Goal: Transaction & Acquisition: Obtain resource

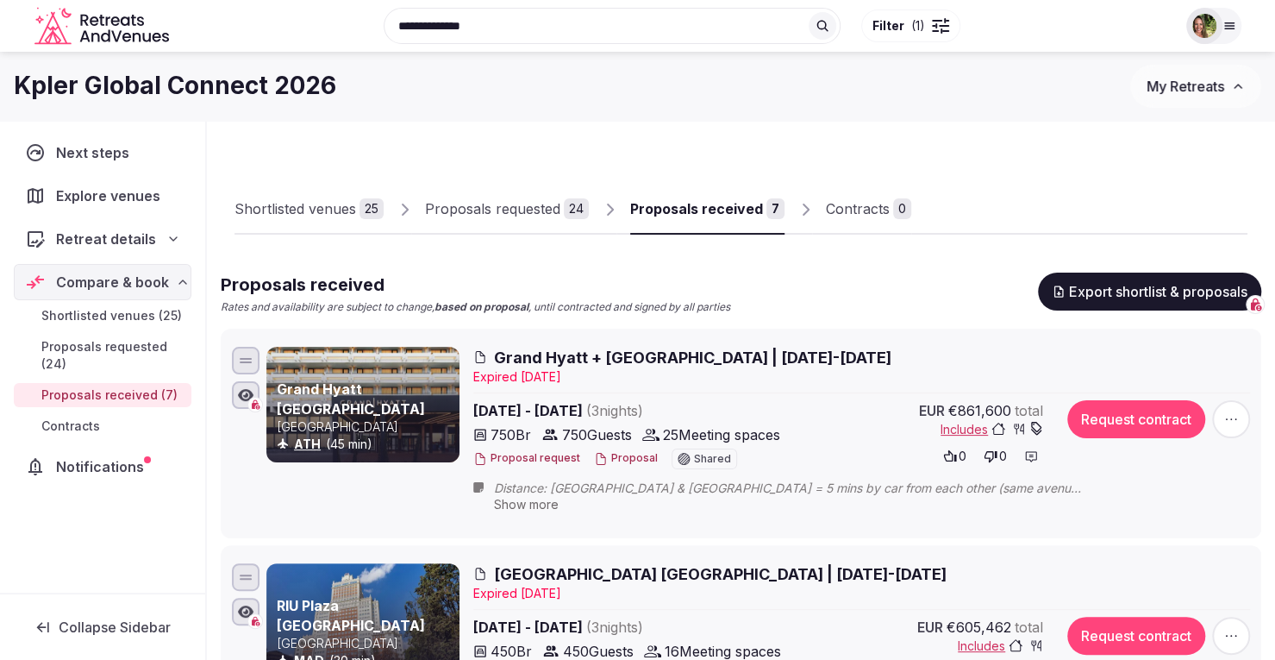
click at [1179, 91] on span "My Retreats" at bounding box center [1186, 86] width 78 height 17
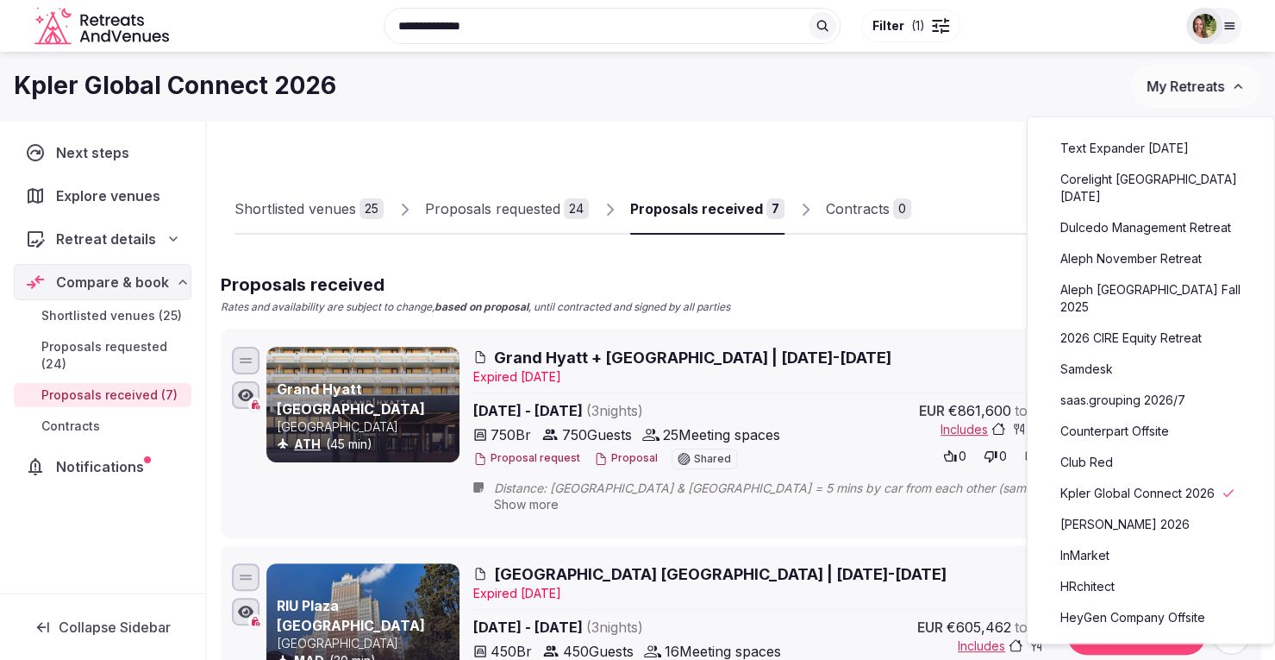
click at [1112, 214] on link "Dulcedo Management Retreat" at bounding box center [1151, 228] width 212 height 28
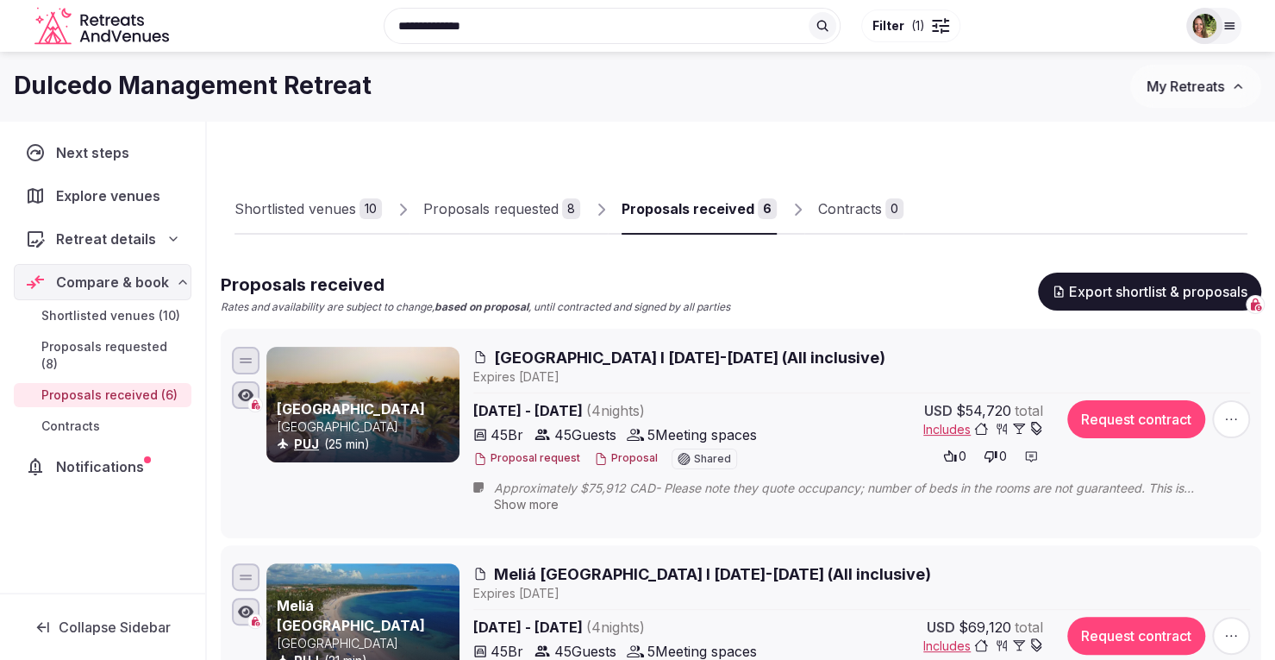
click at [987, 191] on div "Shortlisted venues 10 Proposals requested 8 Proposals received 6 Contracts 0" at bounding box center [740, 194] width 1013 height 79
click at [1164, 86] on span "My Retreats" at bounding box center [1186, 86] width 78 height 17
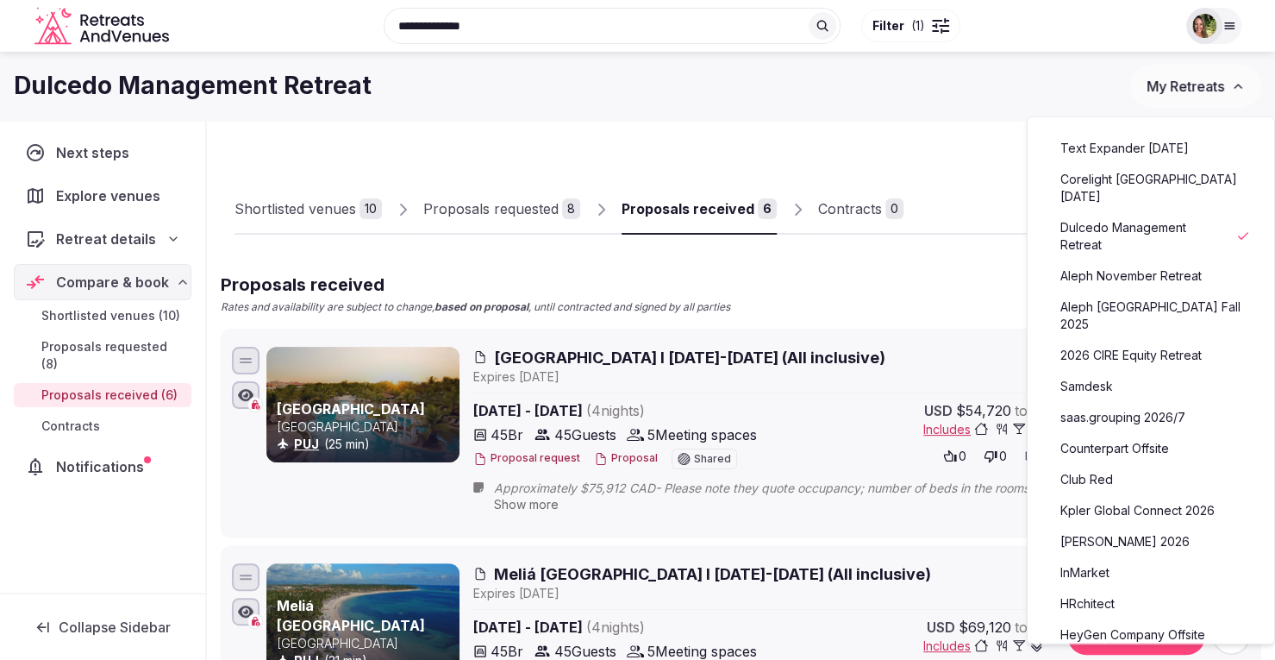
click at [1110, 262] on link "Aleph November Retreat" at bounding box center [1151, 276] width 212 height 28
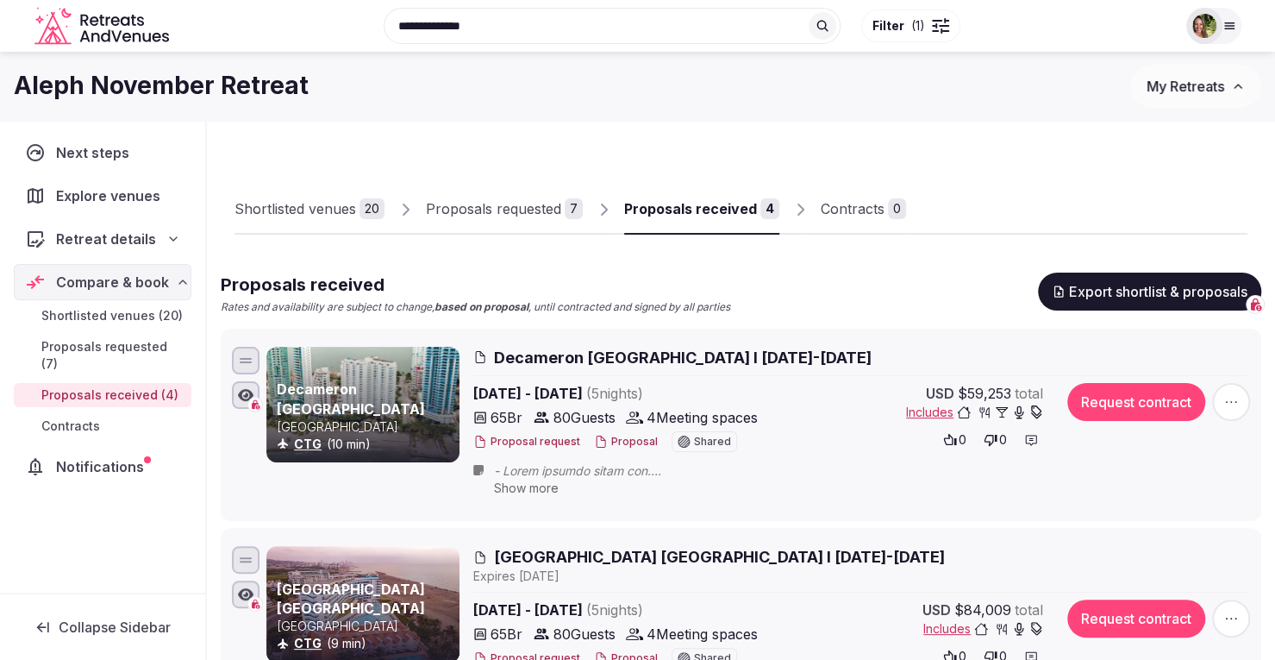
click at [697, 209] on div "Proposals received" at bounding box center [690, 208] width 133 height 21
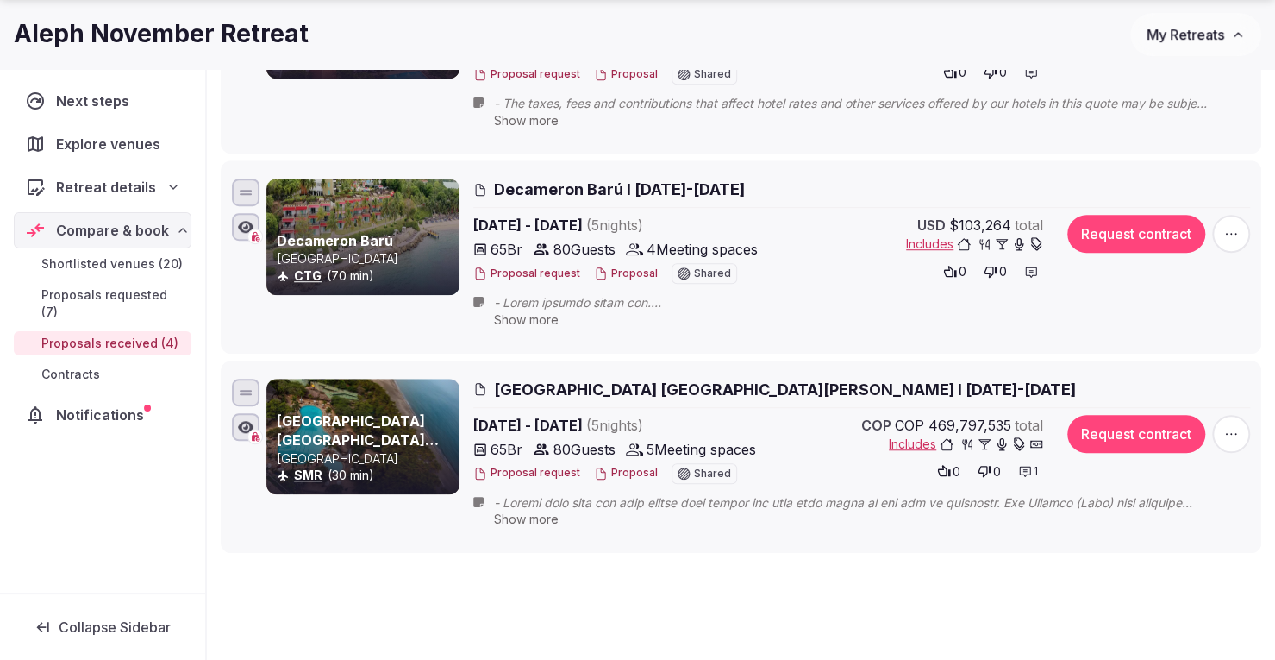
scroll to position [586, 0]
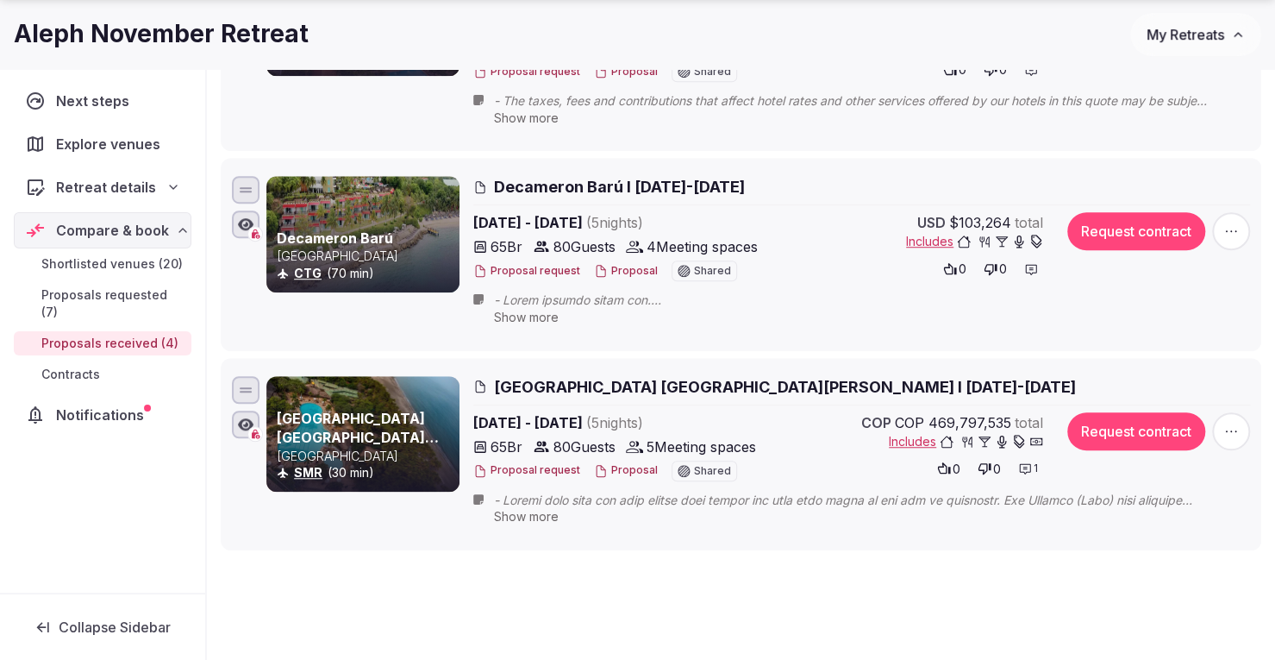
click at [1188, 32] on span "My Retreats" at bounding box center [1186, 34] width 78 height 17
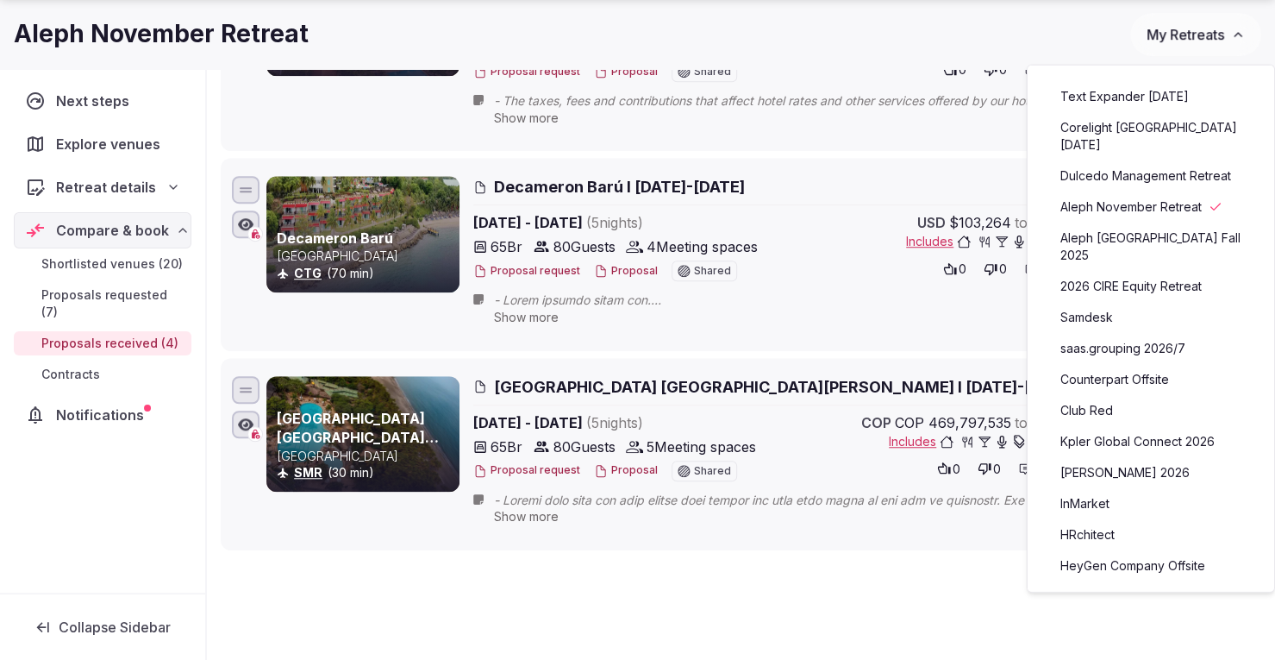
click at [1134, 101] on link "Text Expander [DATE]" at bounding box center [1151, 97] width 212 height 28
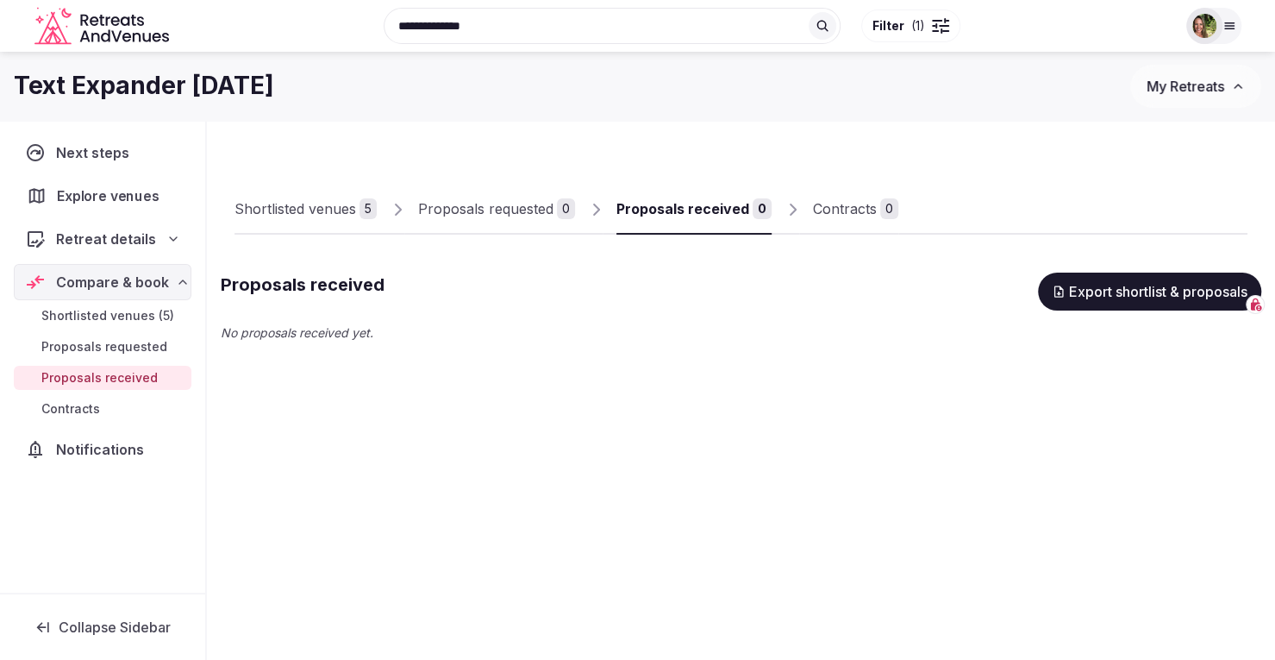
click at [92, 187] on span "Explore venues" at bounding box center [111, 195] width 109 height 21
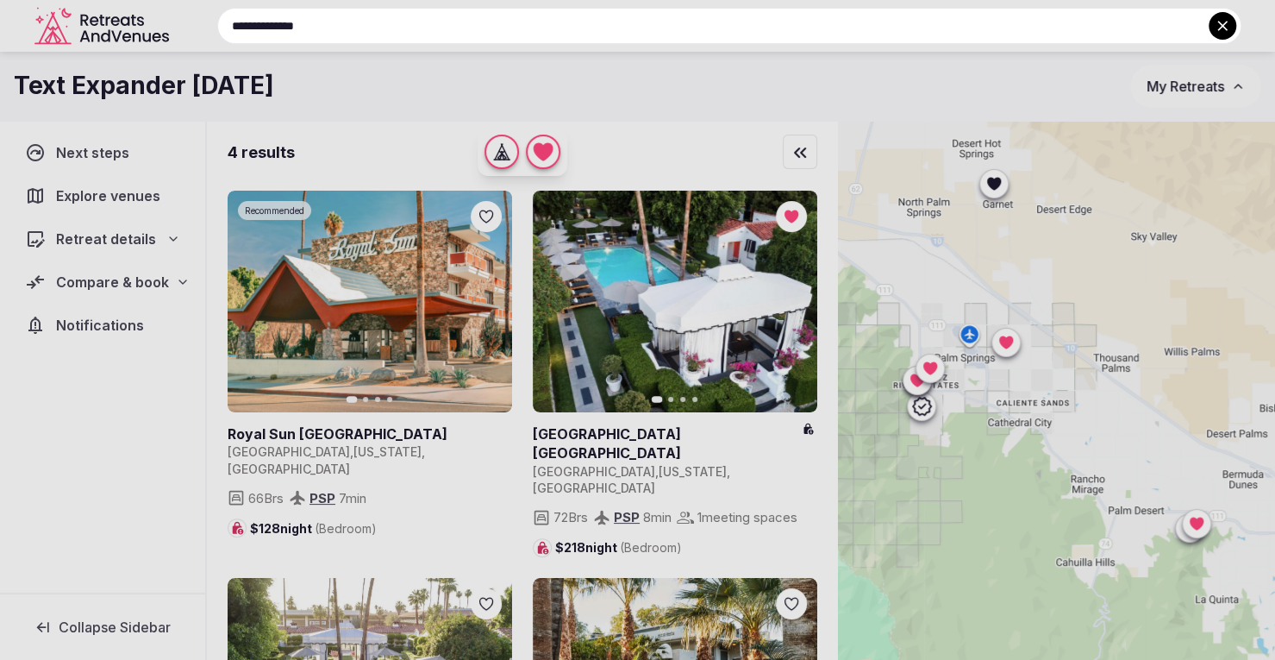
drag, startPoint x: 497, startPoint y: 38, endPoint x: 396, endPoint y: 39, distance: 100.9
click at [396, 39] on input "**********" at bounding box center [729, 26] width 1024 height 36
drag, startPoint x: 360, startPoint y: 25, endPoint x: 228, endPoint y: 41, distance: 133.7
click at [228, 41] on input "**********" at bounding box center [729, 26] width 1024 height 36
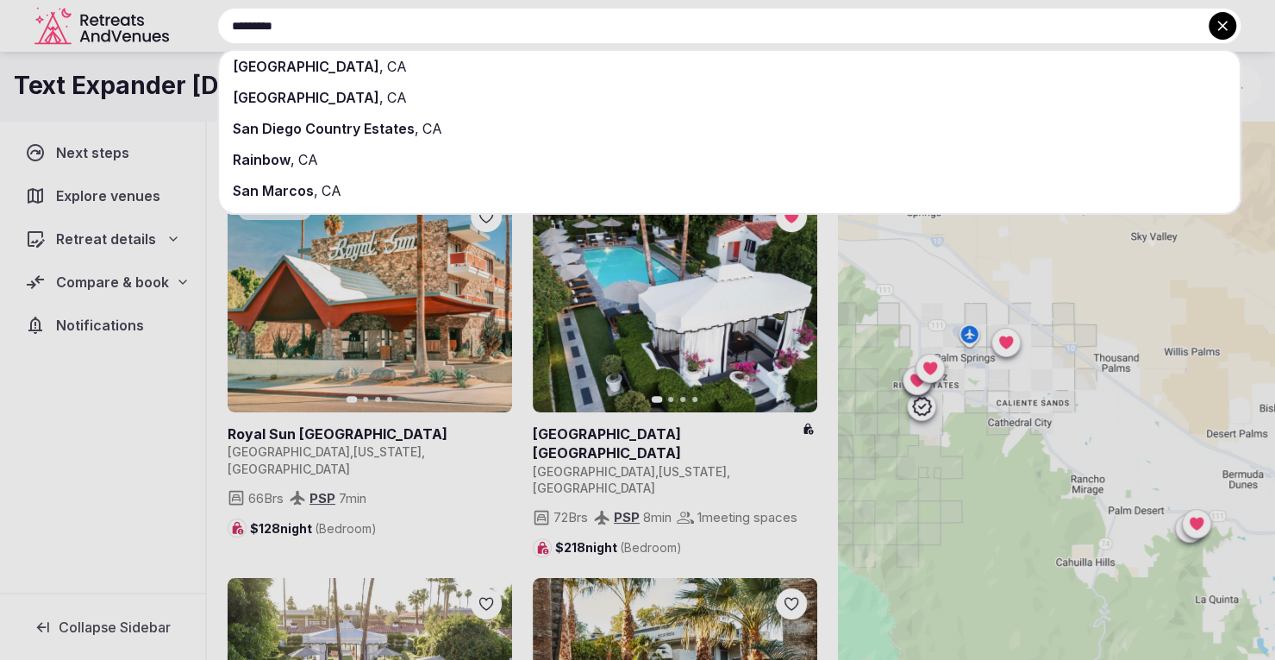
type input "*********"
click at [295, 62] on span "San Diego" at bounding box center [306, 66] width 147 height 17
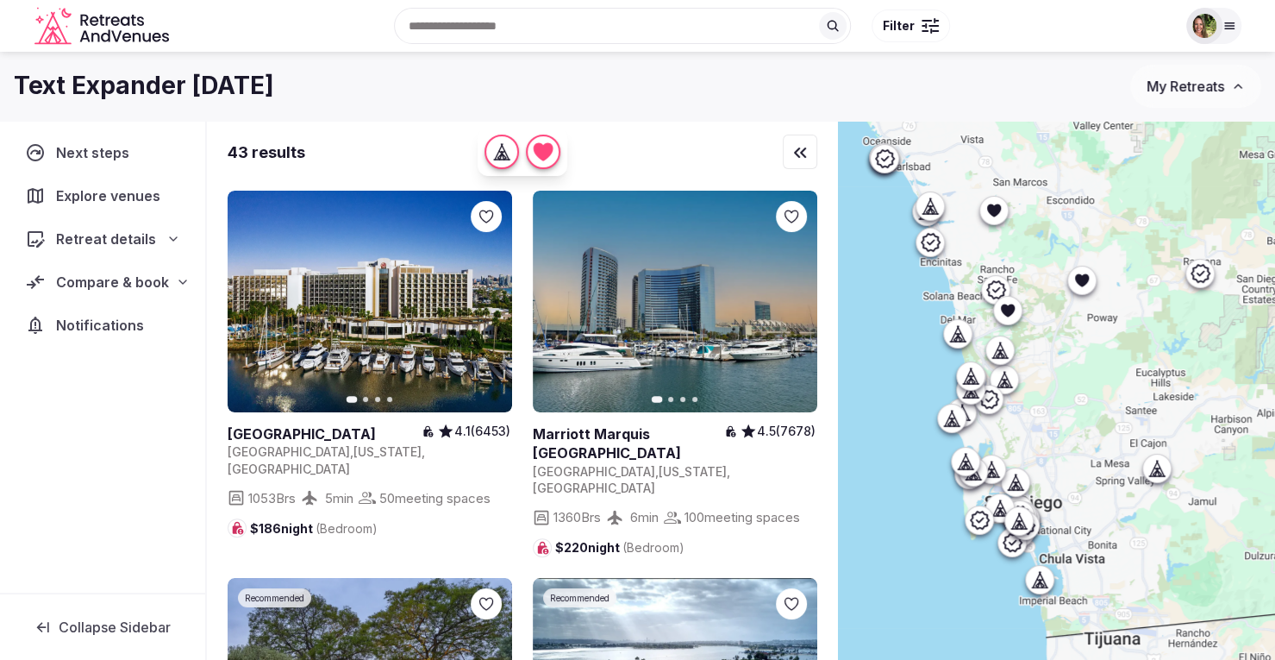
click at [929, 27] on div at bounding box center [930, 25] width 17 height 5
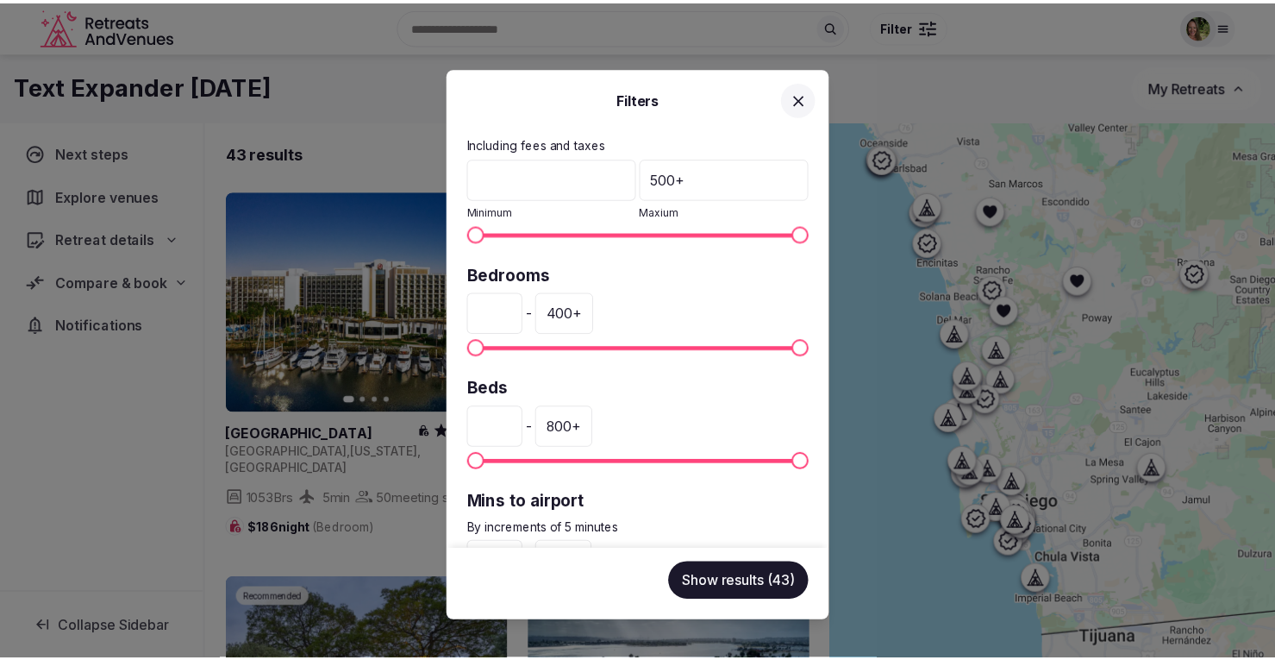
scroll to position [374, 0]
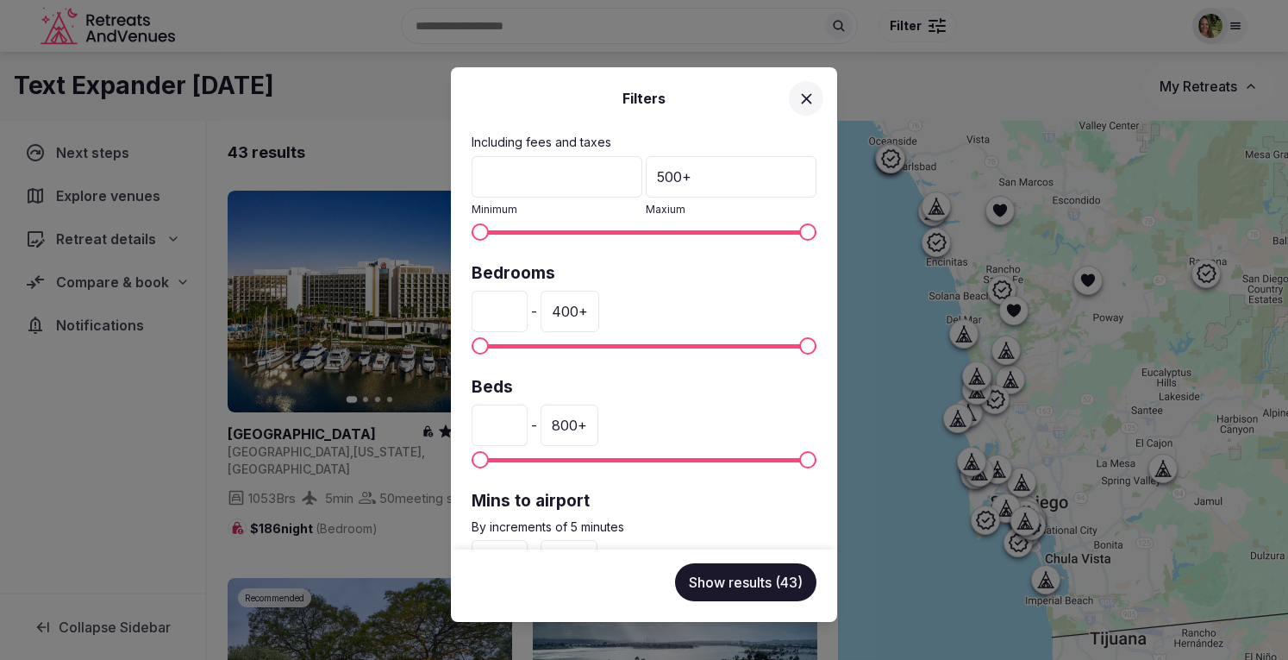
click at [501, 416] on input "*" at bounding box center [500, 424] width 56 height 41
drag, startPoint x: 504, startPoint y: 311, endPoint x: 476, endPoint y: 314, distance: 28.6
click at [476, 314] on input "*" at bounding box center [500, 311] width 56 height 41
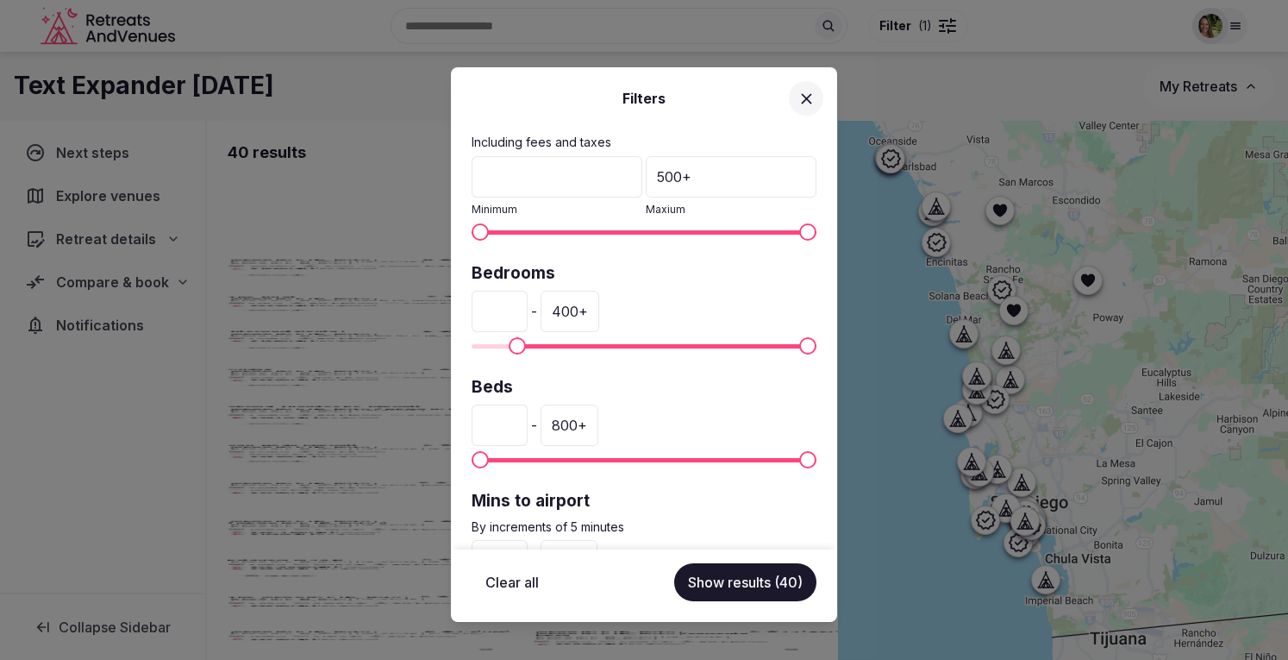
type input "**"
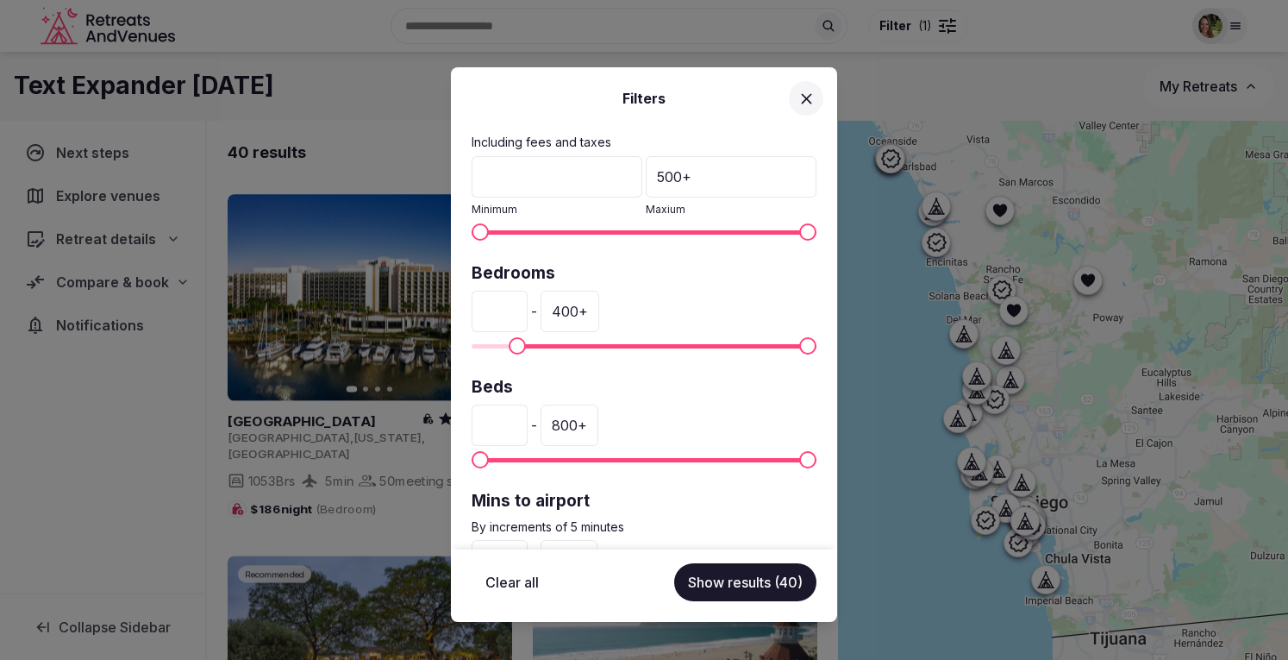
click at [599, 311] on div "400 +" at bounding box center [570, 311] width 59 height 41
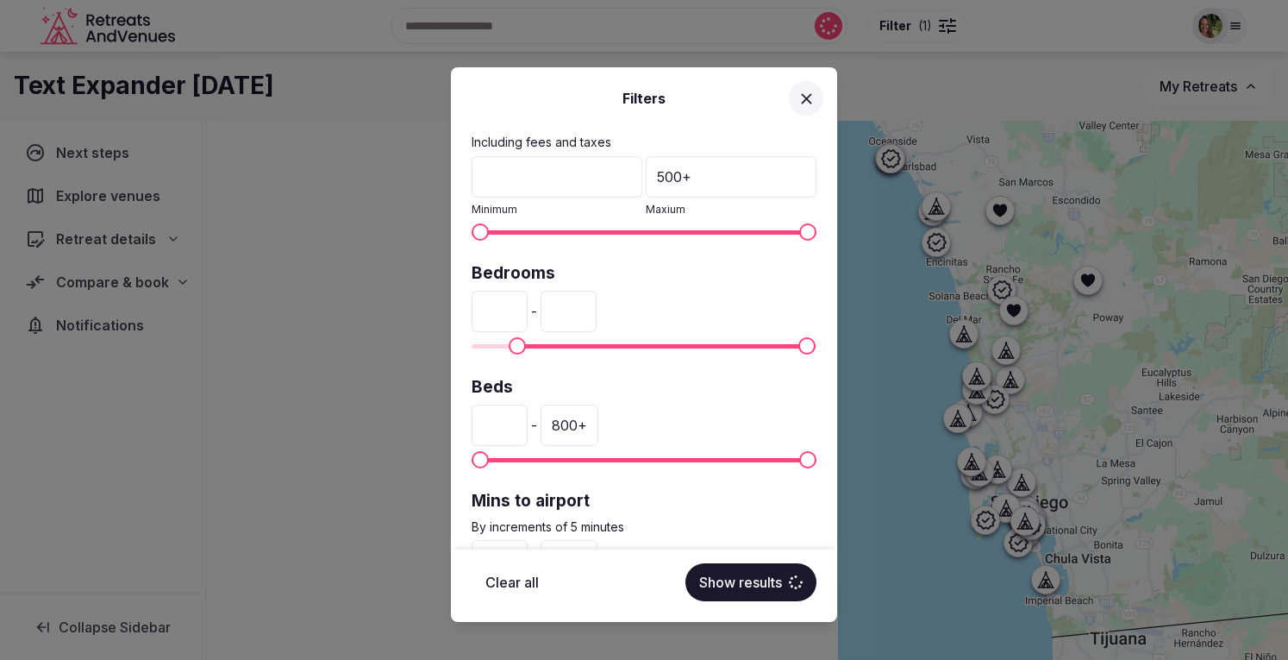
drag, startPoint x: 612, startPoint y: 311, endPoint x: 565, endPoint y: 311, distance: 47.4
click at [565, 311] on div "** - ***" at bounding box center [644, 311] width 345 height 41
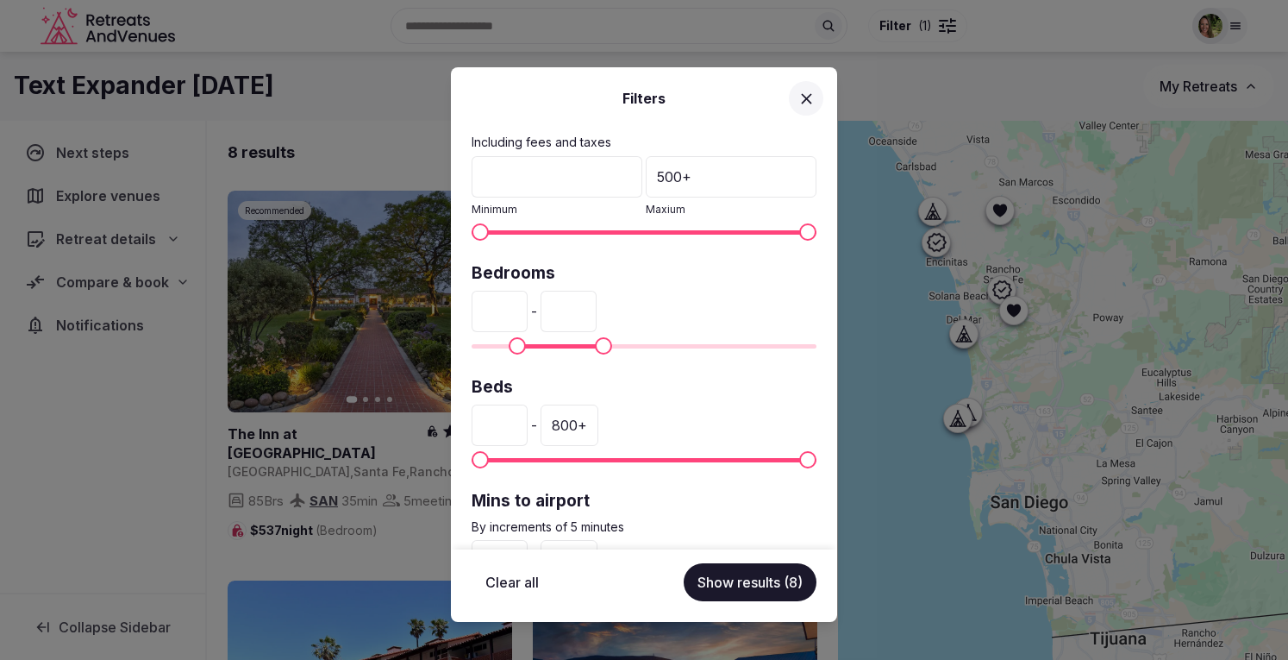
type input "***"
click at [738, 585] on button "Show results (8)" at bounding box center [750, 582] width 133 height 38
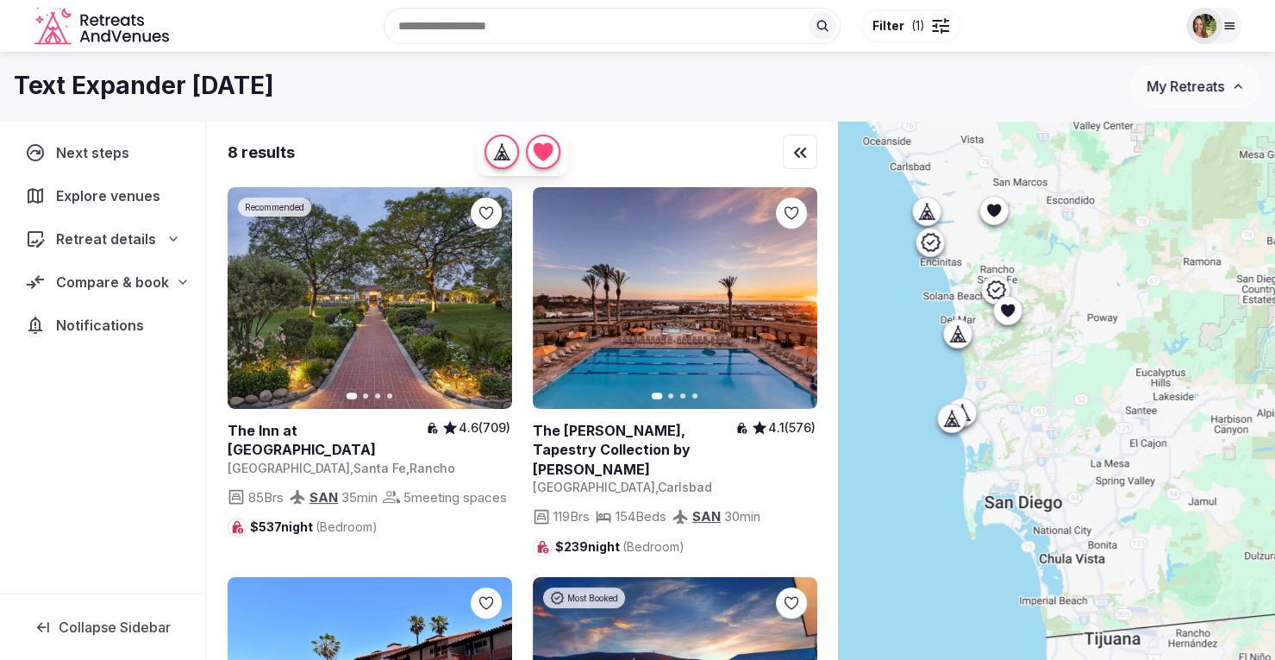
scroll to position [0, 0]
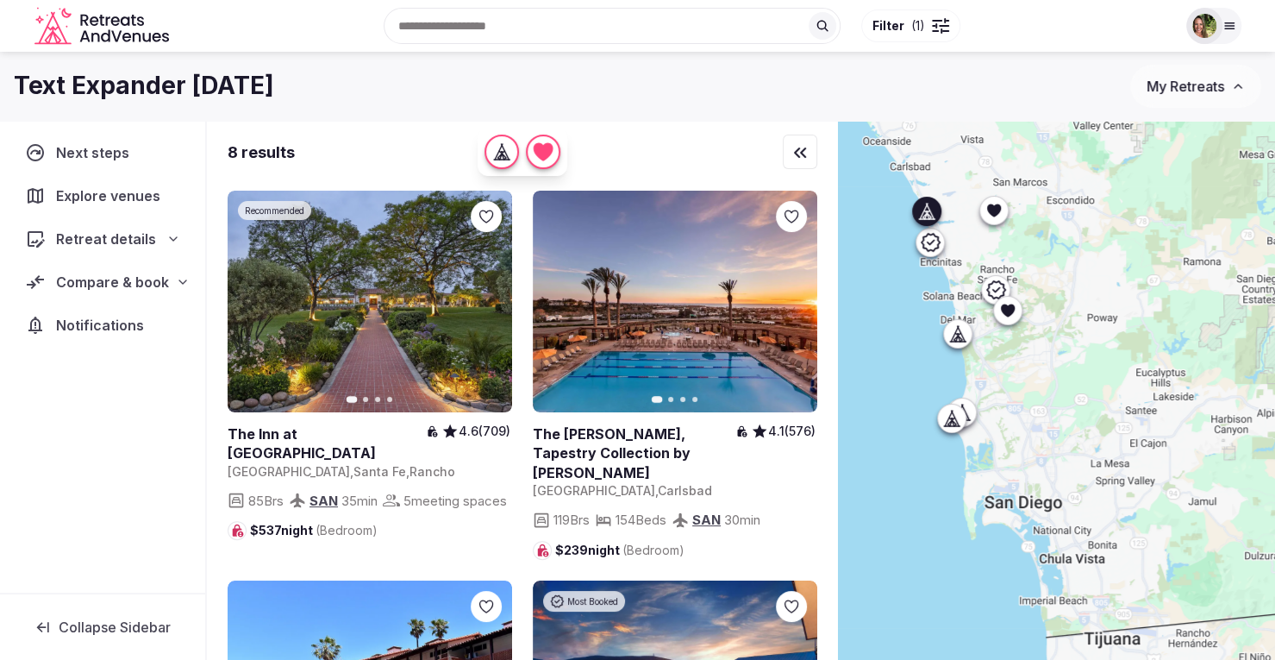
click at [0, 0] on icon at bounding box center [0, 0] width 0 height 0
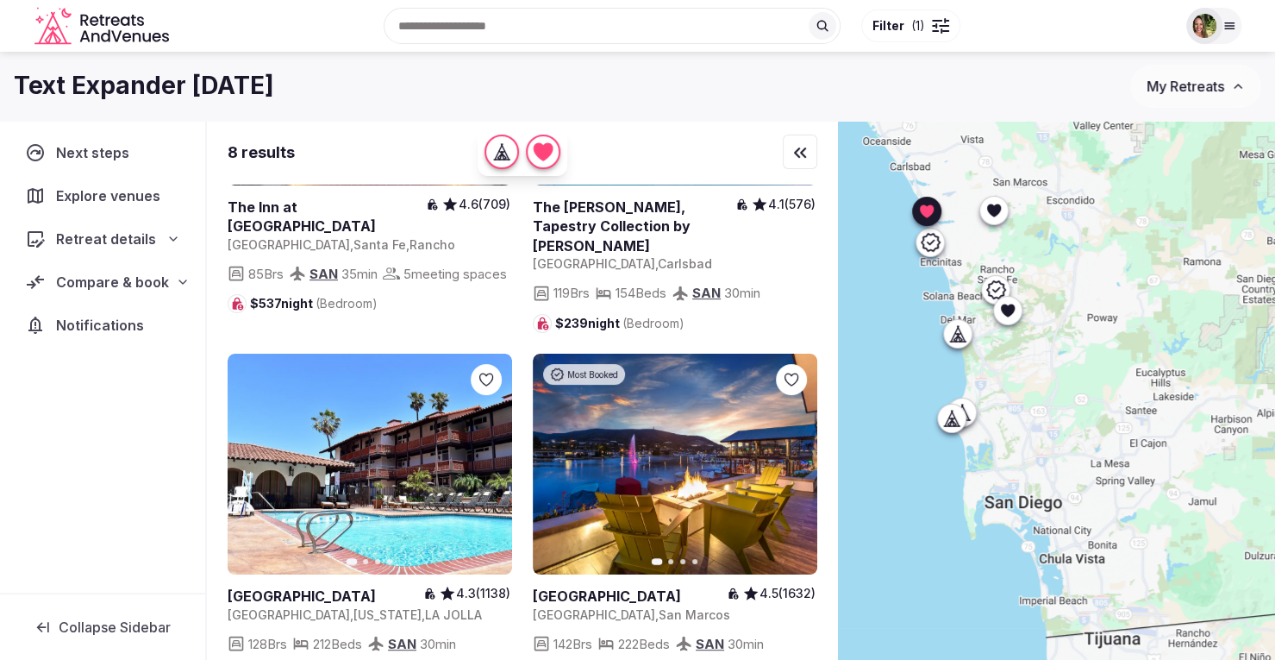
scroll to position [292, 0]
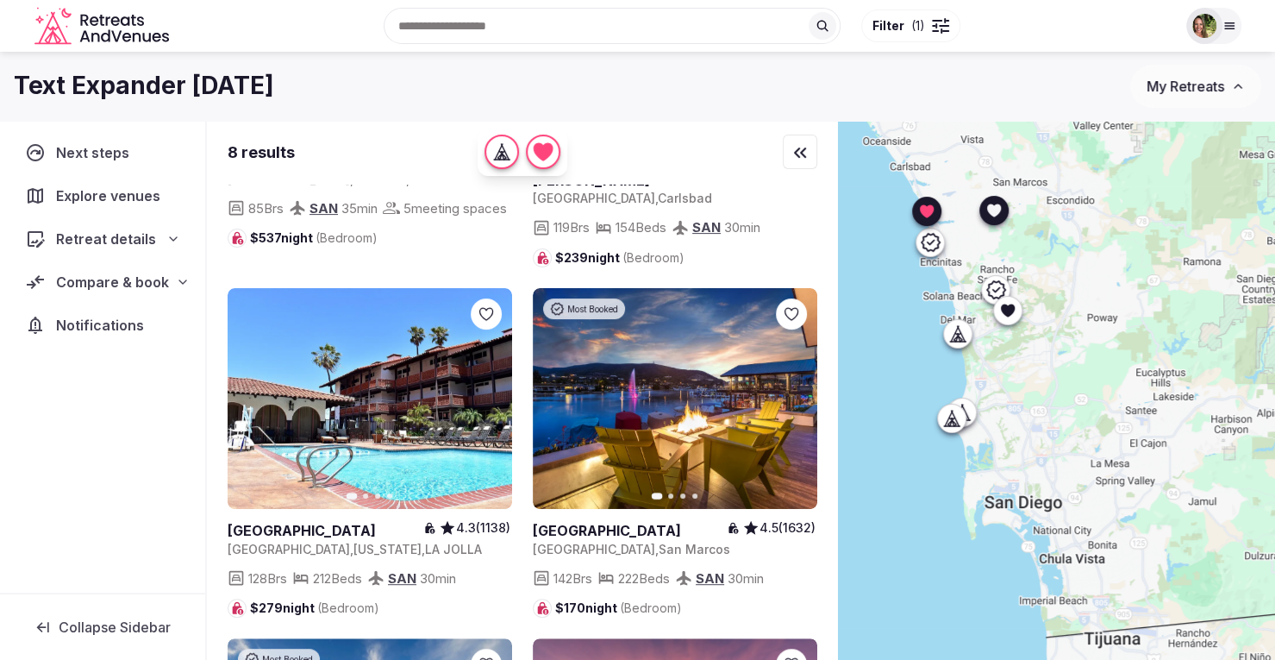
click at [0, 0] on icon at bounding box center [0, 0] width 0 height 0
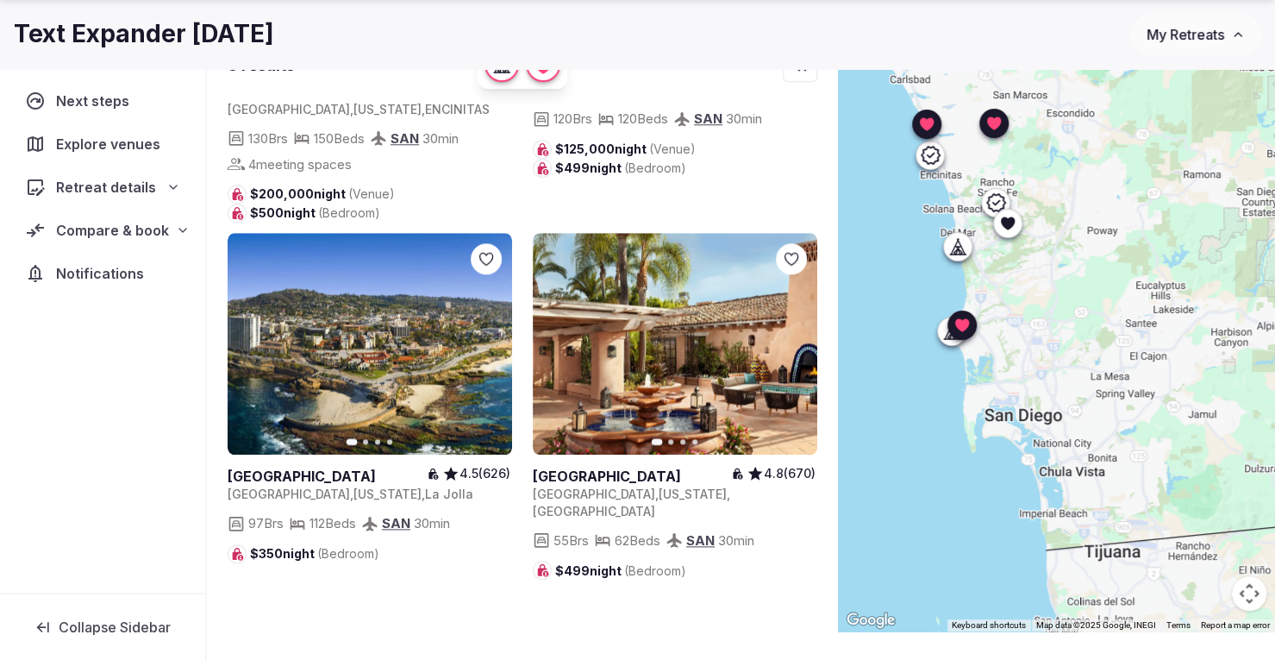
scroll to position [88, 0]
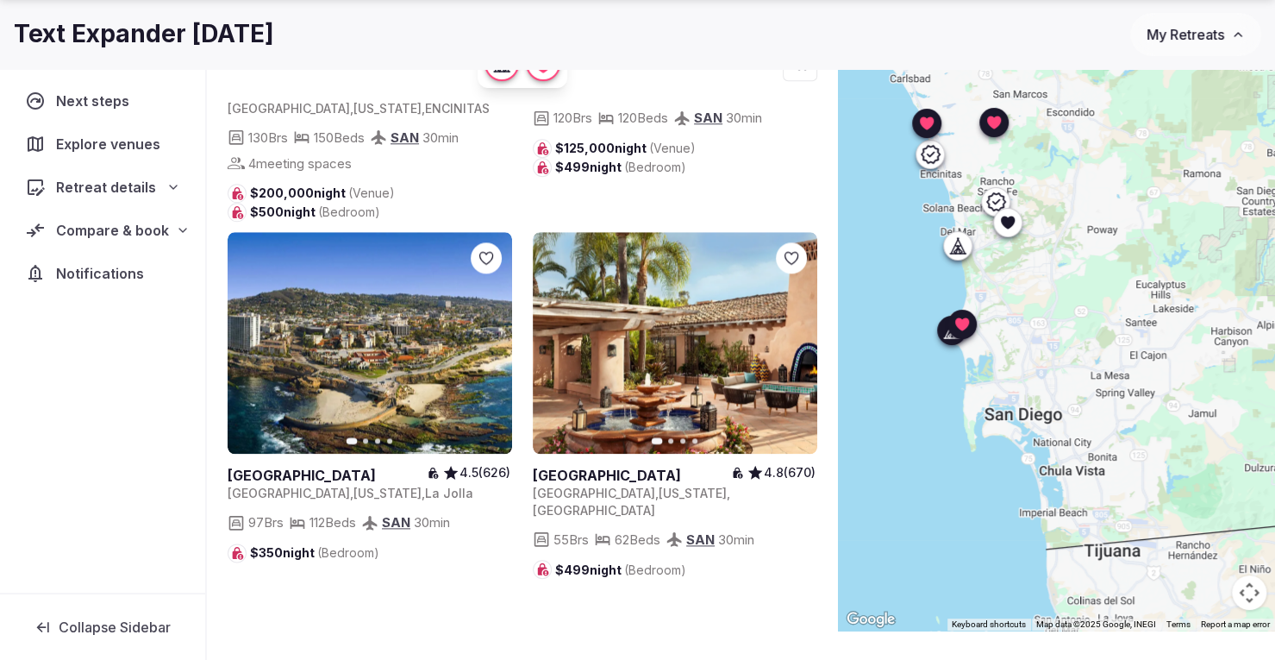
click at [0, 0] on icon at bounding box center [0, 0] width 0 height 0
click at [88, 220] on span "Compare & book" at bounding box center [112, 230] width 113 height 21
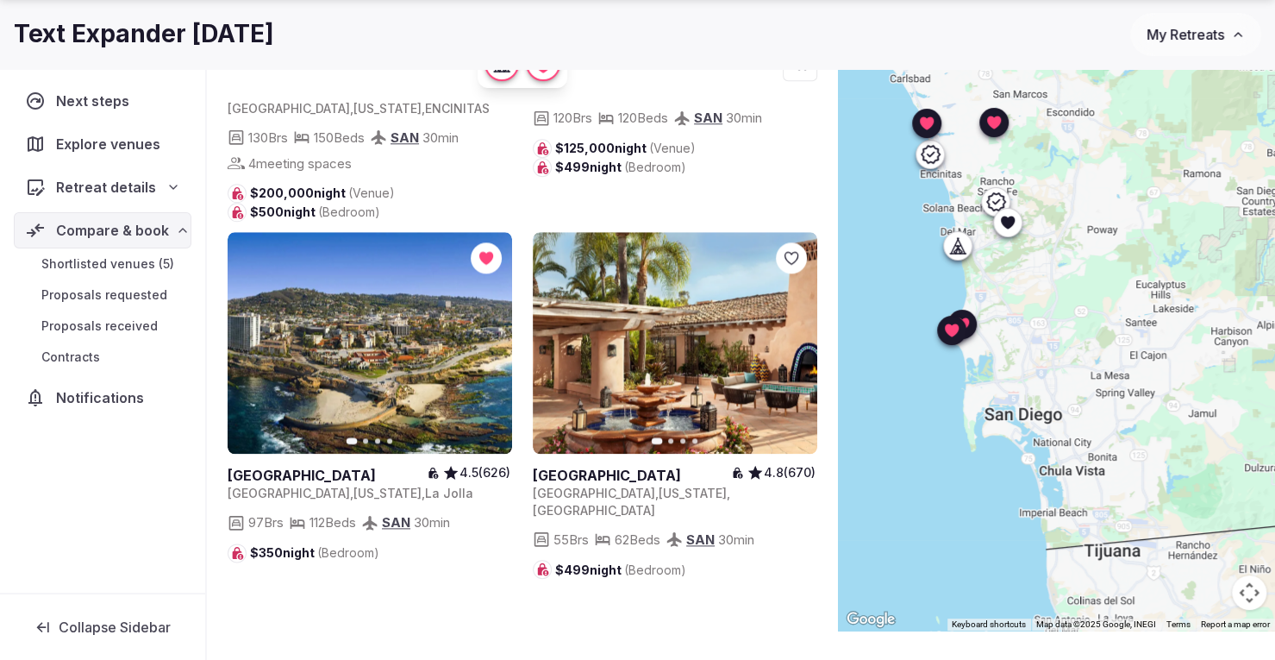
click at [91, 259] on span "Shortlisted venues (5)" at bounding box center [107, 263] width 133 height 17
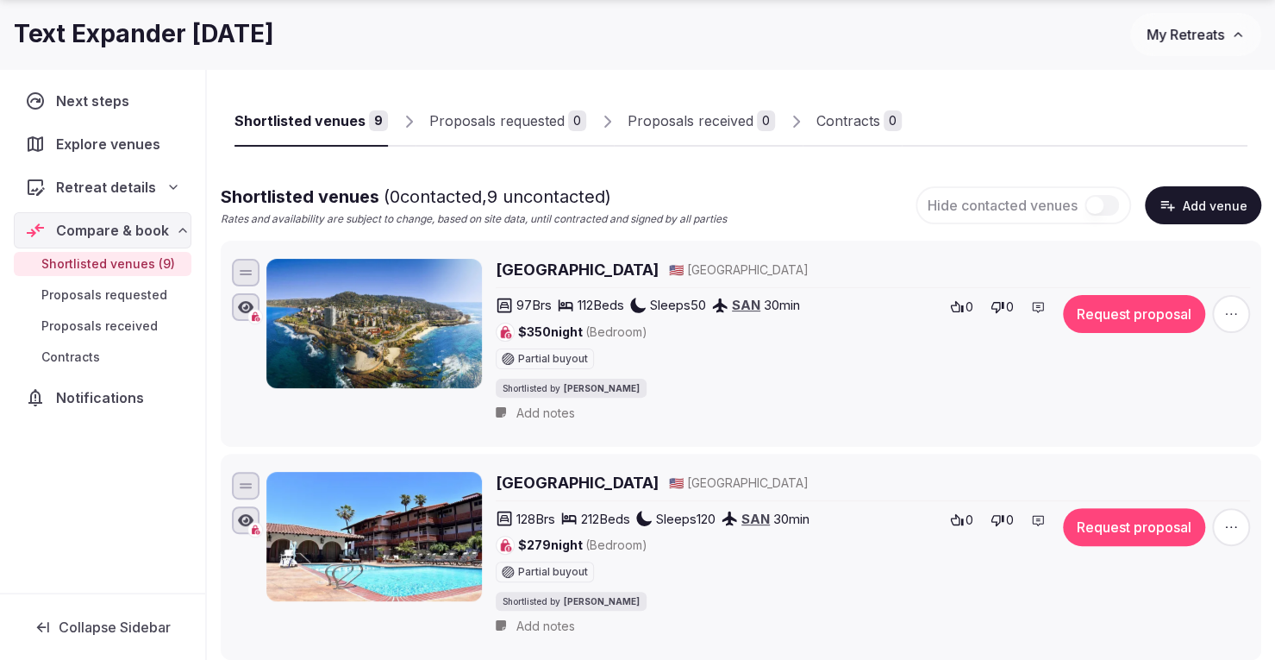
click at [578, 272] on h2 "[GEOGRAPHIC_DATA]" at bounding box center [577, 270] width 163 height 22
click at [605, 480] on h2 "La Jolla Shores Hotel" at bounding box center [577, 483] width 163 height 22
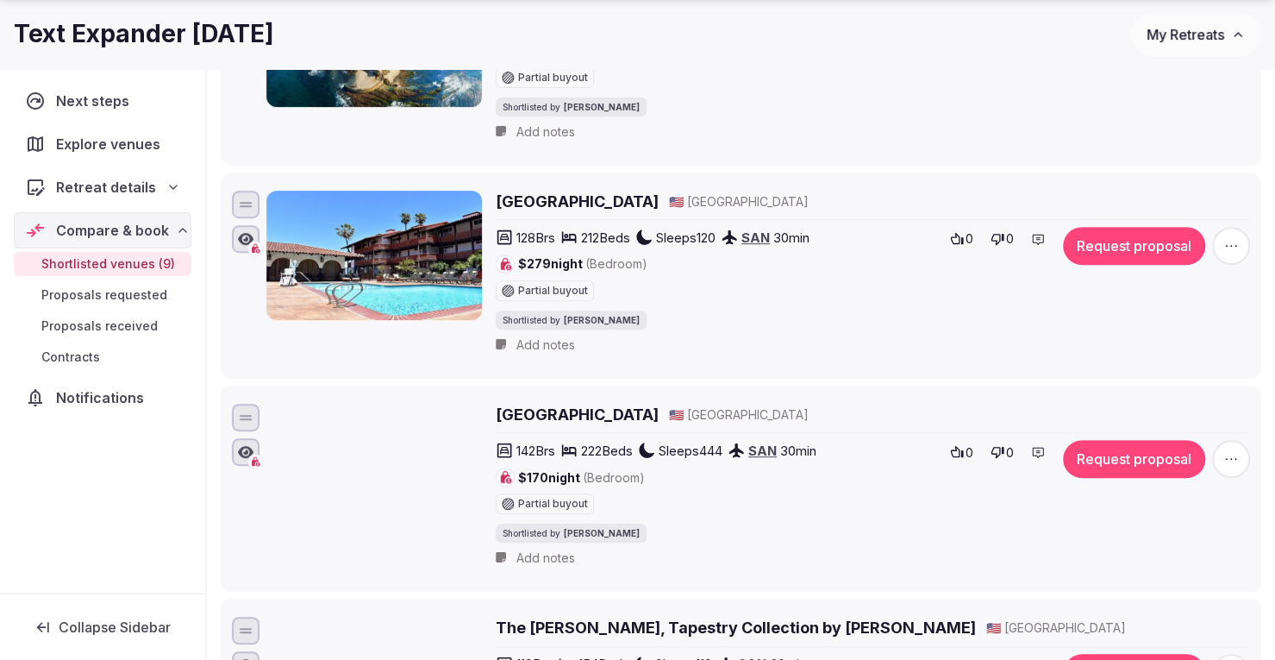
scroll to position [391, 0]
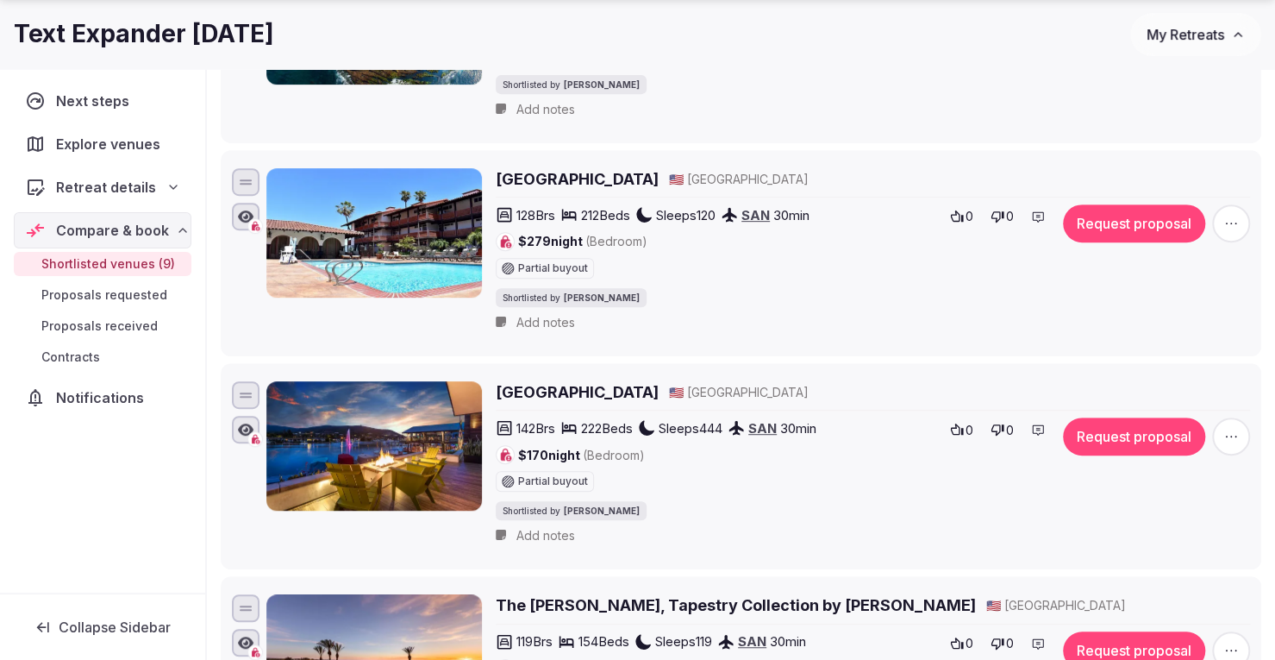
click at [609, 381] on h2 "Lakehouse Hotel & Resort" at bounding box center [577, 392] width 163 height 22
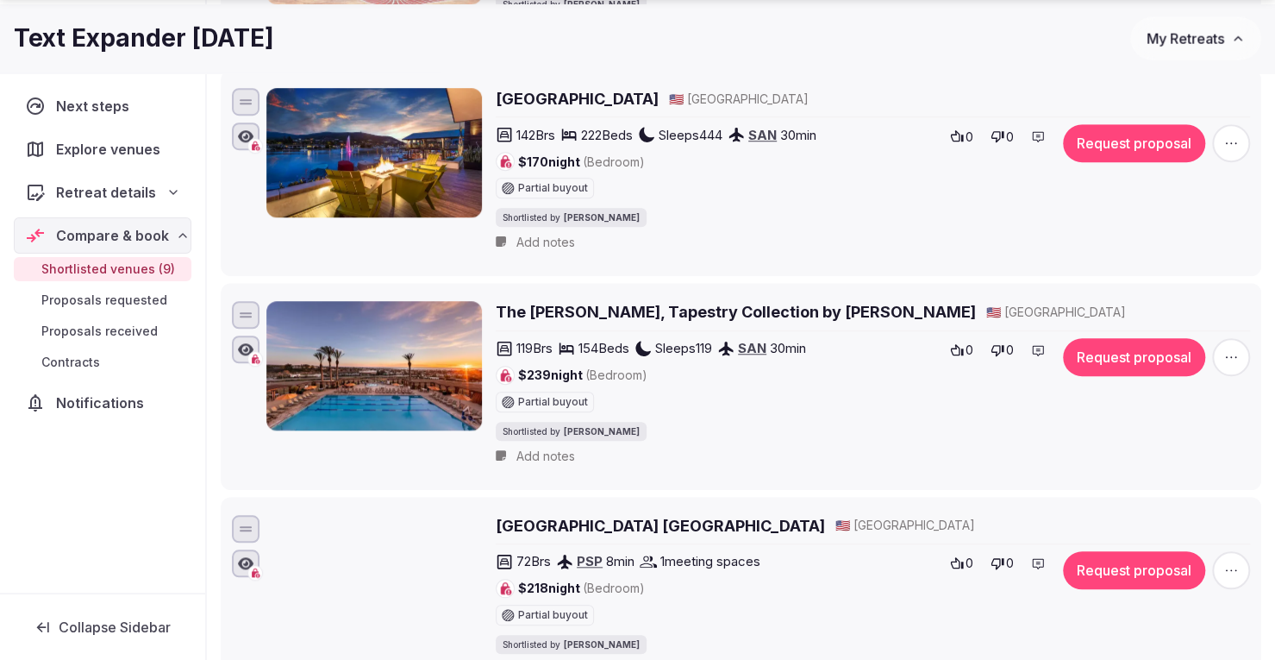
scroll to position [689, 0]
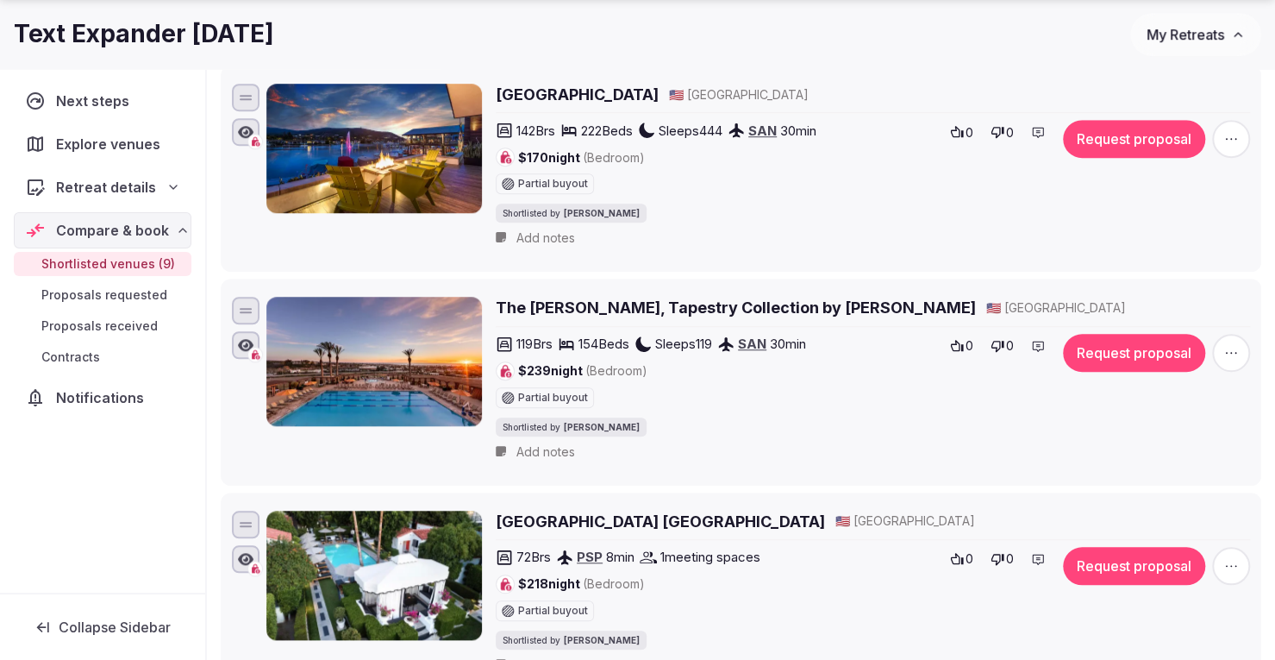
click at [649, 297] on h2 "The Cassara Carlsbad, Tapestry Collection by Hilton" at bounding box center [736, 308] width 480 height 22
click at [1236, 345] on icon "button" at bounding box center [1230, 352] width 17 height 17
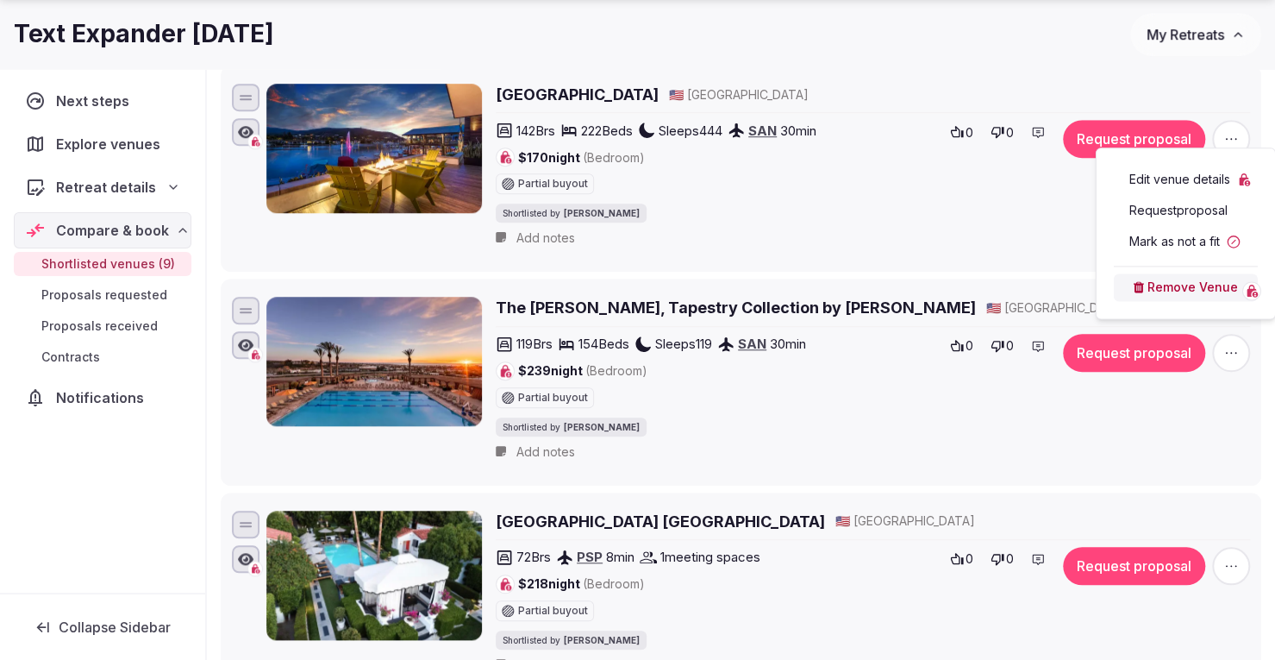
click at [1185, 296] on button "Remove Venue" at bounding box center [1186, 287] width 144 height 28
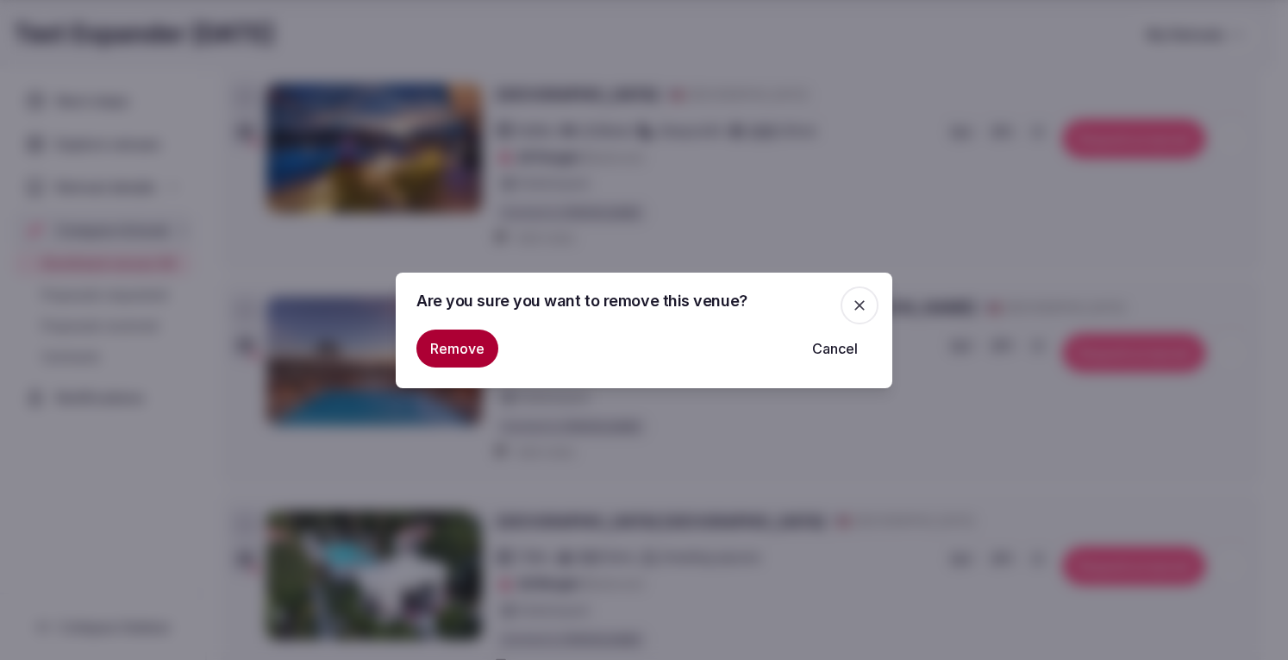
click at [466, 345] on button "Remove" at bounding box center [457, 348] width 82 height 38
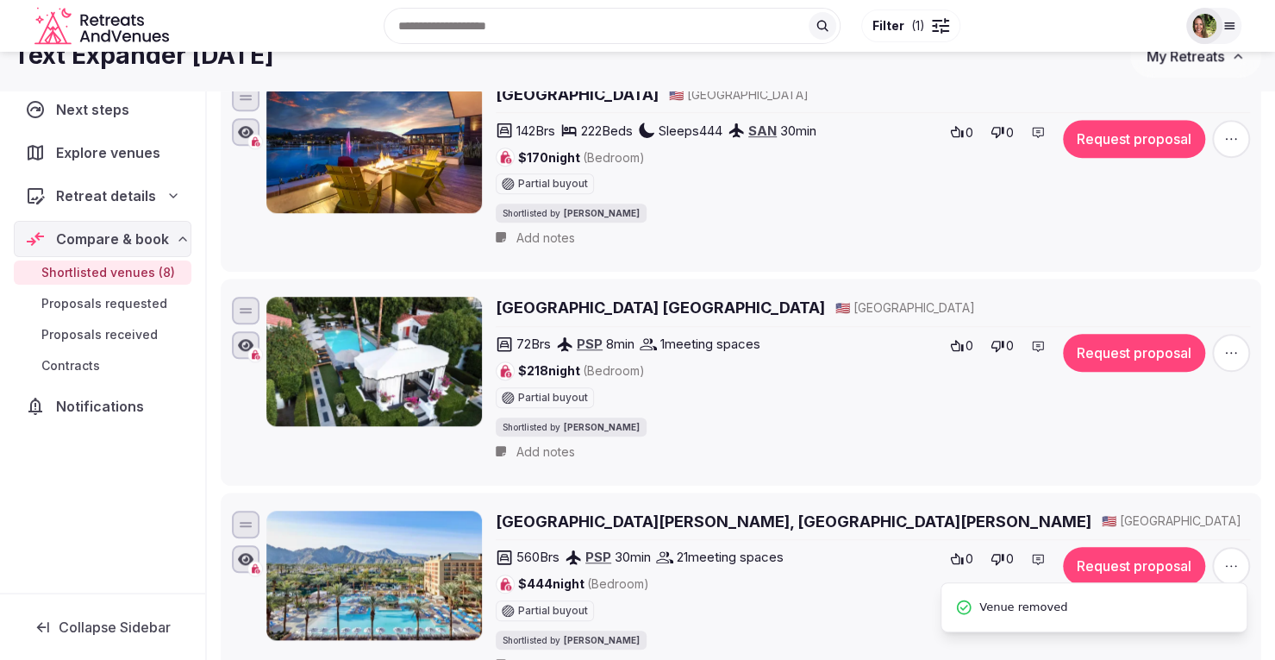
scroll to position [0, 0]
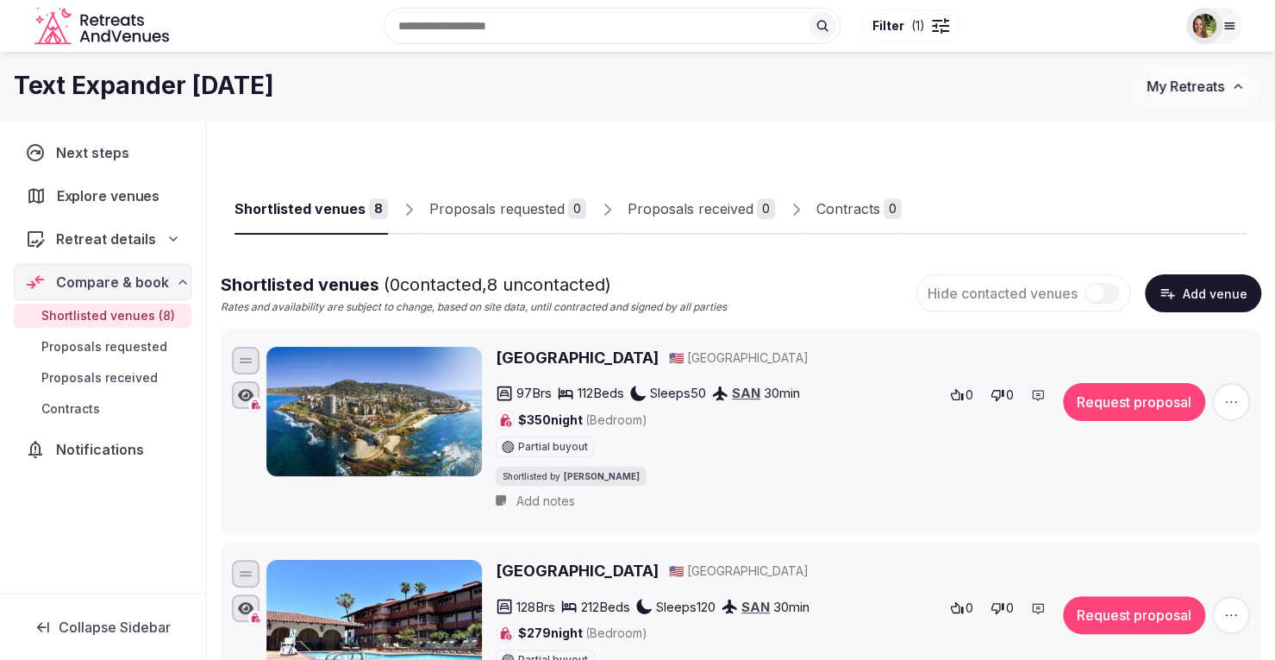
click at [112, 191] on span "Explore venues" at bounding box center [111, 195] width 109 height 21
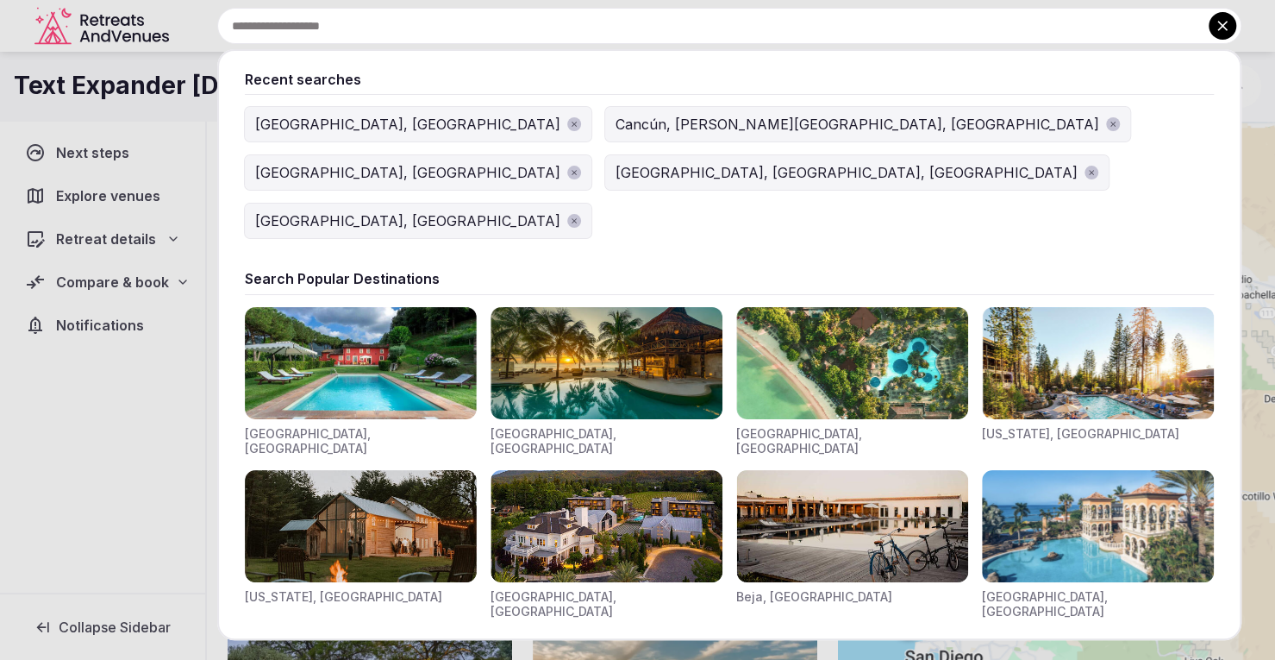
click at [481, 28] on input "text" at bounding box center [729, 26] width 1024 height 36
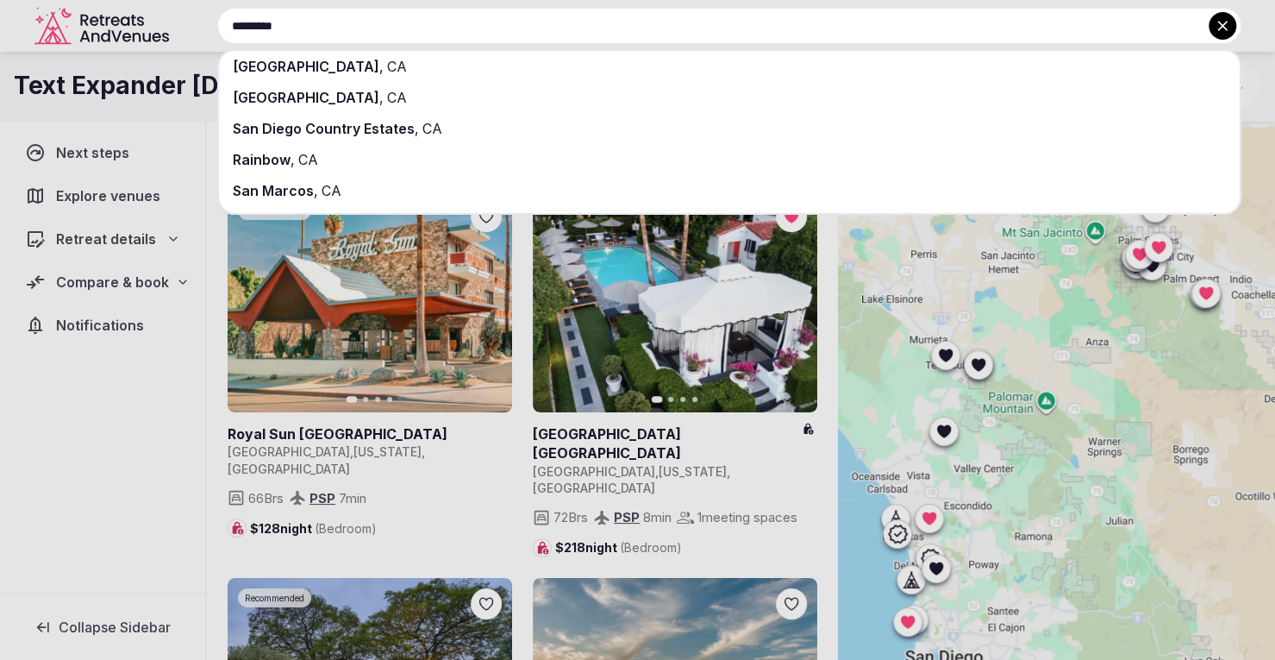
type input "*********"
click at [284, 68] on span "San Diego" at bounding box center [306, 66] width 147 height 17
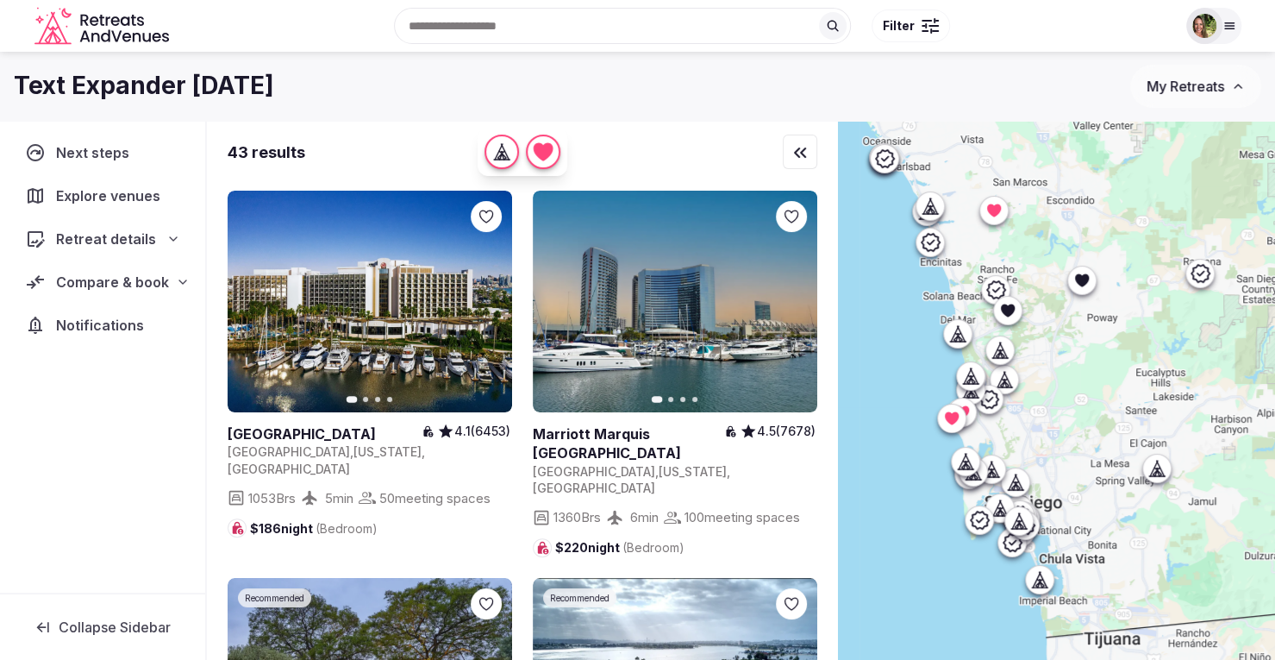
click at [929, 27] on div at bounding box center [930, 25] width 17 height 5
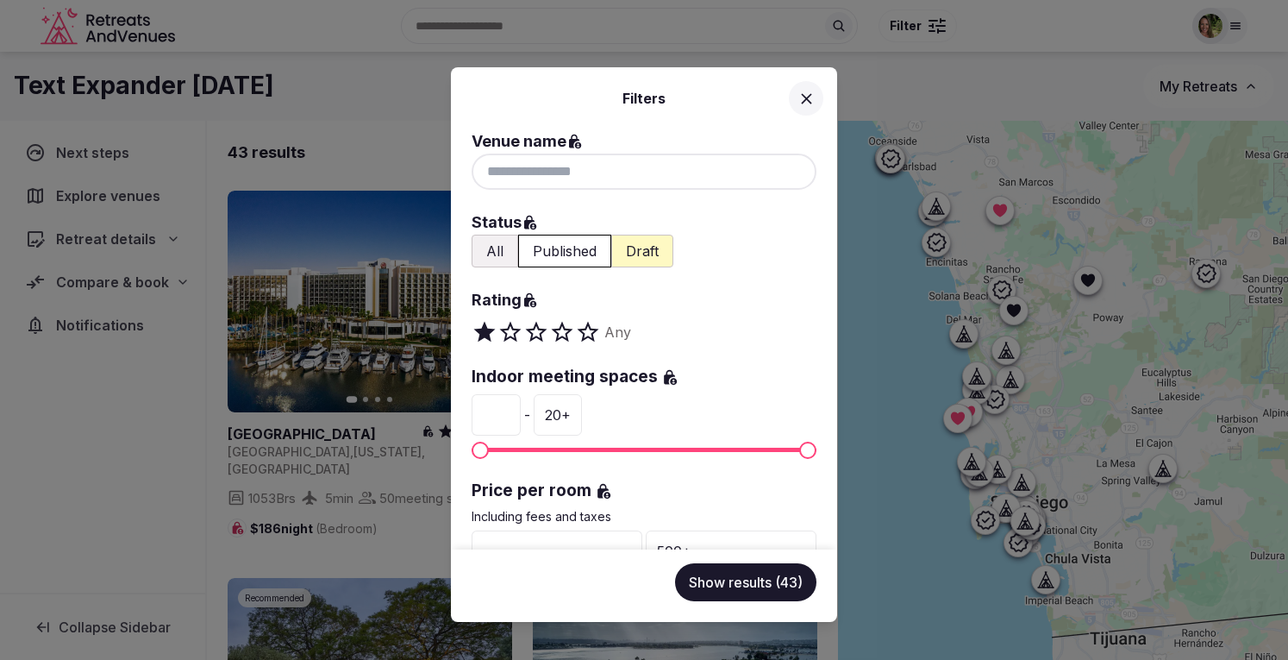
click at [933, 84] on div "Filters Venue name Status All Published Draft Rating Any Indoor meeting spaces …" at bounding box center [644, 330] width 1288 height 660
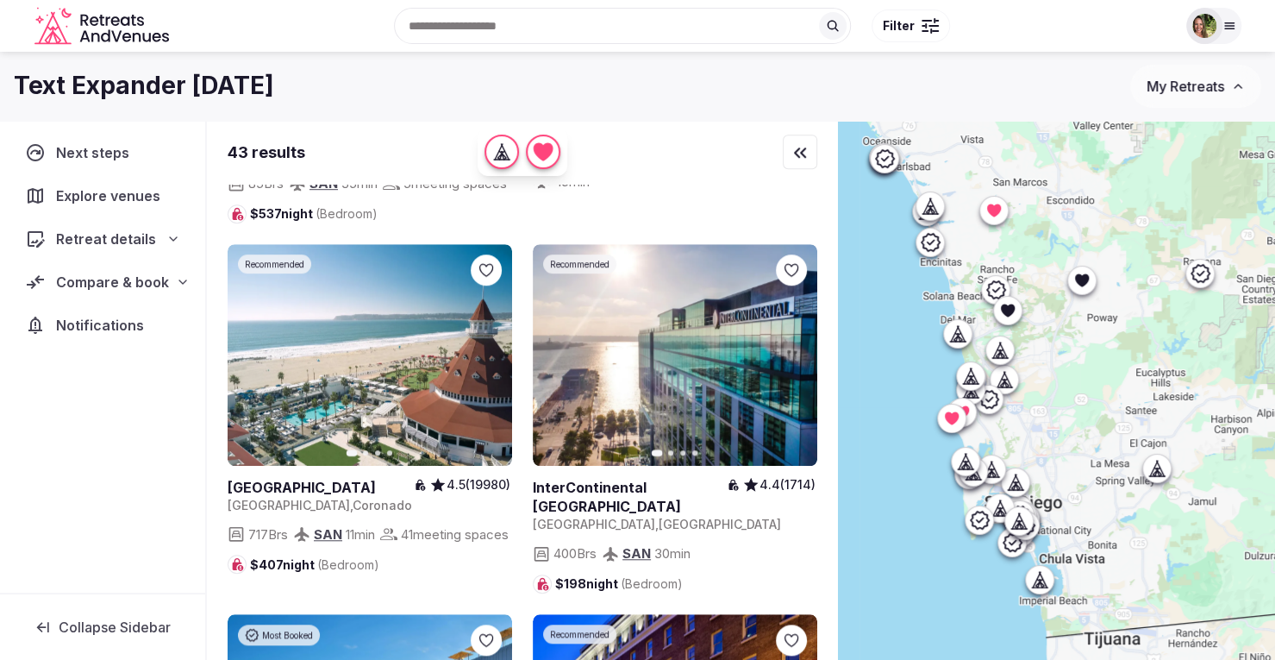
scroll to position [712, 0]
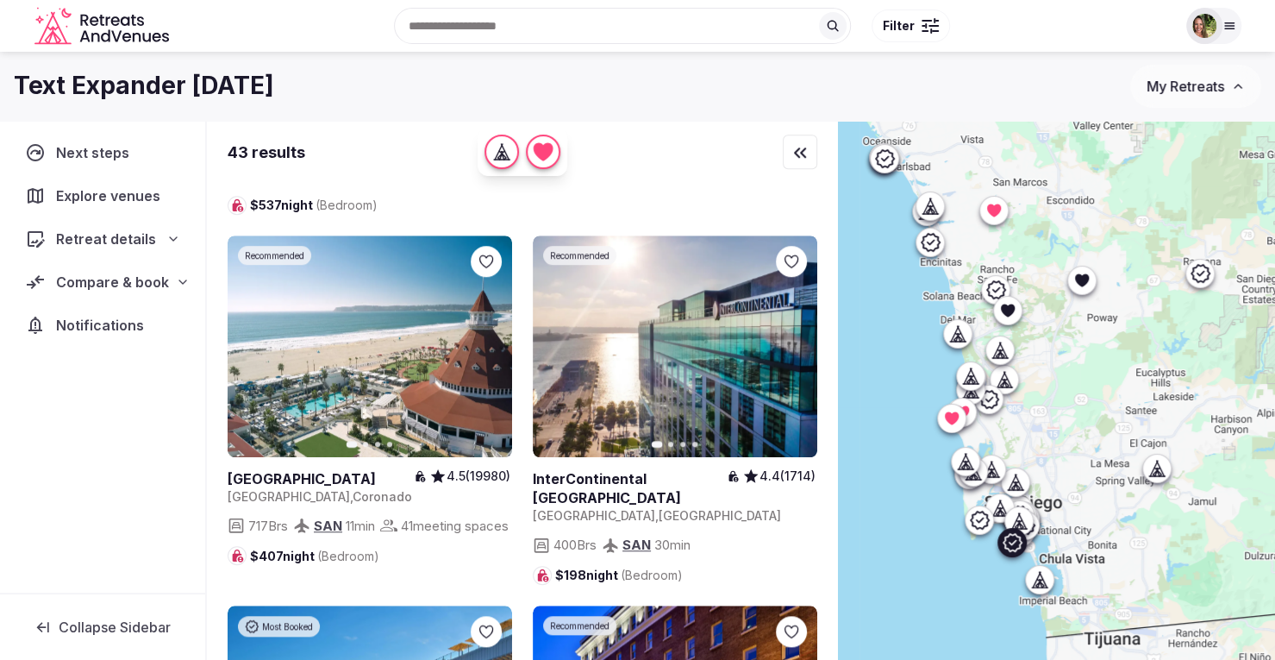
click at [350, 356] on link at bounding box center [370, 346] width 284 height 222
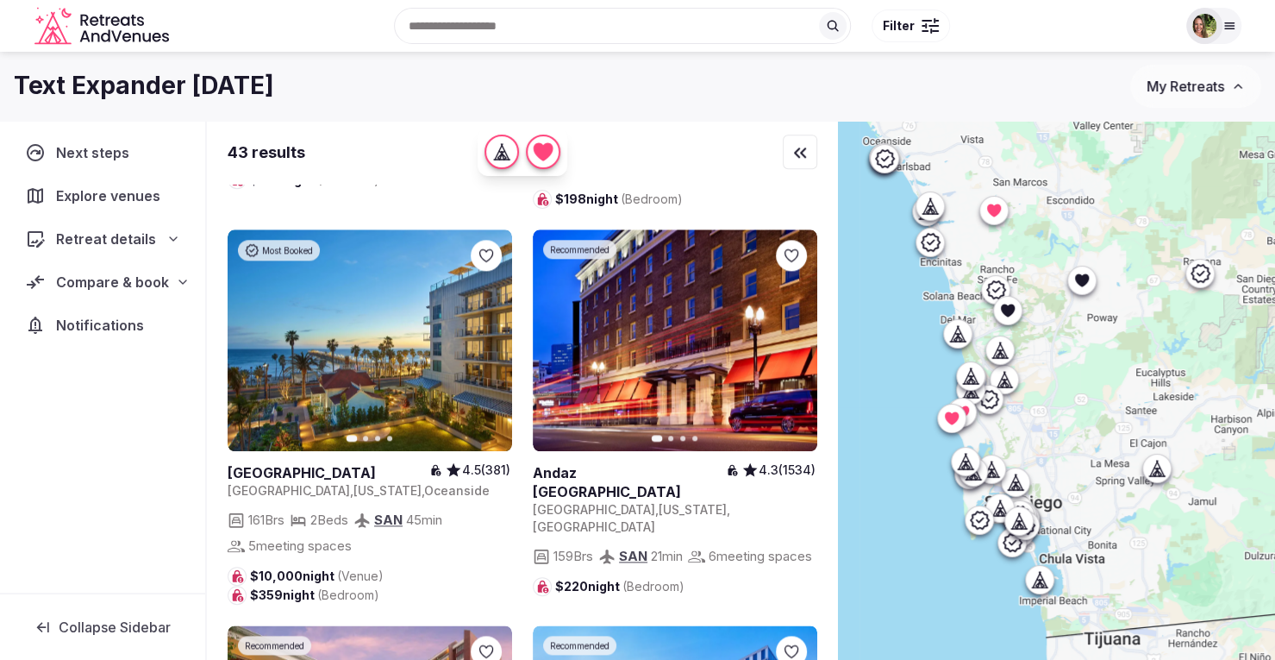
scroll to position [1105, 0]
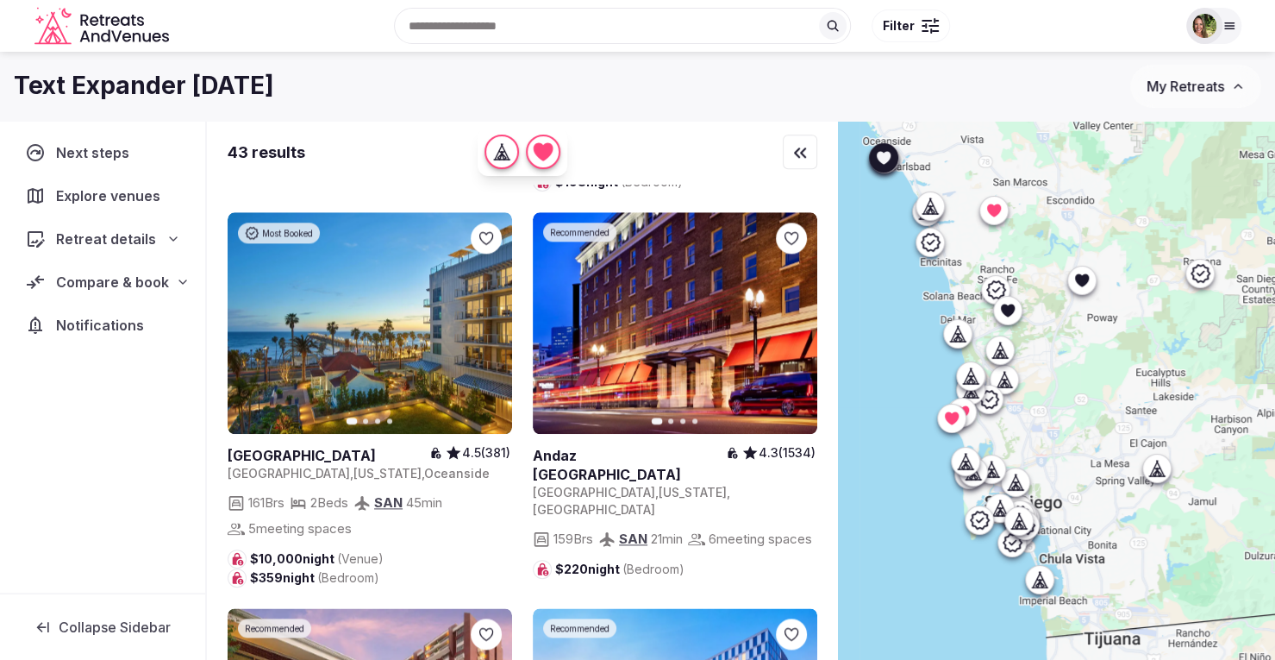
click at [364, 341] on link at bounding box center [370, 323] width 284 height 222
click at [0, 0] on icon at bounding box center [0, 0] width 0 height 0
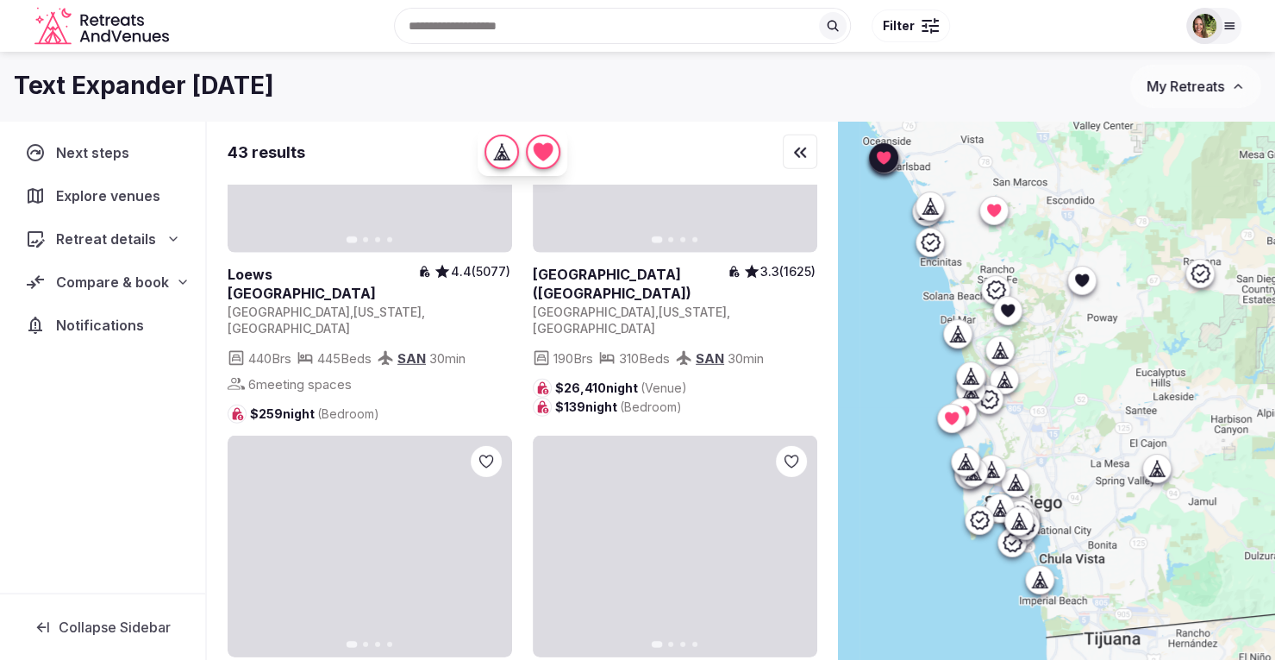
scroll to position [2725, 0]
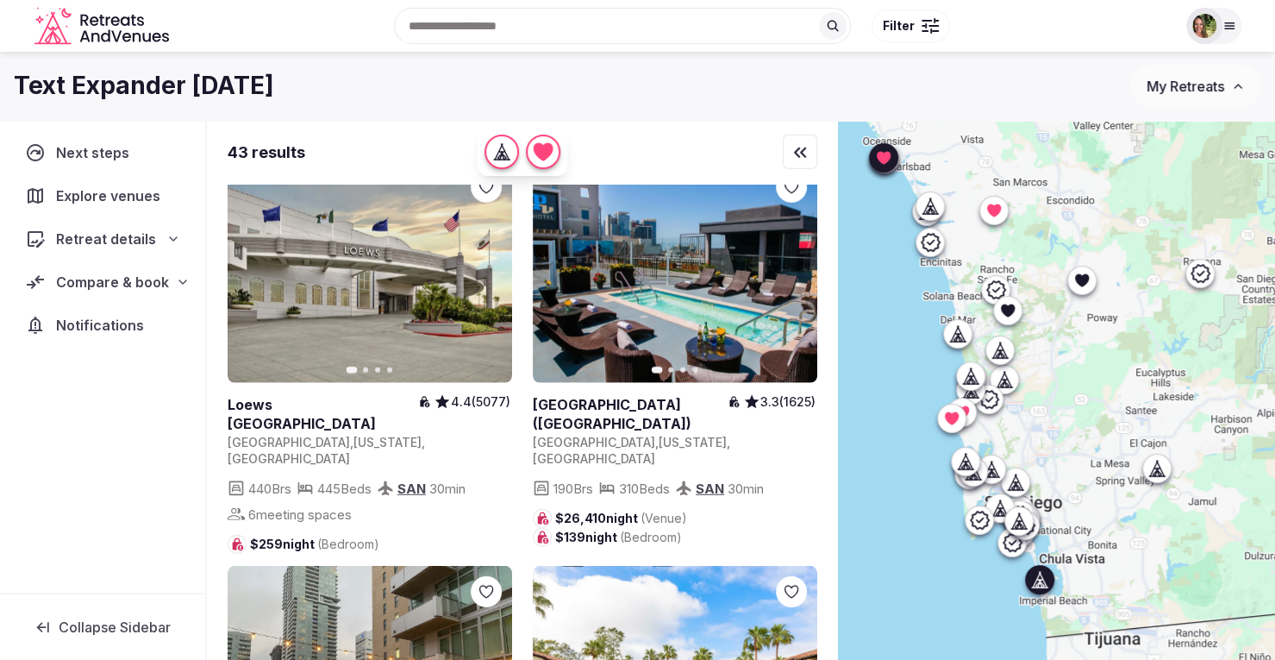
click at [359, 302] on link at bounding box center [370, 272] width 284 height 222
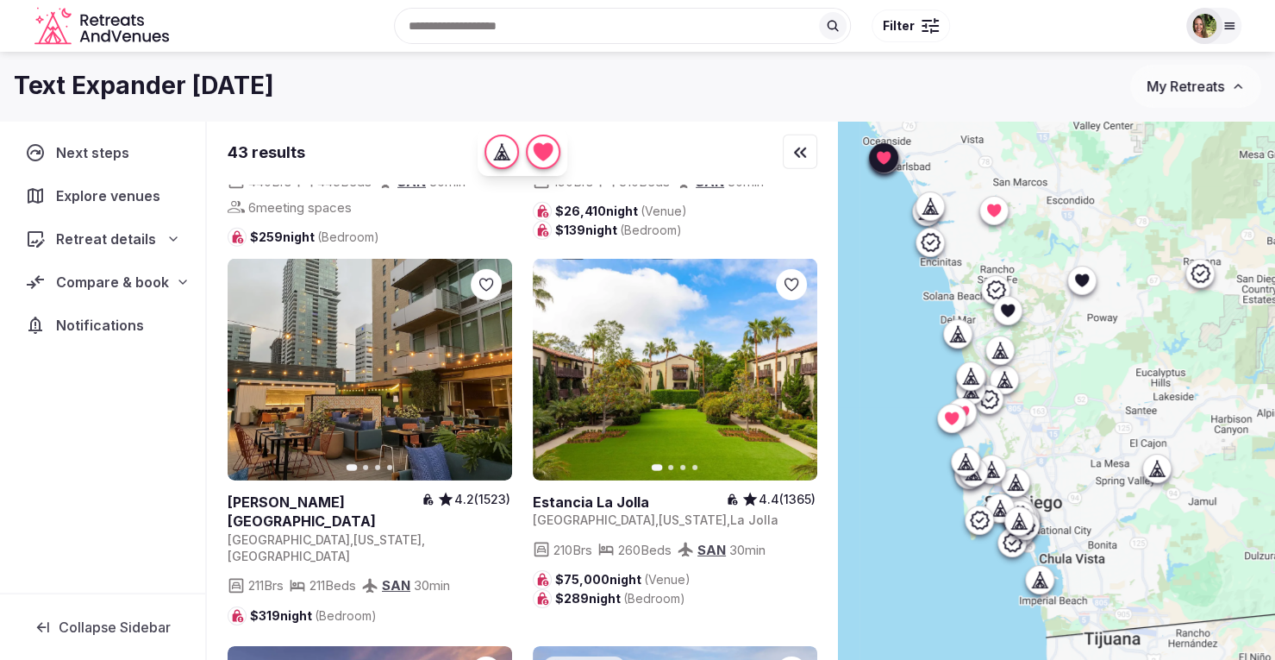
scroll to position [3041, 0]
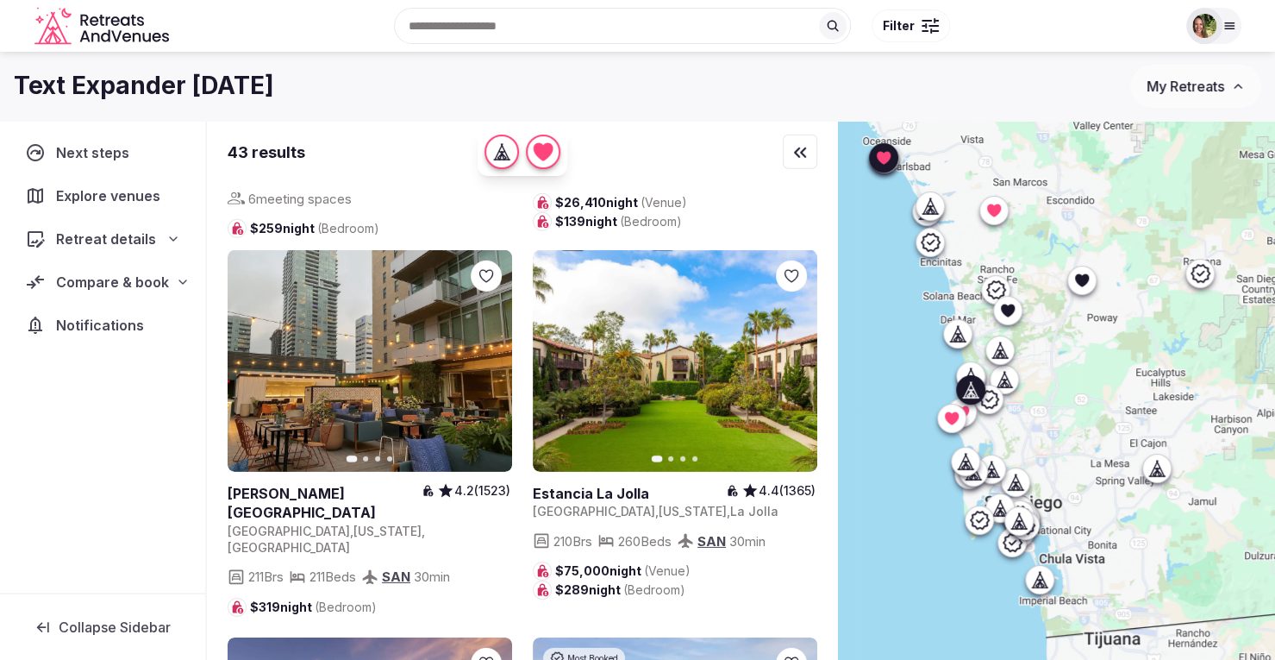
click at [664, 375] on link at bounding box center [675, 361] width 284 height 222
click at [383, 359] on link at bounding box center [370, 361] width 284 height 222
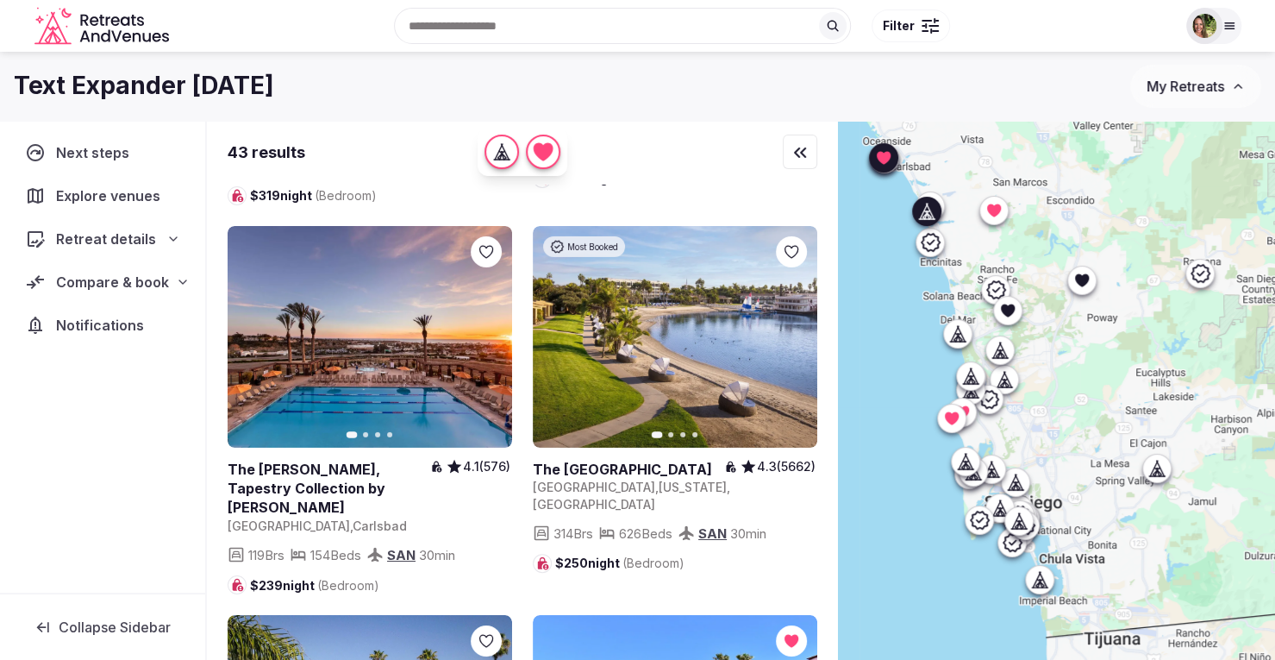
scroll to position [3420, 0]
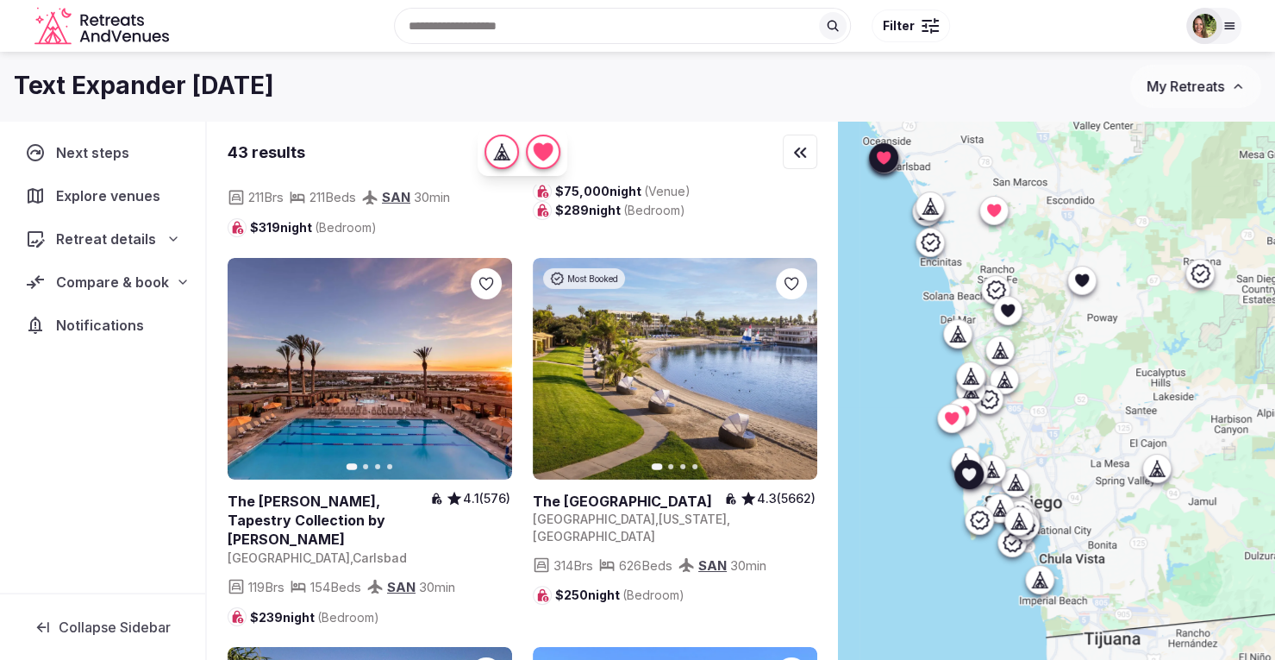
click at [0, 0] on icon at bounding box center [0, 0] width 0 height 0
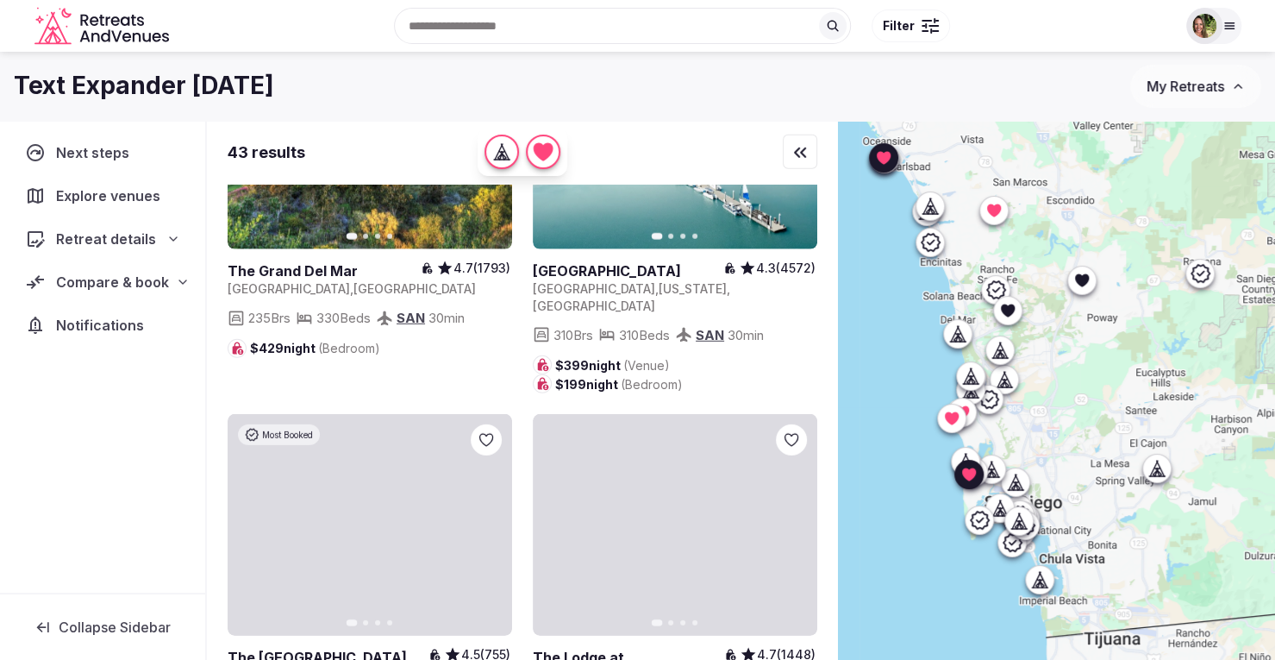
scroll to position [6805, 0]
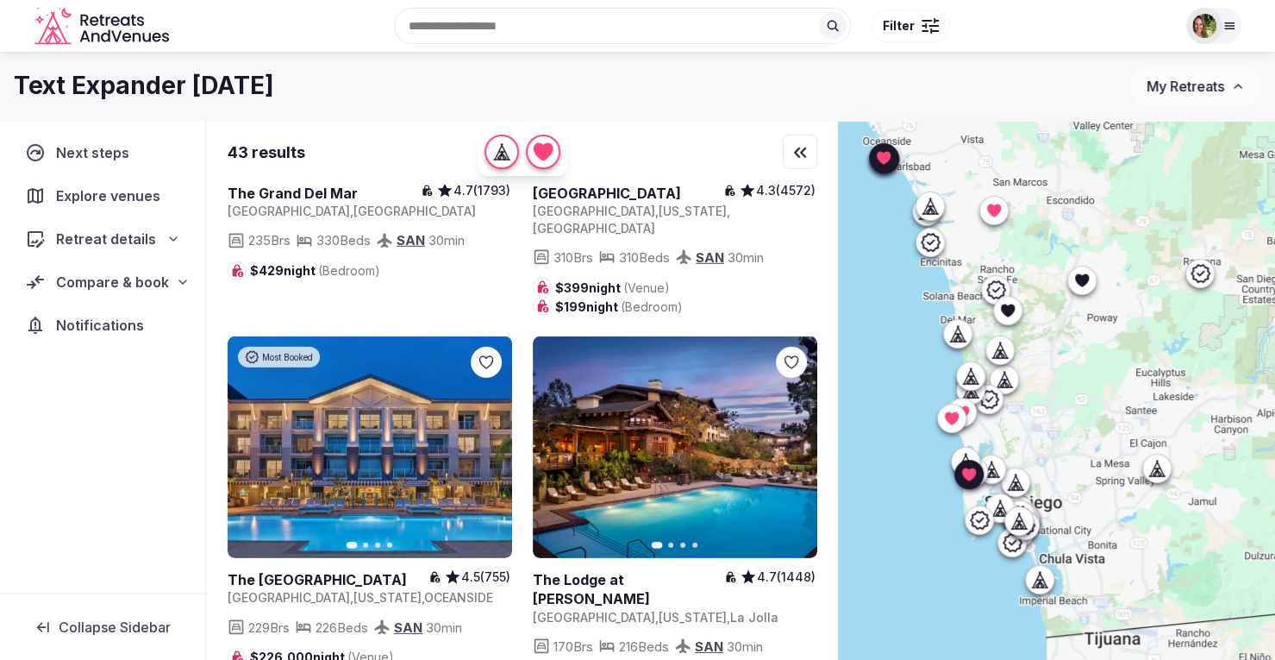
click at [409, 385] on link at bounding box center [370, 447] width 284 height 222
click at [0, 0] on icon at bounding box center [0, 0] width 0 height 0
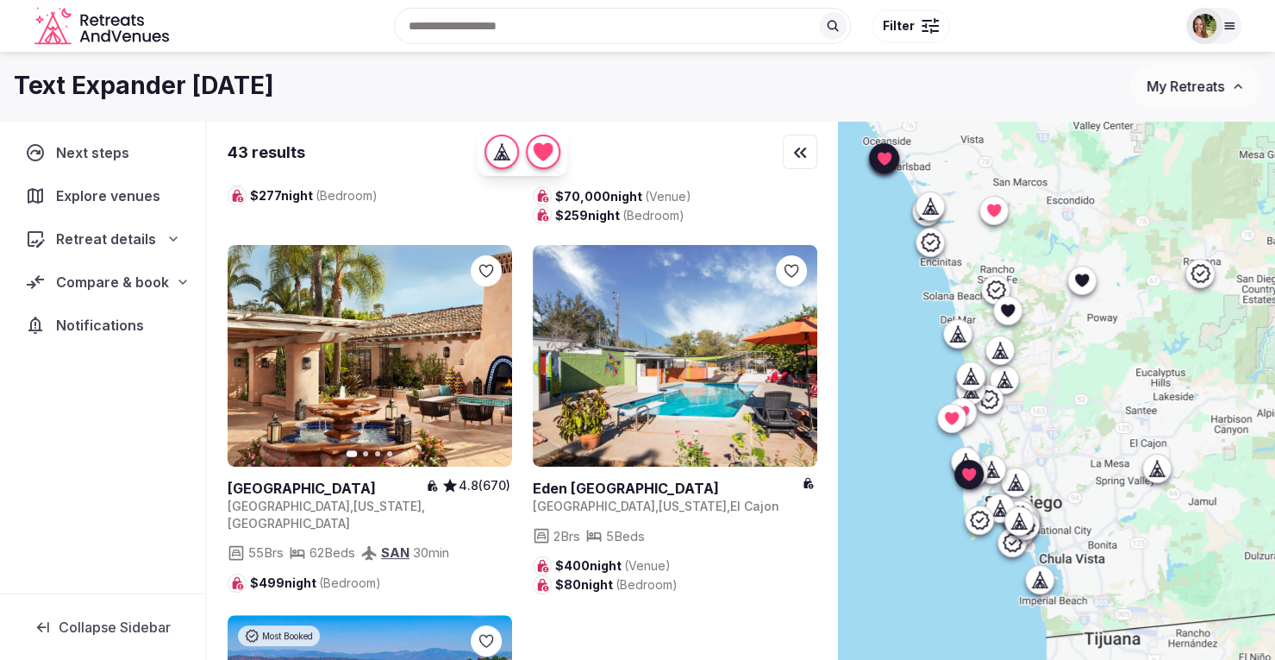
scroll to position [7895, 0]
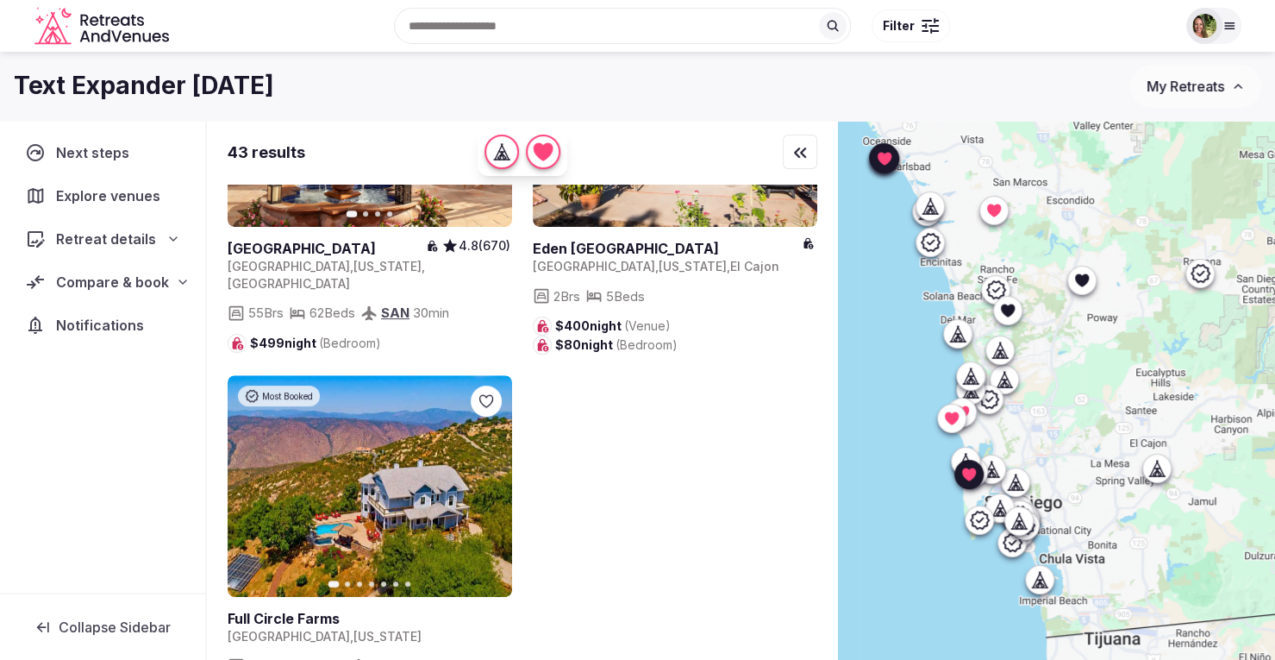
click at [109, 198] on span "Explore venues" at bounding box center [111, 195] width 110 height 21
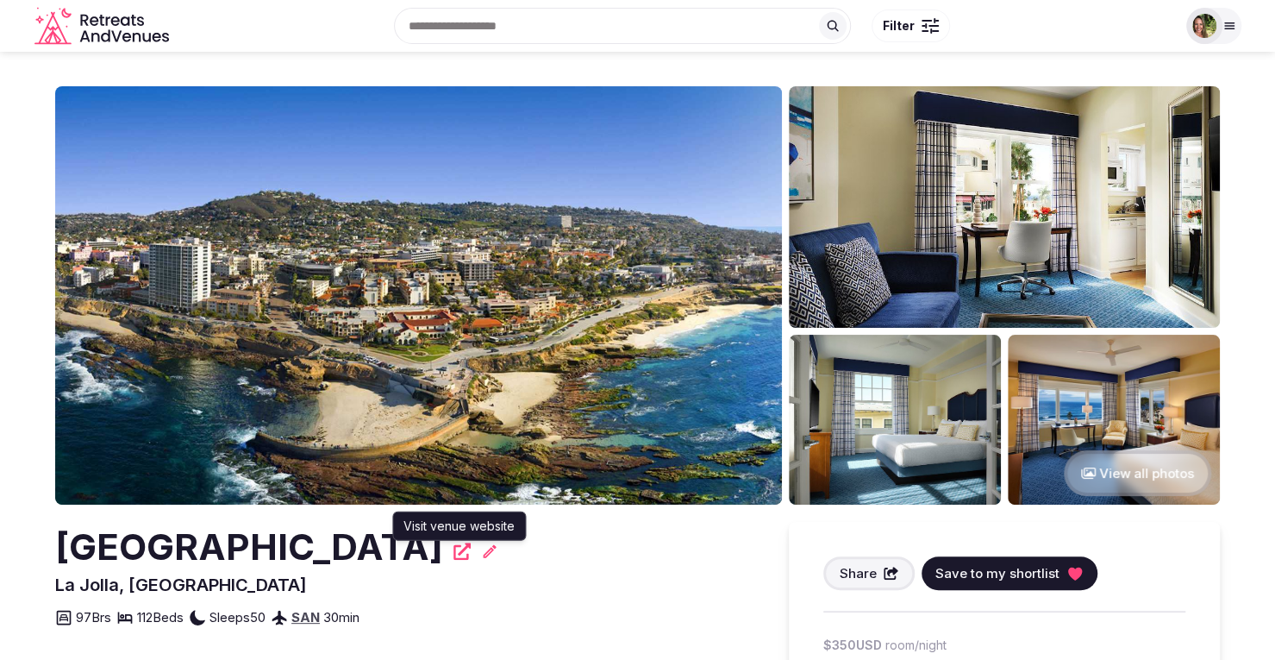
click at [461, 554] on icon at bounding box center [461, 550] width 17 height 17
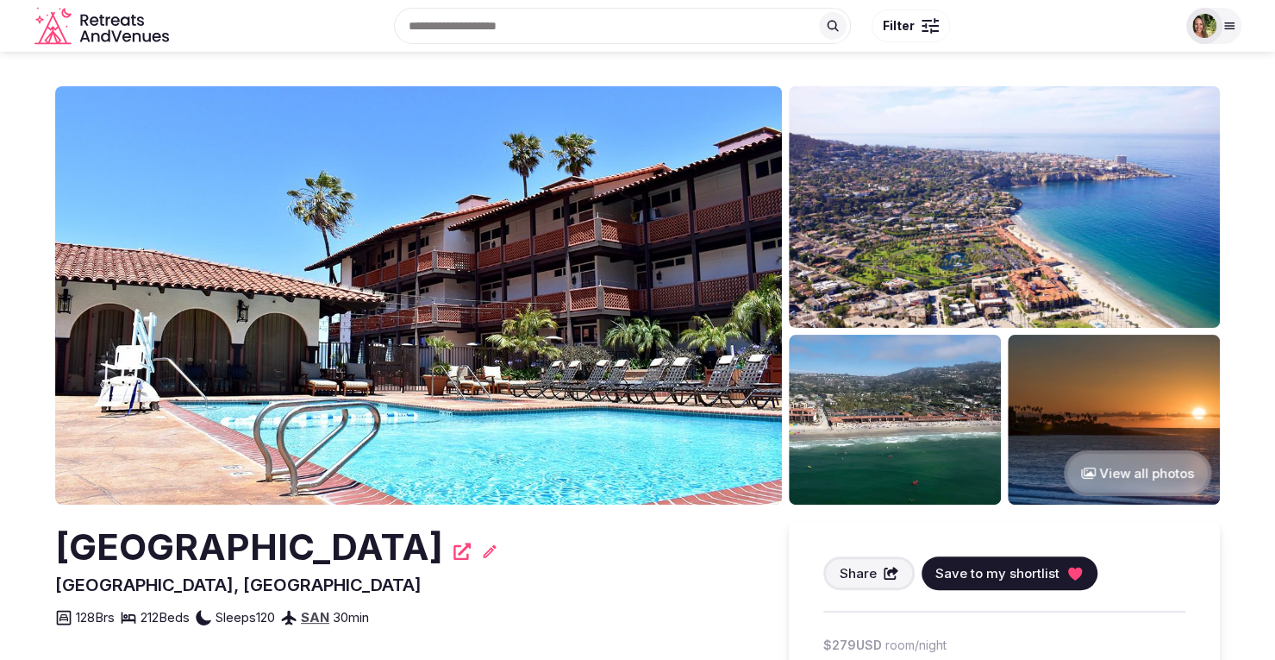
click at [453, 555] on icon at bounding box center [461, 550] width 17 height 17
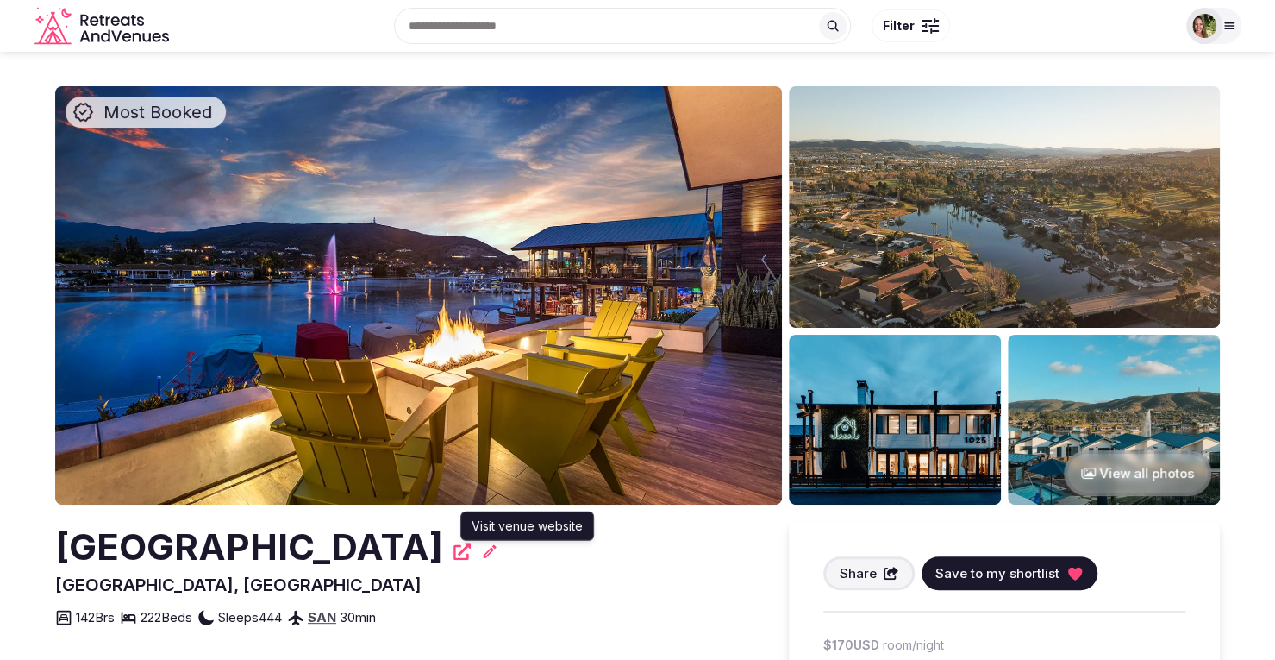
click at [471, 553] on icon at bounding box center [461, 550] width 17 height 17
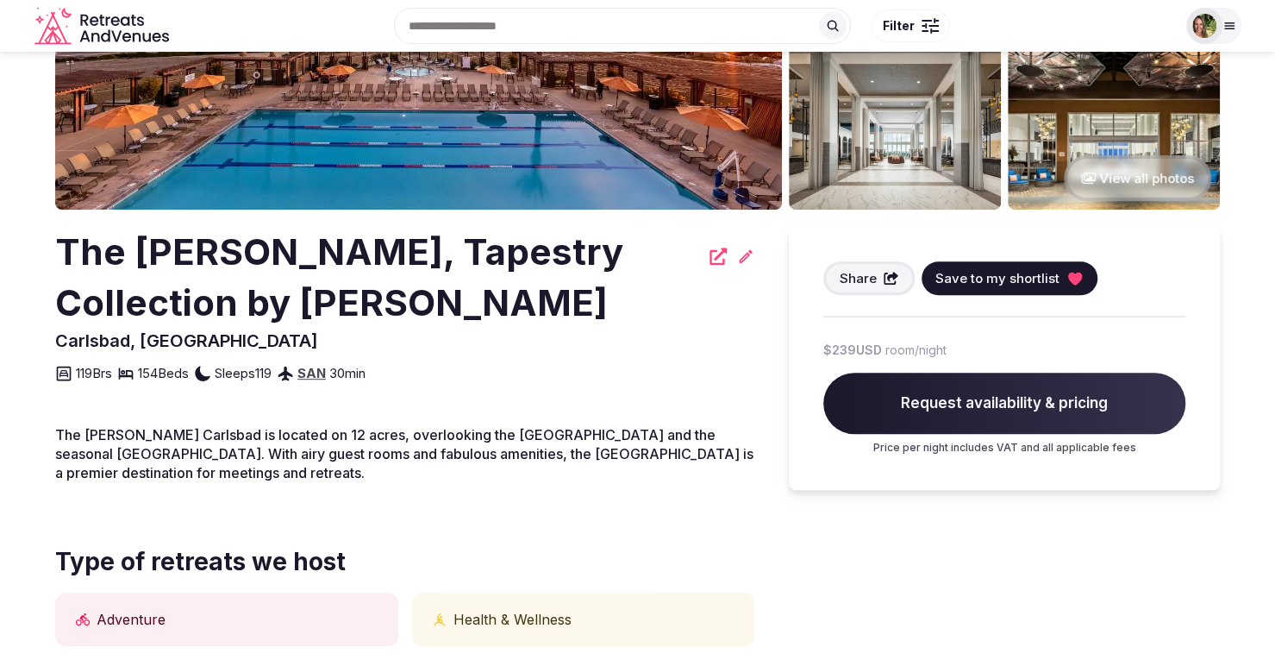
scroll to position [224, 0]
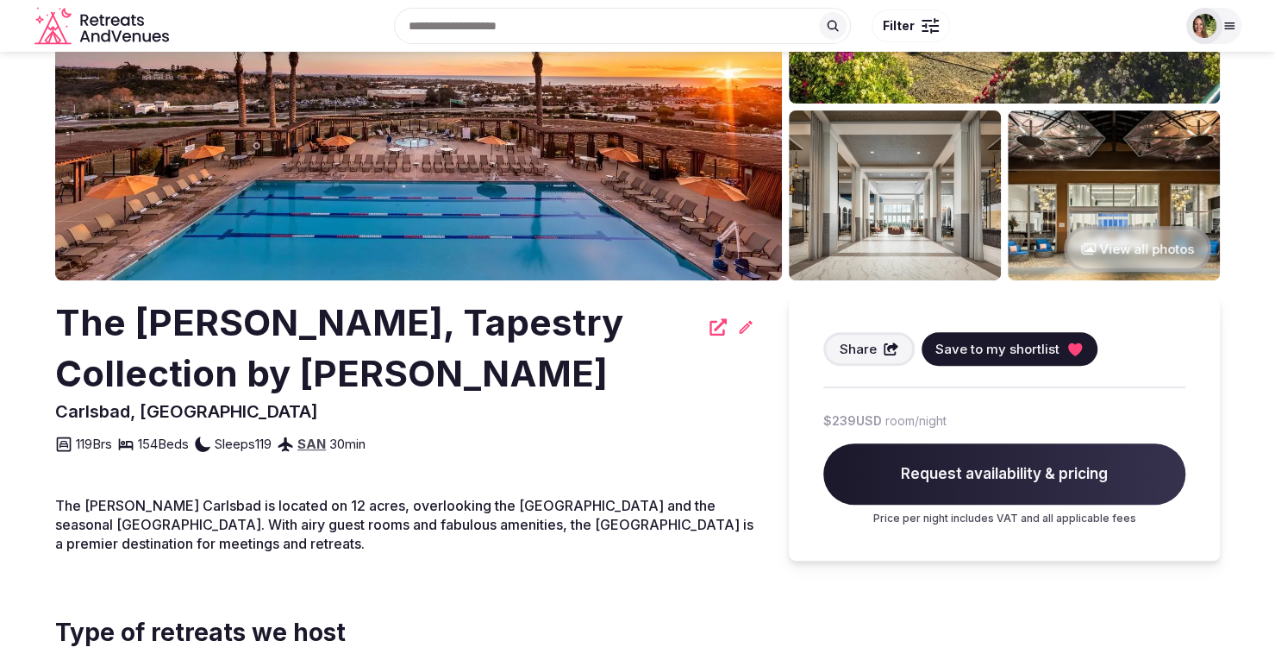
click at [716, 324] on icon at bounding box center [718, 326] width 17 height 17
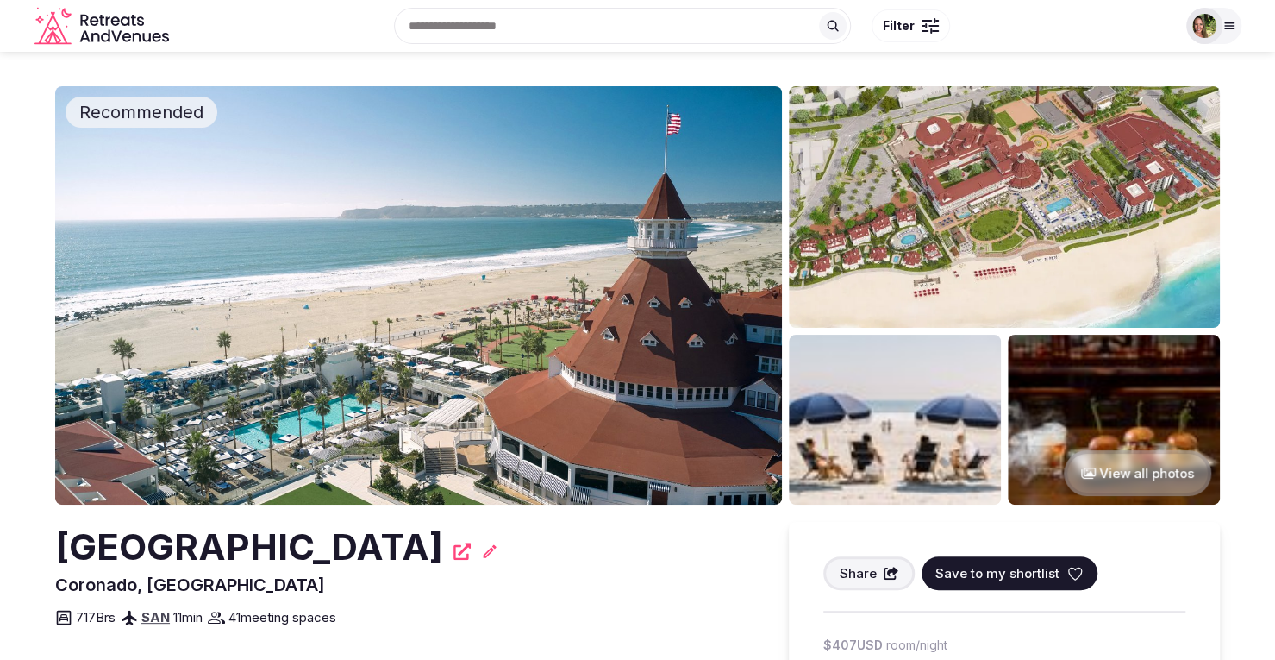
click at [453, 544] on icon at bounding box center [461, 550] width 17 height 17
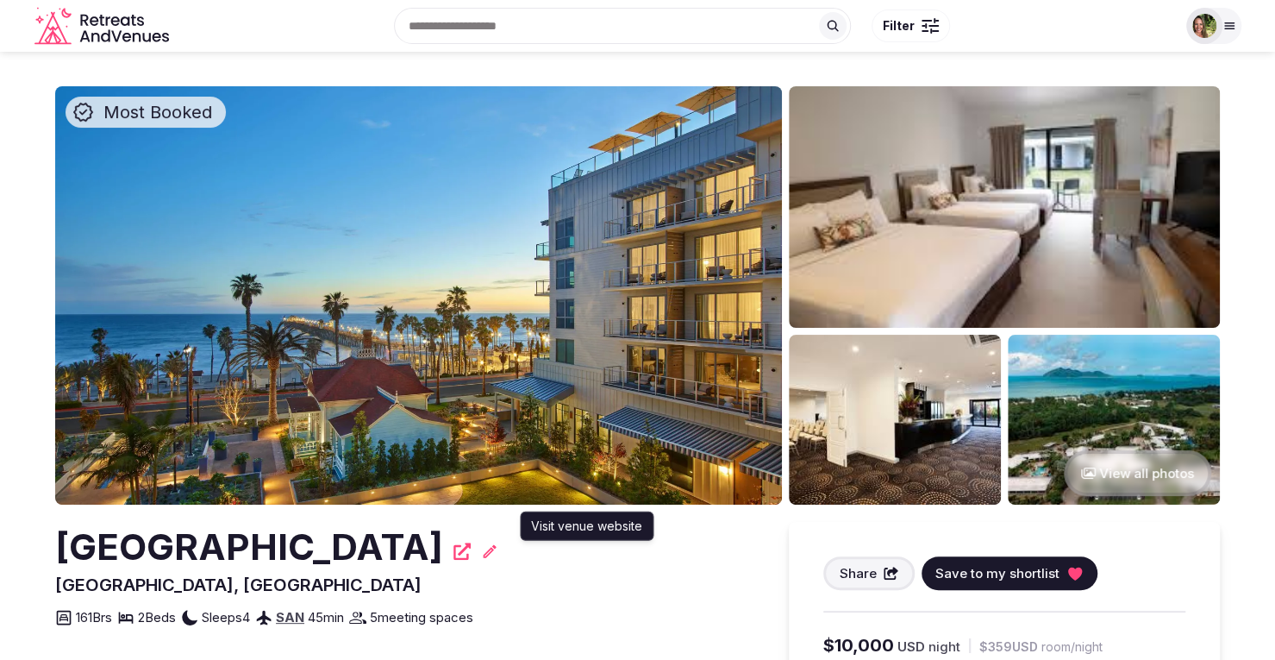
click at [471, 544] on icon at bounding box center [461, 550] width 17 height 17
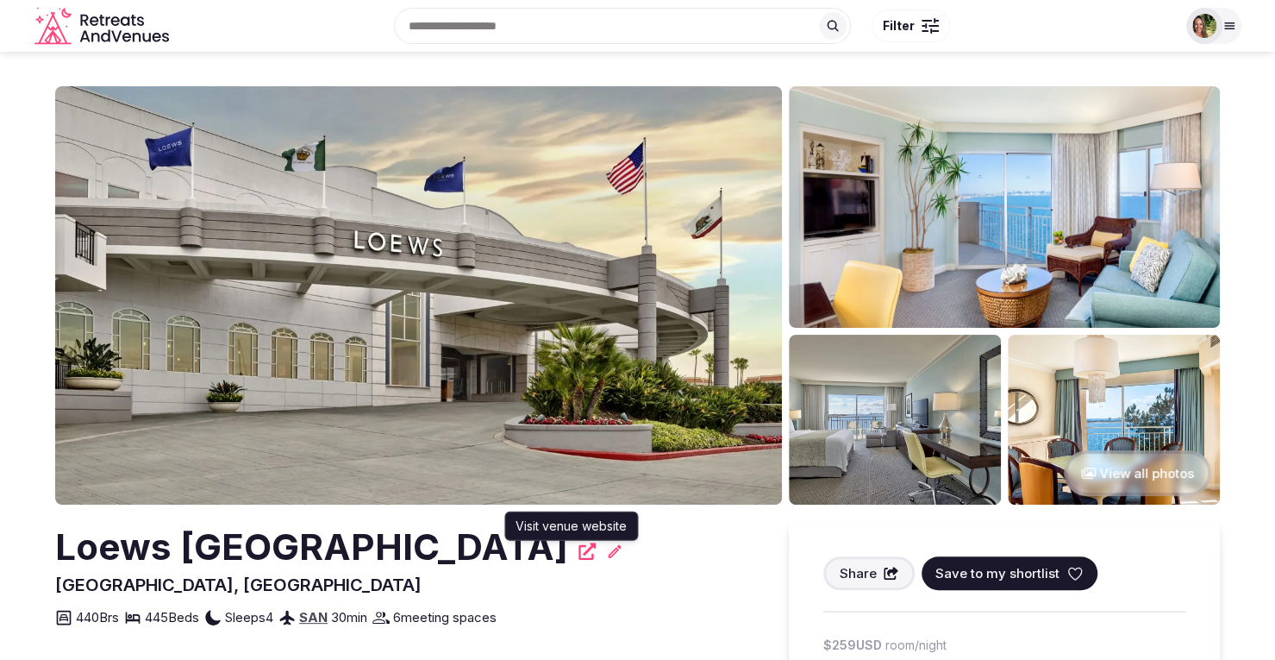
click at [578, 547] on icon at bounding box center [586, 550] width 17 height 17
click at [1068, 567] on icon at bounding box center [1074, 573] width 13 height 12
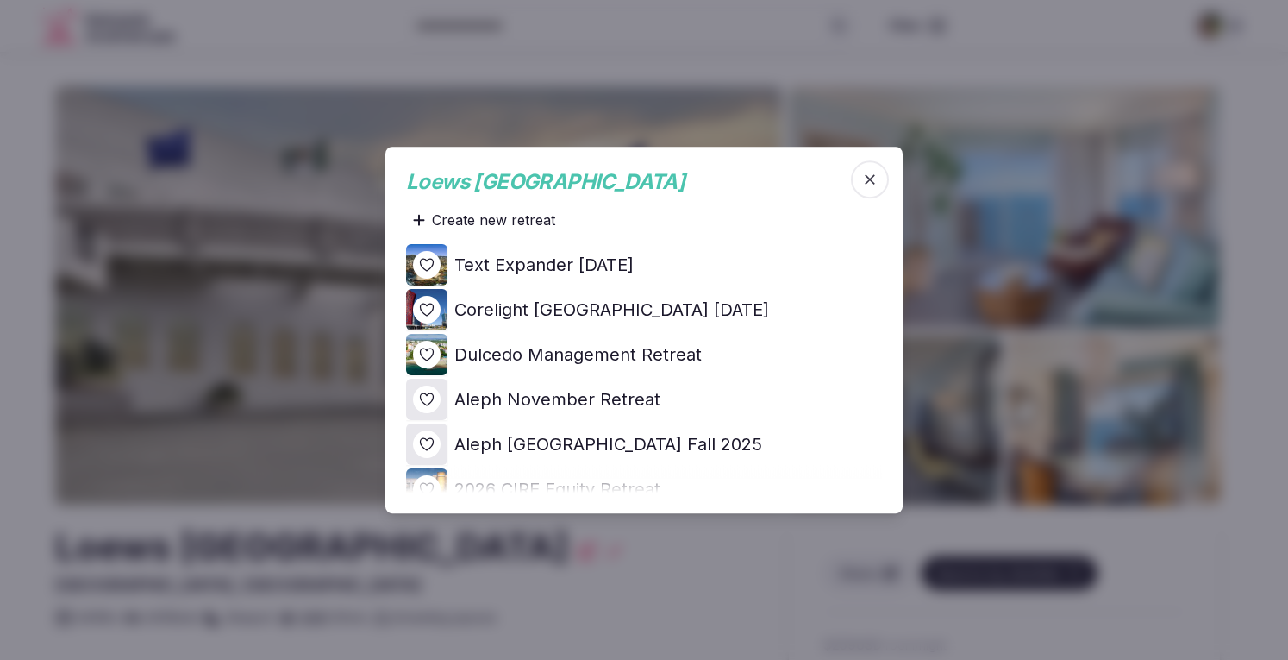
click at [0, 0] on icon at bounding box center [0, 0] width 0 height 0
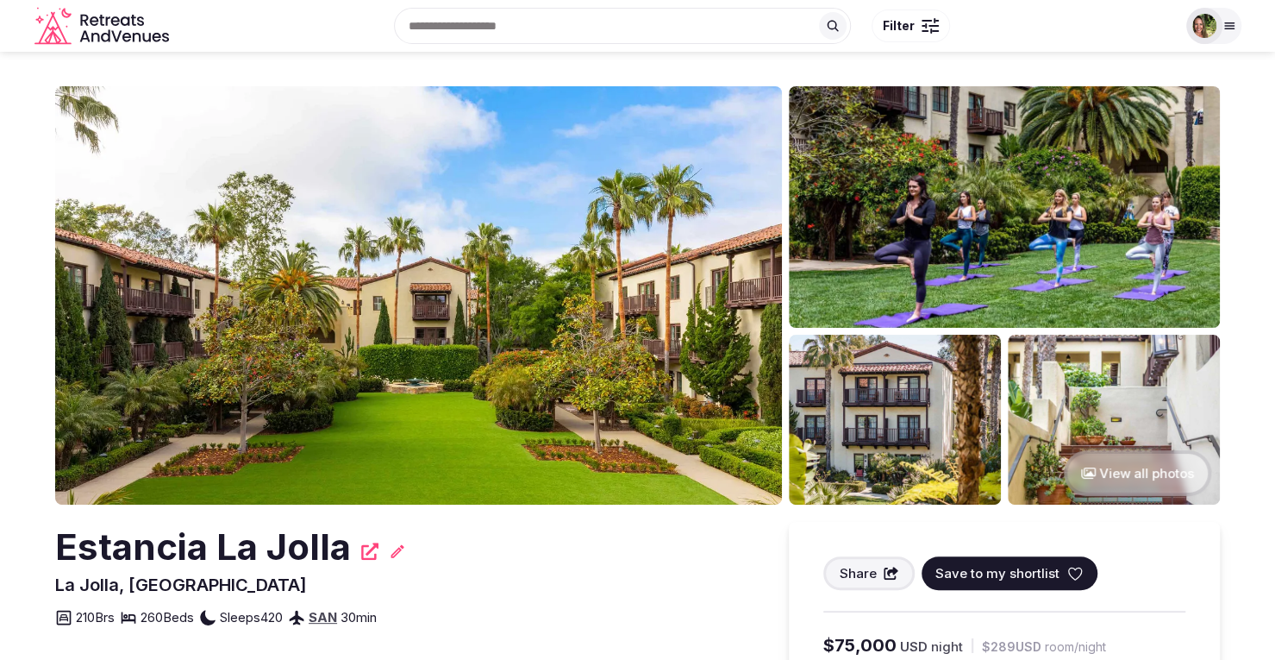
click at [365, 550] on icon at bounding box center [369, 550] width 17 height 17
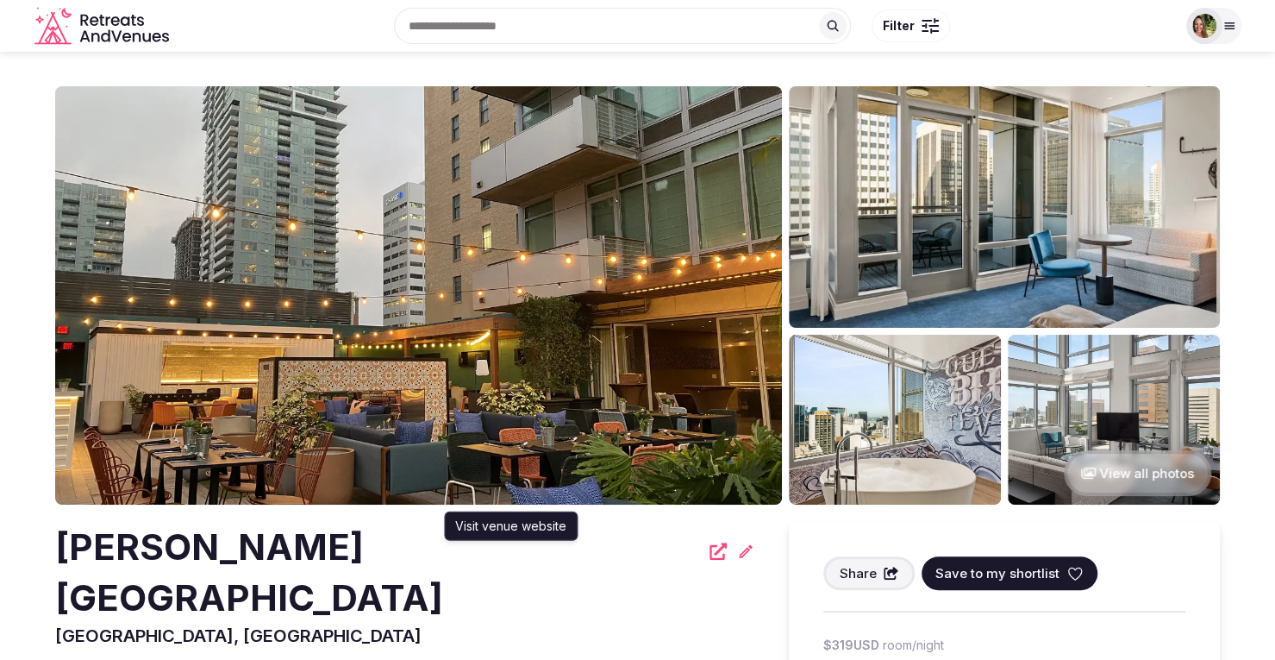
click at [710, 555] on icon at bounding box center [718, 550] width 17 height 17
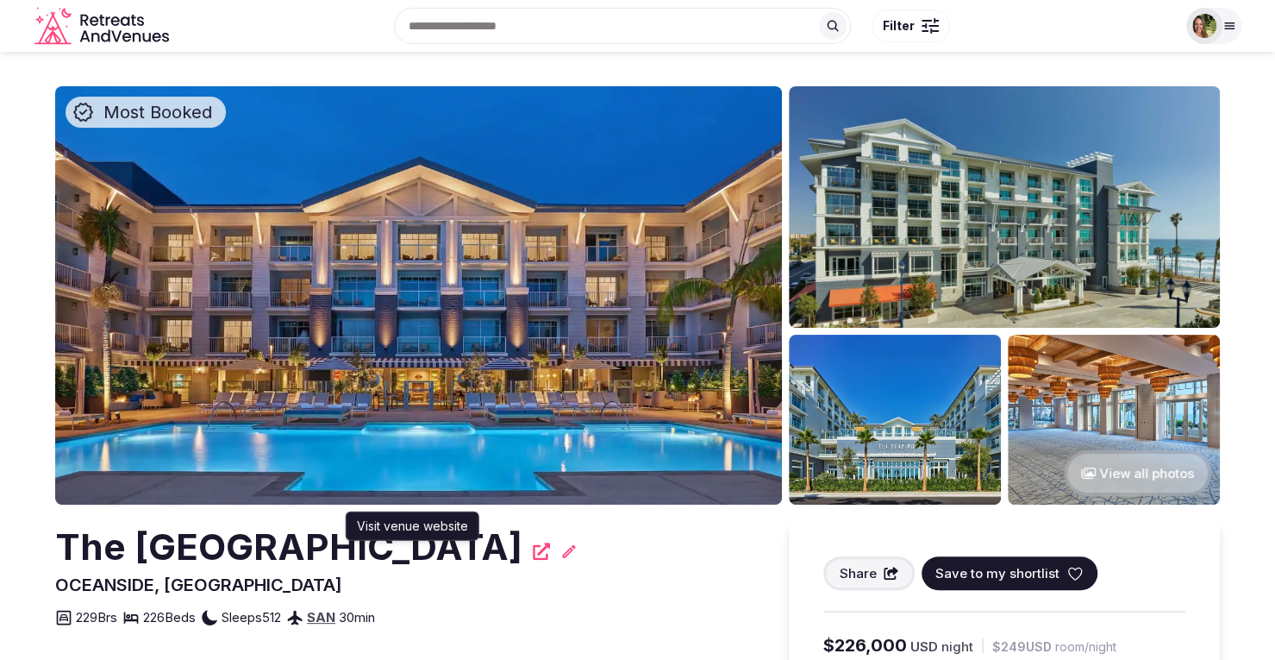
click at [533, 553] on icon at bounding box center [541, 550] width 17 height 17
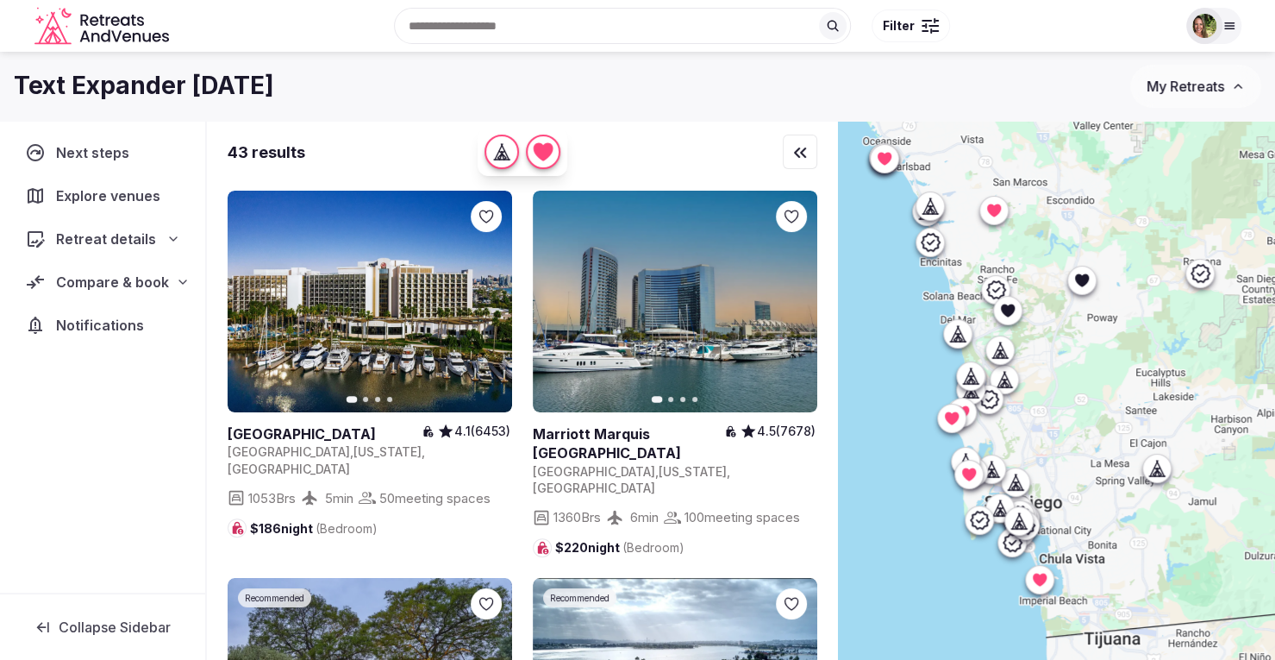
scroll to position [7895, 0]
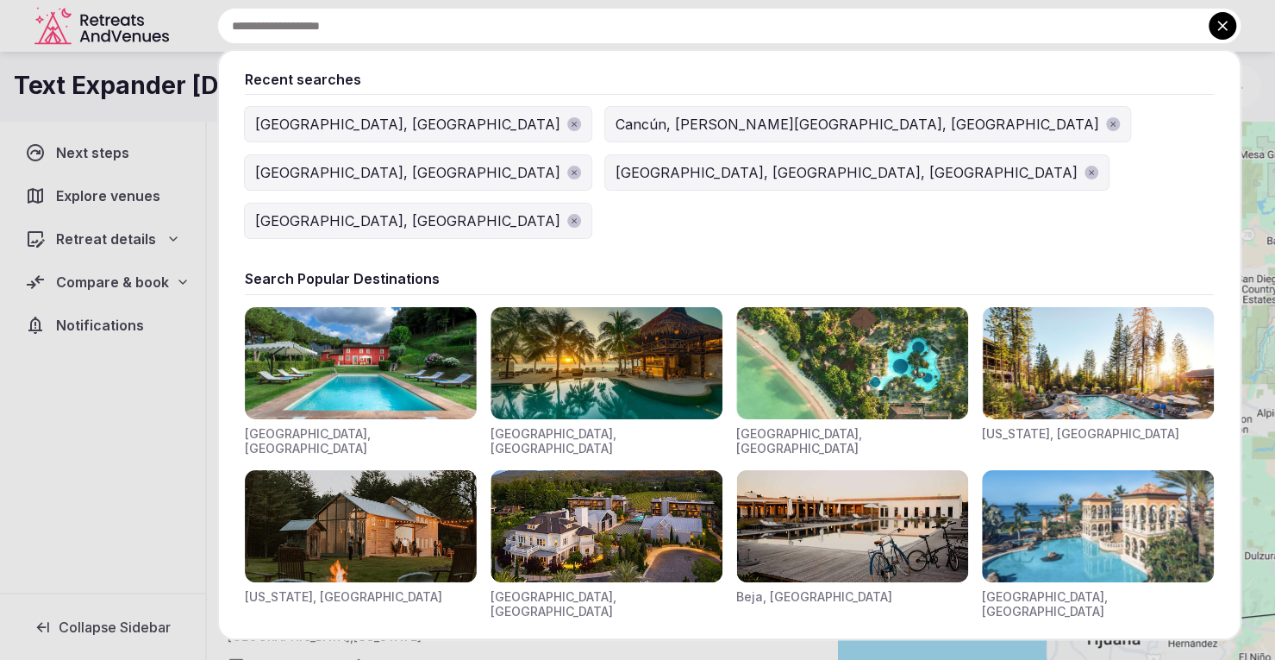
click at [560, 18] on input "text" at bounding box center [729, 26] width 1024 height 36
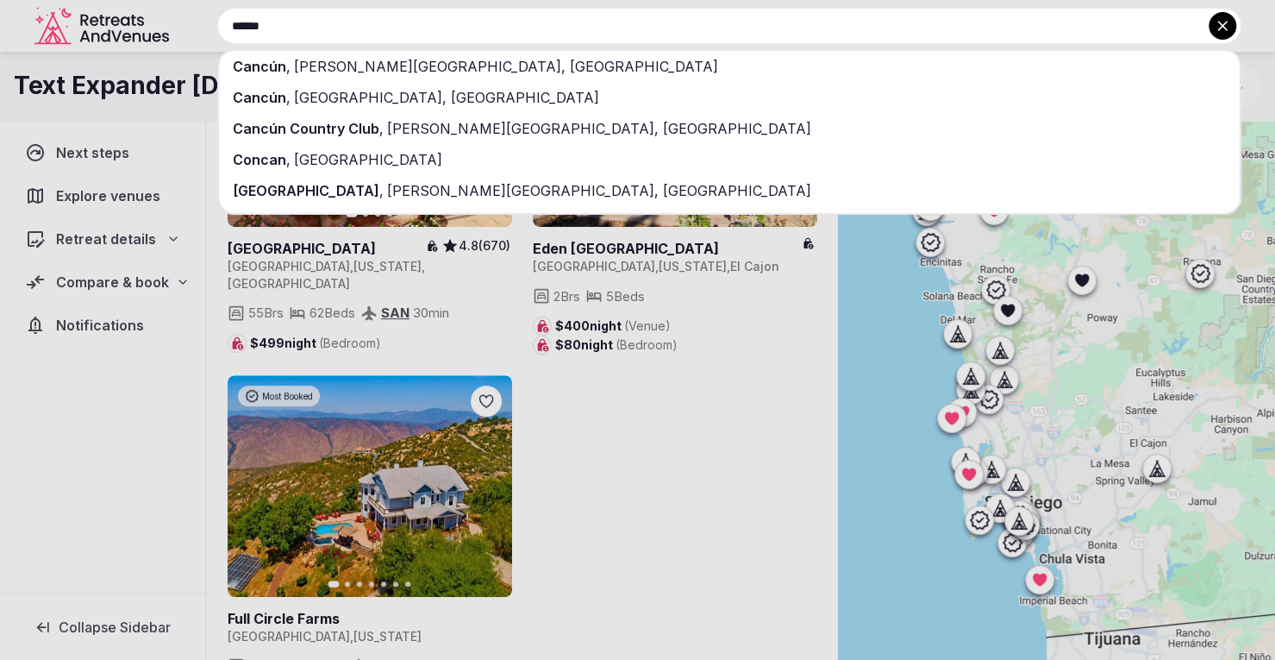
type input "******"
click at [382, 66] on span "Quintana Roo, Mexico" at bounding box center [505, 66] width 428 height 17
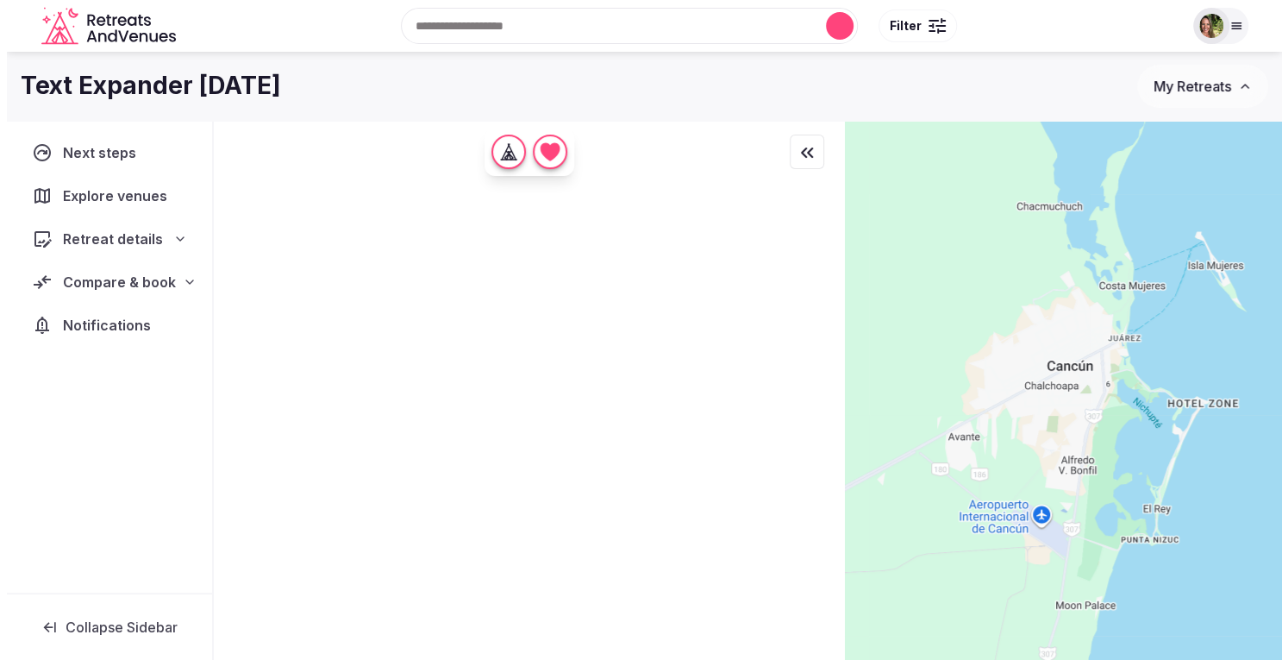
scroll to position [0, 0]
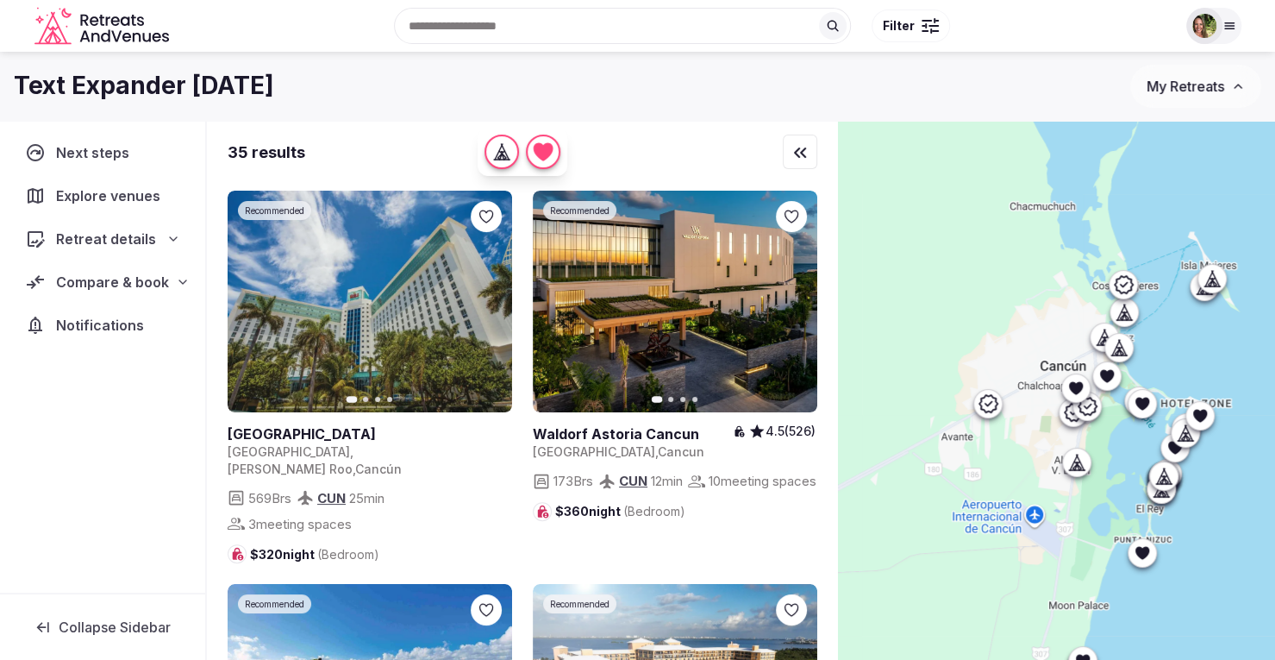
click at [981, 224] on div at bounding box center [1056, 419] width 437 height 597
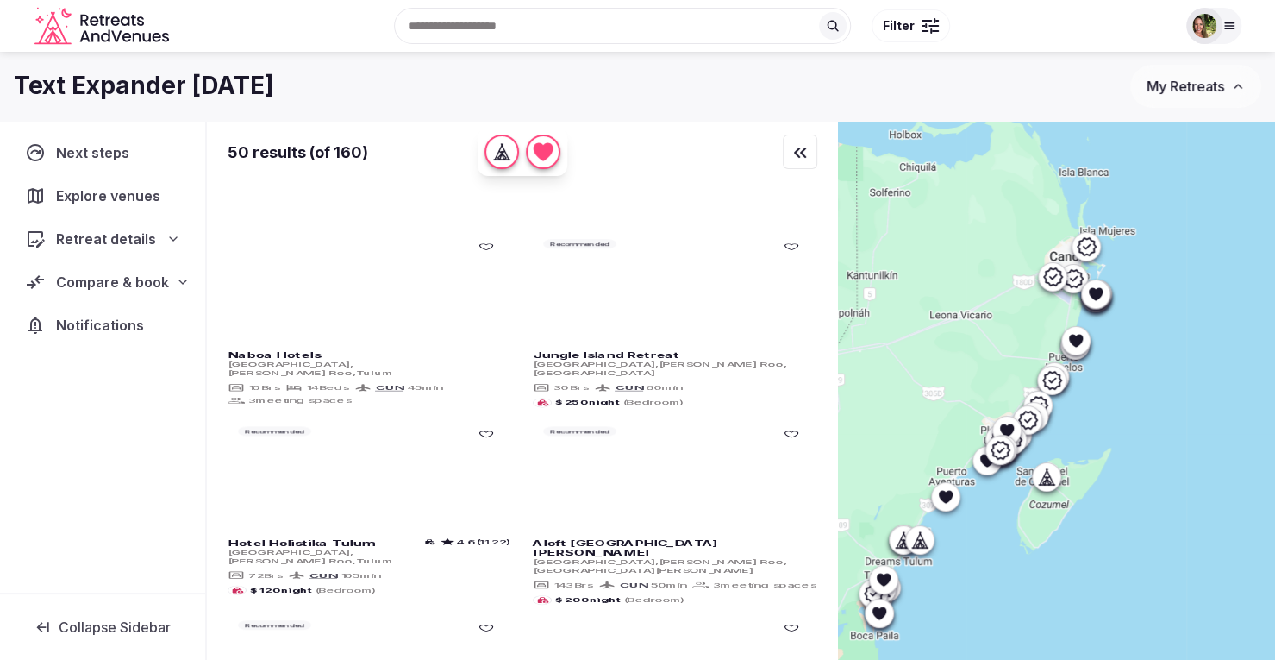
click at [1129, 215] on div at bounding box center [1056, 419] width 437 height 597
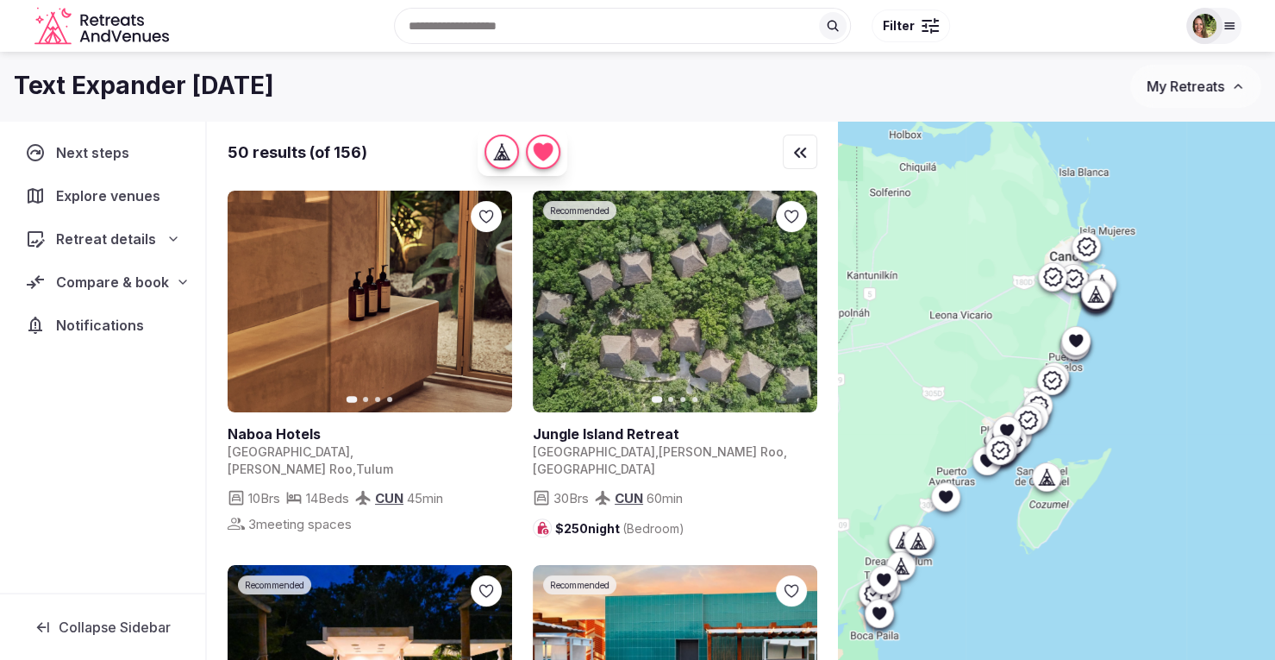
click at [933, 24] on div at bounding box center [930, 25] width 17 height 5
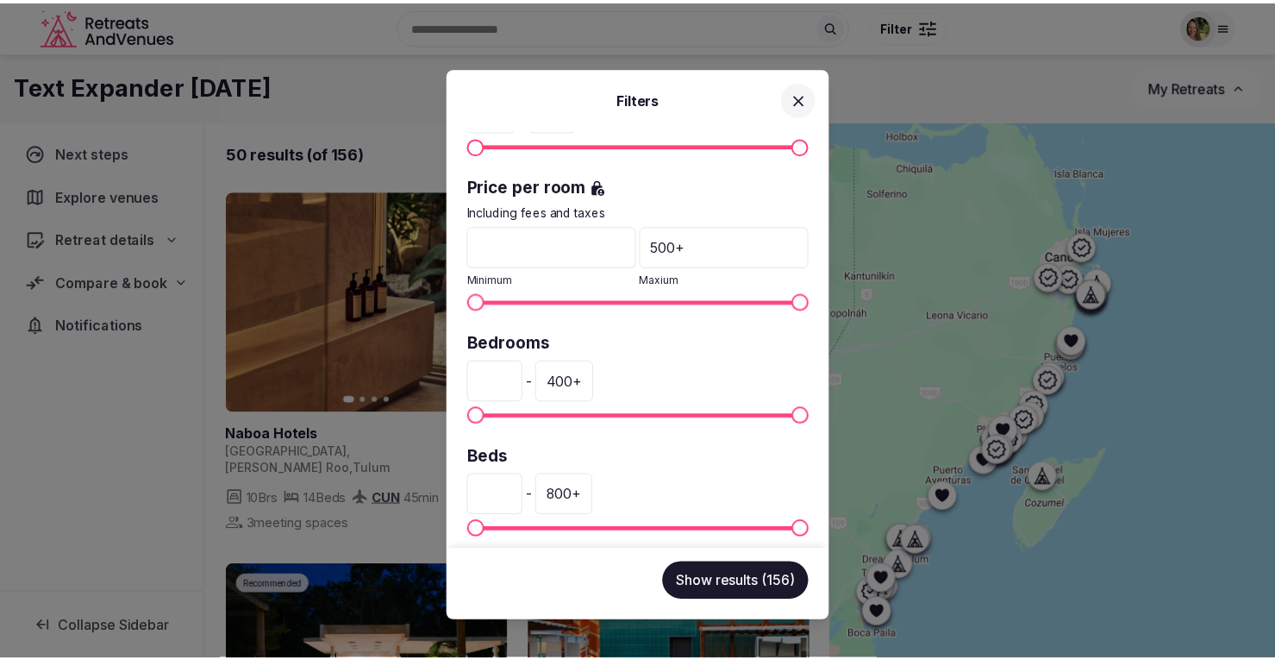
scroll to position [325, 0]
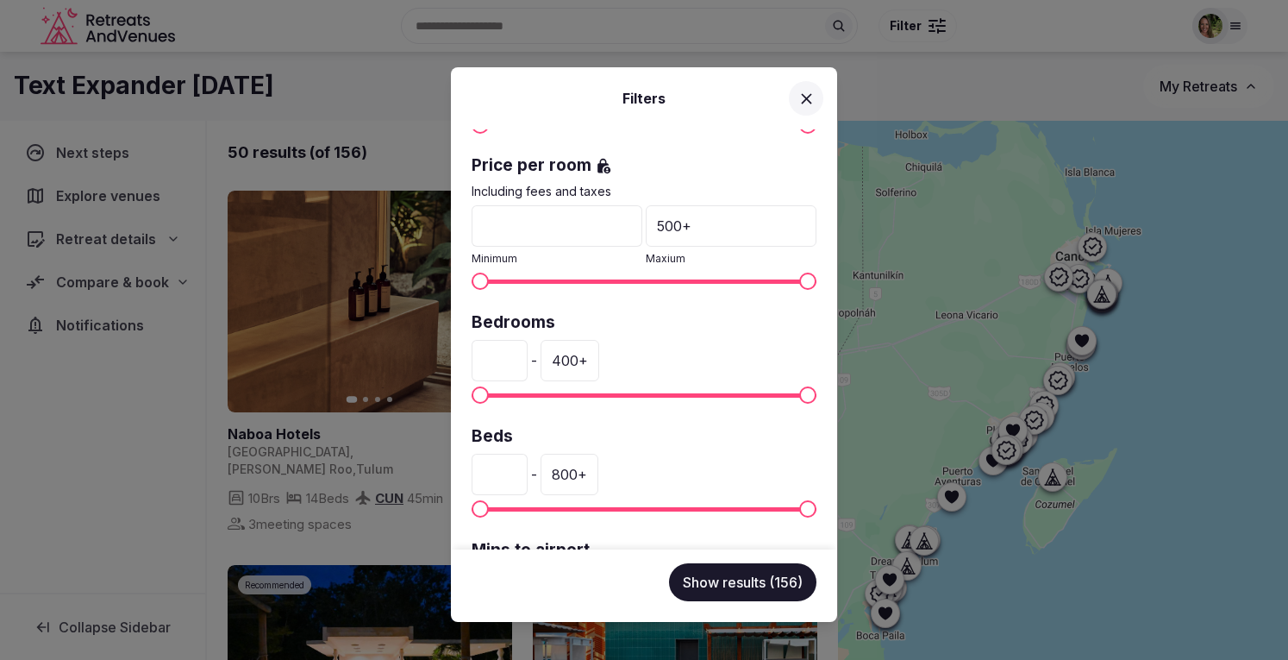
drag, startPoint x: 503, startPoint y: 346, endPoint x: 467, endPoint y: 348, distance: 35.4
click at [467, 348] on div "Venue name Status All Published Draft Rating Any Indoor meeting spaces * - 20 +…" at bounding box center [644, 339] width 386 height 420
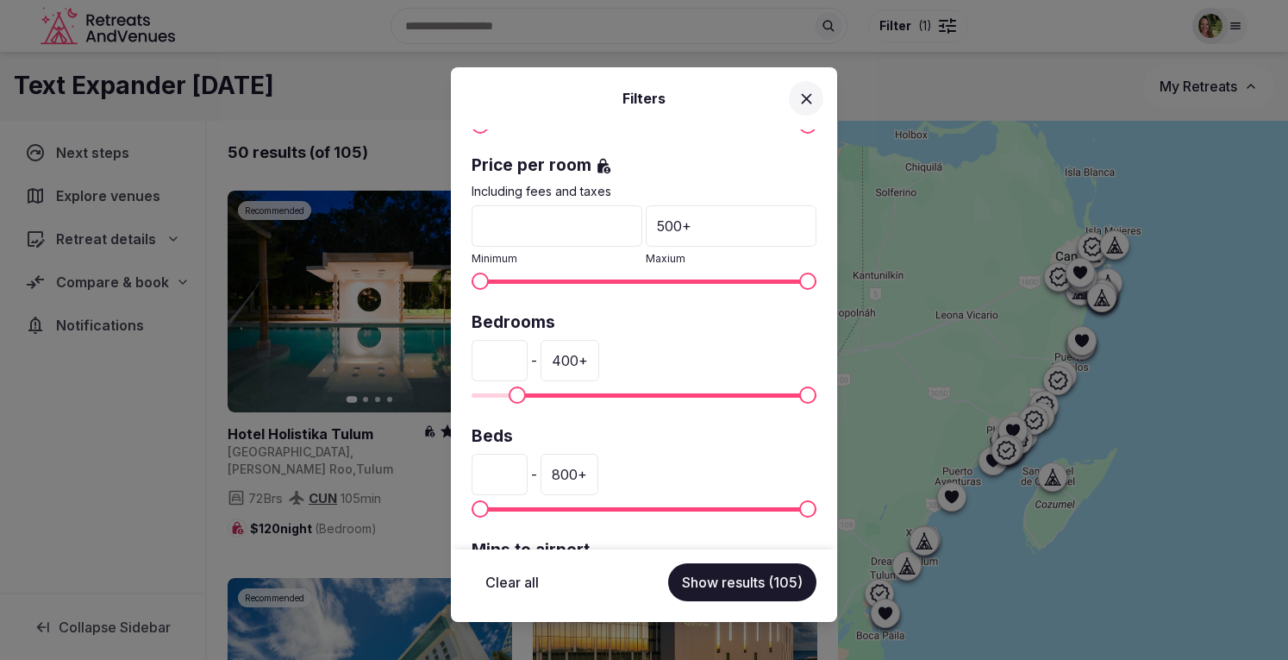
type input "**"
click at [593, 358] on div "400 +" at bounding box center [570, 360] width 59 height 41
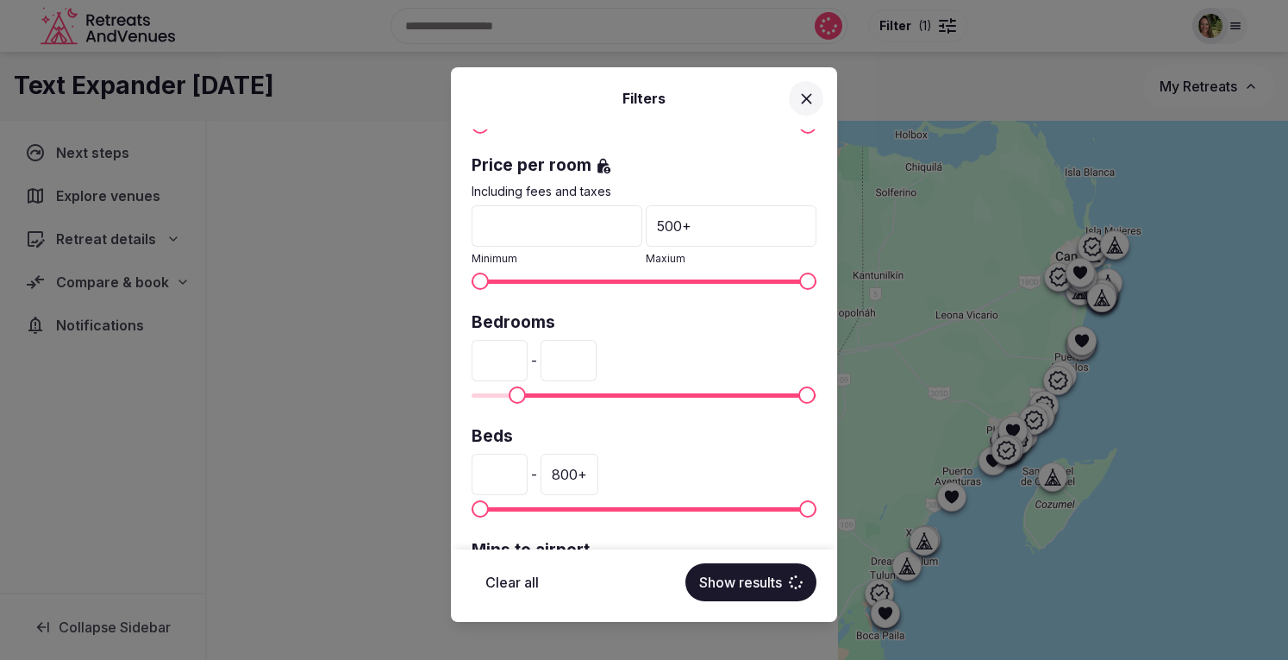
drag, startPoint x: 607, startPoint y: 358, endPoint x: 557, endPoint y: 356, distance: 50.0
click at [557, 356] on div "** - ***" at bounding box center [644, 360] width 345 height 41
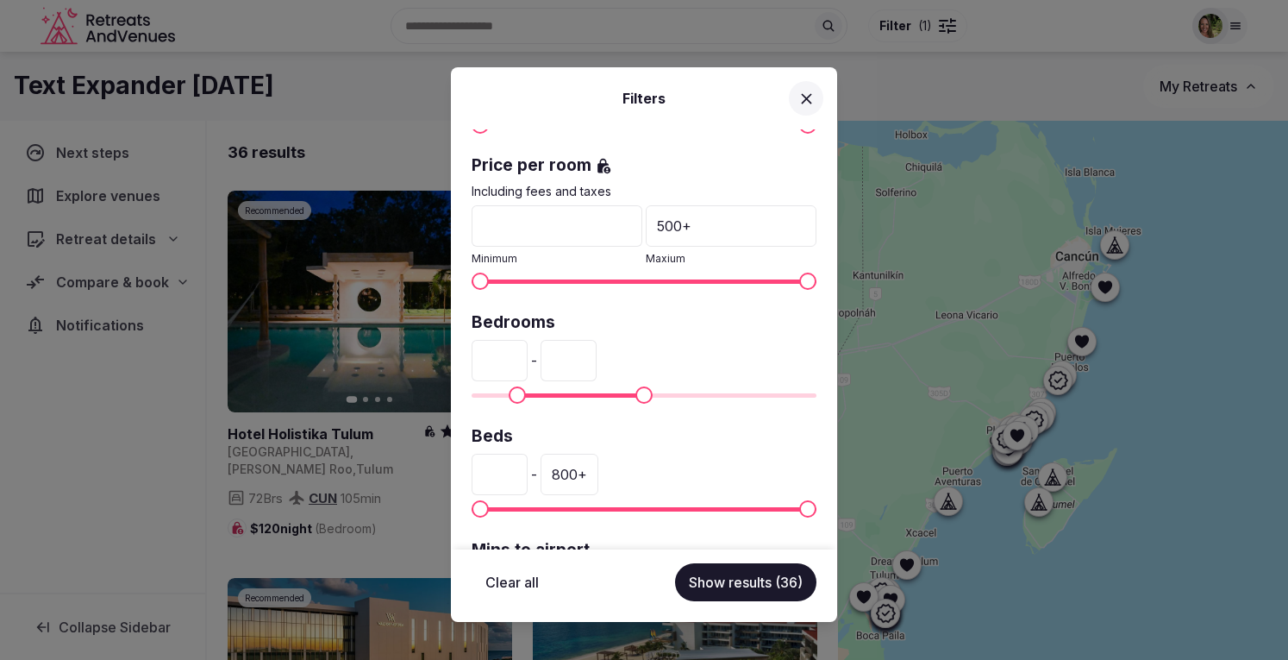
type input "***"
click at [717, 580] on button "Show results (36)" at bounding box center [745, 582] width 141 height 38
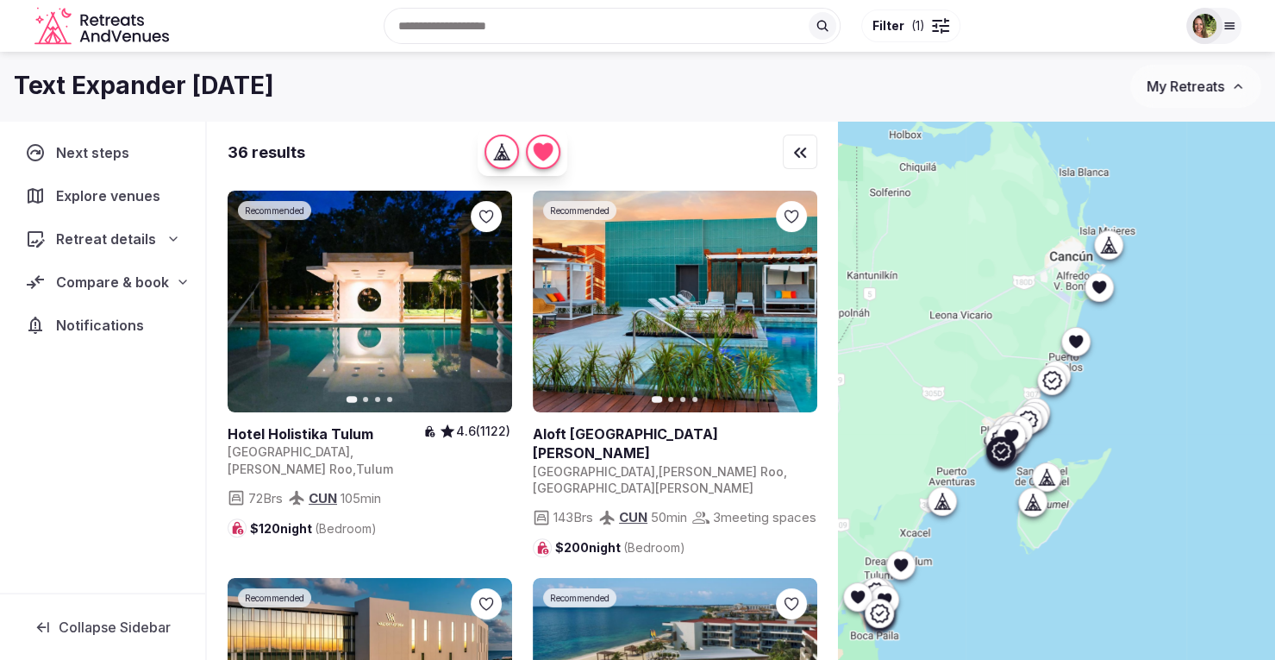
click at [657, 249] on link at bounding box center [675, 302] width 284 height 222
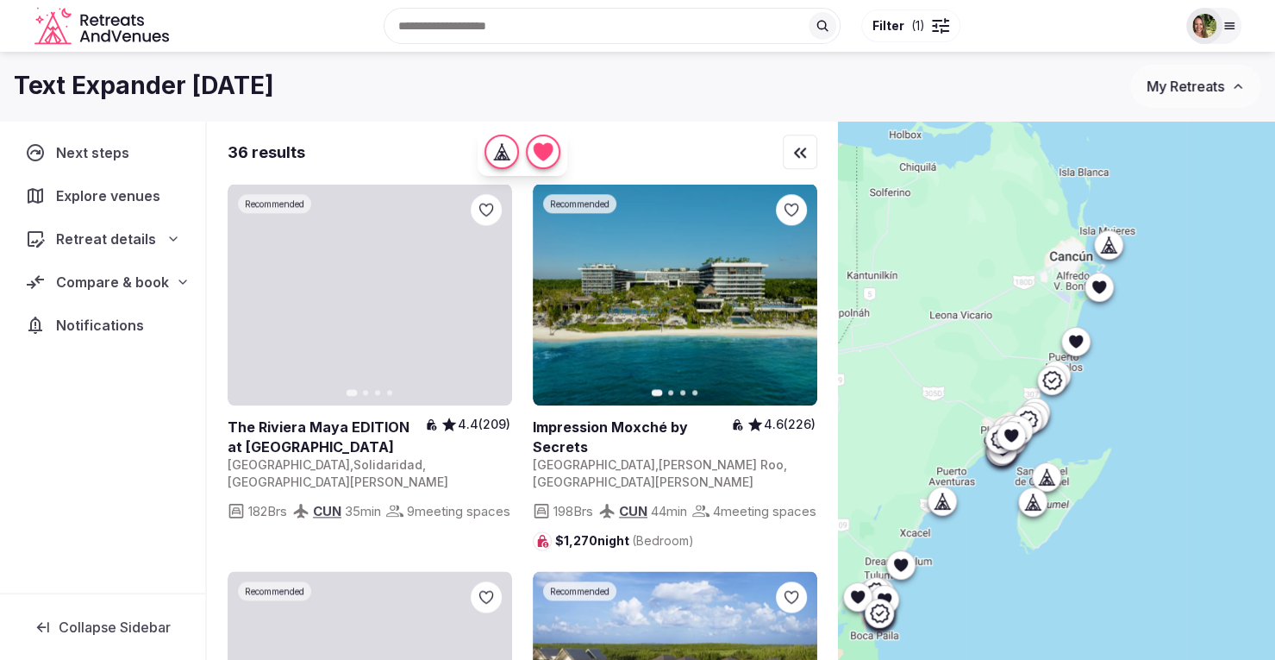
scroll to position [1157, 0]
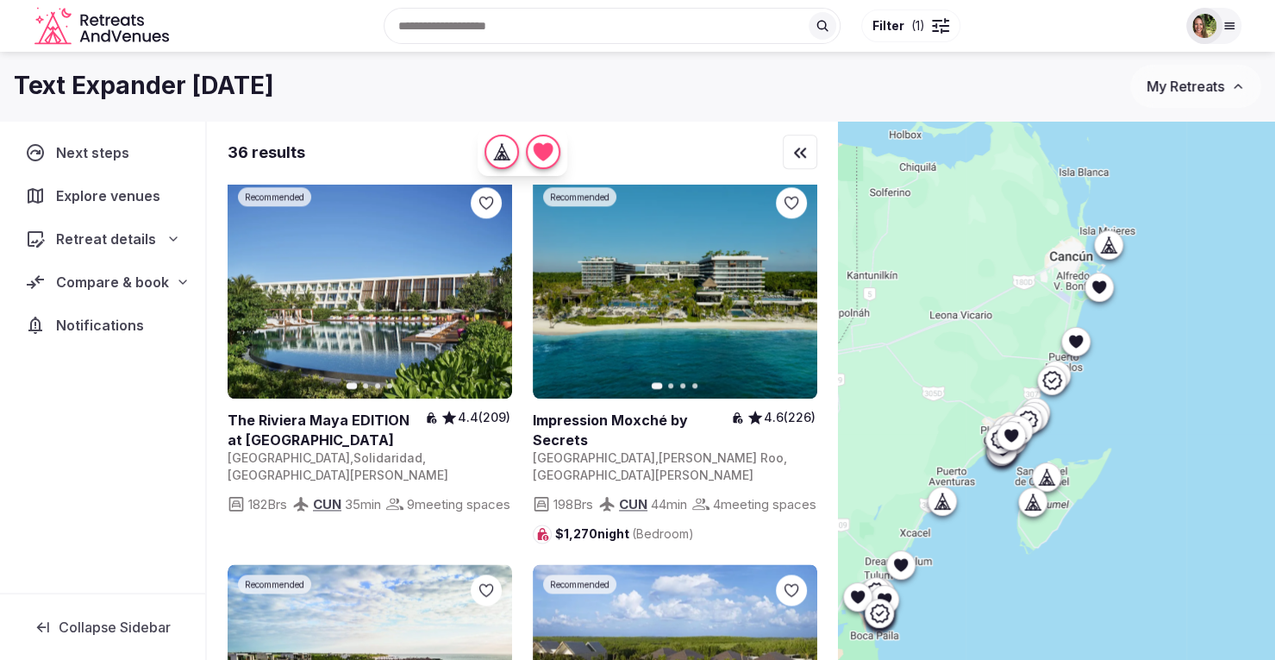
click at [867, 247] on div at bounding box center [1056, 419] width 437 height 597
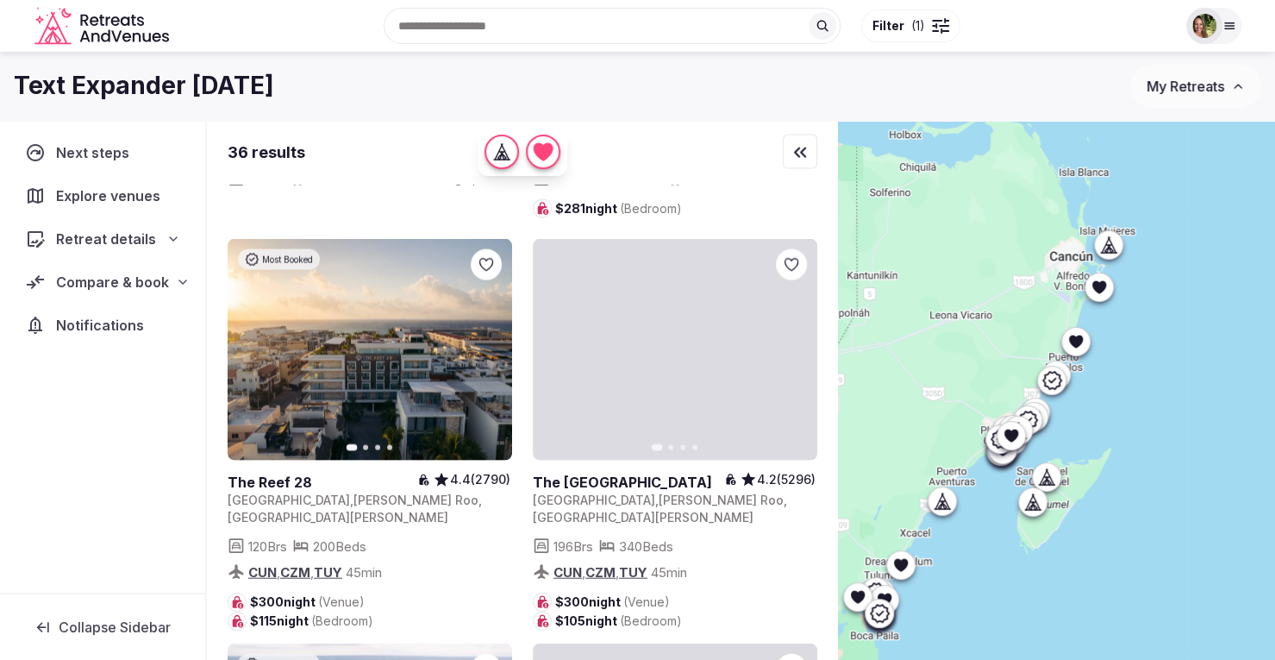
scroll to position [2251, 0]
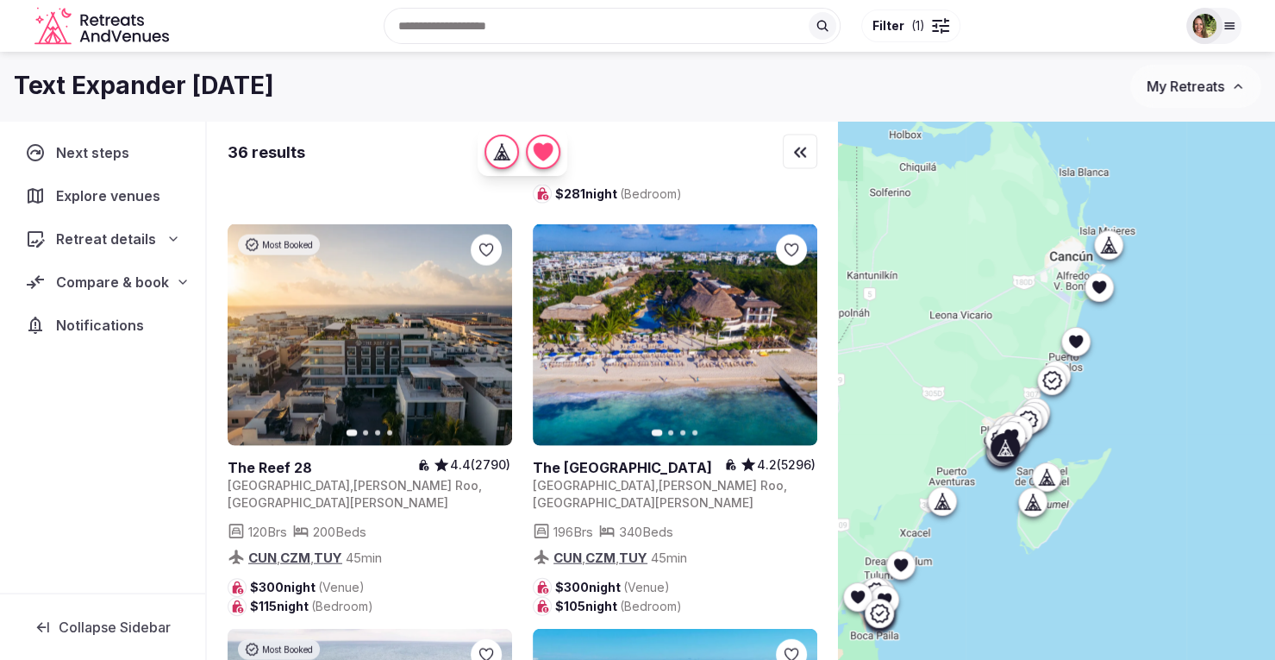
click at [0, 0] on icon at bounding box center [0, 0] width 0 height 0
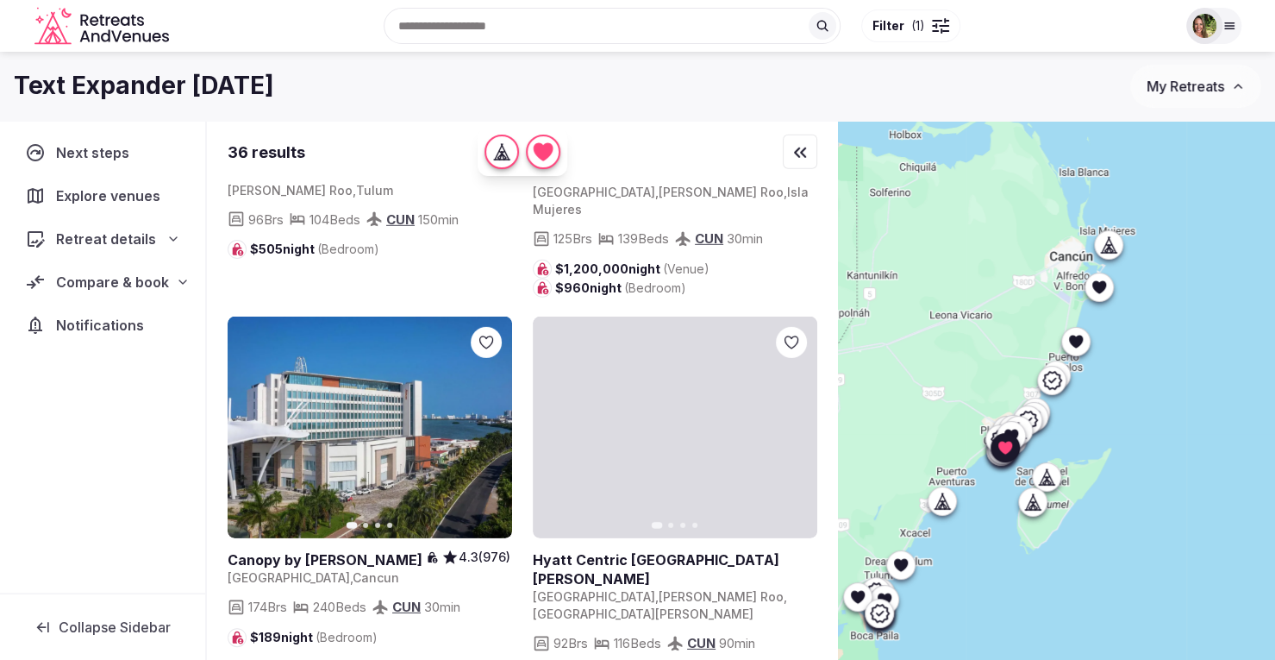
scroll to position [3030, 0]
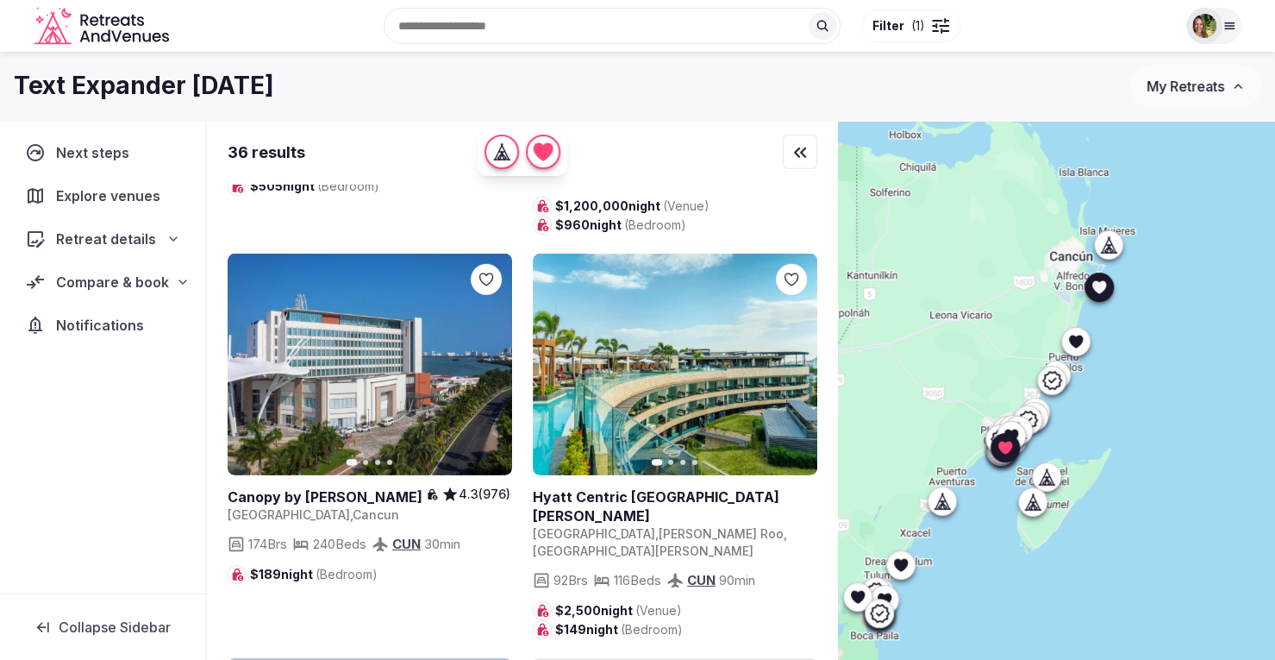
click at [0, 0] on icon at bounding box center [0, 0] width 0 height 0
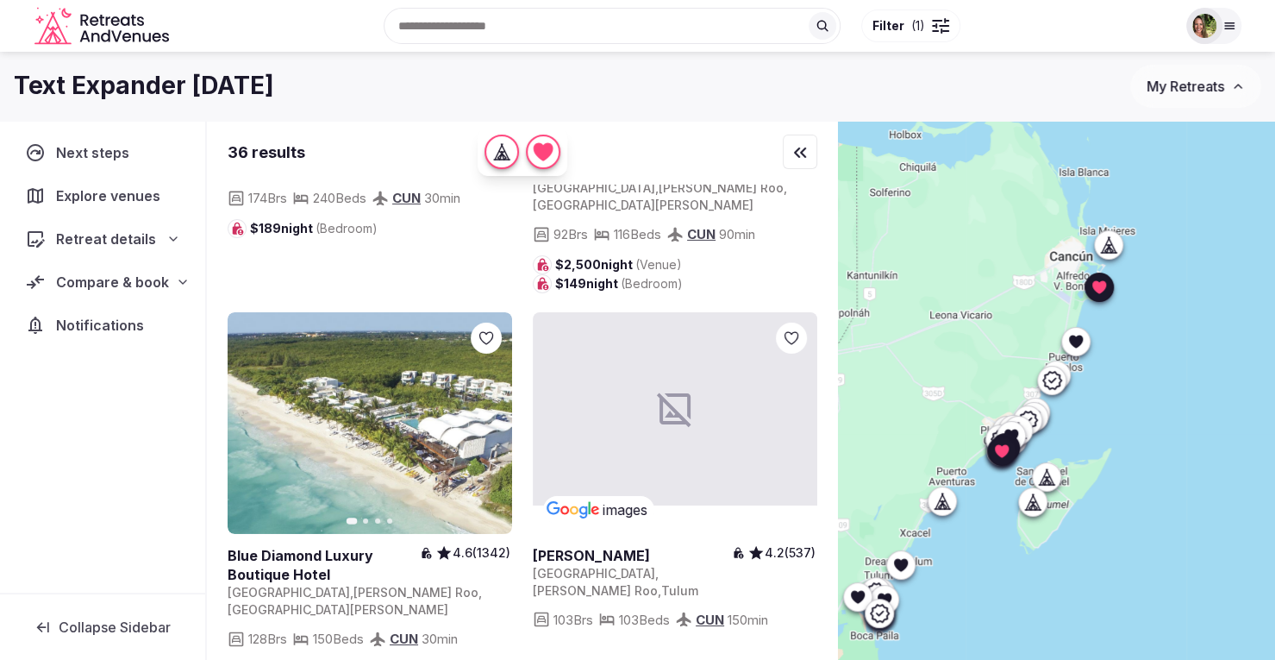
scroll to position [3383, 0]
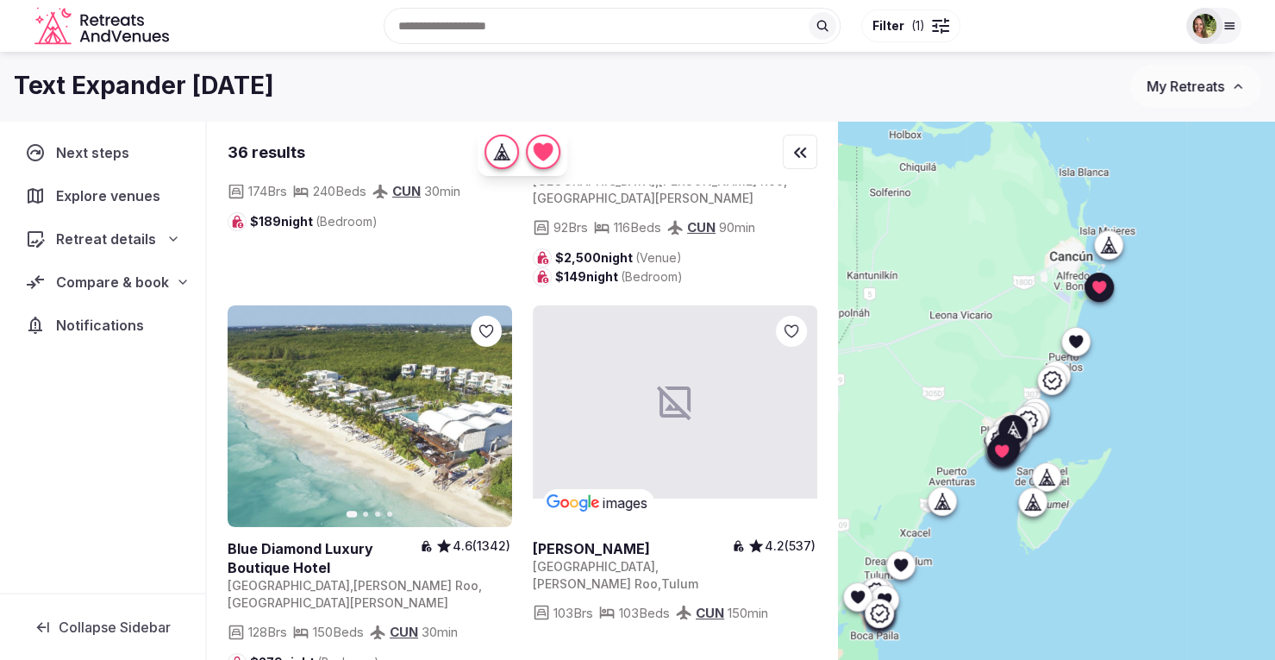
click at [0, 0] on icon at bounding box center [0, 0] width 0 height 0
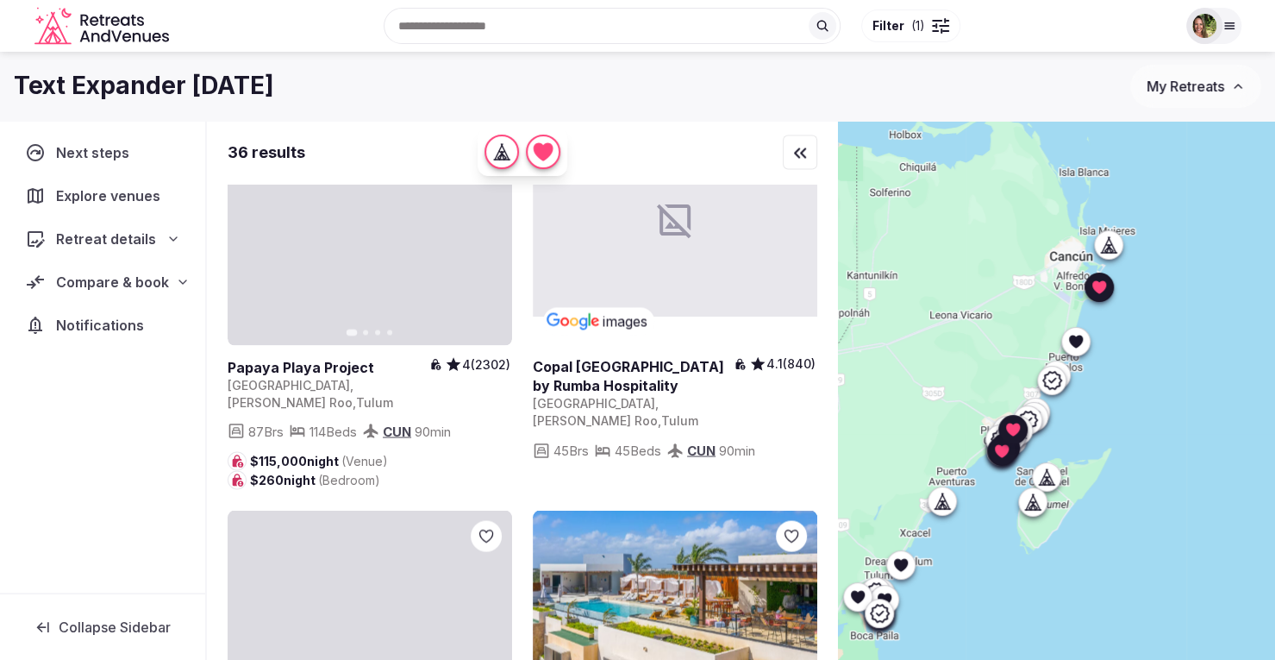
scroll to position [5526, 0]
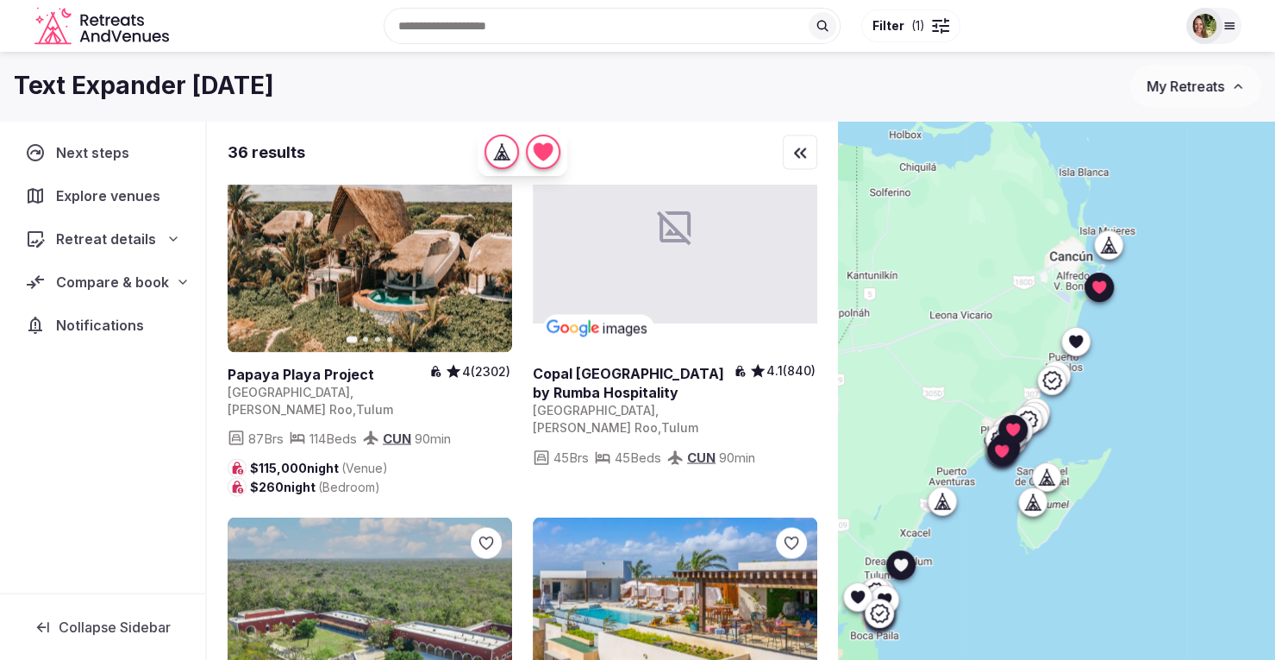
click at [0, 0] on icon at bounding box center [0, 0] width 0 height 0
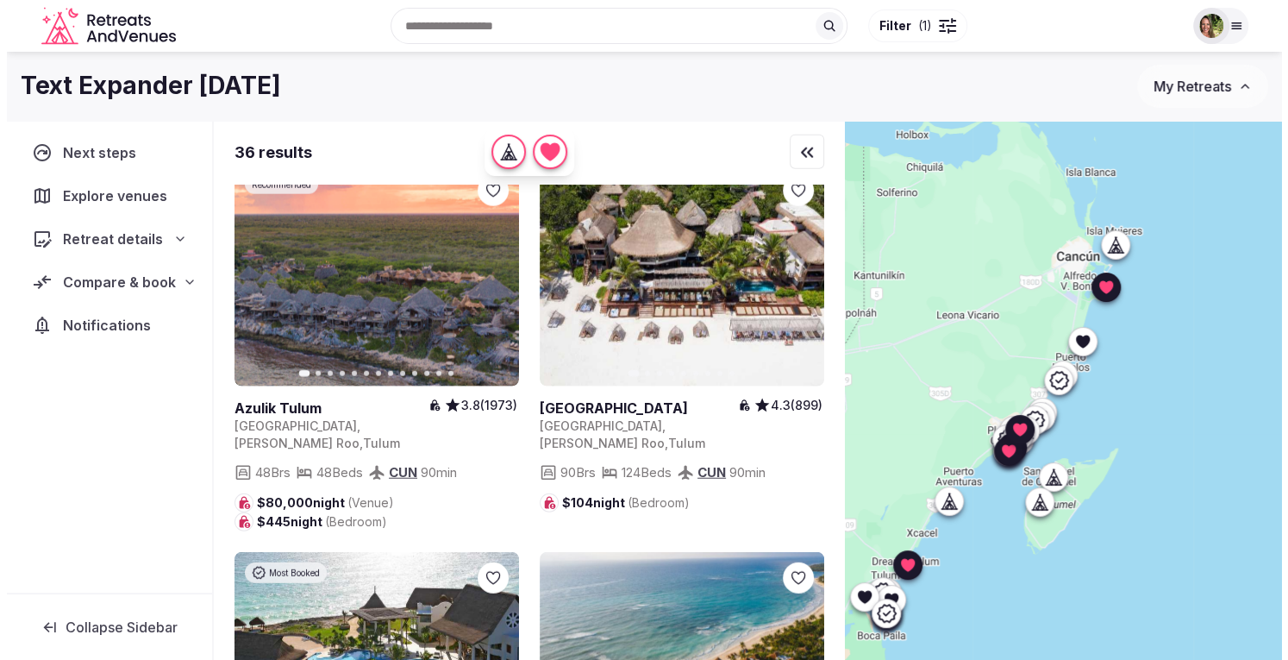
scroll to position [6278, 0]
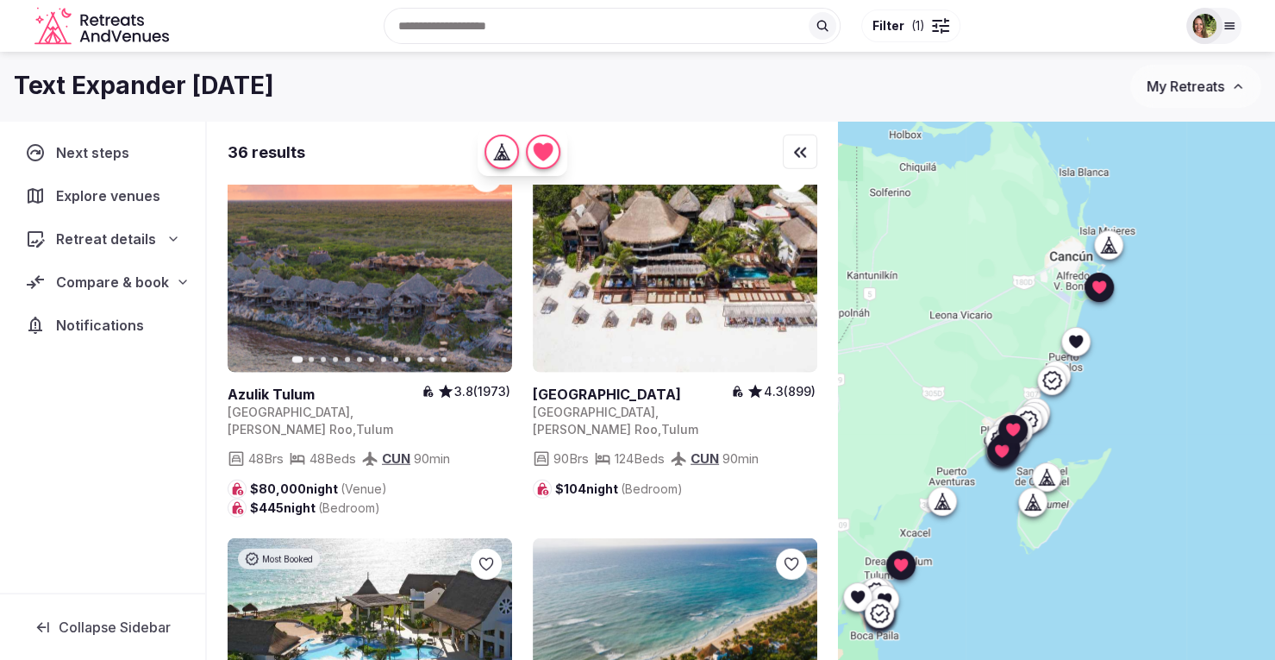
click at [937, 26] on div at bounding box center [936, 25] width 2 height 5
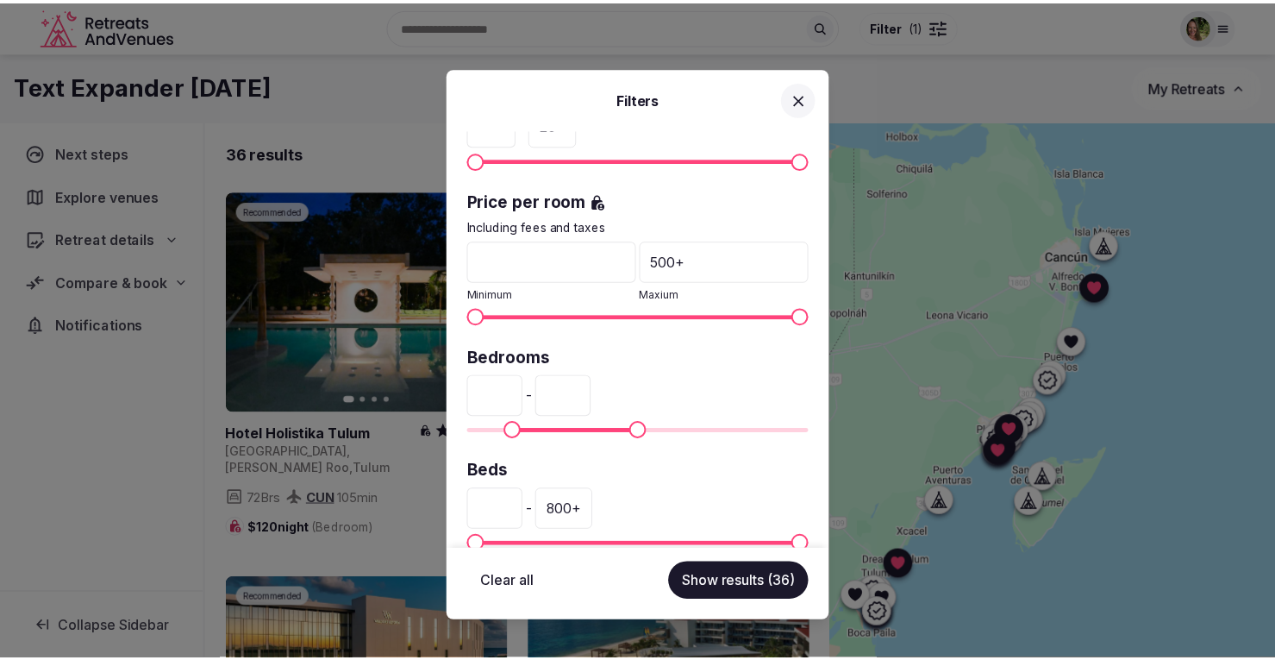
scroll to position [300, 0]
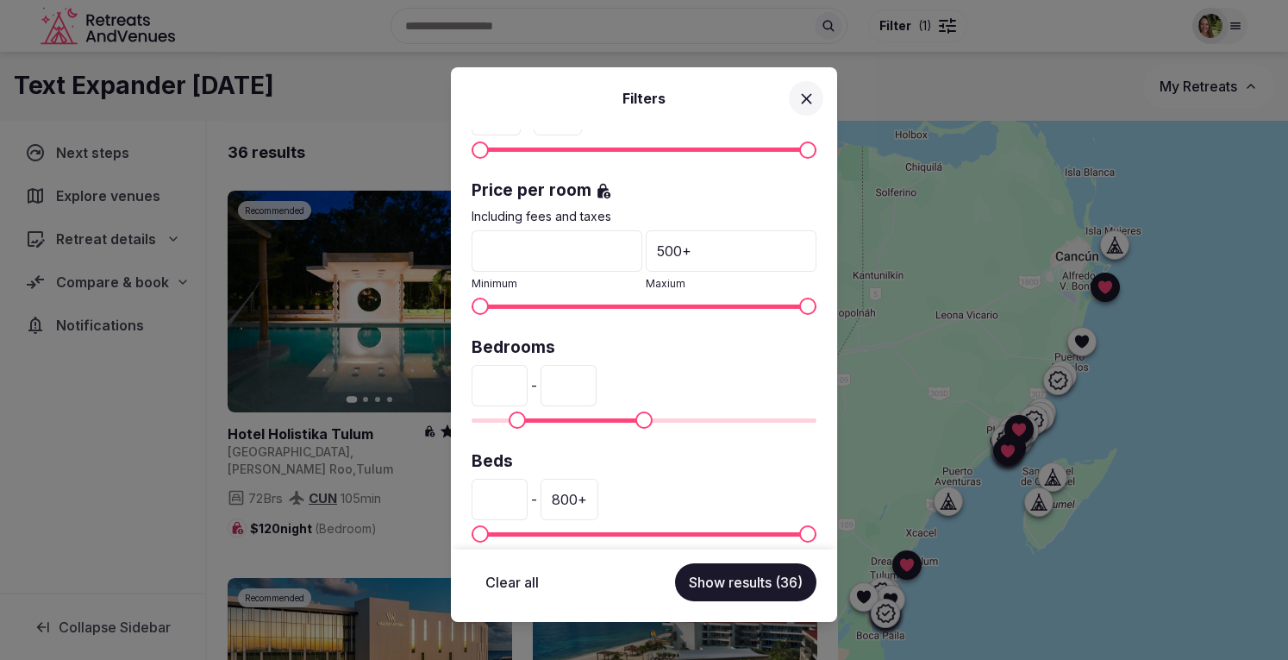
drag, startPoint x: 508, startPoint y: 378, endPoint x: 472, endPoint y: 378, distance: 36.2
click at [472, 378] on input "**" at bounding box center [500, 385] width 56 height 41
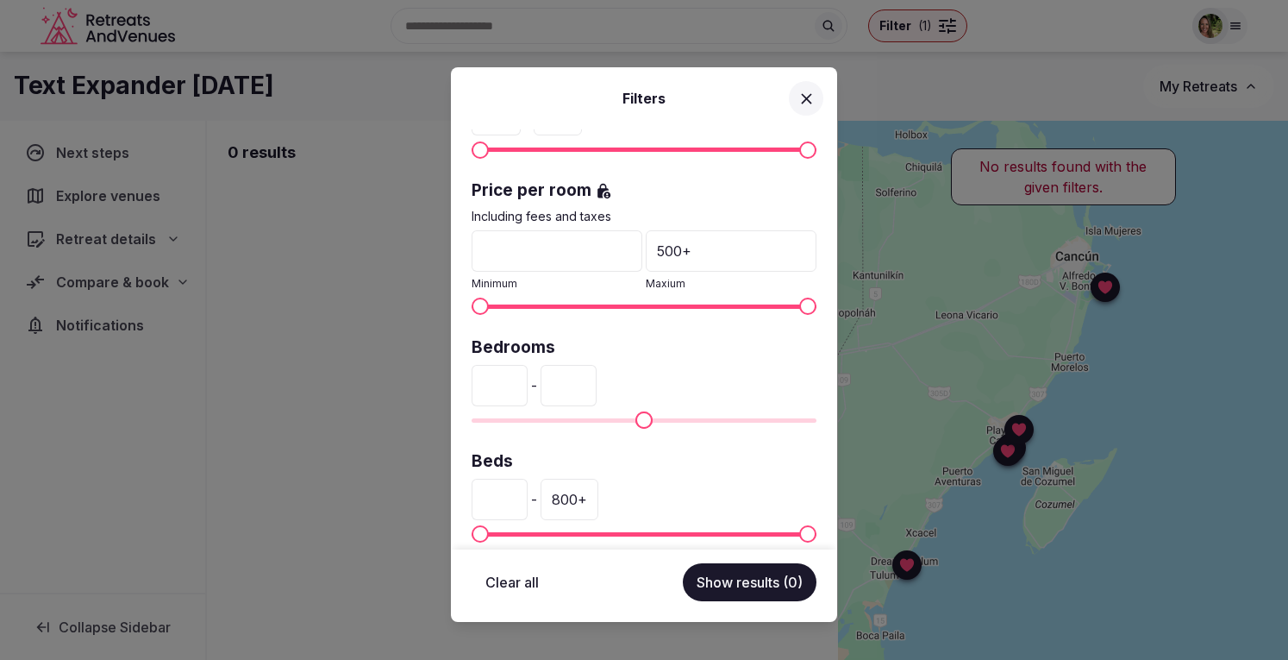
type input "***"
click at [593, 385] on input "***" at bounding box center [569, 385] width 56 height 41
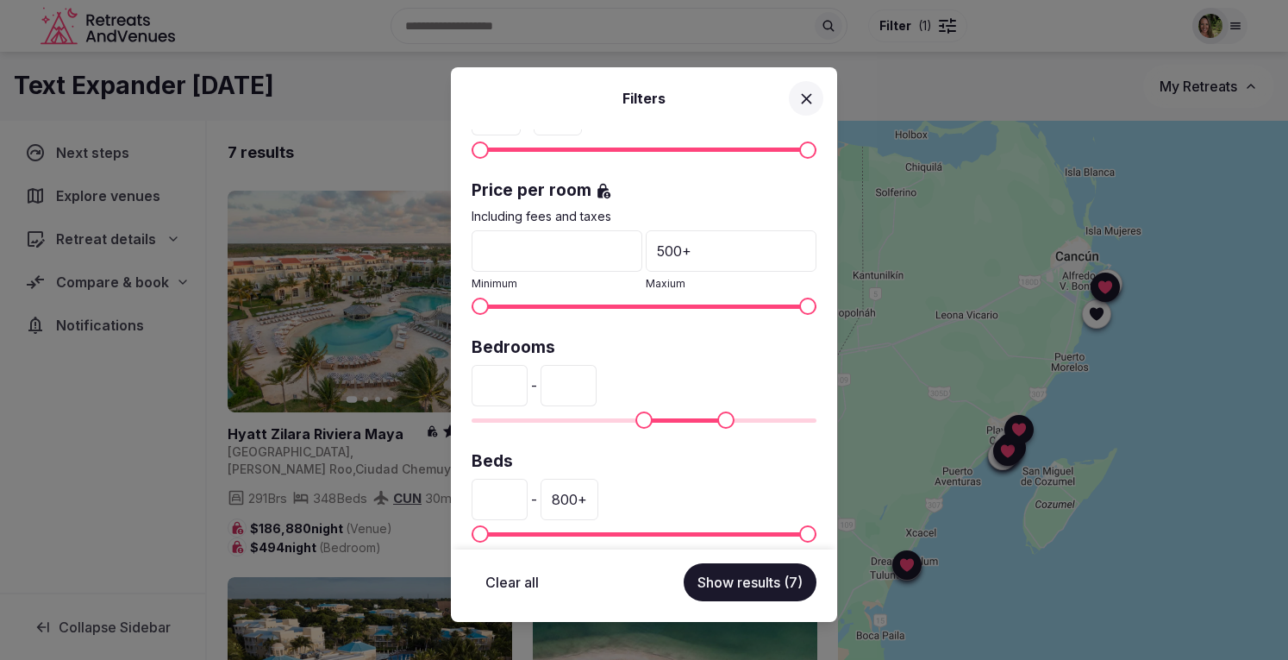
type input "***"
click at [716, 585] on button "Show results (7)" at bounding box center [750, 582] width 133 height 38
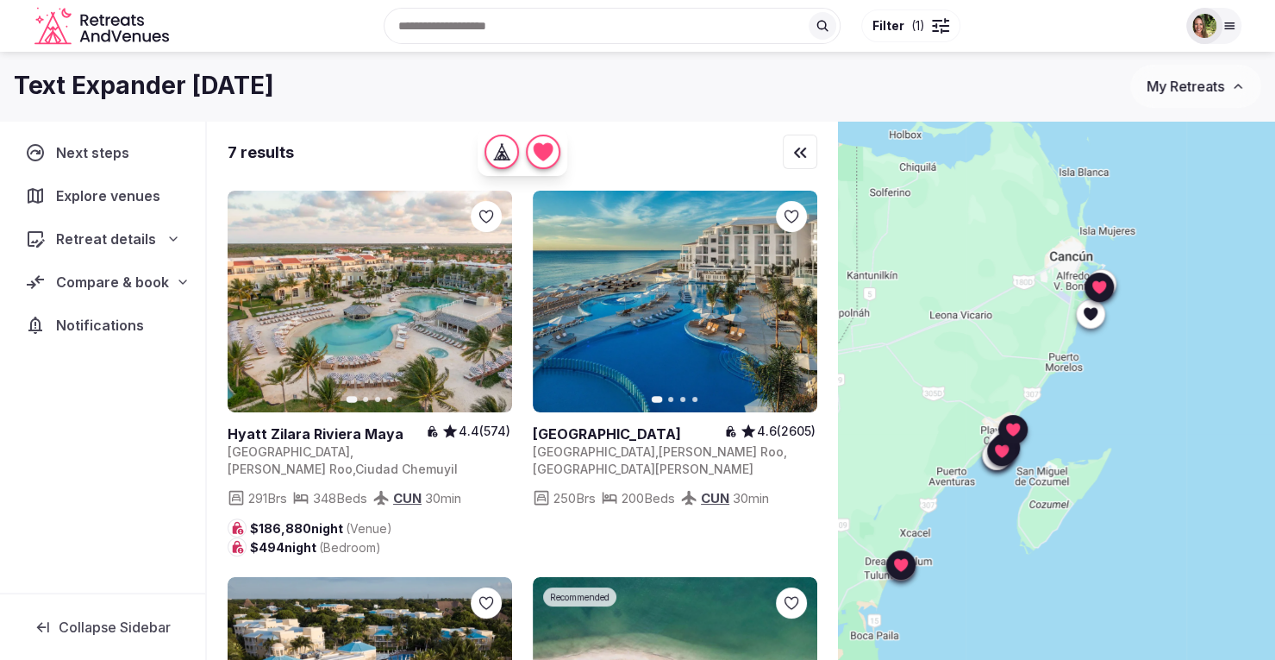
scroll to position [0, 0]
click at [800, 208] on div at bounding box center [791, 216] width 31 height 31
click at [0, 0] on icon at bounding box center [0, 0] width 0 height 0
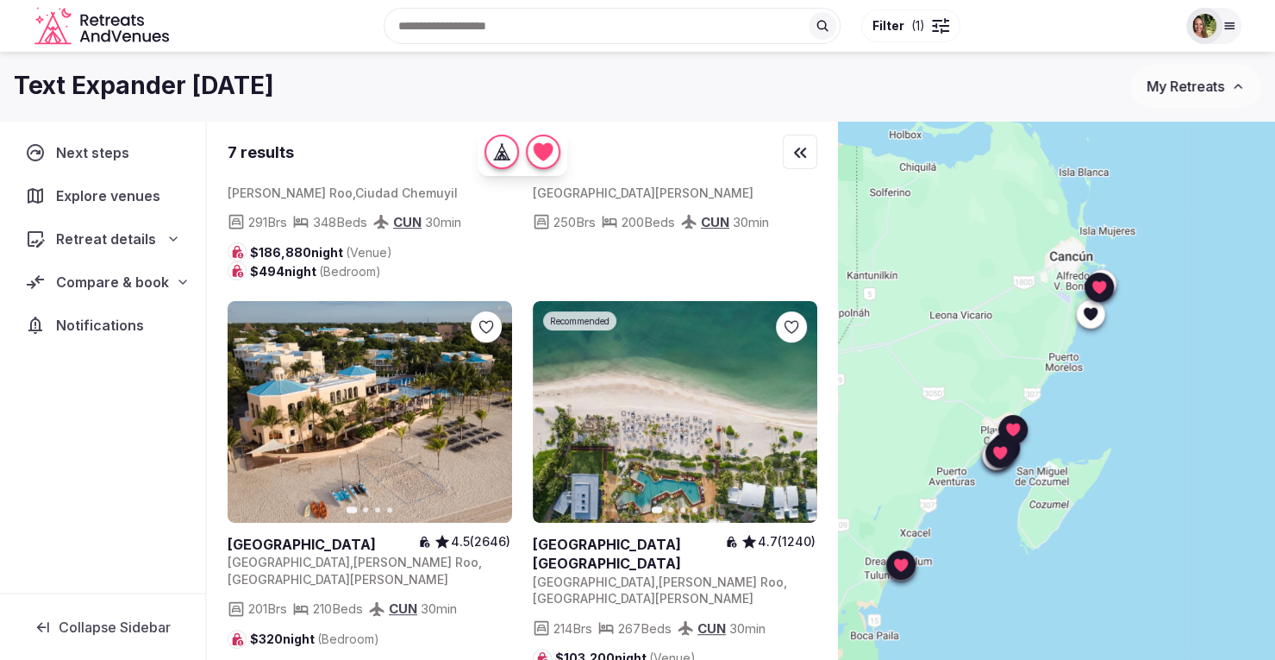
scroll to position [274, 0]
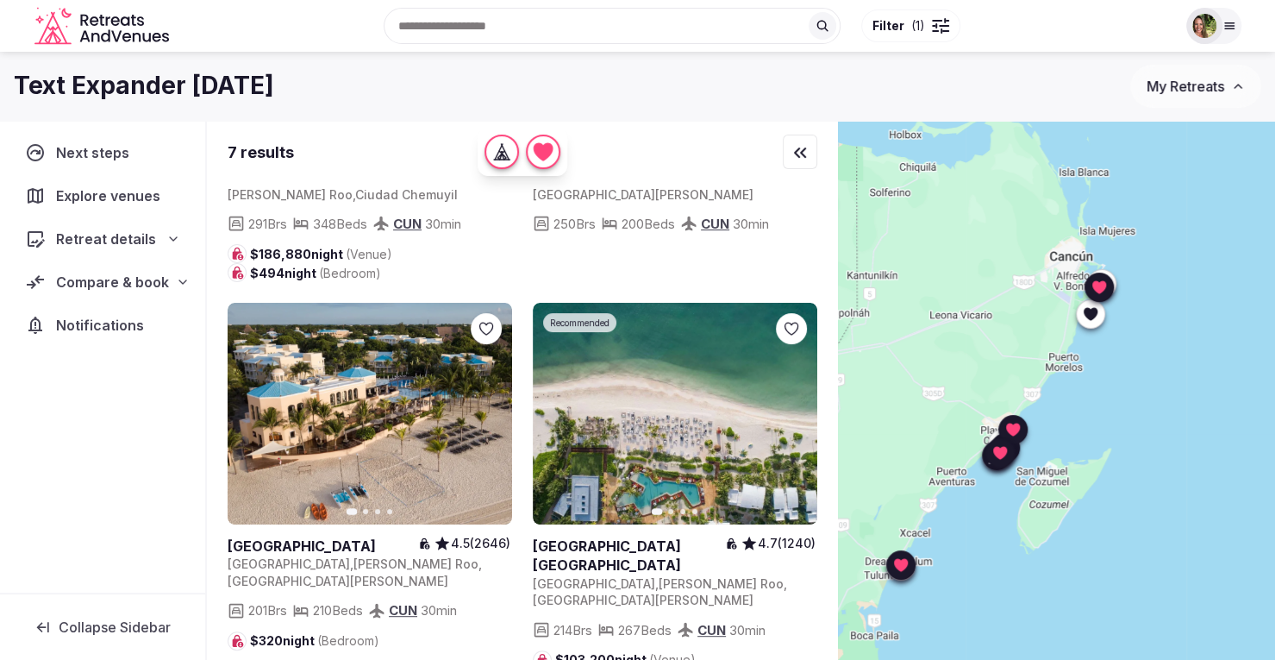
click at [0, 0] on icon at bounding box center [0, 0] width 0 height 0
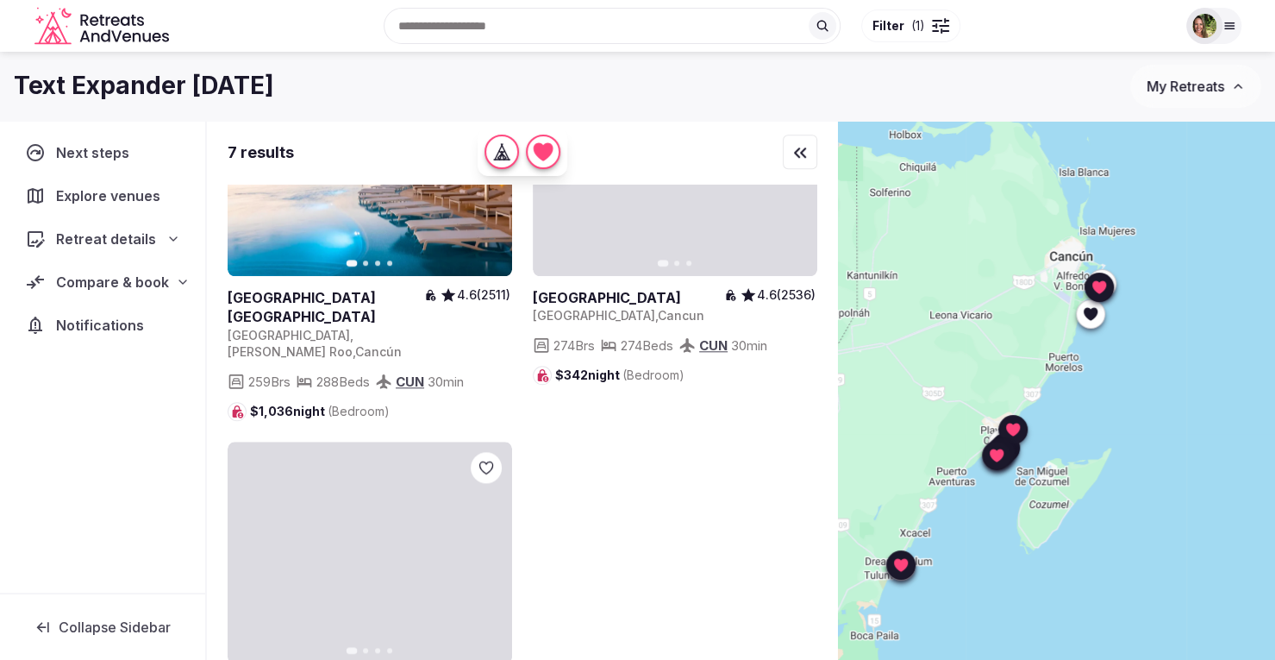
scroll to position [990, 0]
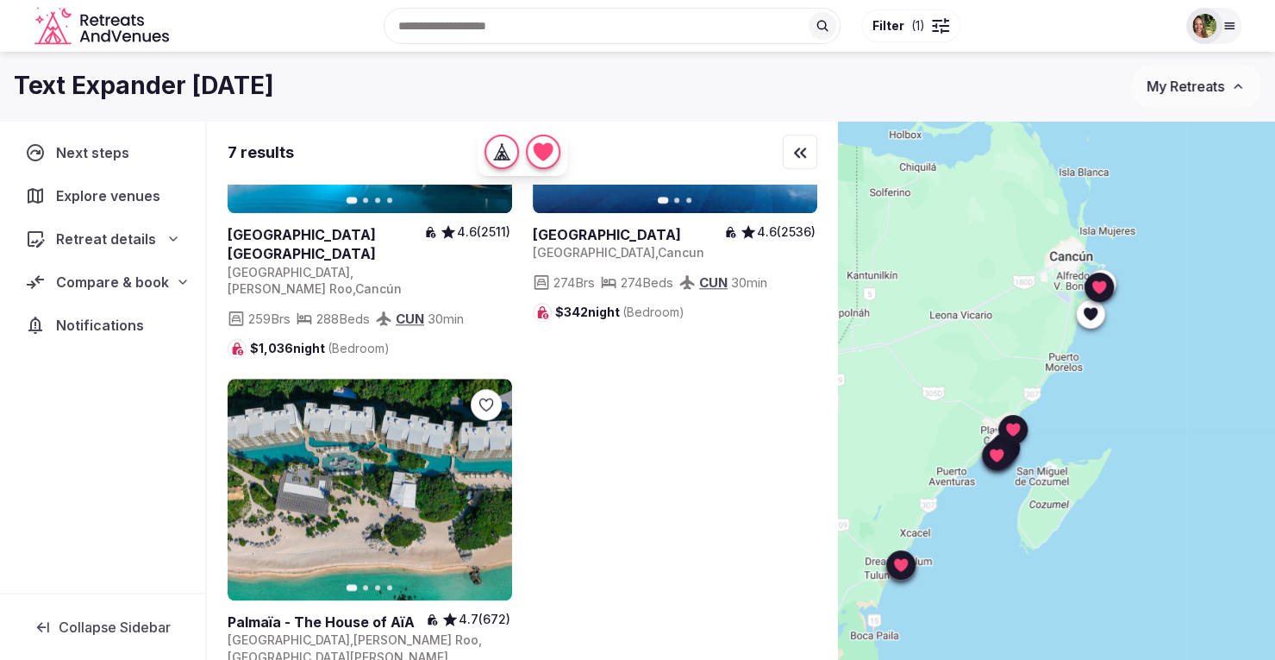
click at [97, 272] on span "Compare & book" at bounding box center [112, 282] width 113 height 21
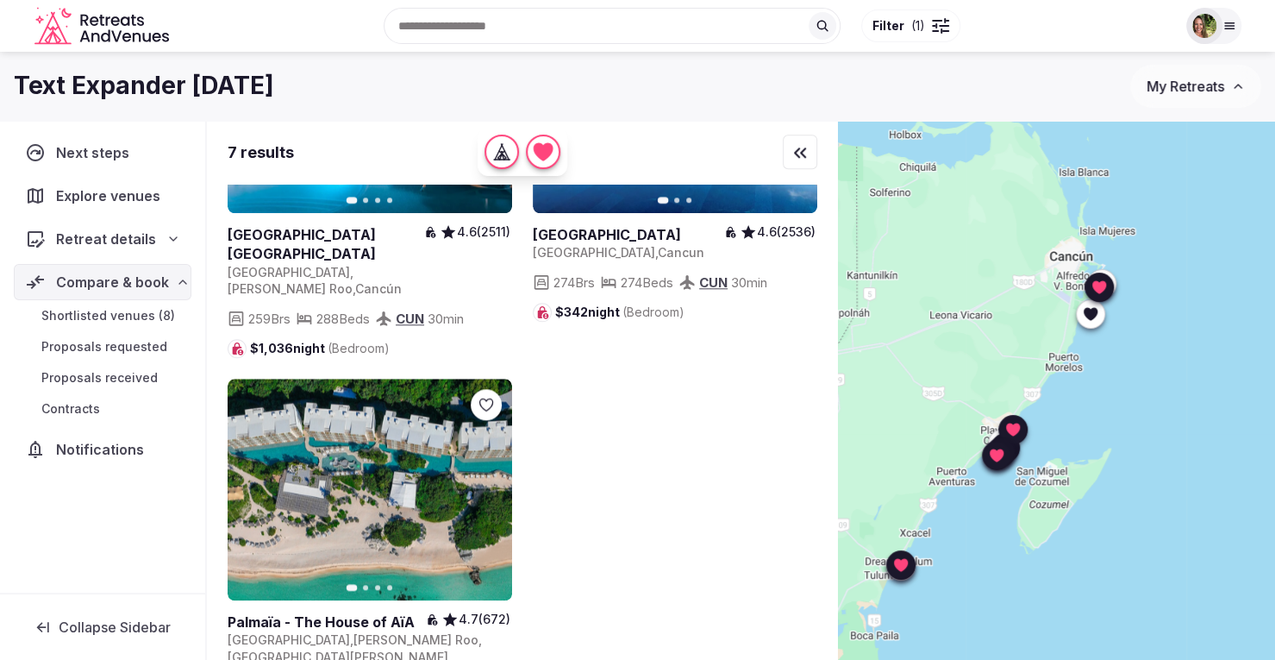
click at [105, 309] on span "Shortlisted venues (8)" at bounding box center [108, 315] width 134 height 17
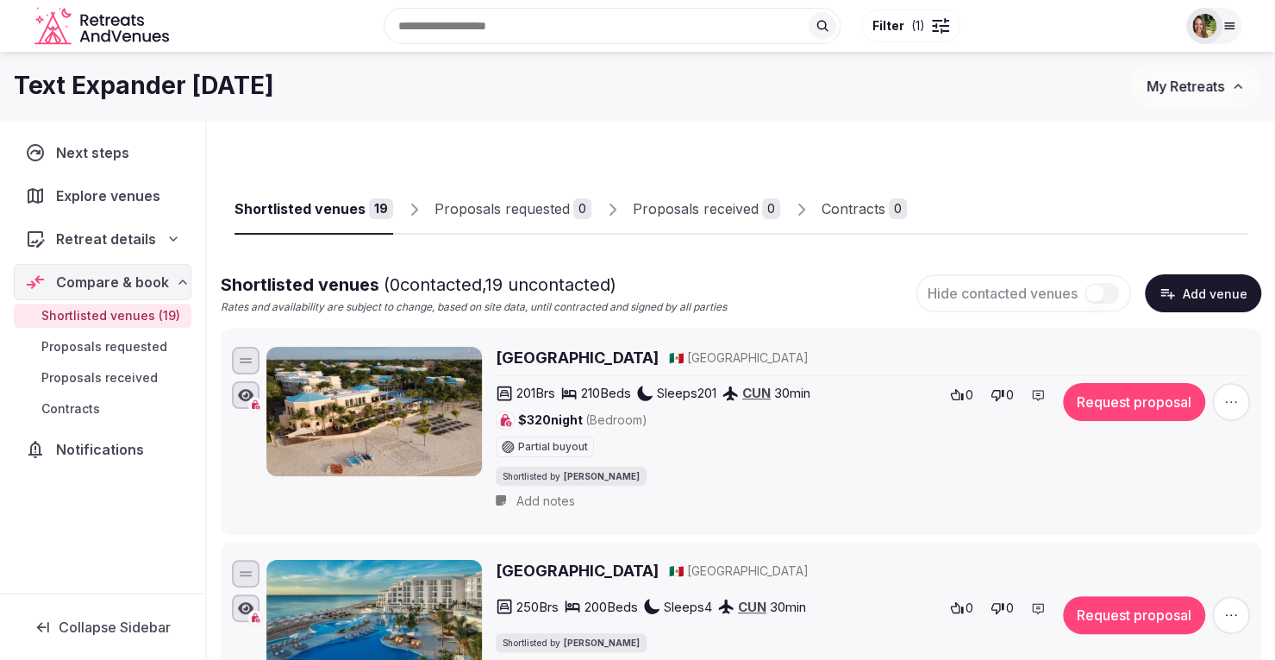
click at [1233, 408] on icon "button" at bounding box center [1230, 401] width 17 height 17
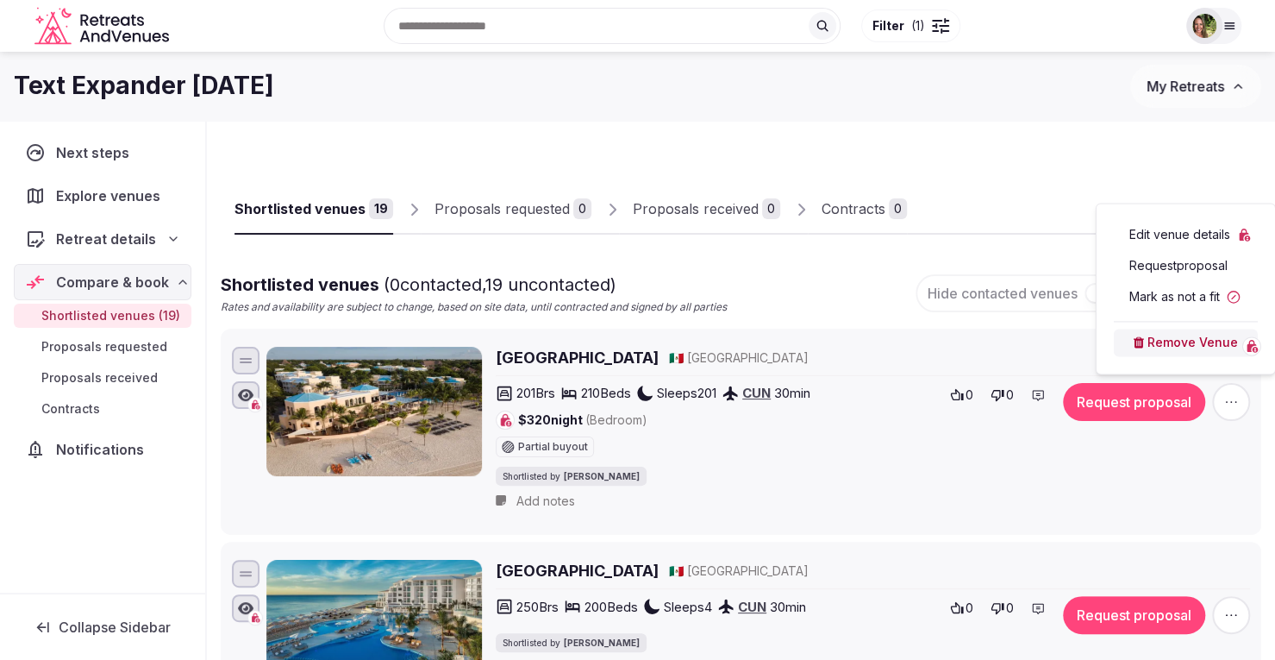
click at [1189, 341] on button "Remove Venue" at bounding box center [1186, 342] width 144 height 28
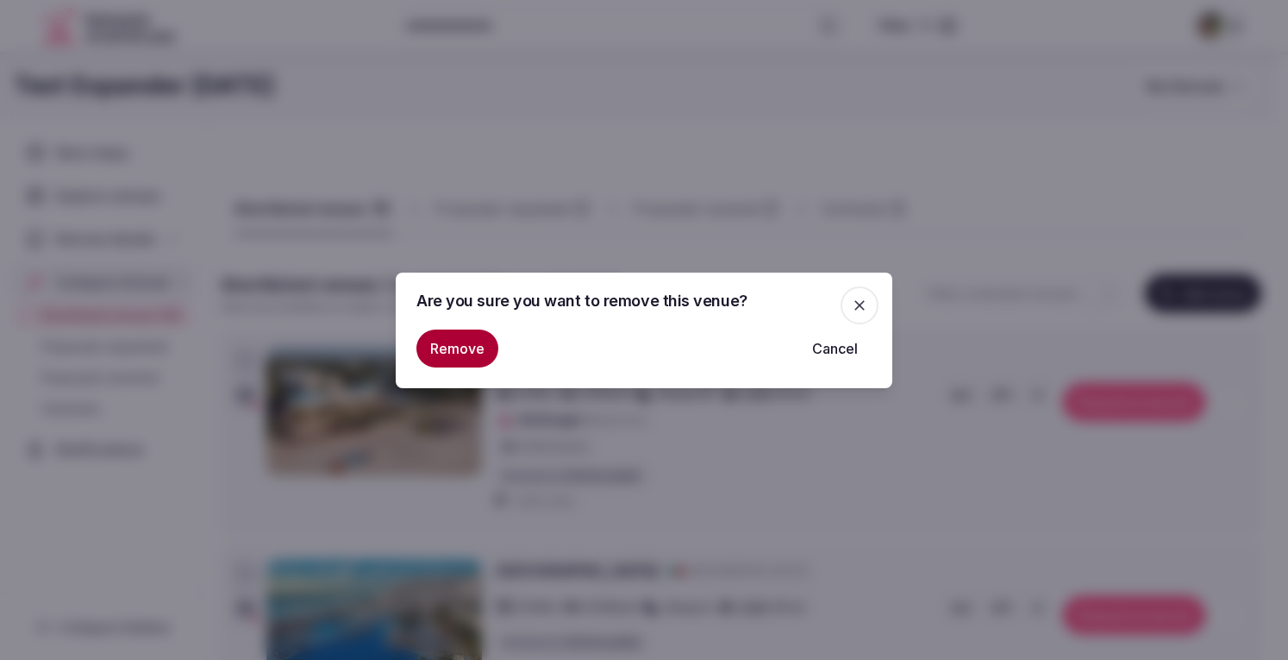
click at [474, 354] on button "Remove" at bounding box center [457, 348] width 82 height 38
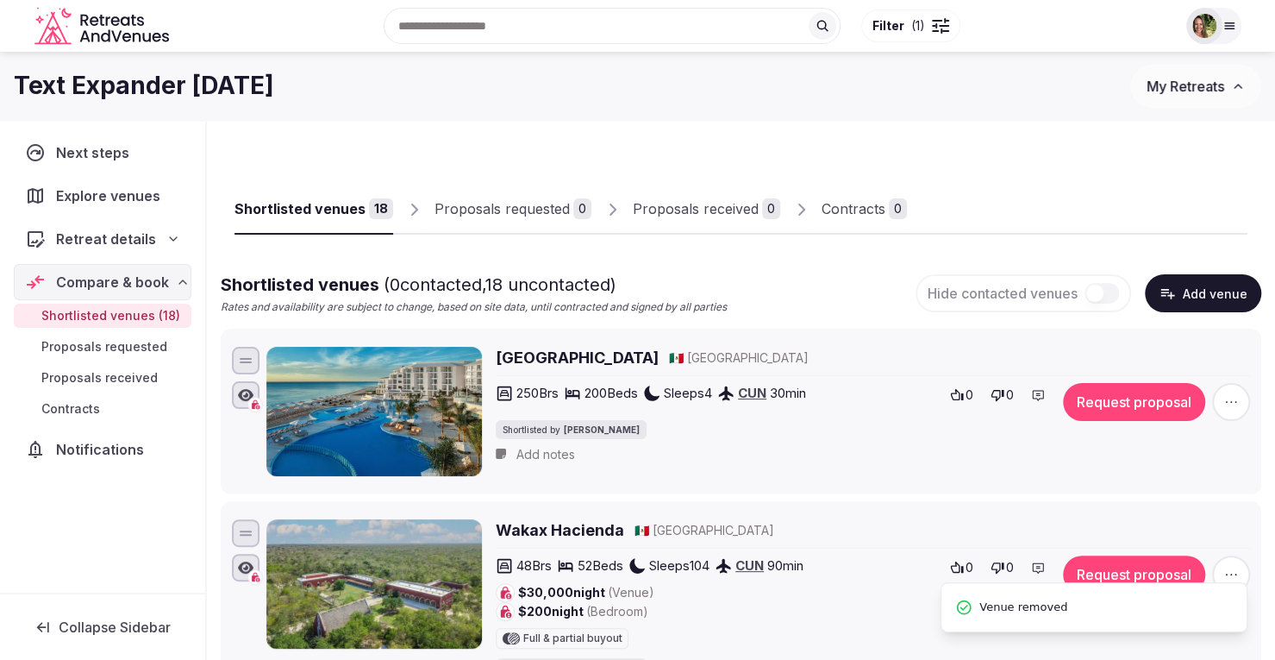
click at [1241, 401] on span "button" at bounding box center [1231, 402] width 38 height 38
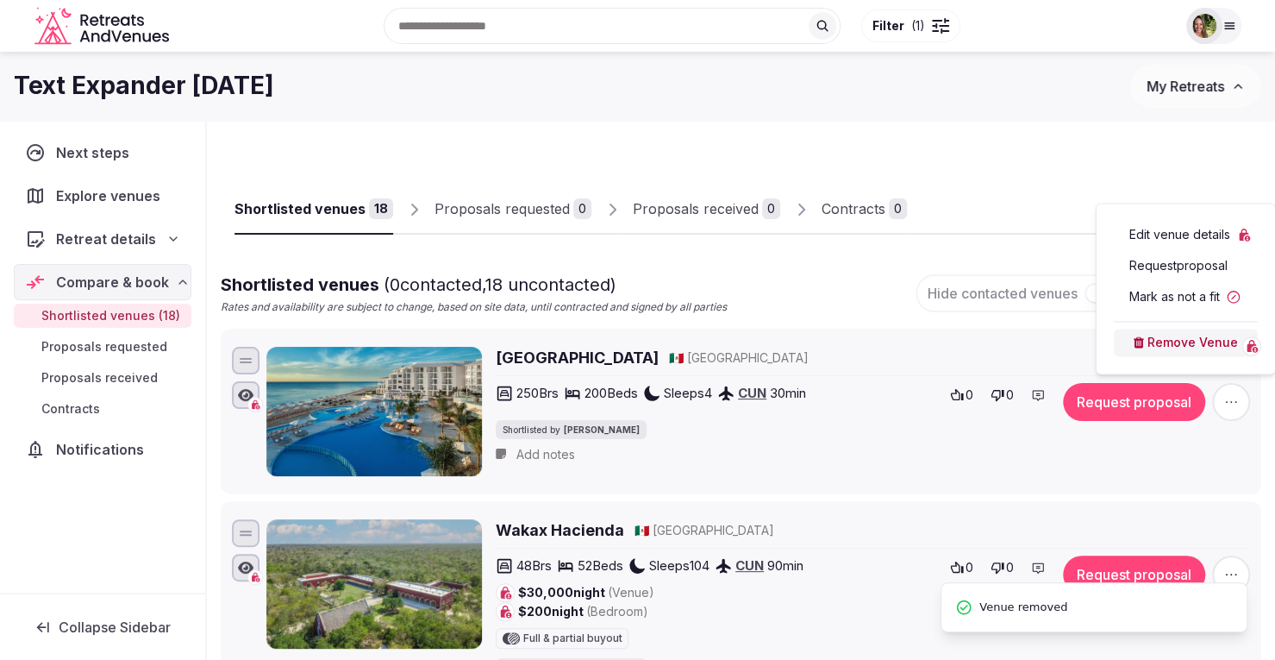
click at [1187, 347] on button "Remove Venue" at bounding box center [1186, 342] width 144 height 28
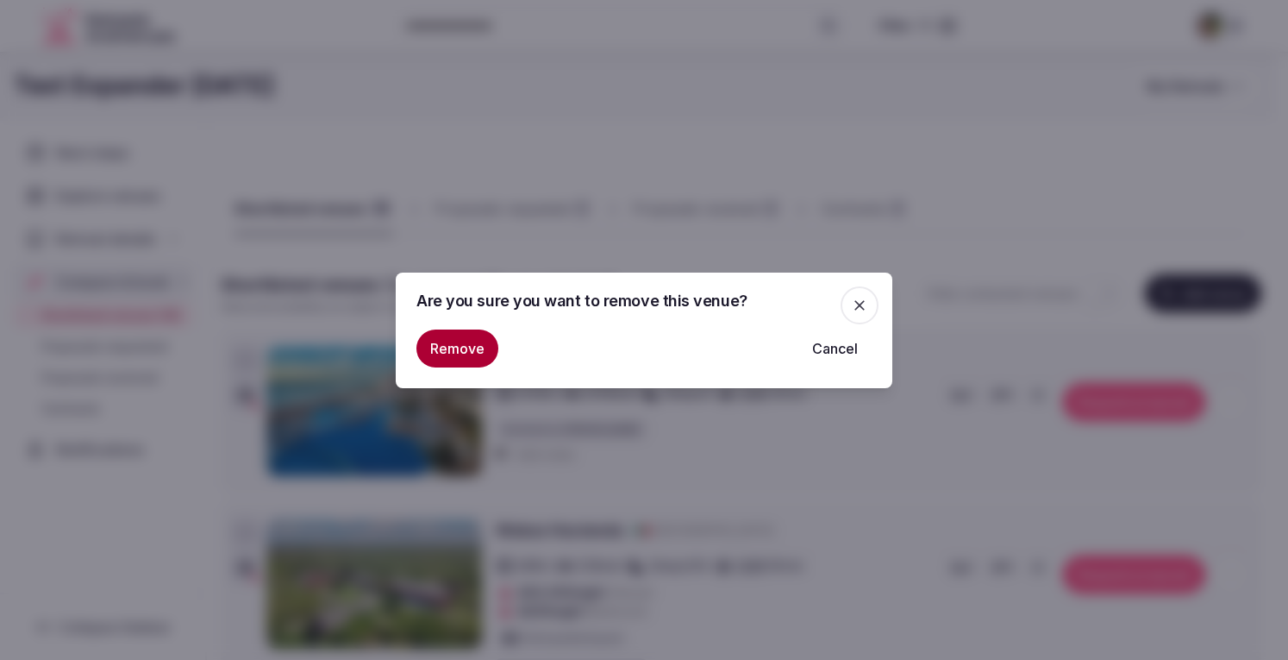
click at [443, 344] on button "Remove" at bounding box center [457, 348] width 82 height 38
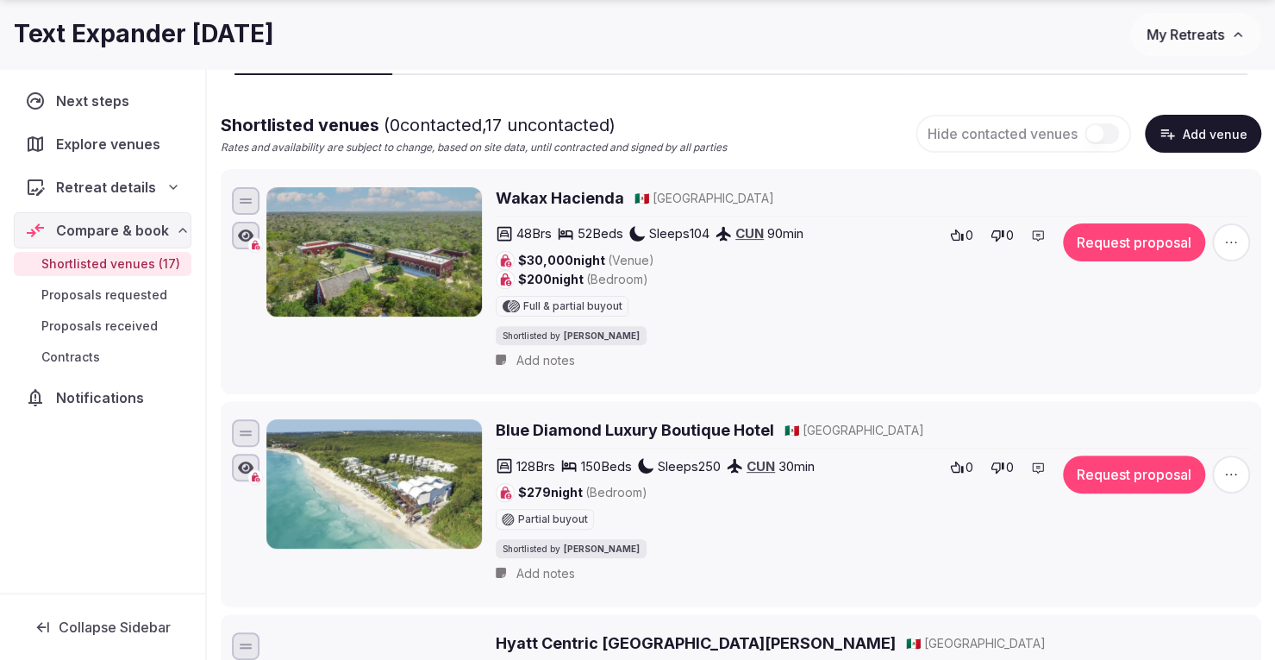
scroll to position [179, 0]
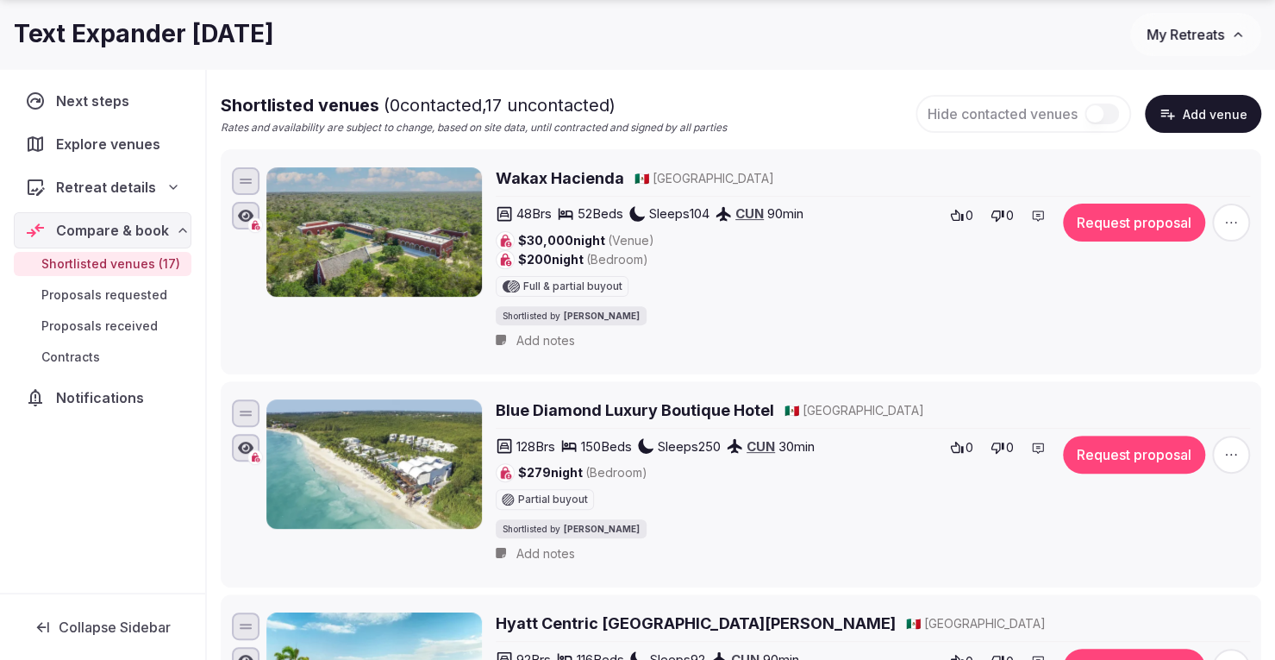
click at [632, 405] on h2 "Blue Diamond Luxury Boutique Hotel" at bounding box center [635, 410] width 278 height 22
click at [1239, 457] on icon "button" at bounding box center [1230, 454] width 17 height 17
click at [1193, 392] on button "Remove Venue" at bounding box center [1186, 393] width 144 height 28
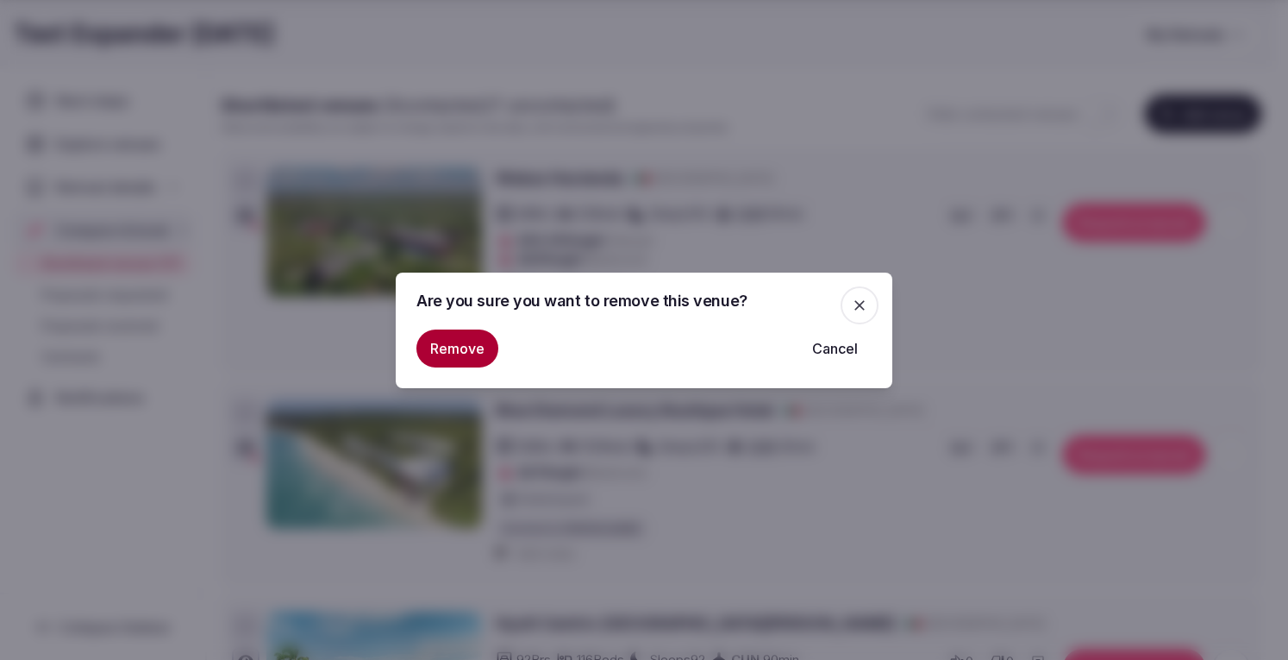
click at [449, 344] on button "Remove" at bounding box center [457, 348] width 82 height 38
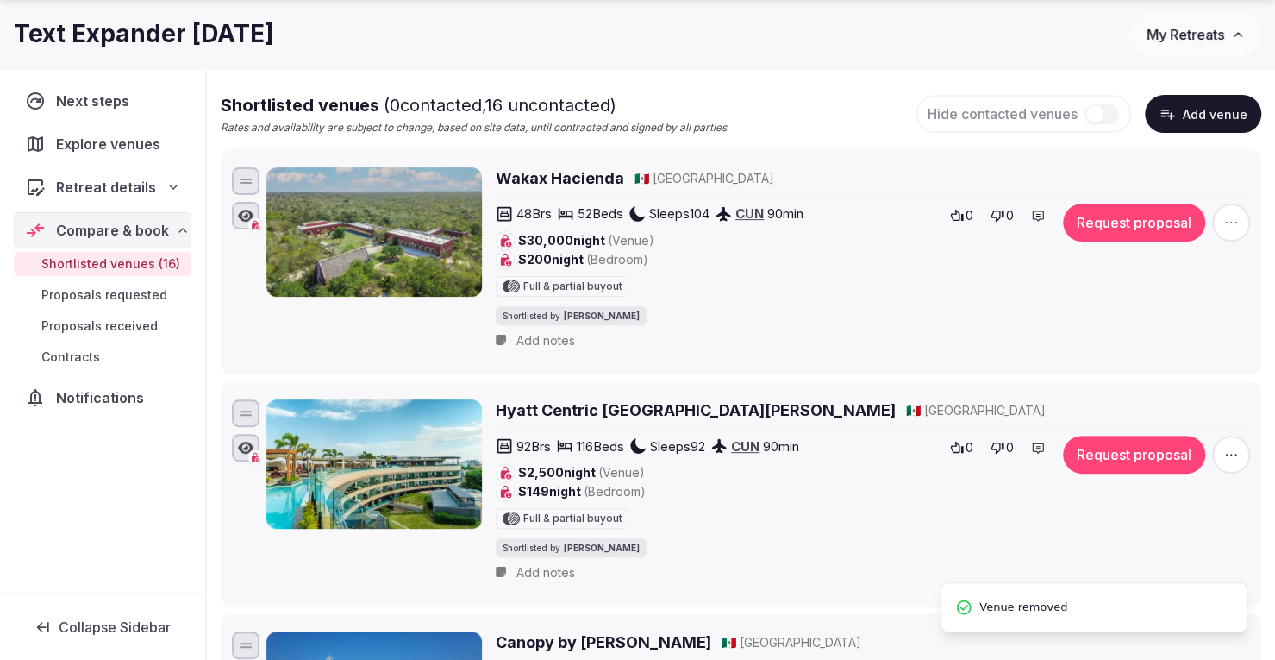
click at [674, 404] on h2 "Hyatt Centric Playa del Carmen" at bounding box center [696, 410] width 400 height 22
click at [1239, 453] on icon "button" at bounding box center [1230, 454] width 17 height 17
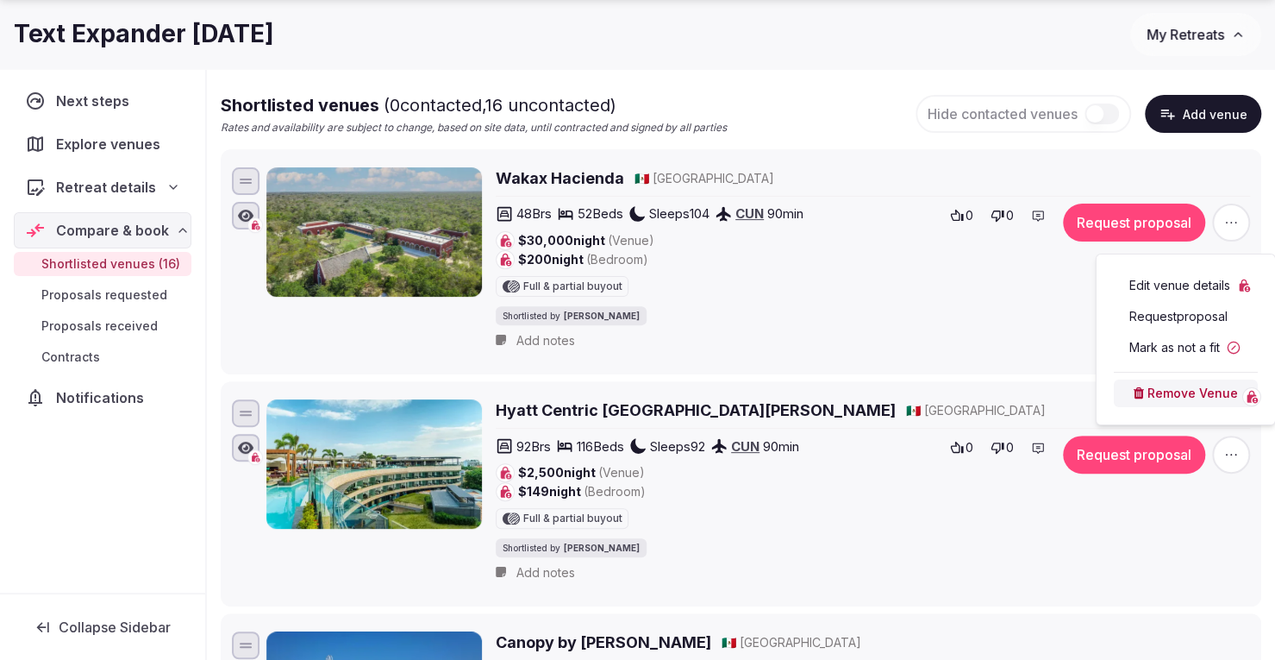
click at [1203, 399] on button "Remove Venue" at bounding box center [1186, 393] width 144 height 28
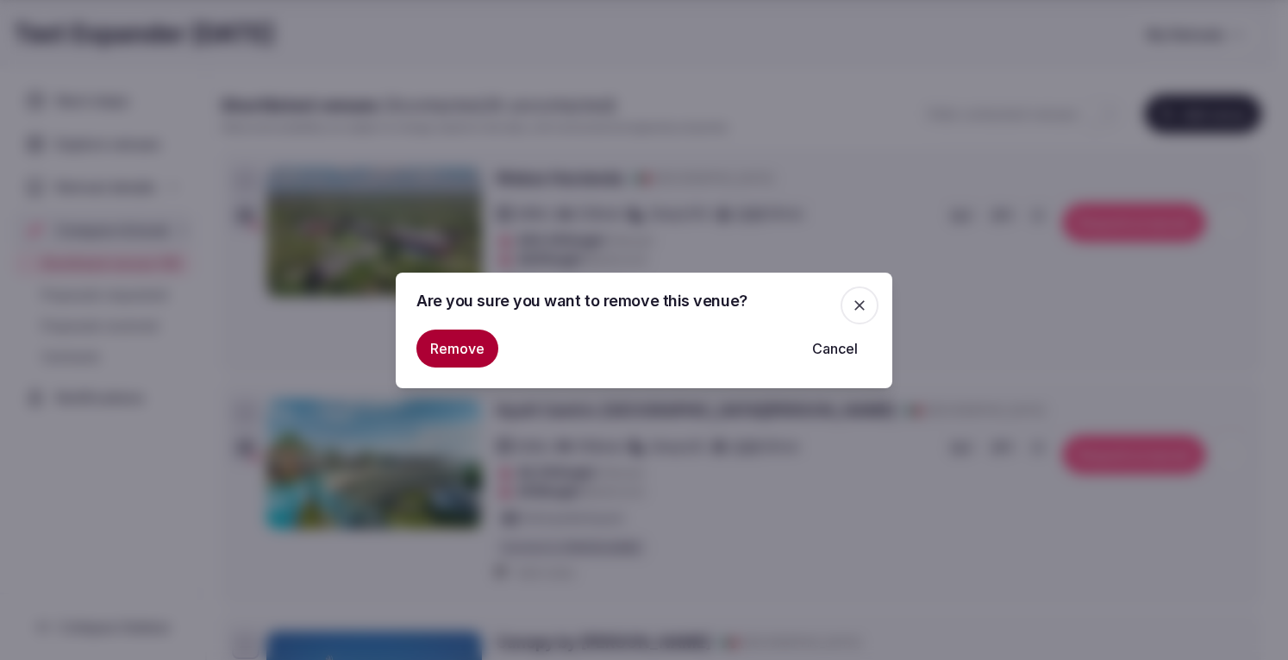
click at [434, 358] on button "Remove" at bounding box center [457, 348] width 82 height 38
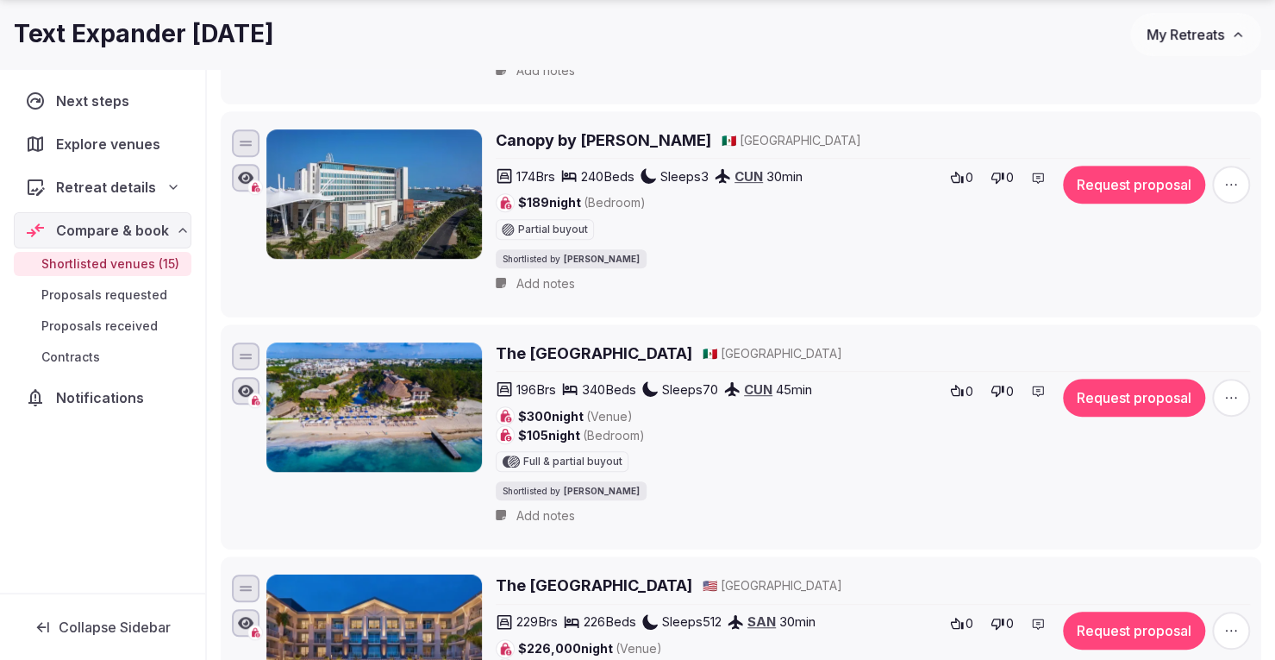
scroll to position [460, 0]
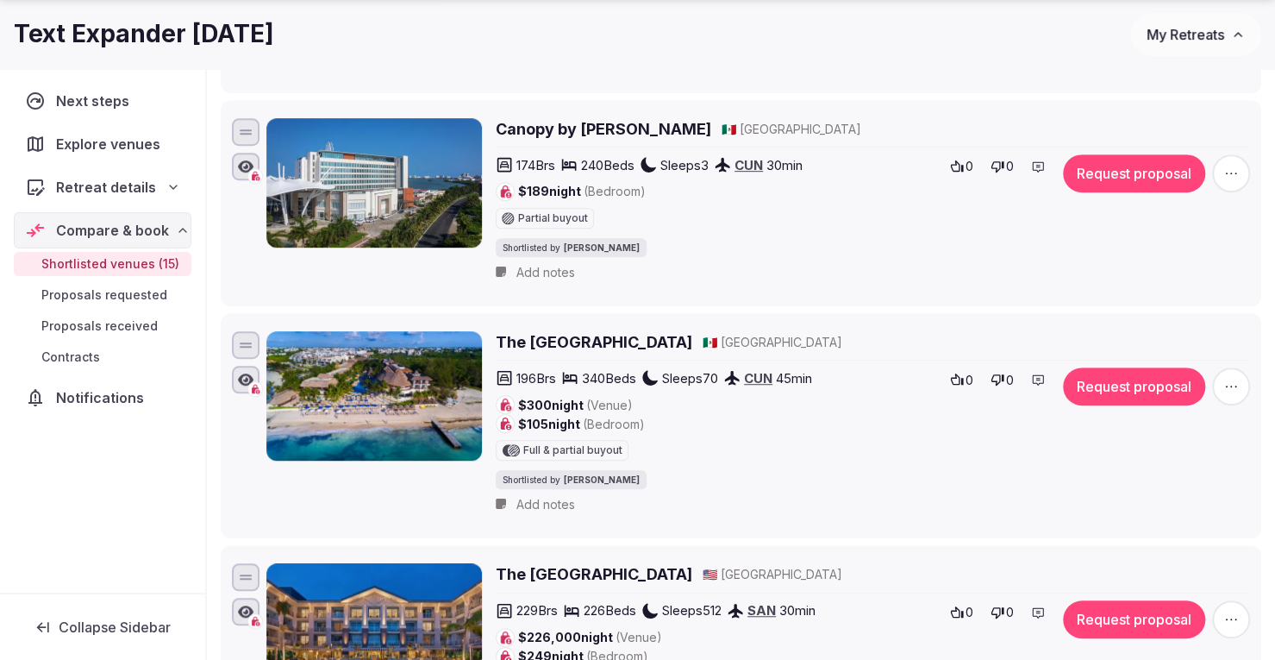
click at [536, 344] on h2 "The Reef Coco Beach" at bounding box center [594, 342] width 197 height 22
click at [1227, 384] on icon "button" at bounding box center [1230, 386] width 17 height 17
click at [1189, 316] on button "Remove Venue" at bounding box center [1186, 323] width 144 height 28
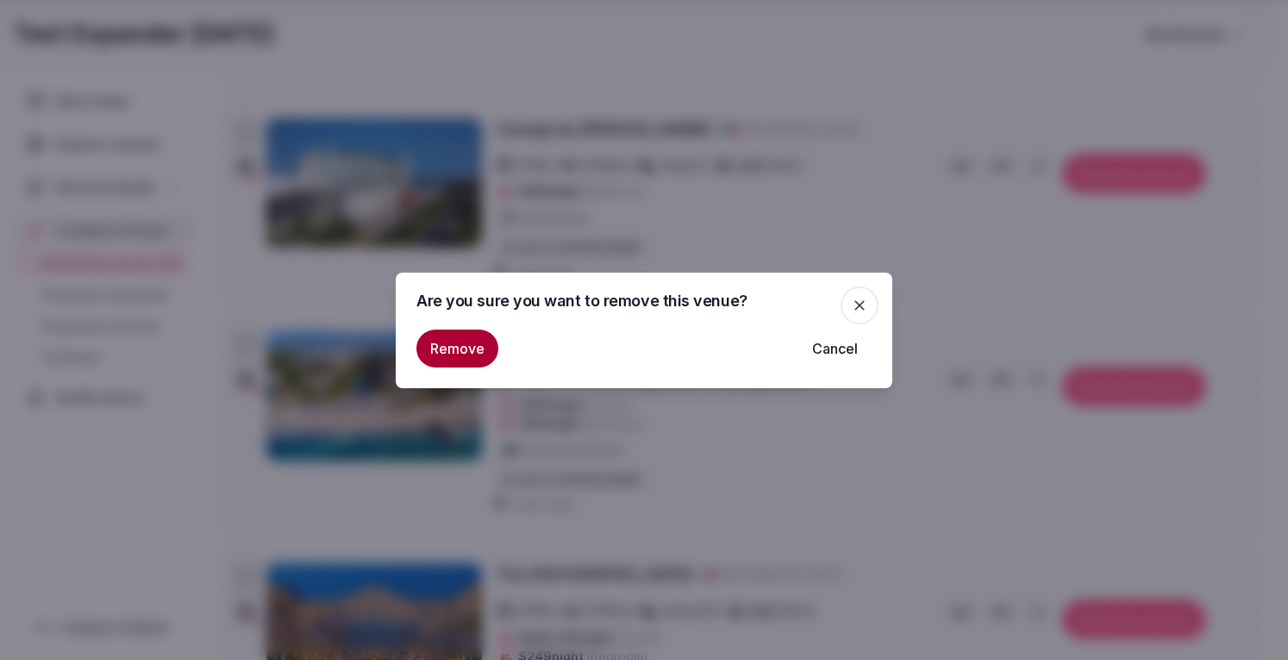
click at [455, 347] on button "Remove" at bounding box center [457, 348] width 82 height 38
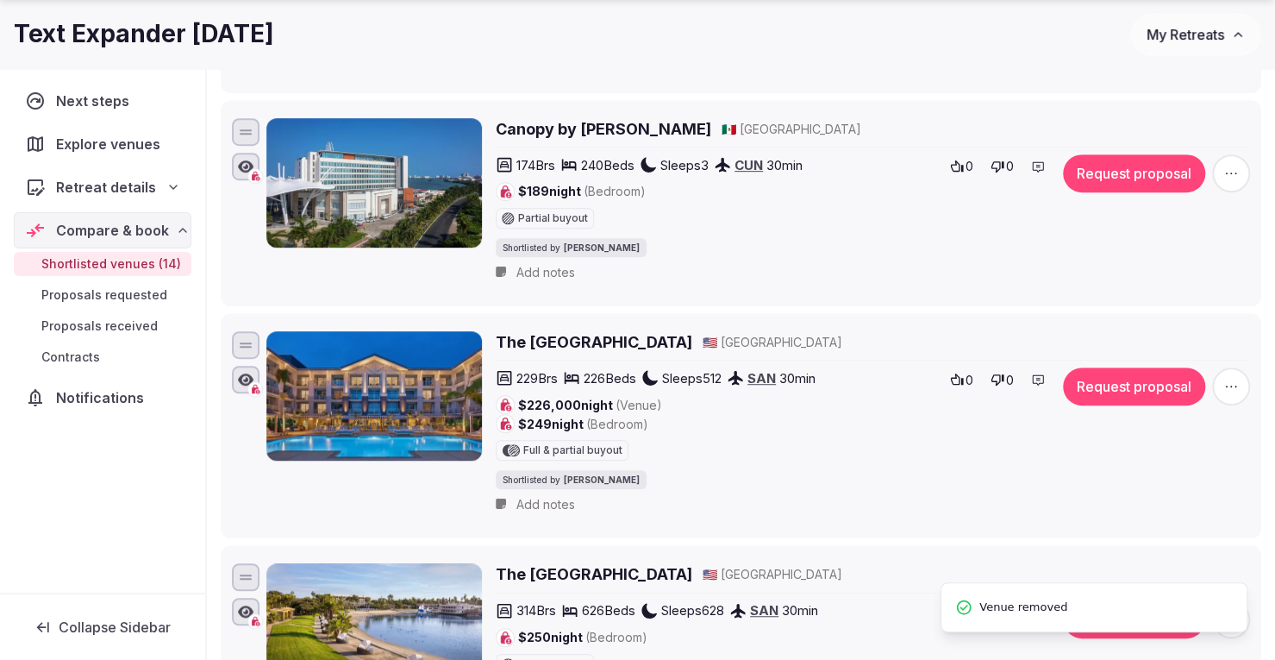
click at [79, 137] on span "Explore venues" at bounding box center [111, 144] width 111 height 21
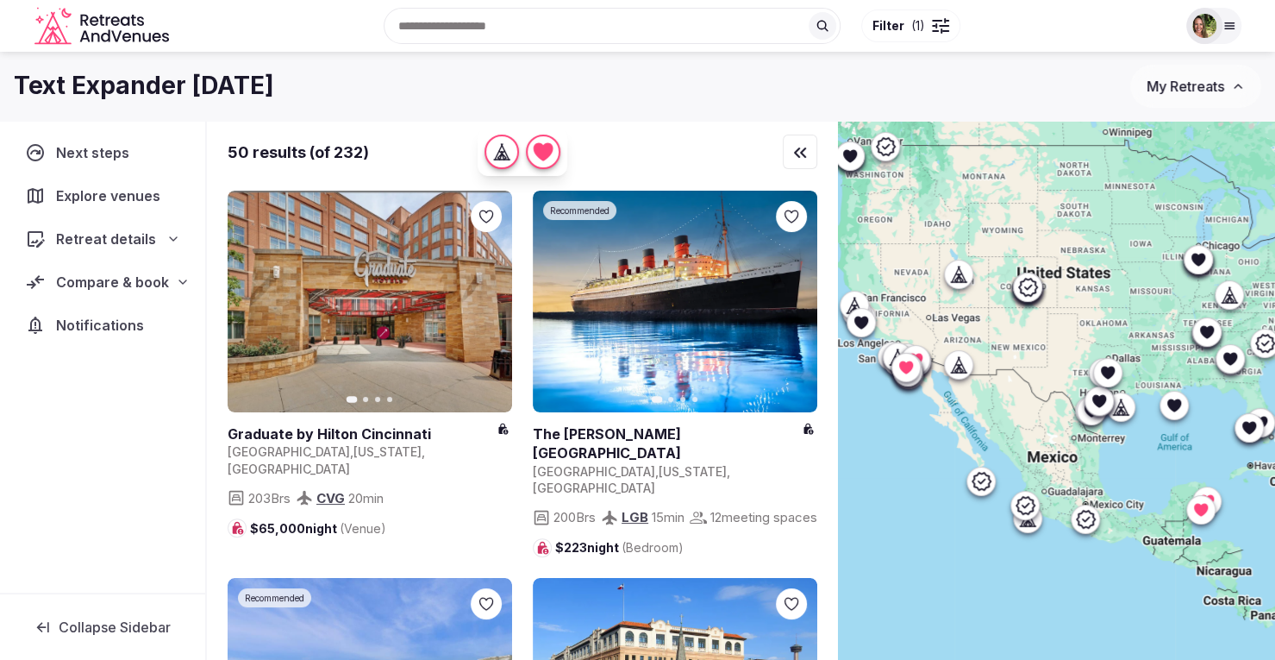
click at [455, 37] on input "text" at bounding box center [612, 26] width 457 height 36
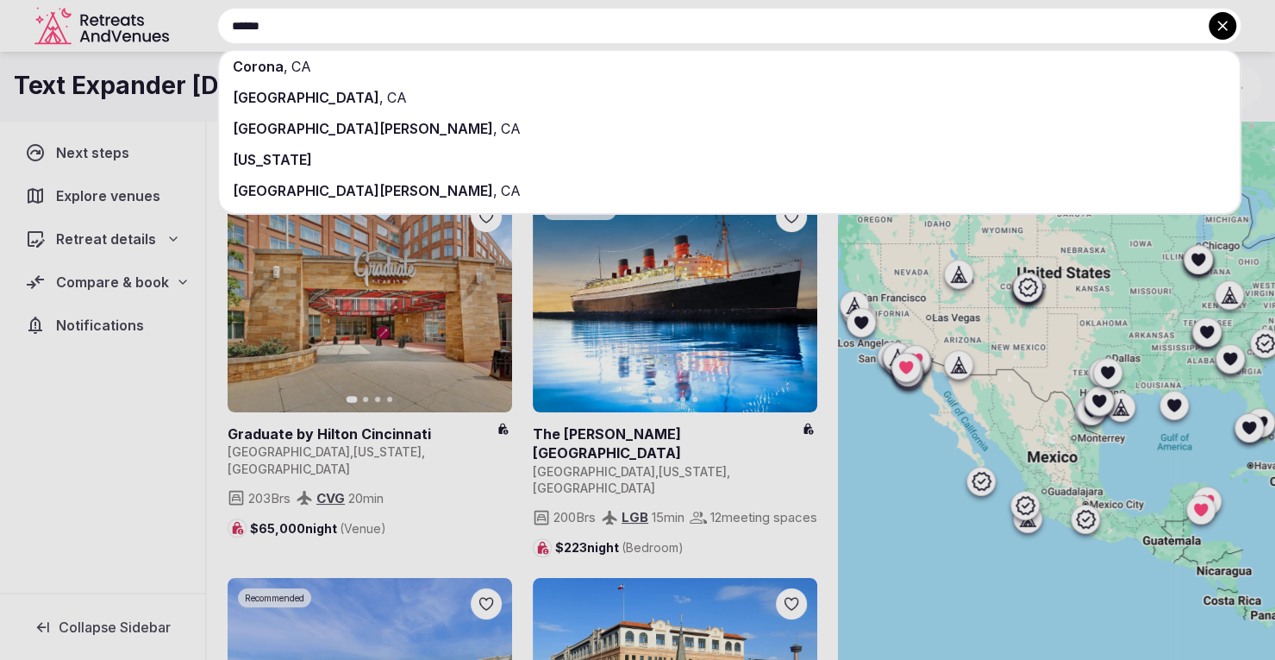
type input "******"
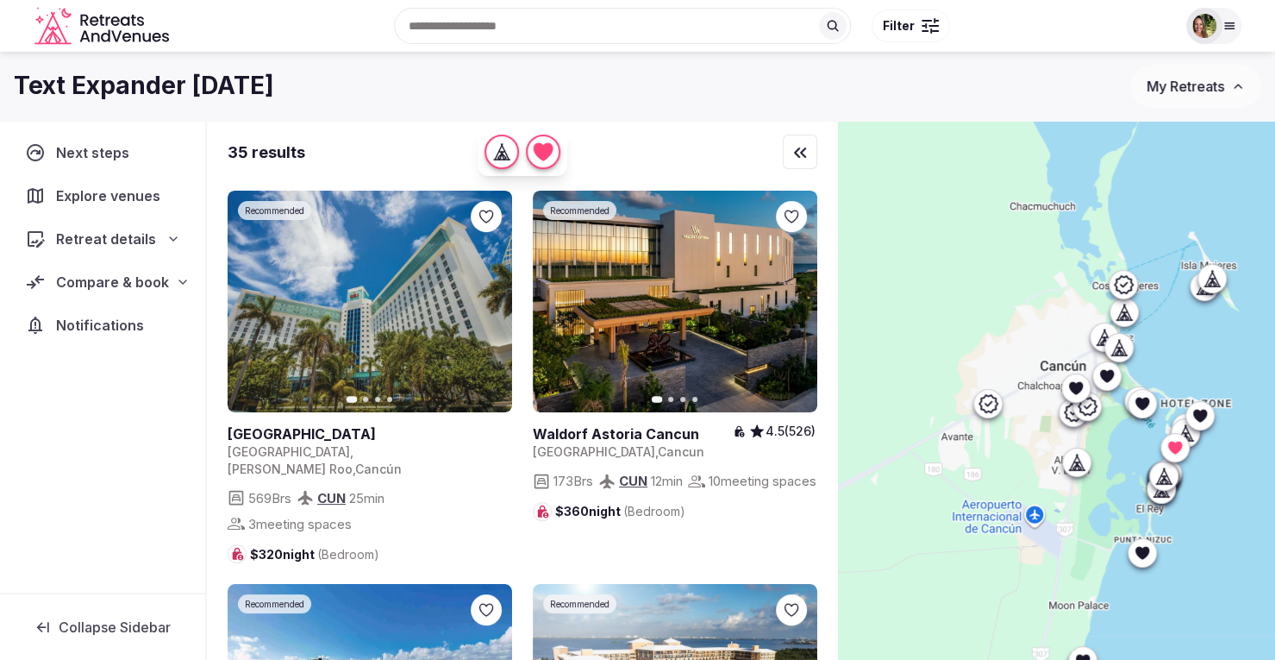
click at [978, 246] on div at bounding box center [1056, 419] width 437 height 597
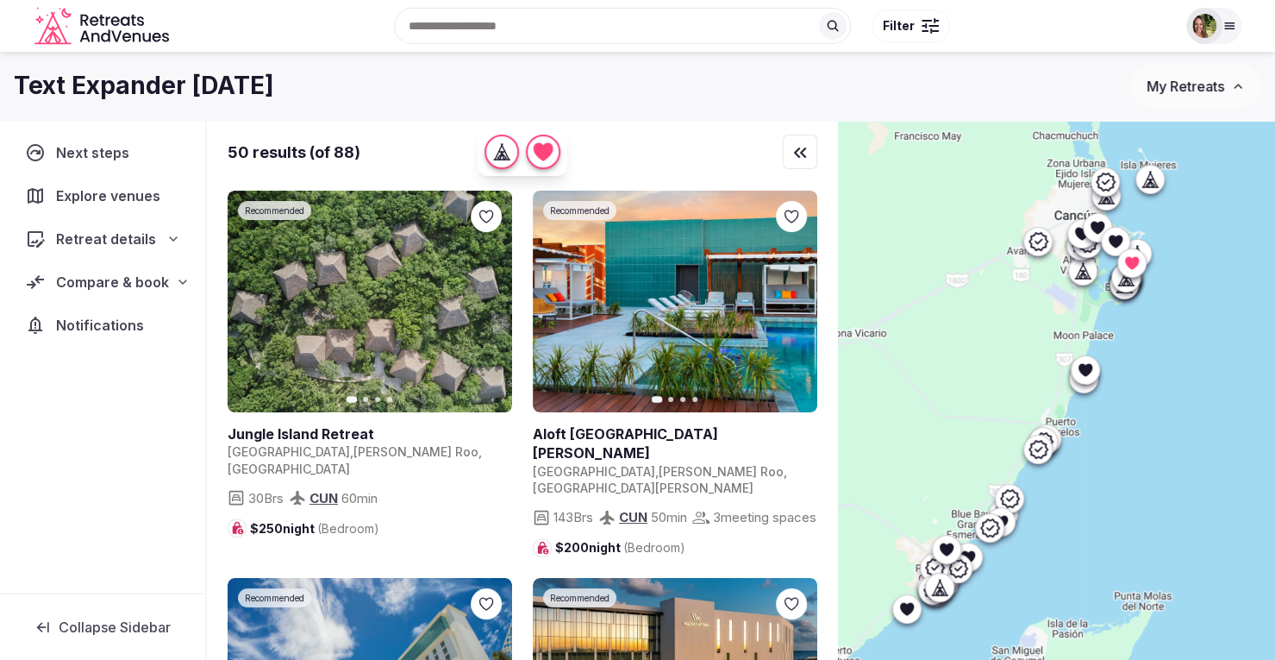
drag, startPoint x: 1119, startPoint y: 225, endPoint x: 1183, endPoint y: 132, distance: 112.9
click at [1183, 132] on div at bounding box center [1056, 419] width 437 height 597
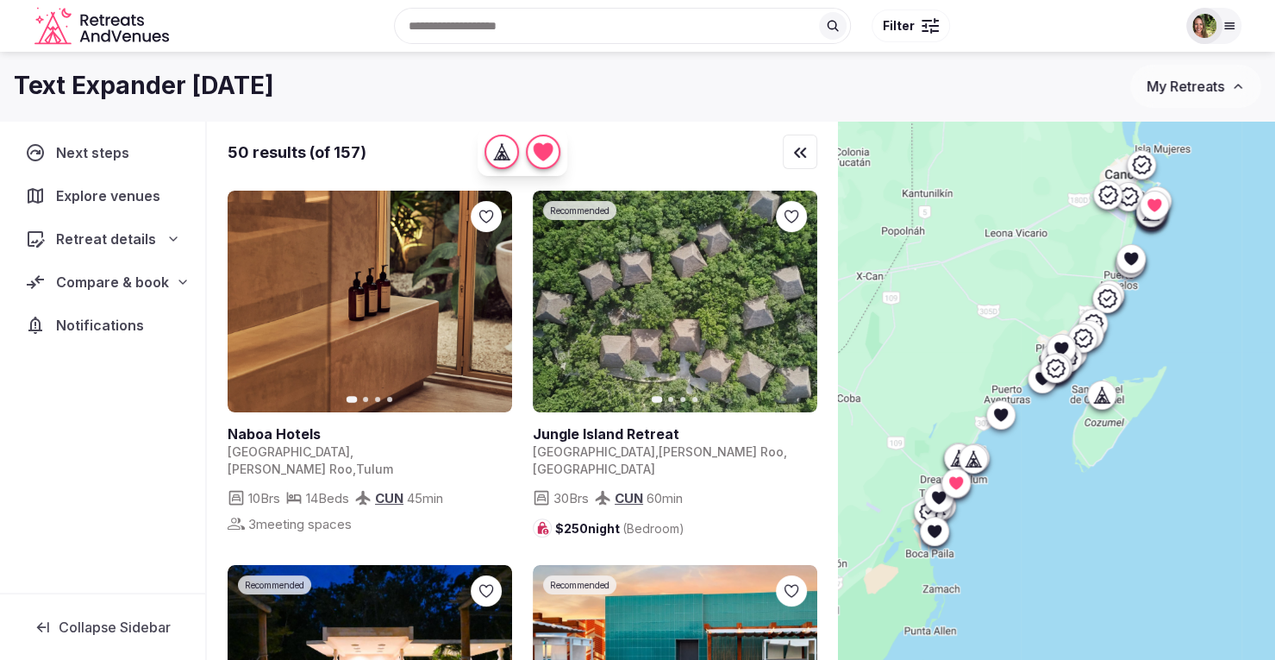
click at [935, 22] on div at bounding box center [936, 20] width 5 height 5
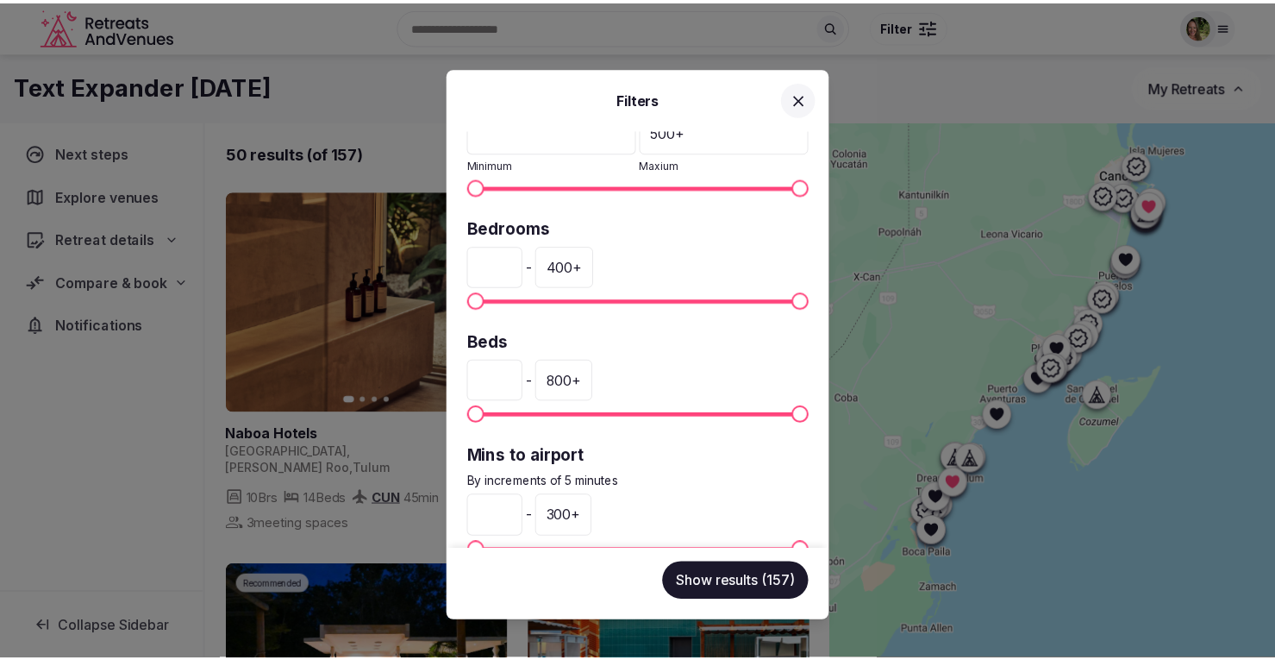
scroll to position [422, 0]
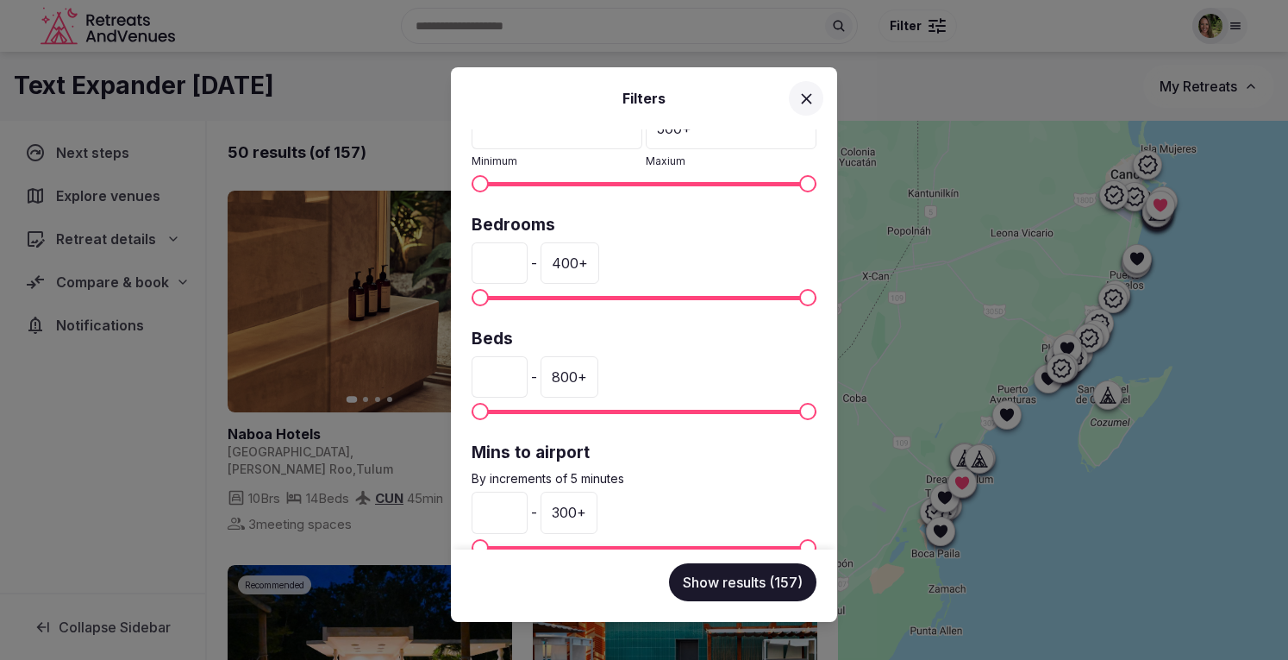
drag, startPoint x: 496, startPoint y: 251, endPoint x: 458, endPoint y: 255, distance: 38.2
click at [458, 255] on div "Venue name Status All Published Draft Rating Any Indoor meeting spaces * - 20 +…" at bounding box center [644, 339] width 386 height 420
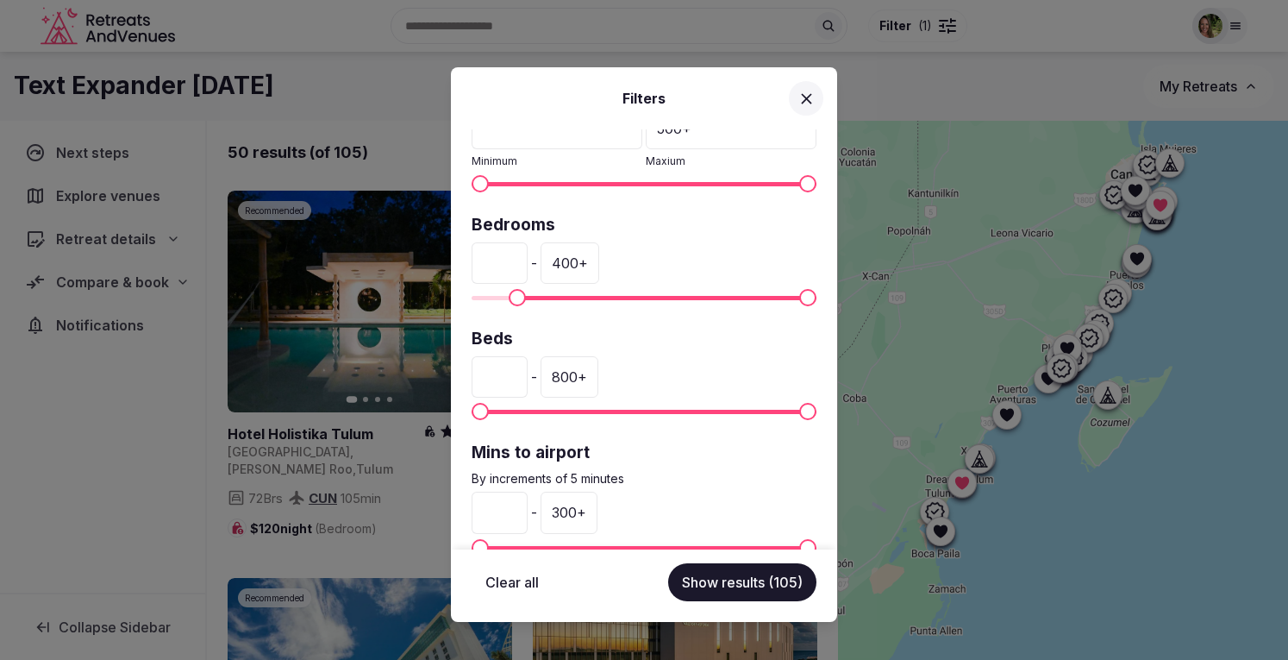
type input "**"
click at [722, 571] on button "Show results (105)" at bounding box center [742, 582] width 148 height 38
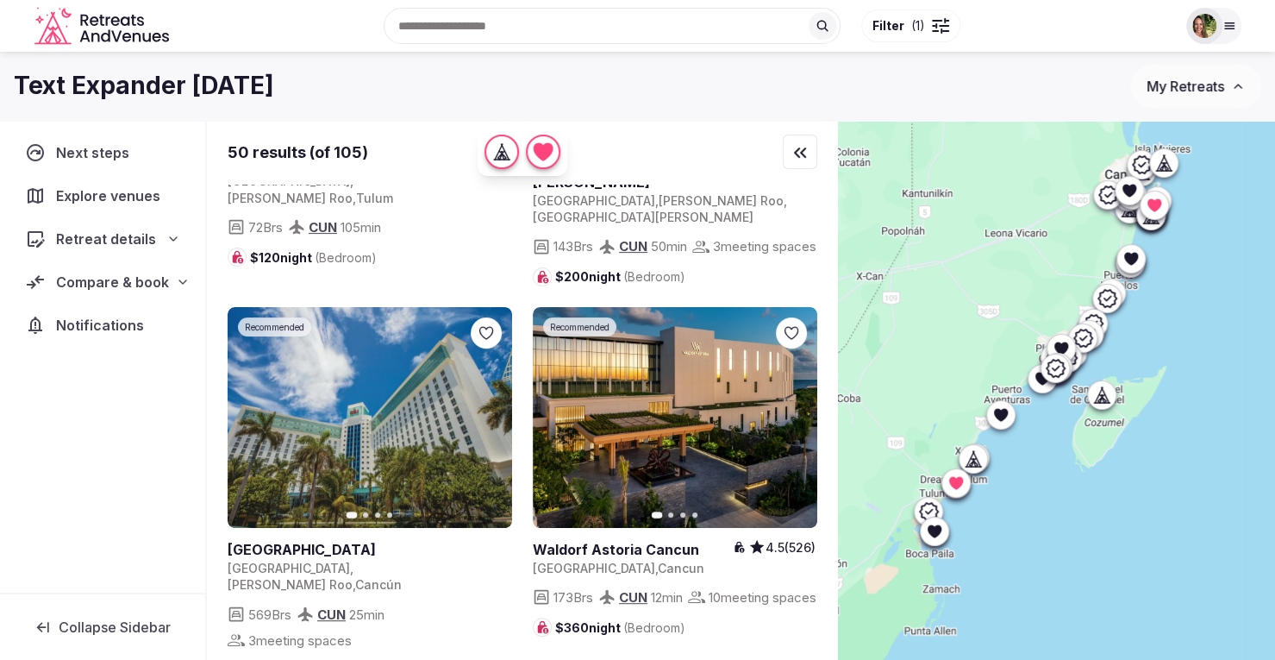
scroll to position [310, 0]
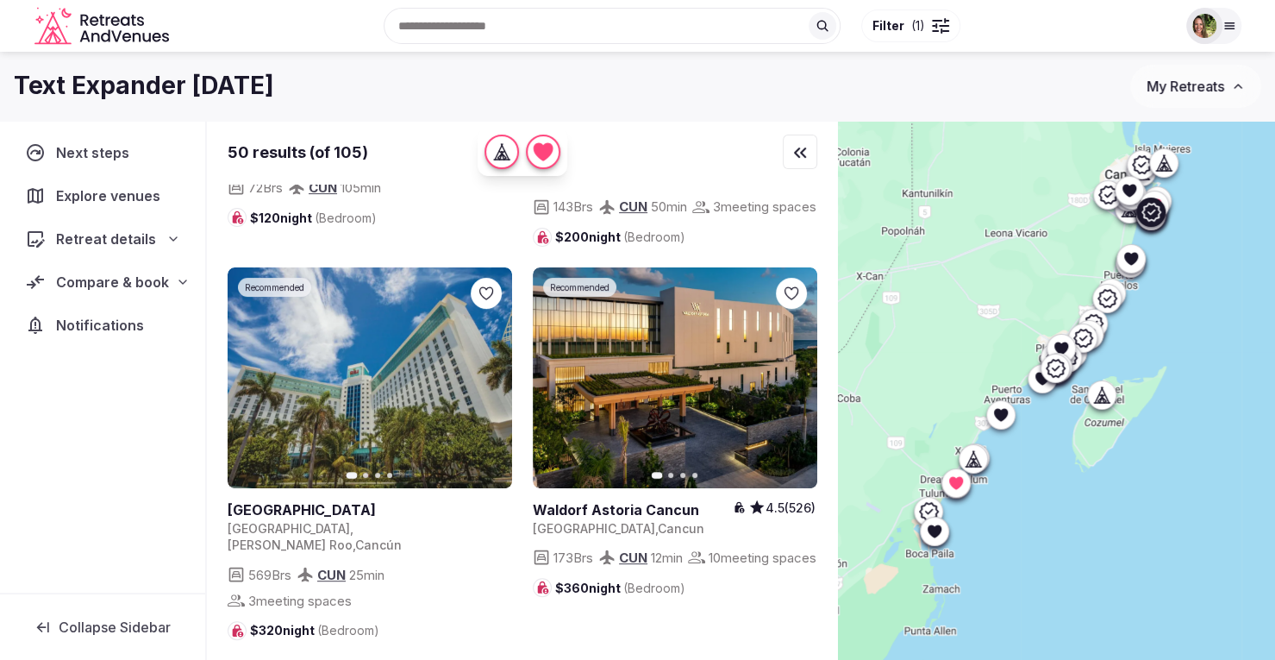
click at [359, 309] on link at bounding box center [370, 378] width 284 height 222
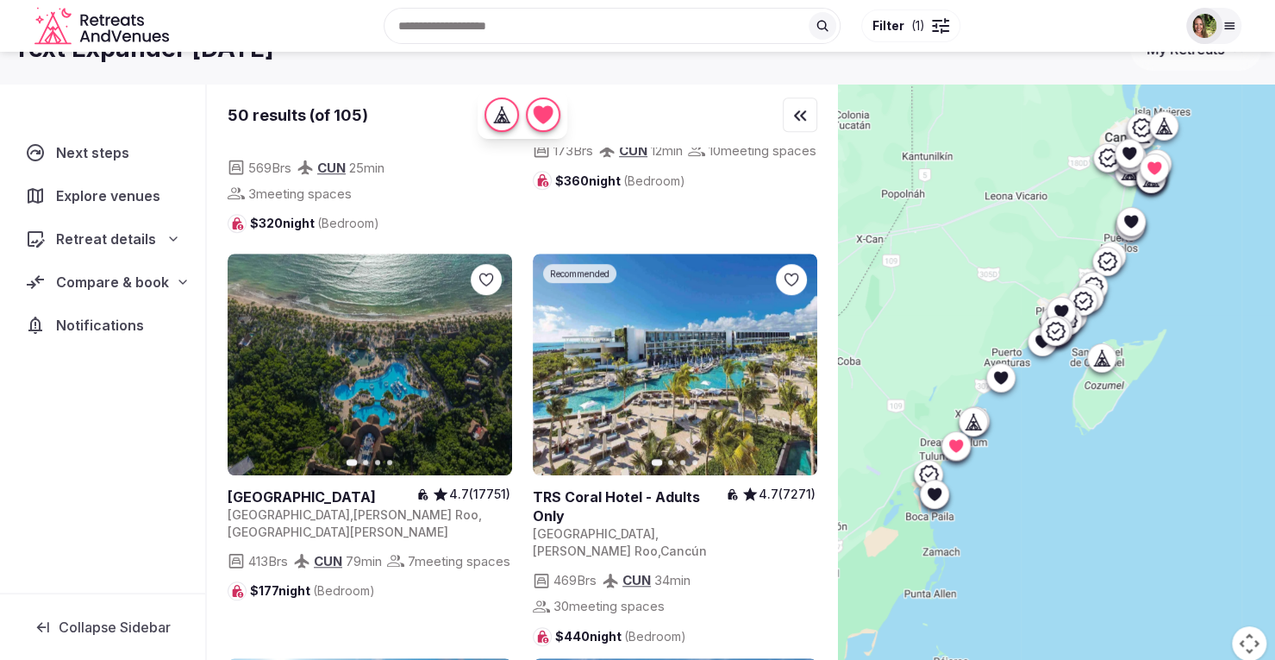
scroll to position [700, 0]
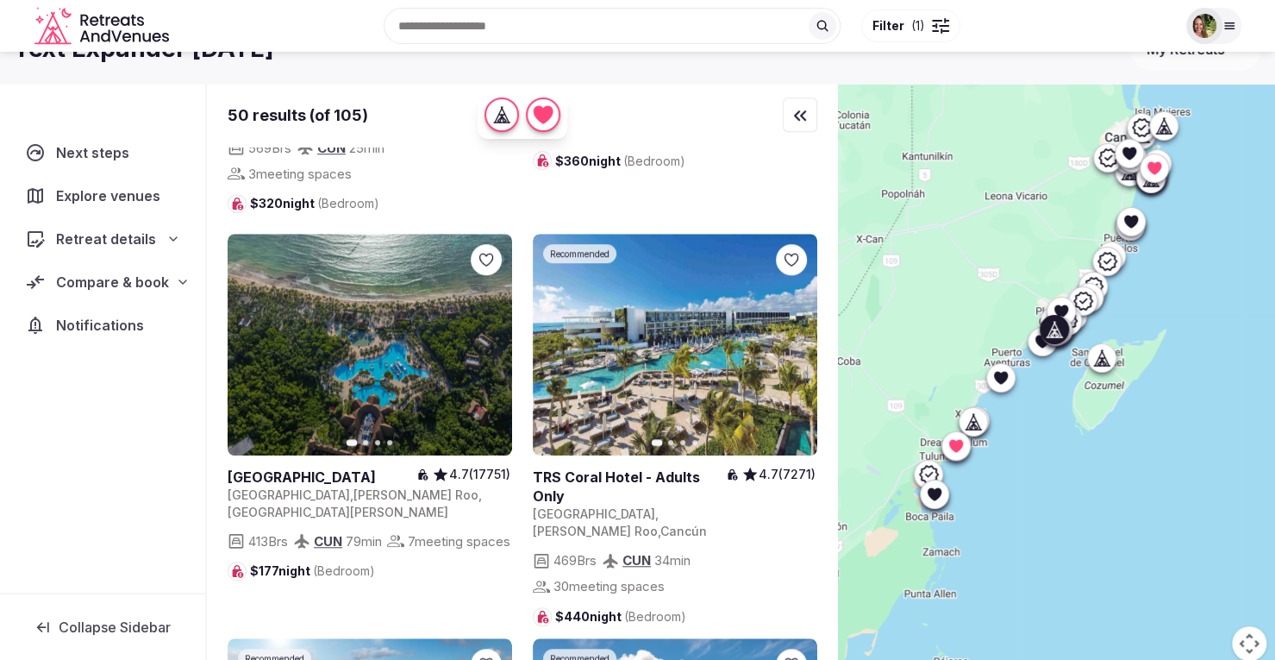
click at [398, 284] on link at bounding box center [370, 345] width 284 height 222
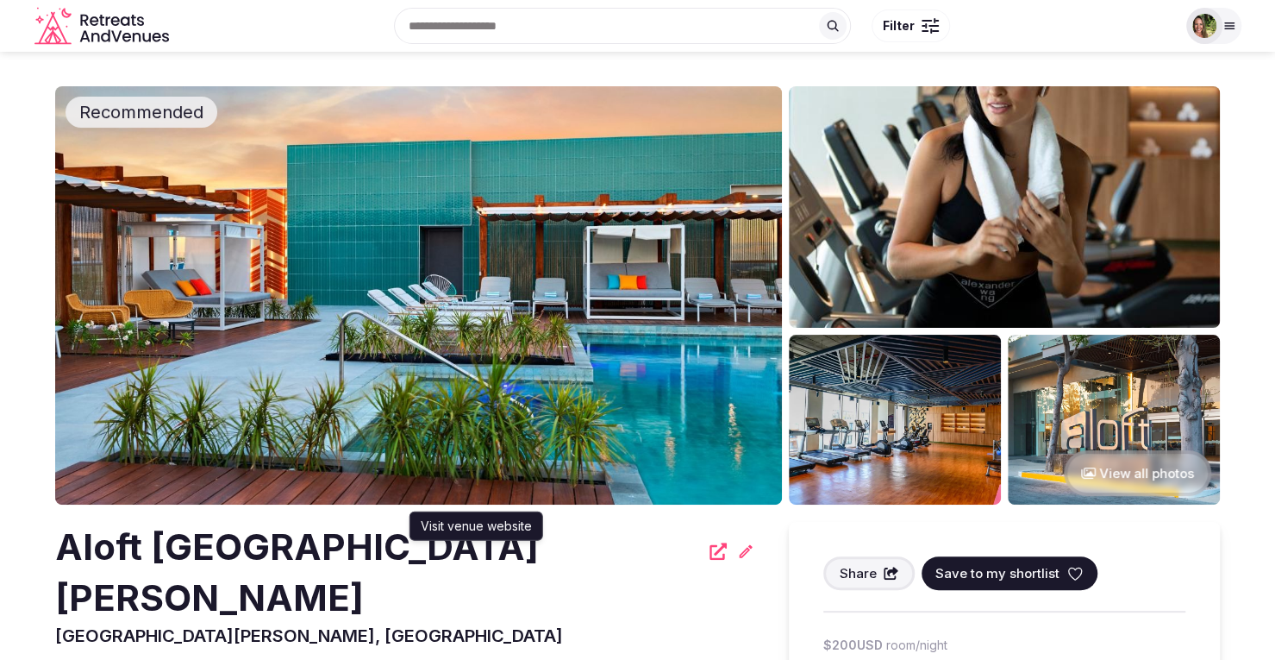
click at [710, 554] on icon at bounding box center [718, 550] width 17 height 17
click at [1207, 28] on img at bounding box center [1204, 26] width 24 height 24
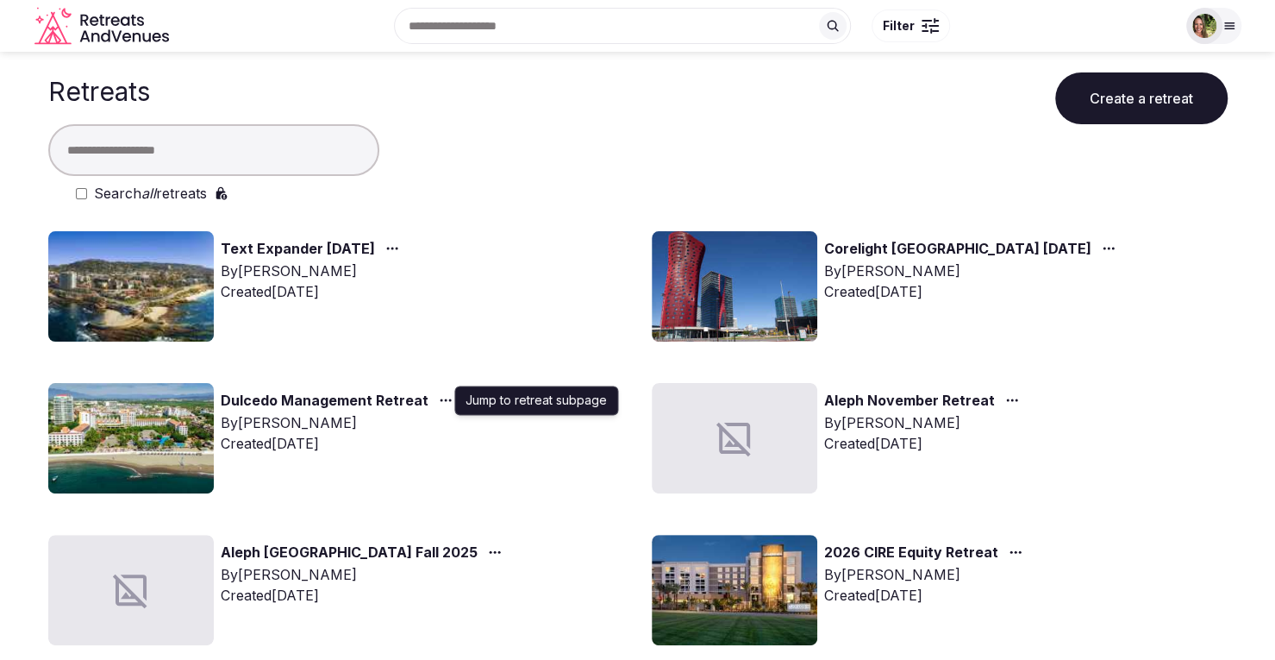
click at [439, 402] on icon "button" at bounding box center [446, 400] width 14 height 14
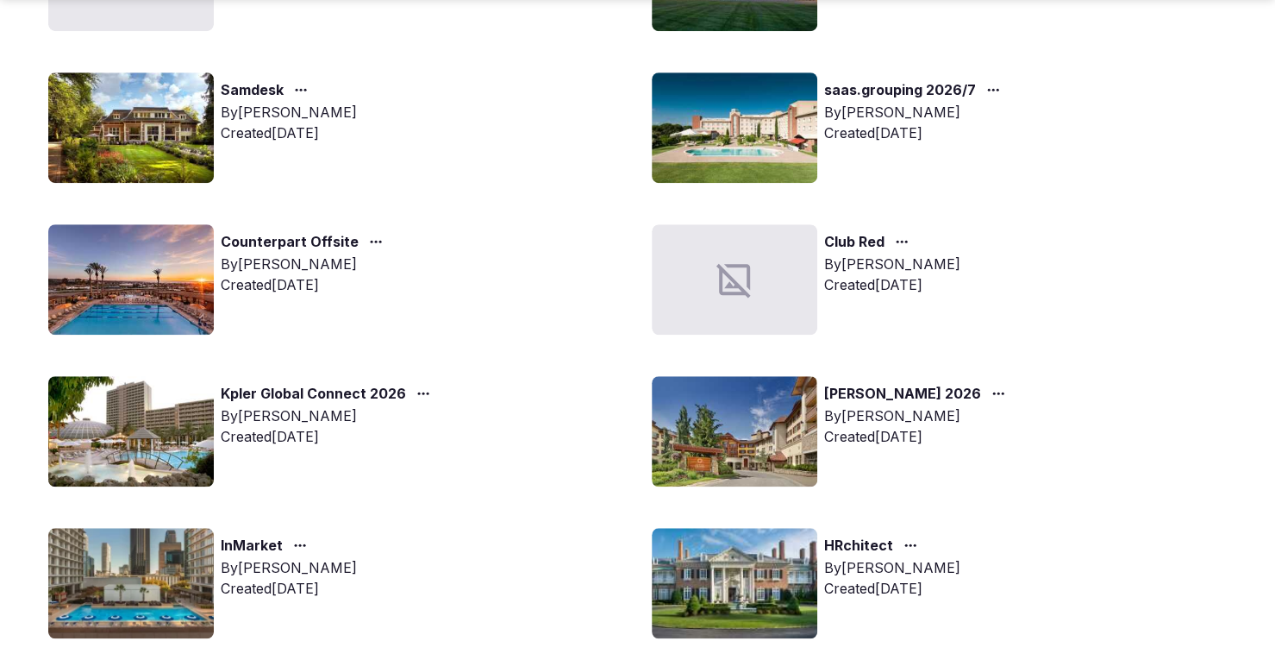
scroll to position [621, 0]
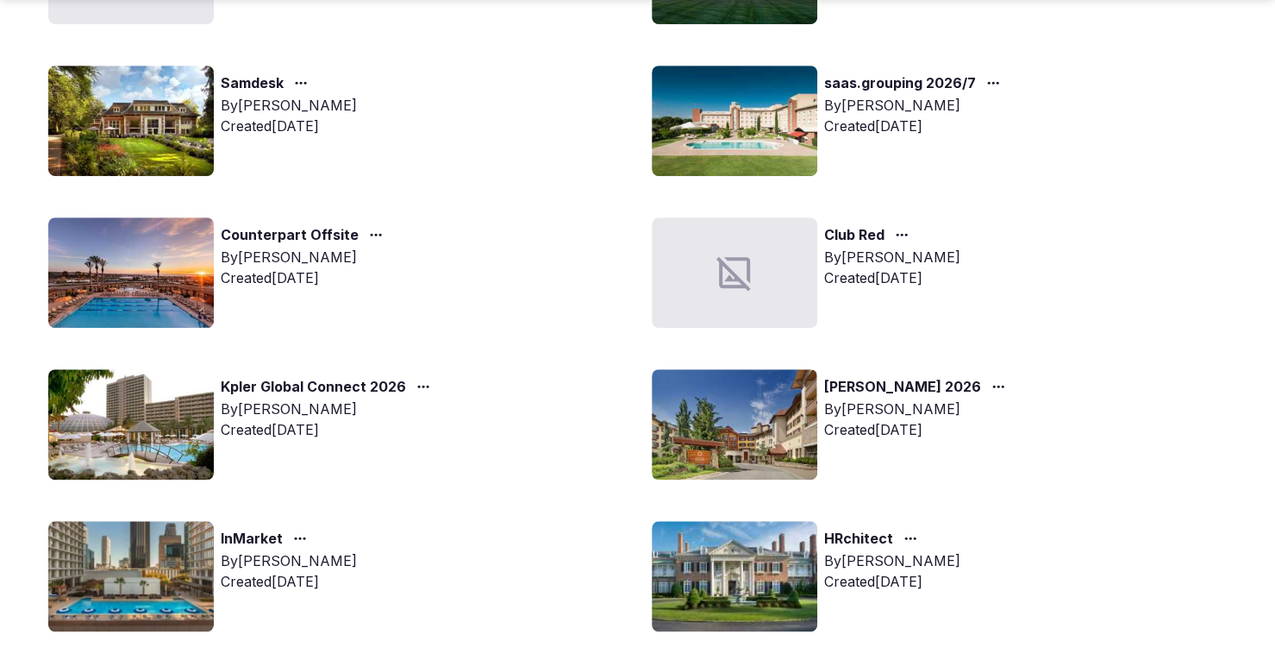
click at [981, 377] on div "button" at bounding box center [996, 386] width 31 height 21
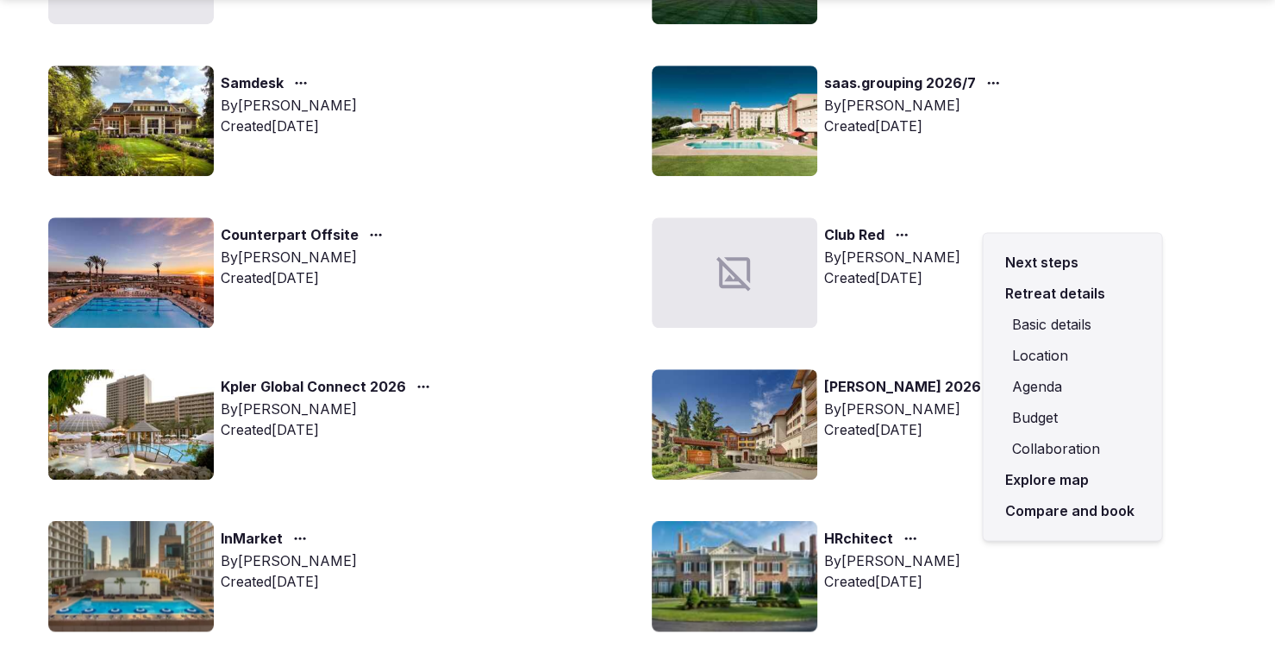
click at [1047, 511] on link "Compare and book" at bounding box center [1072, 510] width 151 height 31
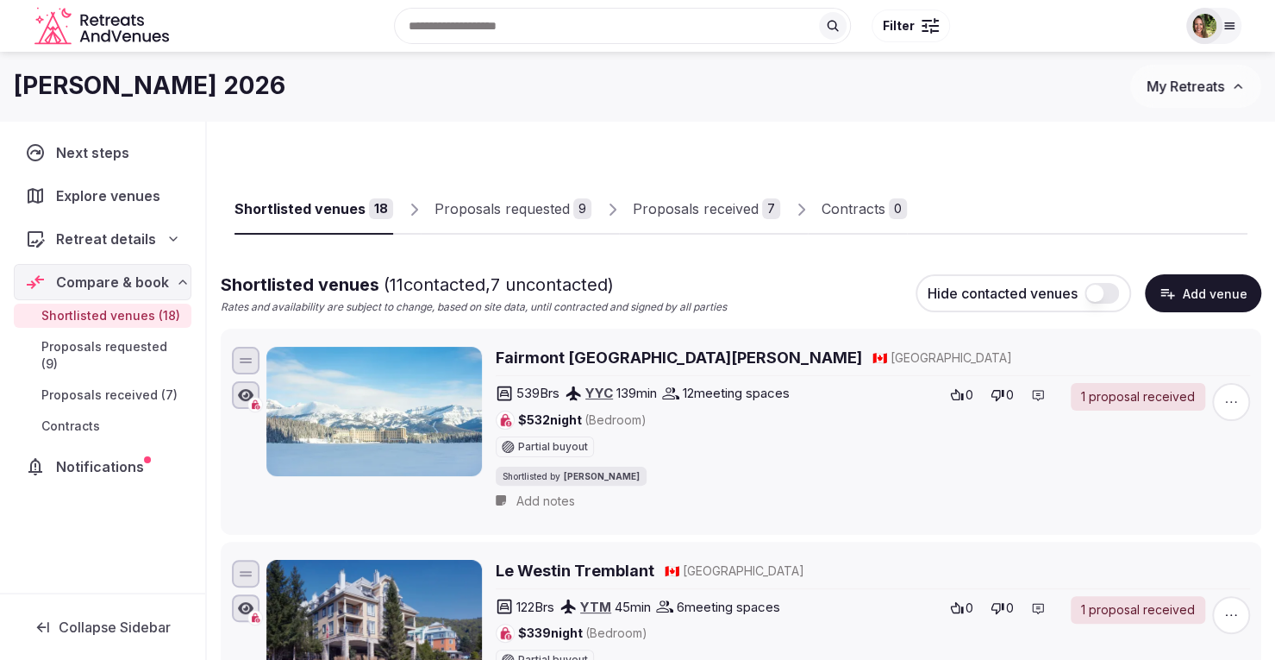
click at [678, 205] on div "Proposals received" at bounding box center [696, 208] width 126 height 21
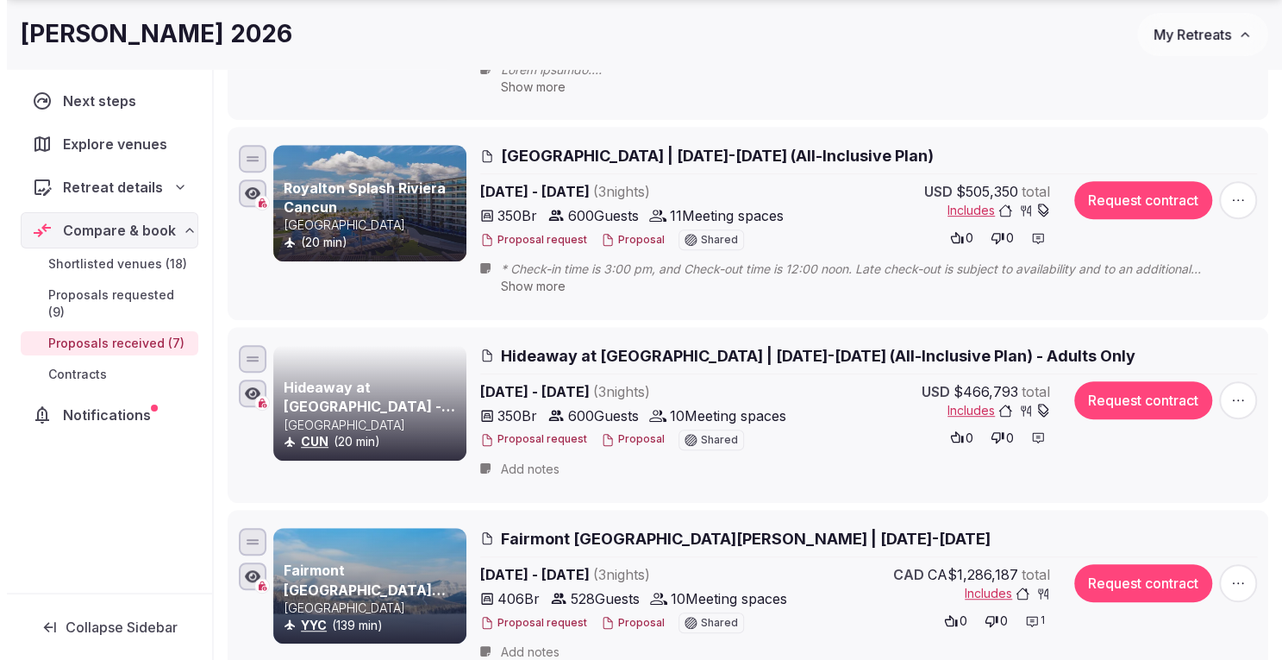
scroll to position [441, 0]
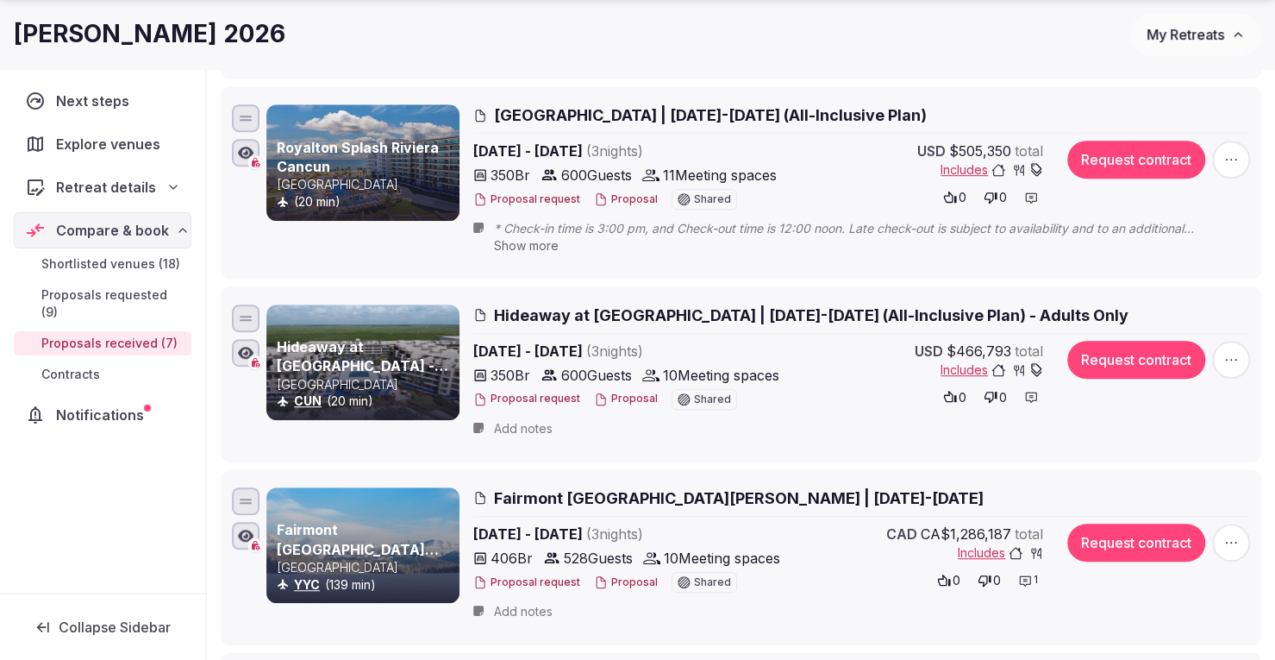
click at [653, 309] on span "Hideaway at Royalton Riviera Cancun | Feb 16-19, 2026 (All-Inclusive Plan) - Ad…" at bounding box center [811, 315] width 635 height 22
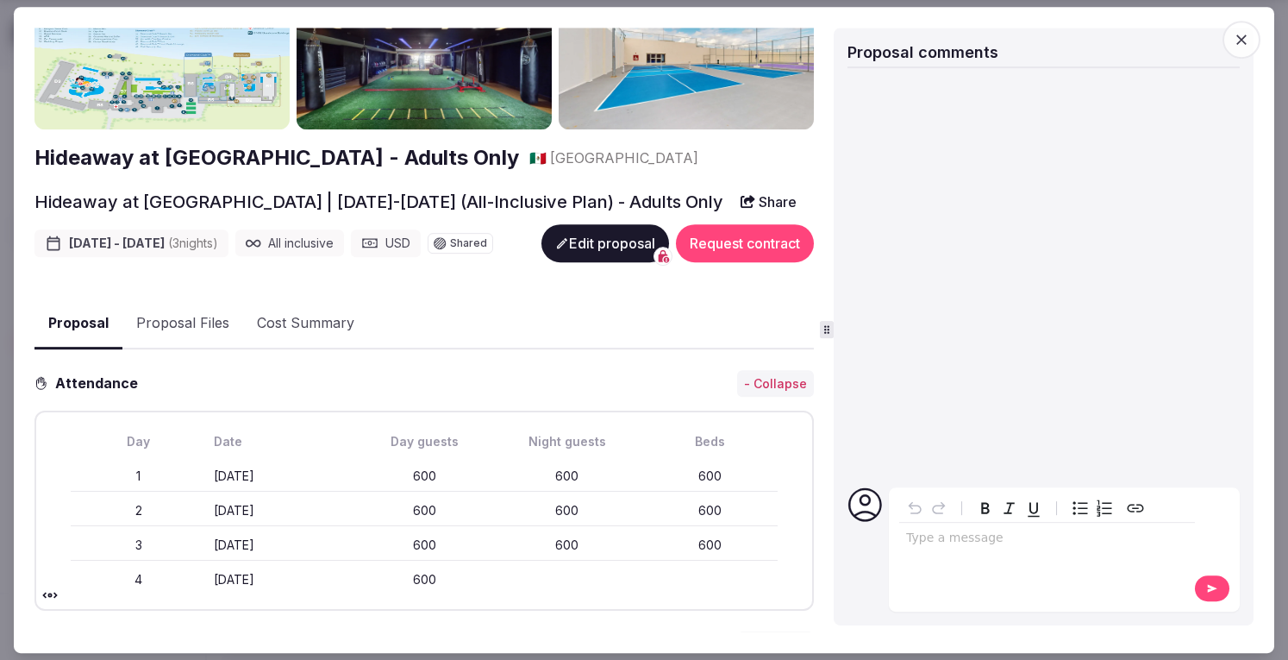
scroll to position [0, 0]
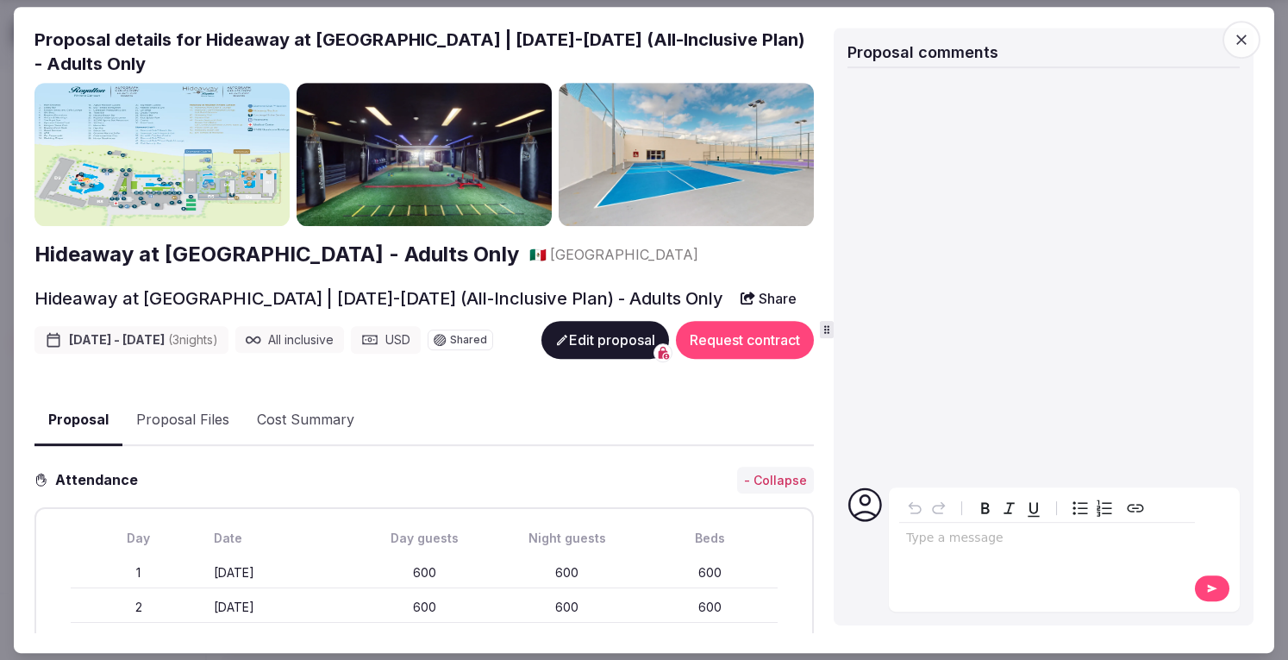
click at [286, 258] on h2 "Hideaway at [GEOGRAPHIC_DATA] - Adults Only" at bounding box center [276, 254] width 485 height 29
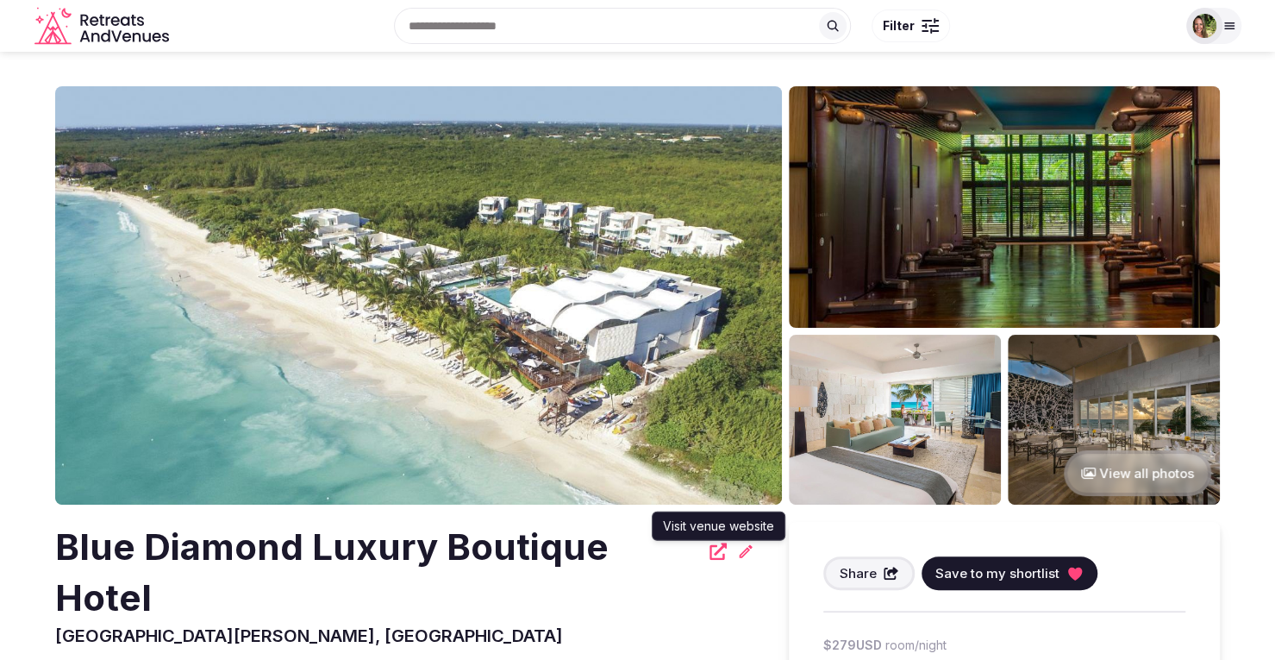
click at [717, 546] on icon at bounding box center [718, 550] width 17 height 17
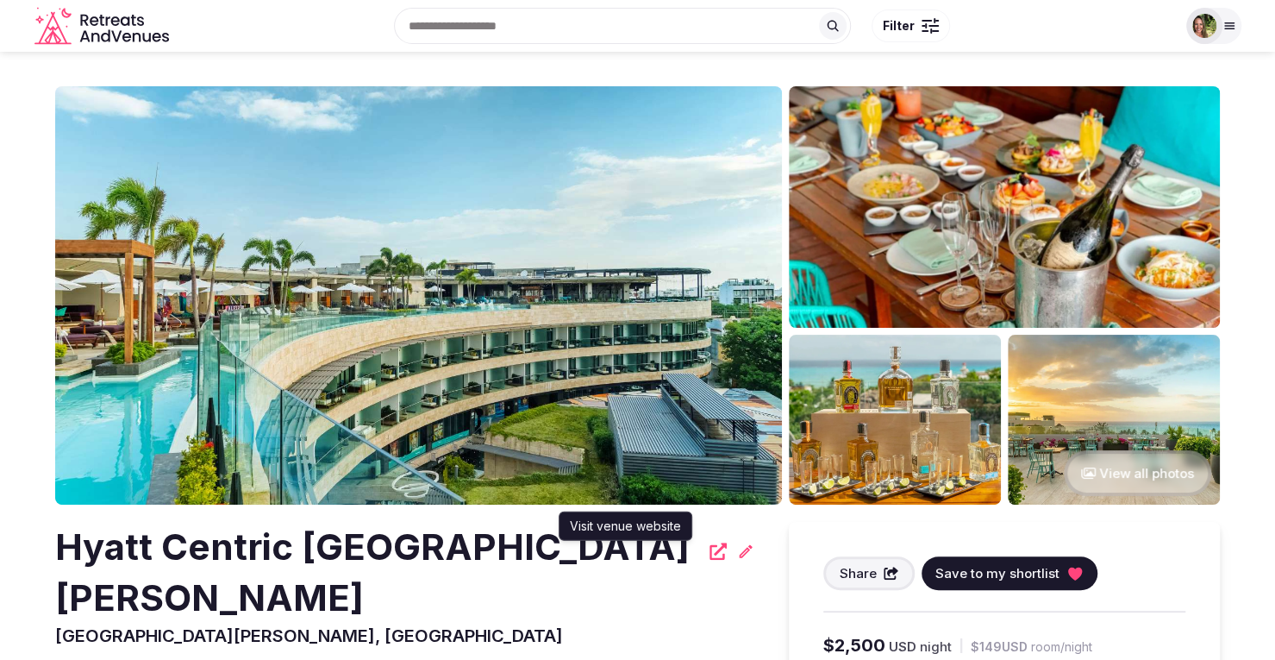
click at [710, 547] on icon at bounding box center [718, 550] width 17 height 17
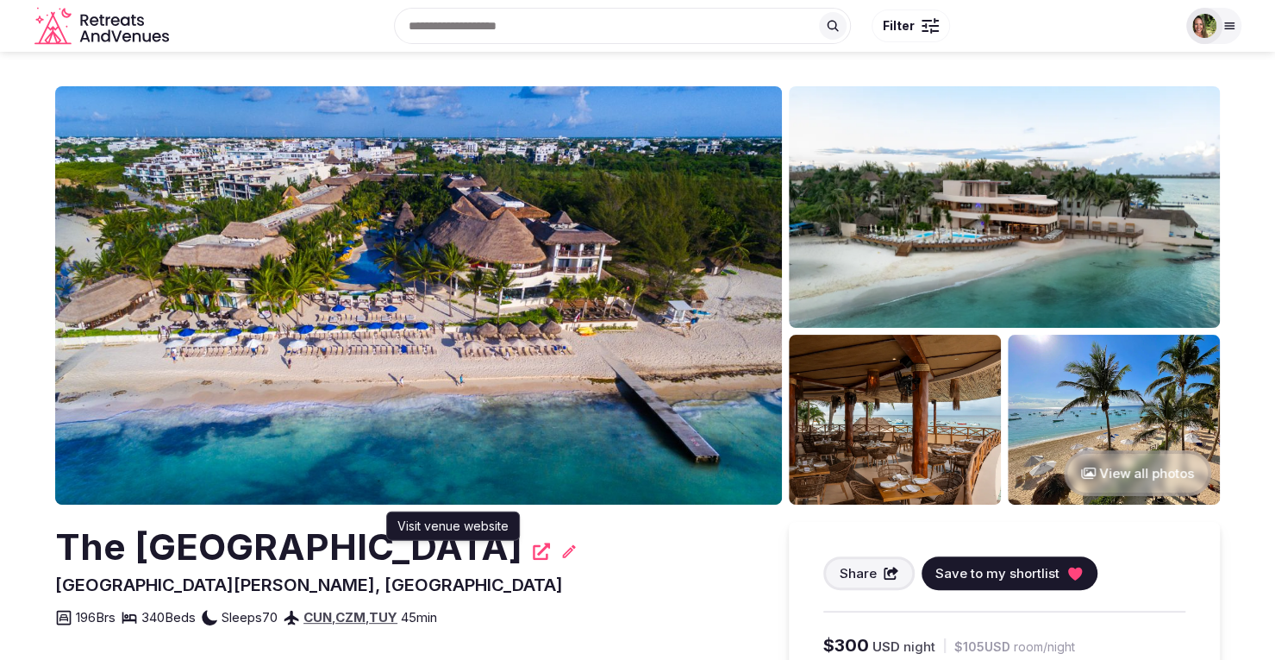
click at [533, 549] on icon at bounding box center [541, 550] width 17 height 17
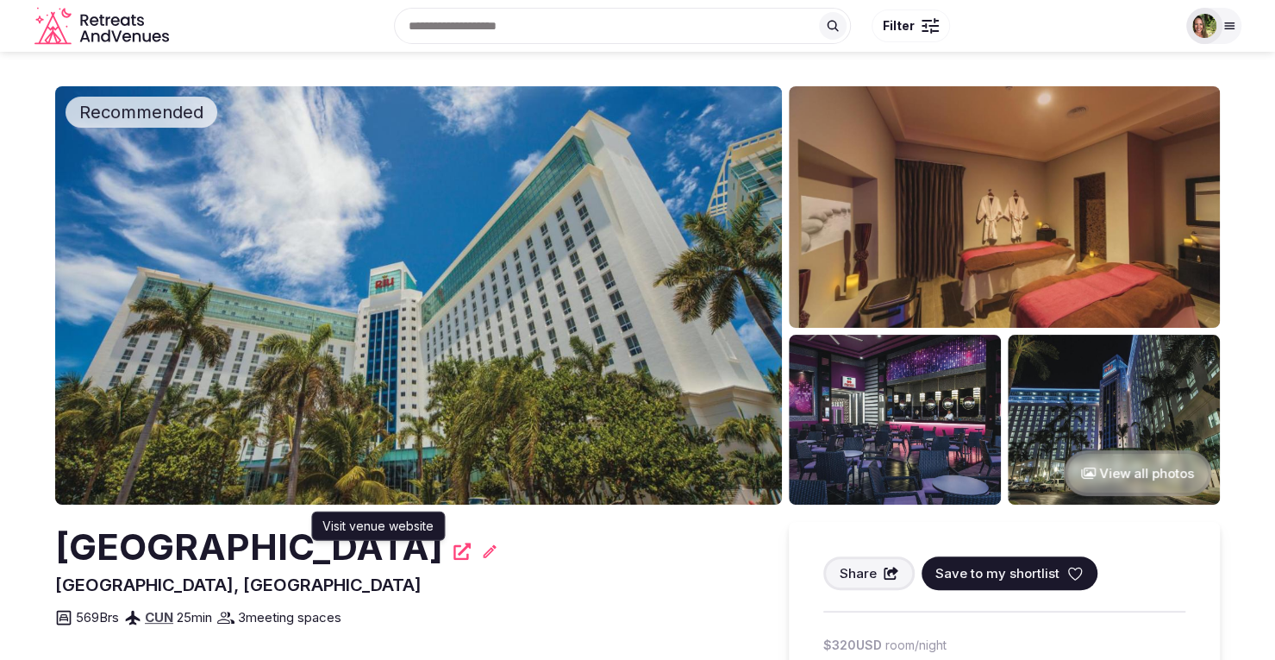
click at [453, 553] on icon at bounding box center [461, 550] width 17 height 17
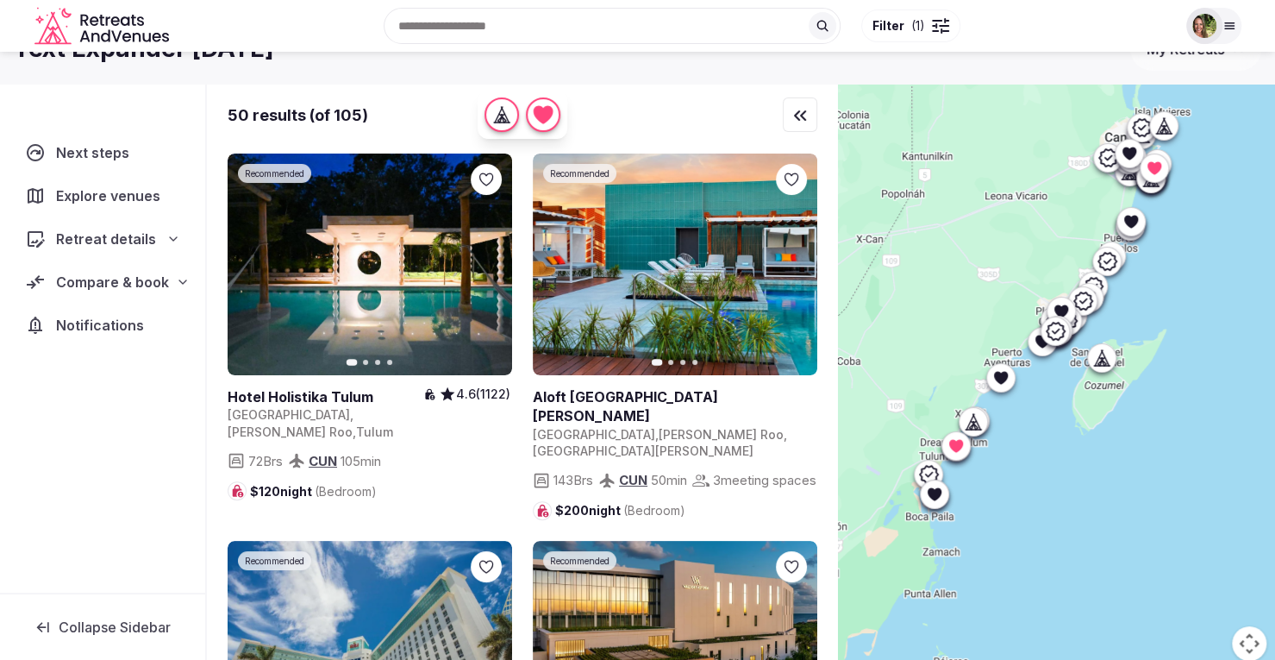
scroll to position [700, 0]
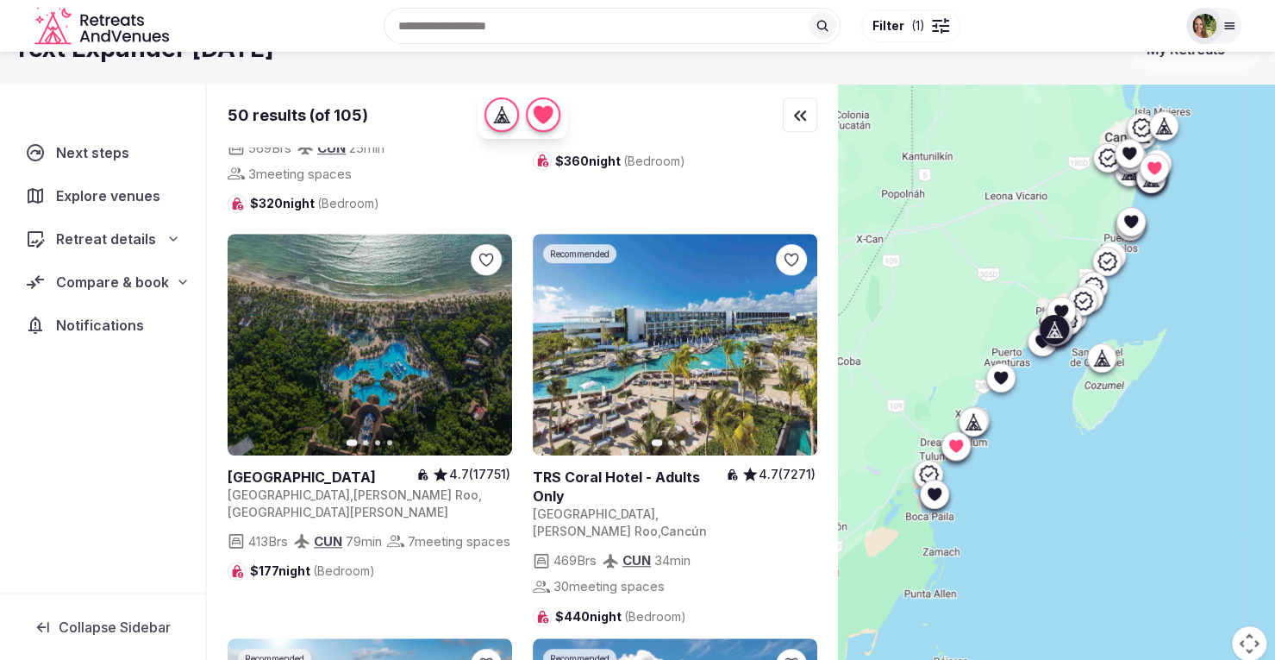
click at [0, 0] on icon at bounding box center [0, 0] width 0 height 0
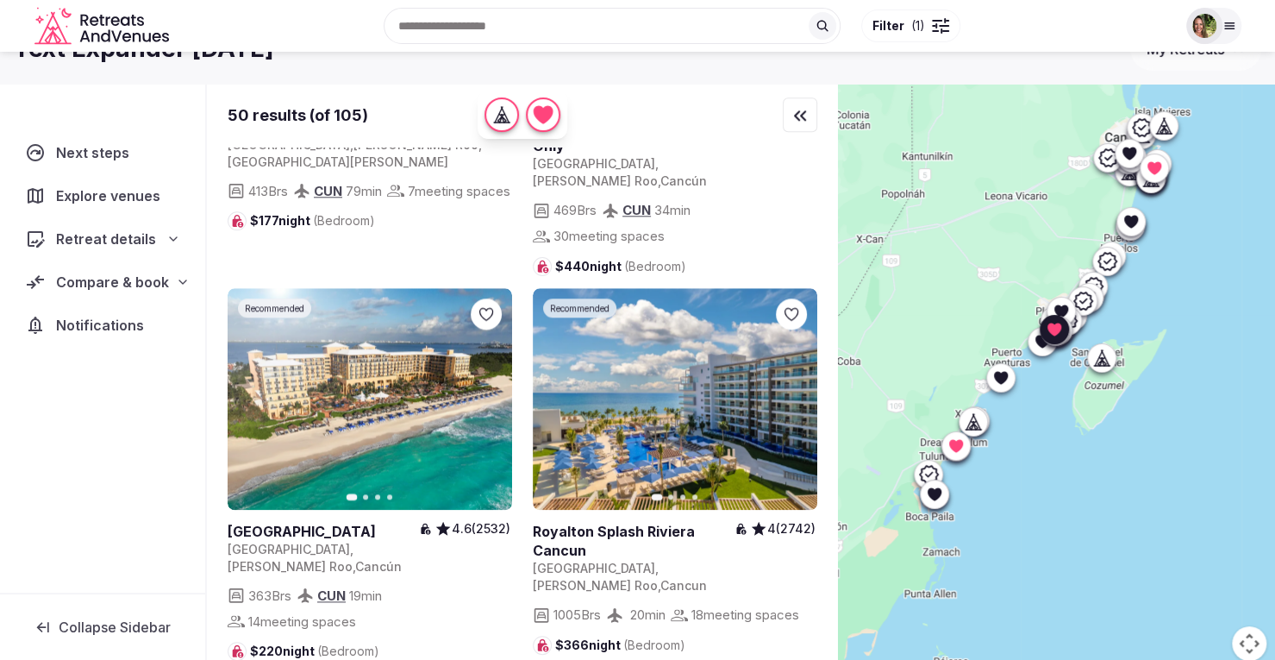
scroll to position [1060, 0]
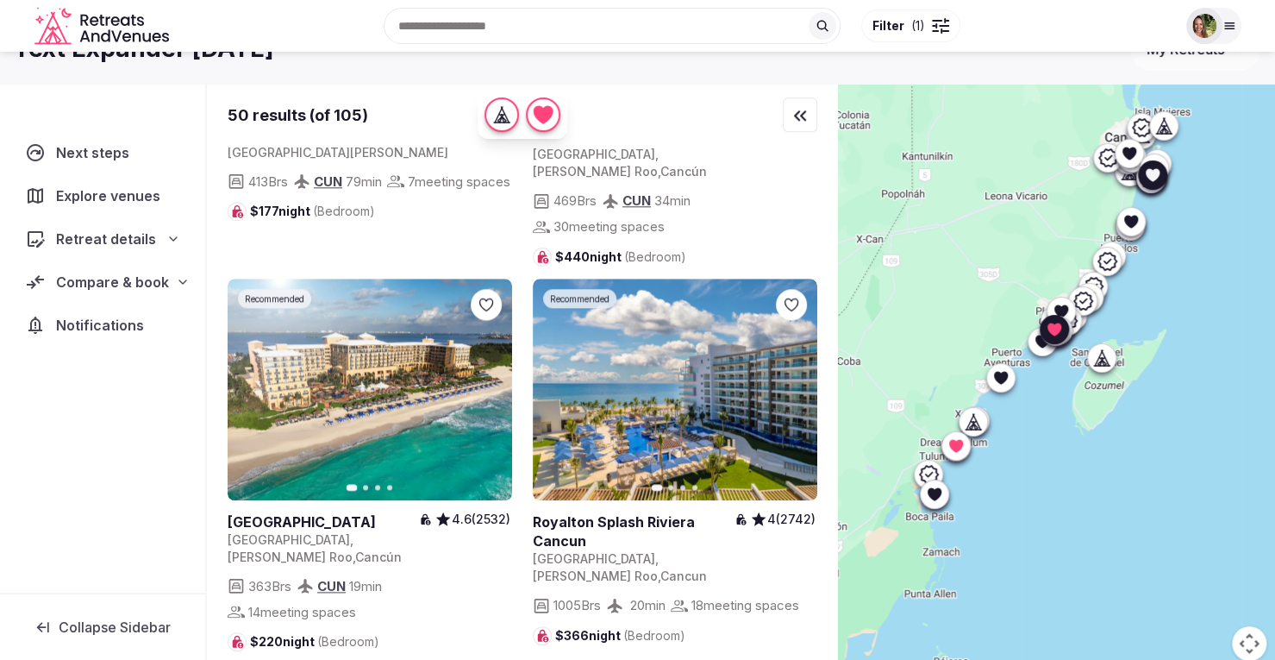
click at [359, 347] on link at bounding box center [370, 389] width 284 height 222
click at [0, 0] on icon at bounding box center [0, 0] width 0 height 0
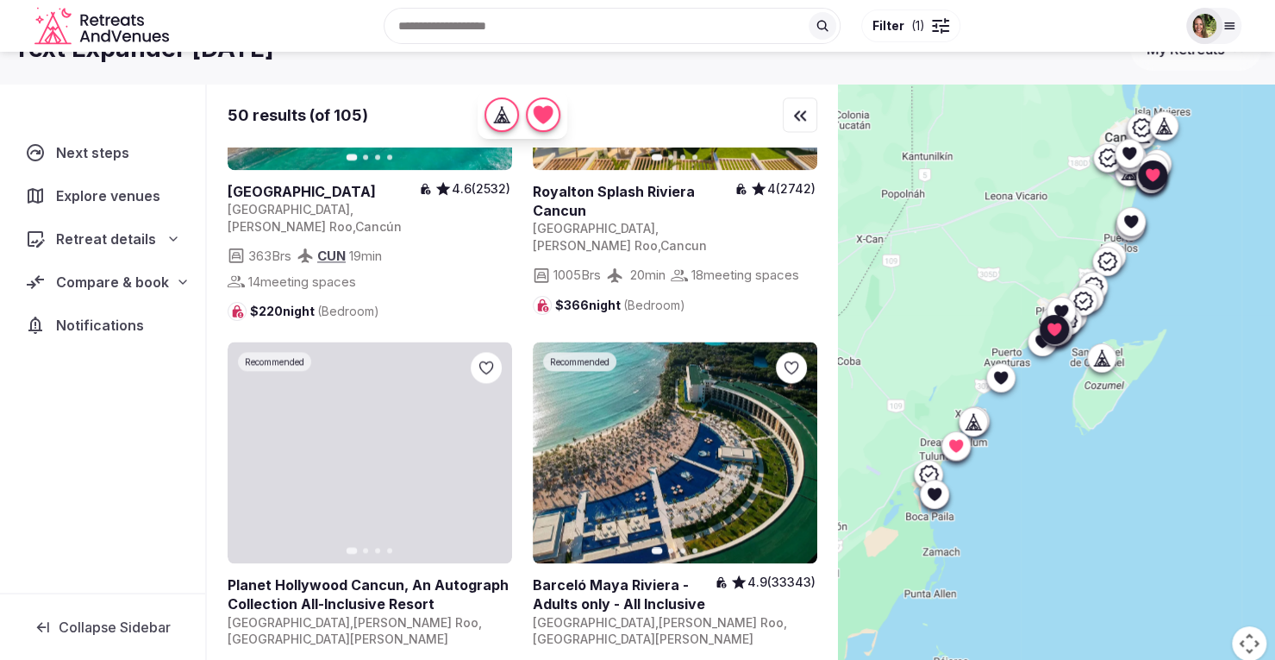
scroll to position [1489, 0]
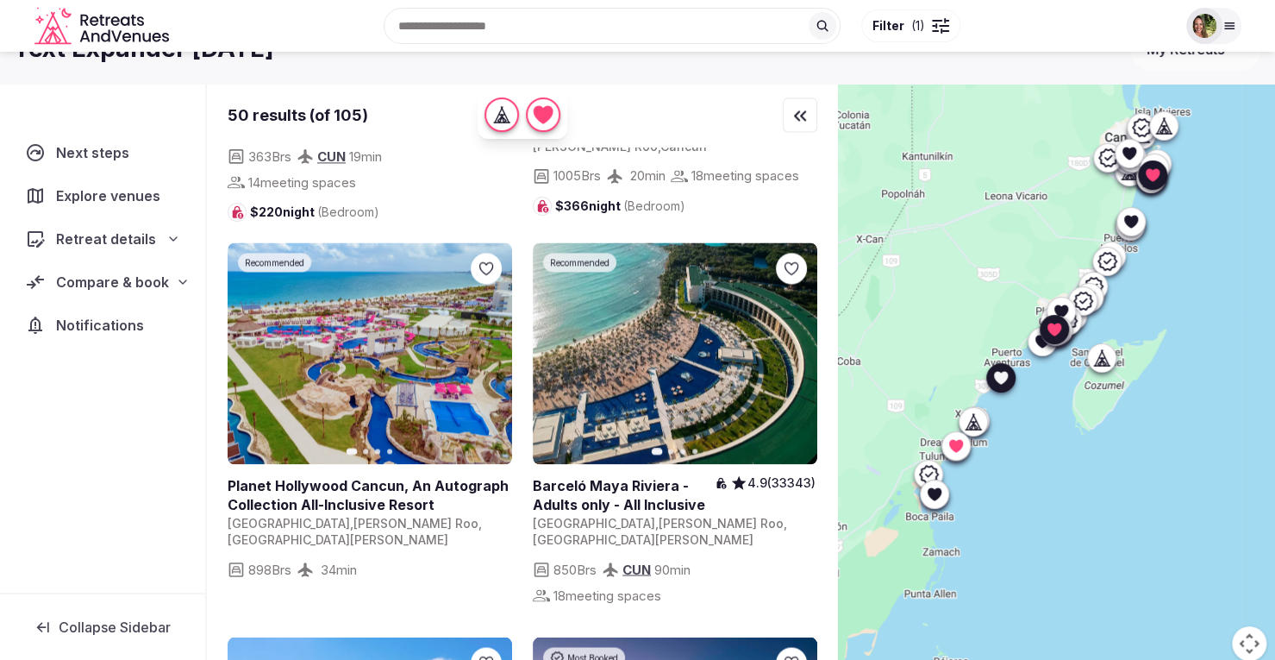
click at [0, 0] on icon at bounding box center [0, 0] width 0 height 0
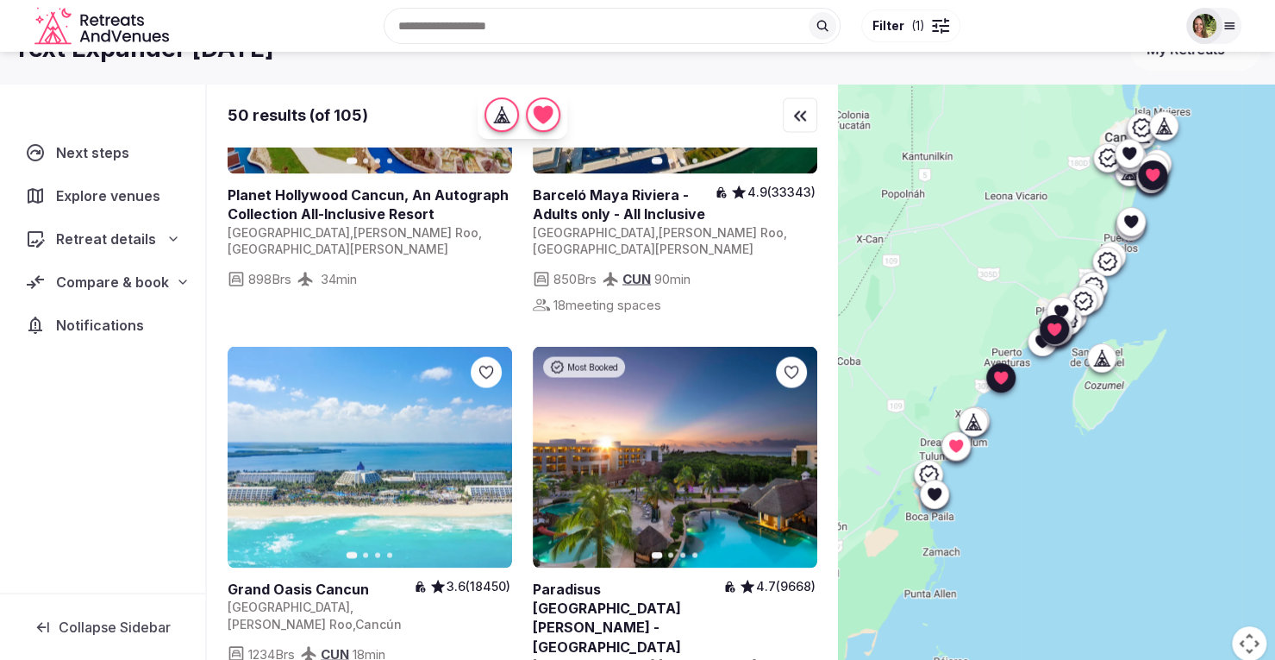
scroll to position [1799, 0]
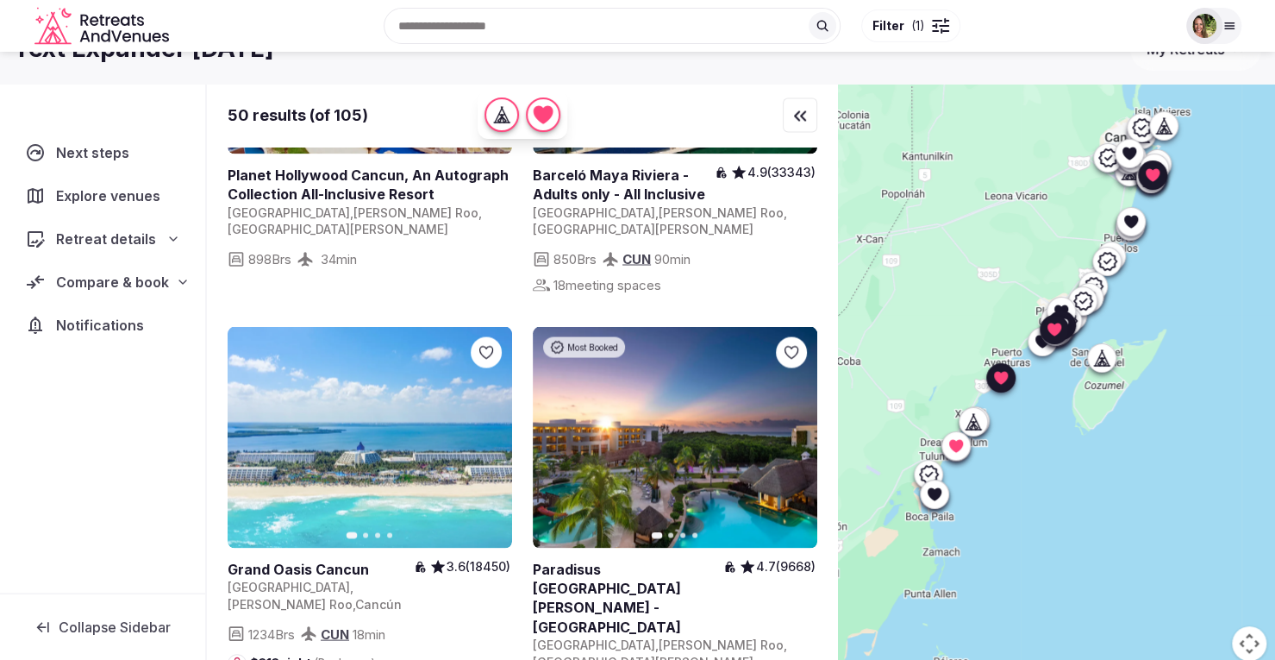
click at [639, 326] on link at bounding box center [675, 437] width 284 height 222
click at [0, 0] on icon at bounding box center [0, 0] width 0 height 0
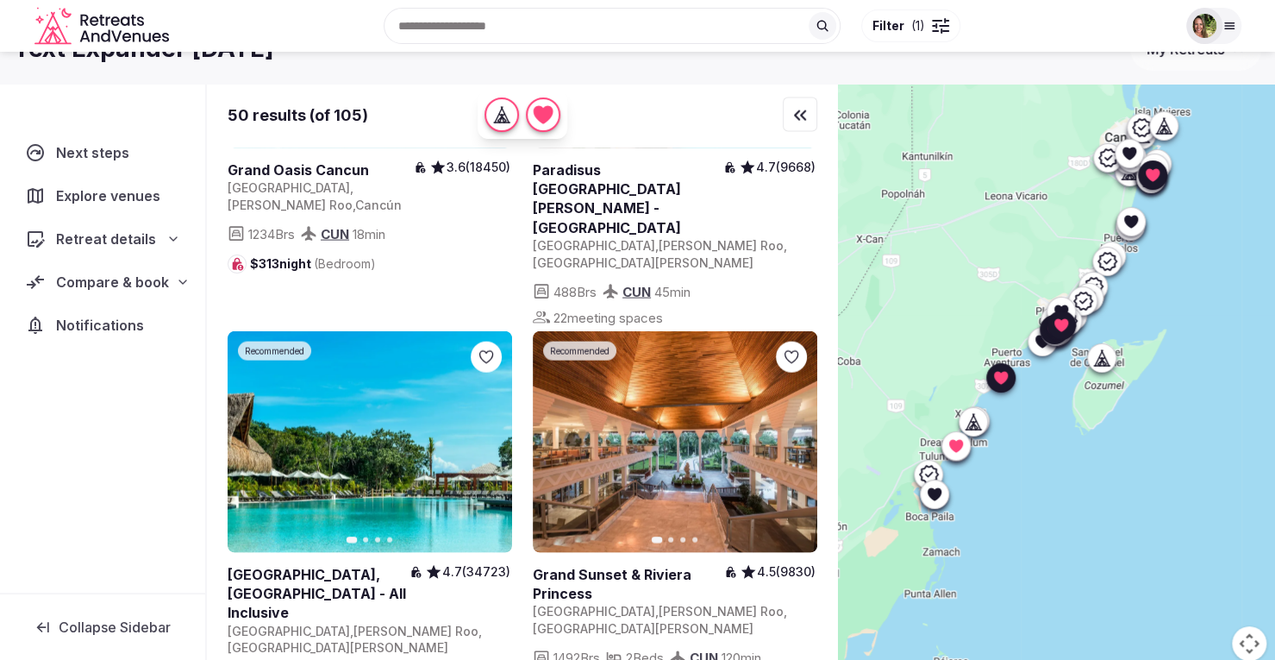
scroll to position [2209, 0]
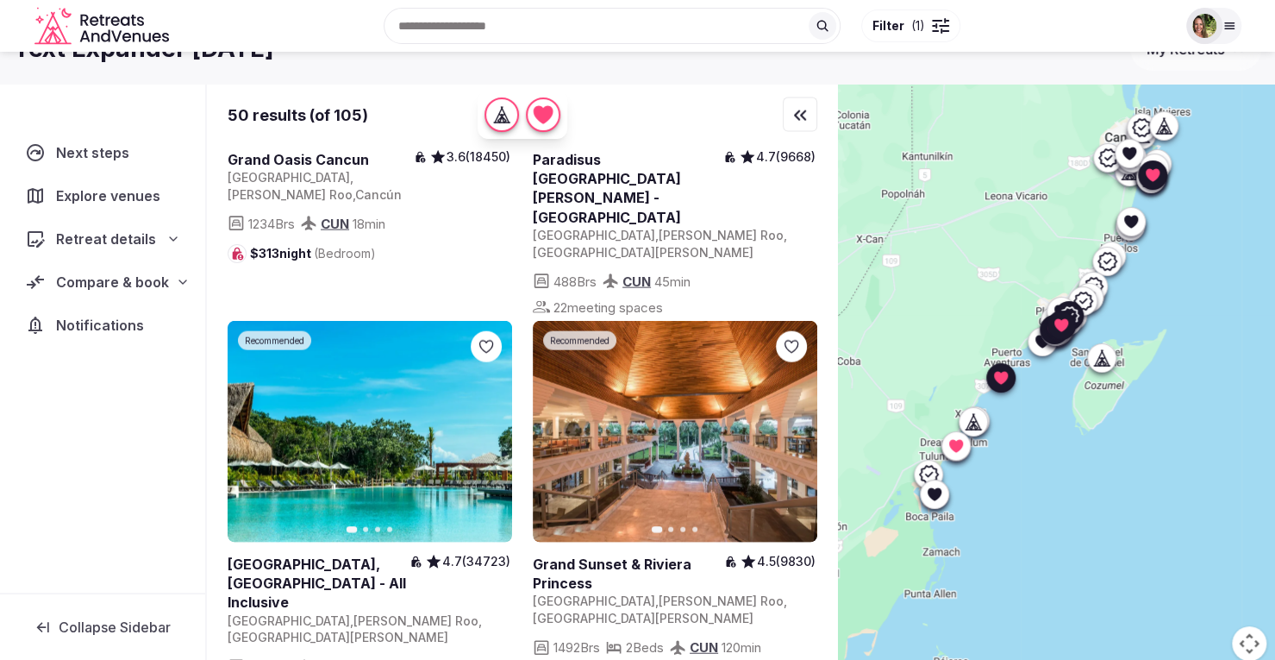
click at [718, 321] on link at bounding box center [675, 432] width 284 height 222
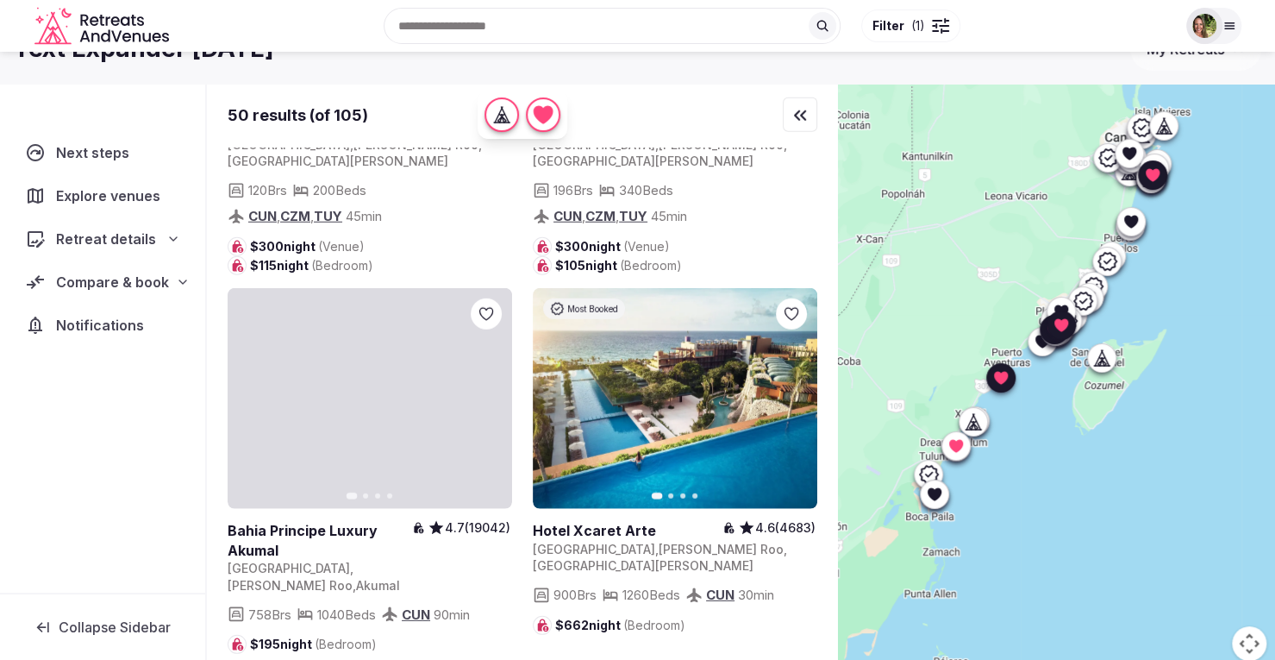
scroll to position [6592, 0]
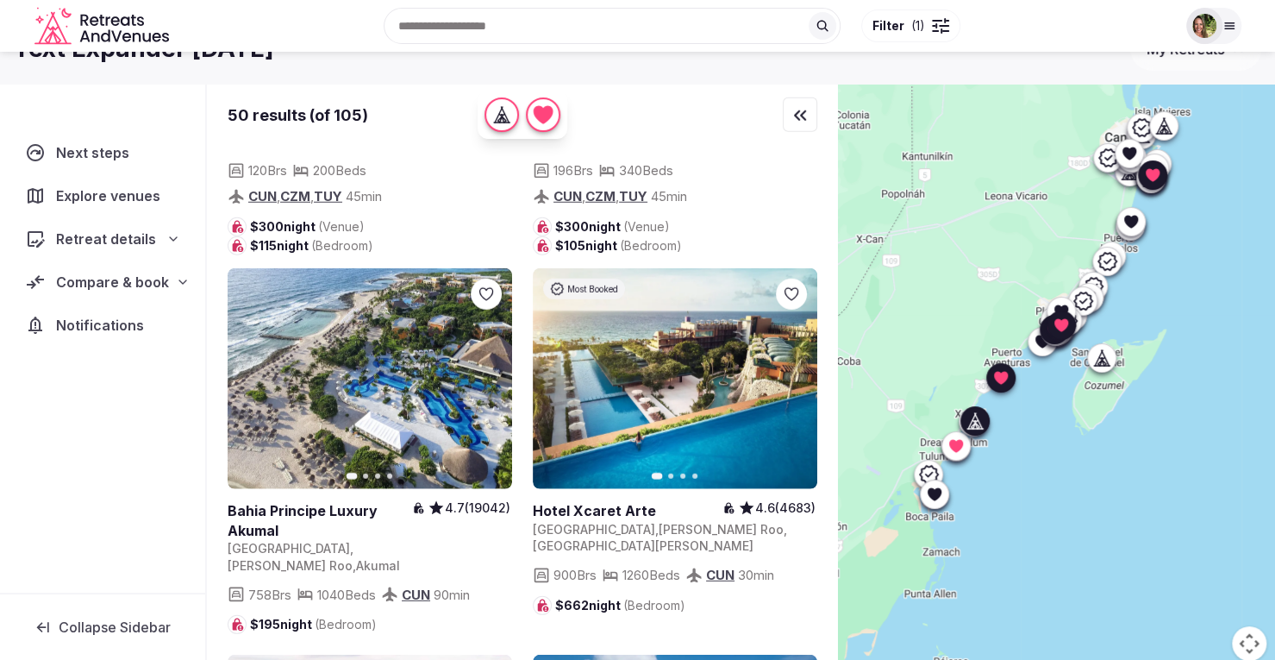
click at [355, 272] on link at bounding box center [370, 379] width 284 height 222
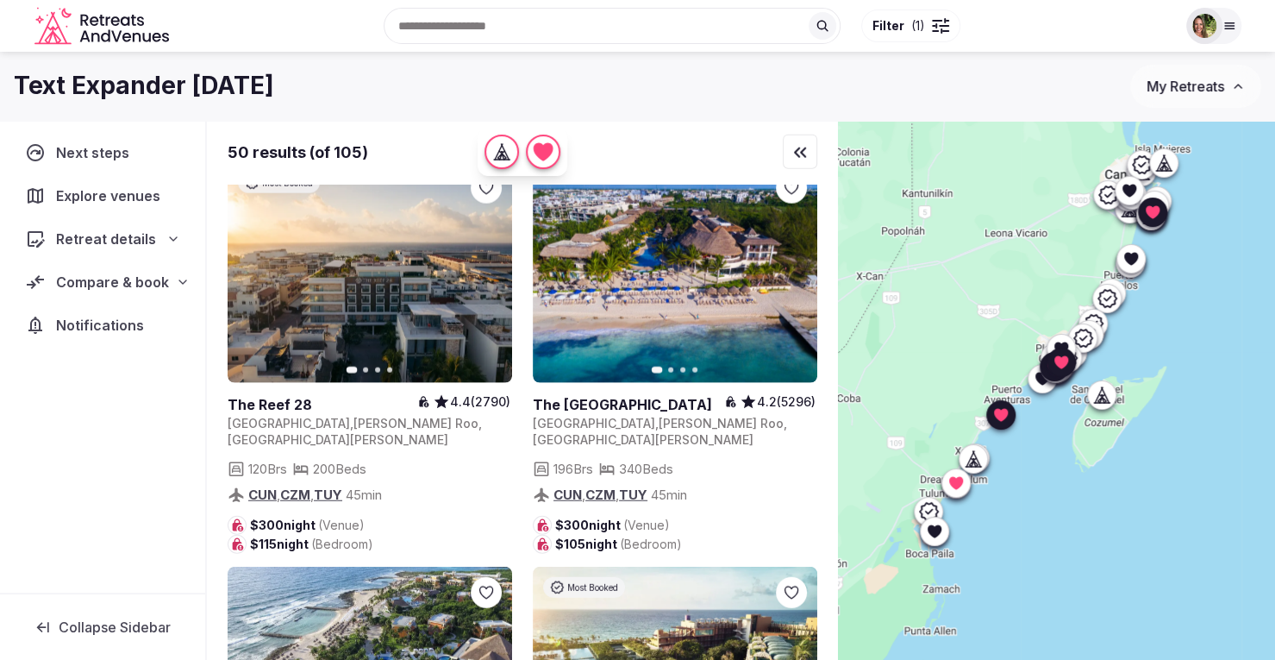
scroll to position [6321, 0]
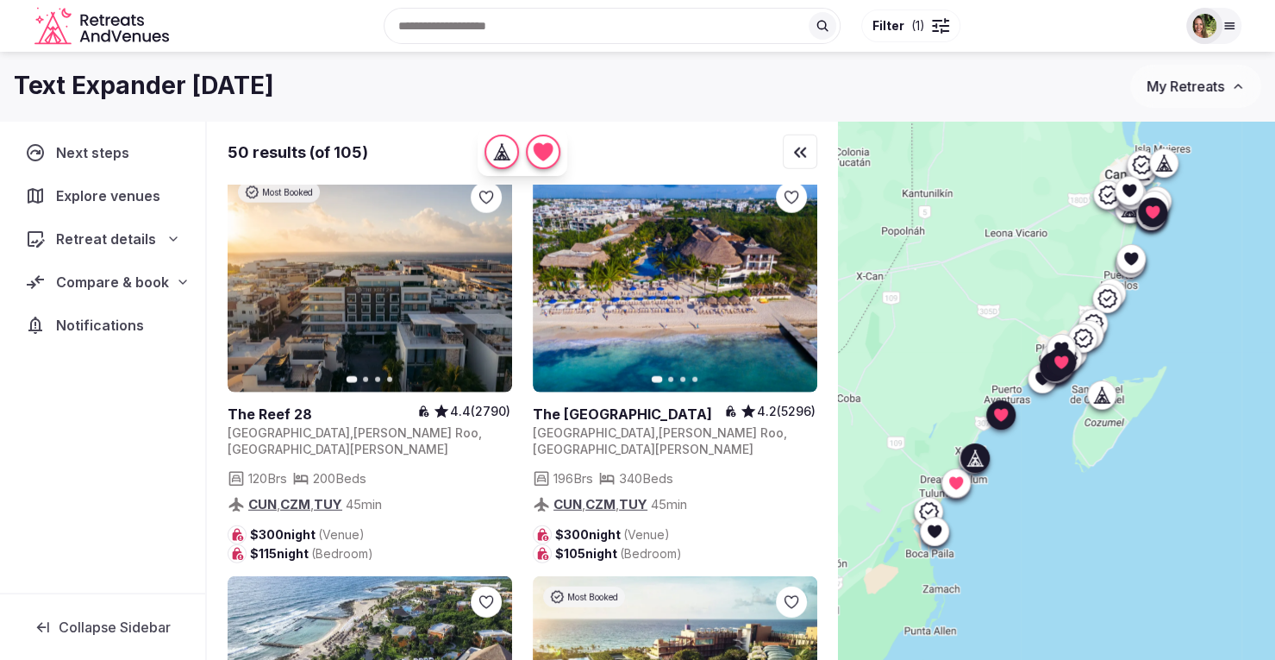
click at [0, 0] on icon at bounding box center [0, 0] width 0 height 0
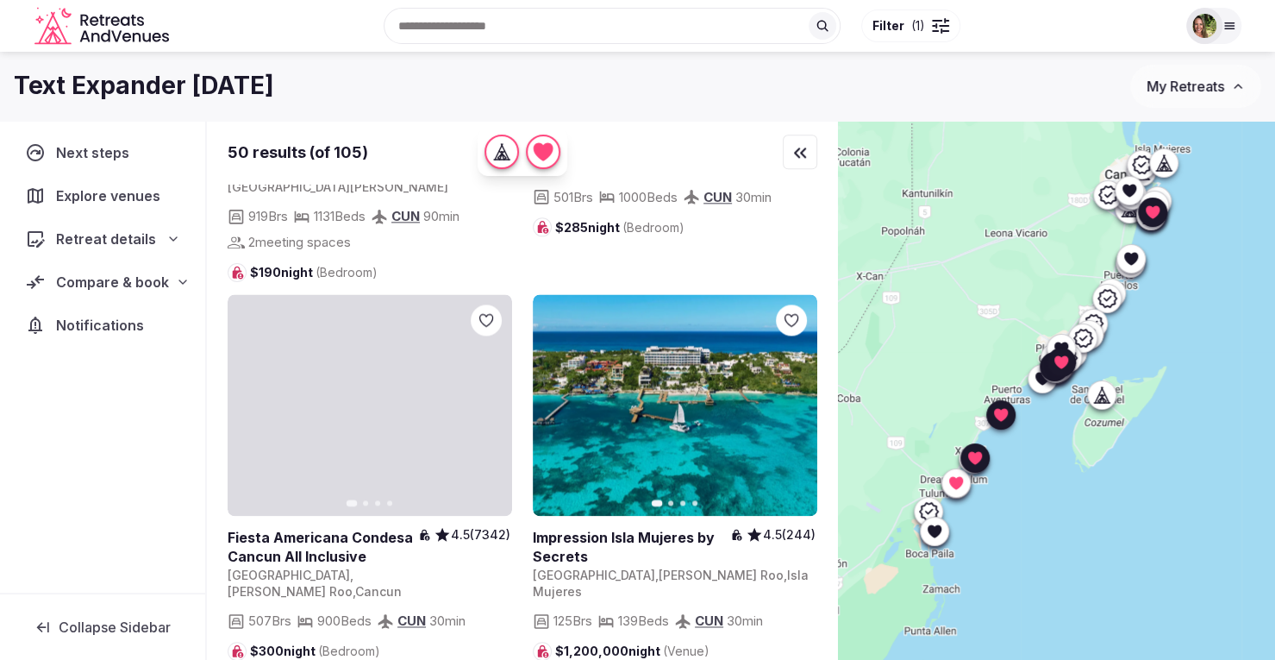
scroll to position [9101, 0]
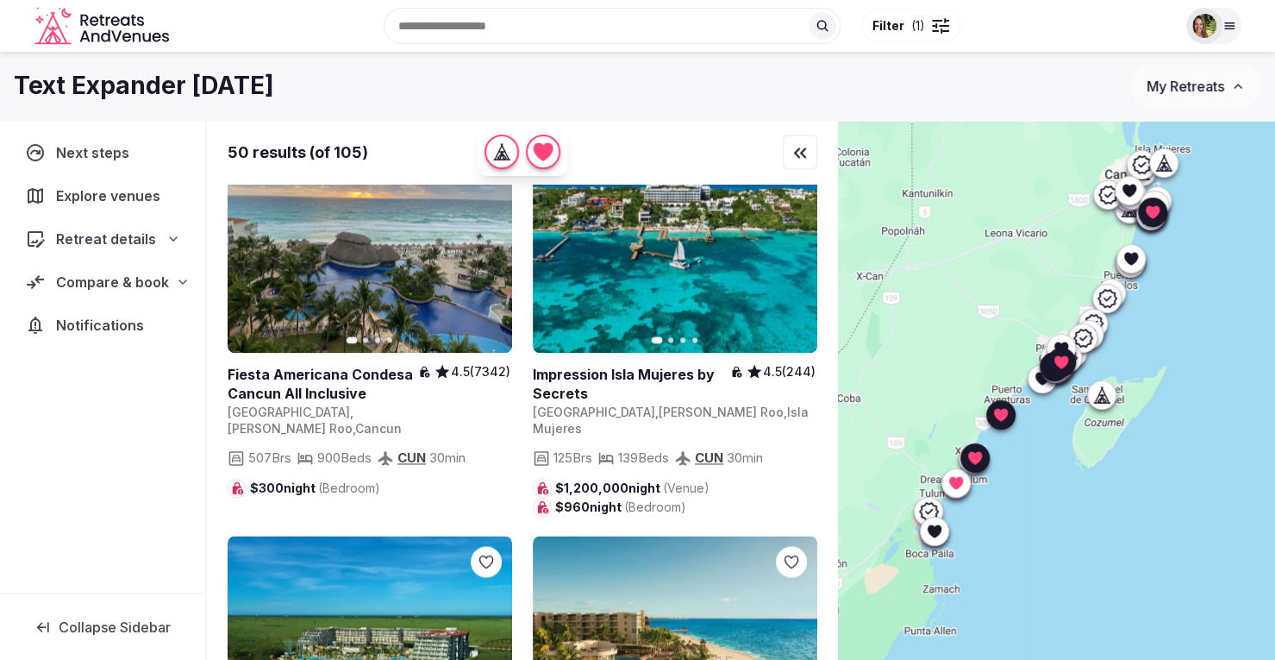
click at [127, 284] on span "Compare & book" at bounding box center [112, 282] width 113 height 21
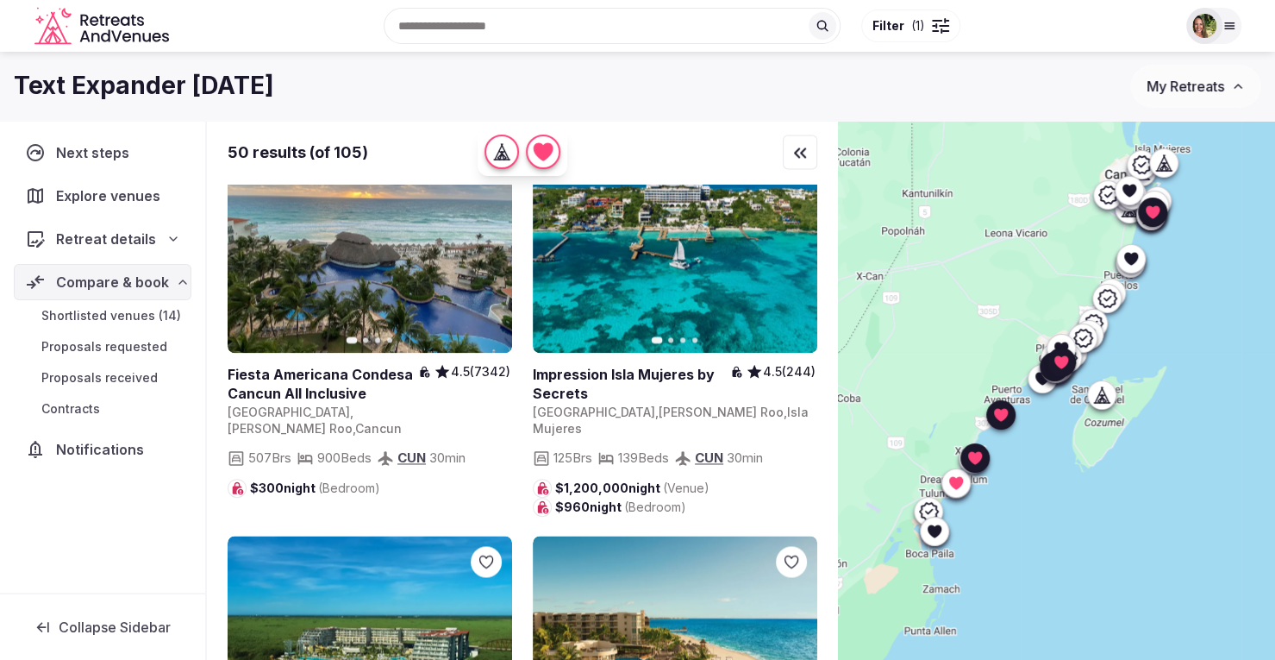
click at [103, 315] on span "Shortlisted venues (14)" at bounding box center [111, 315] width 140 height 17
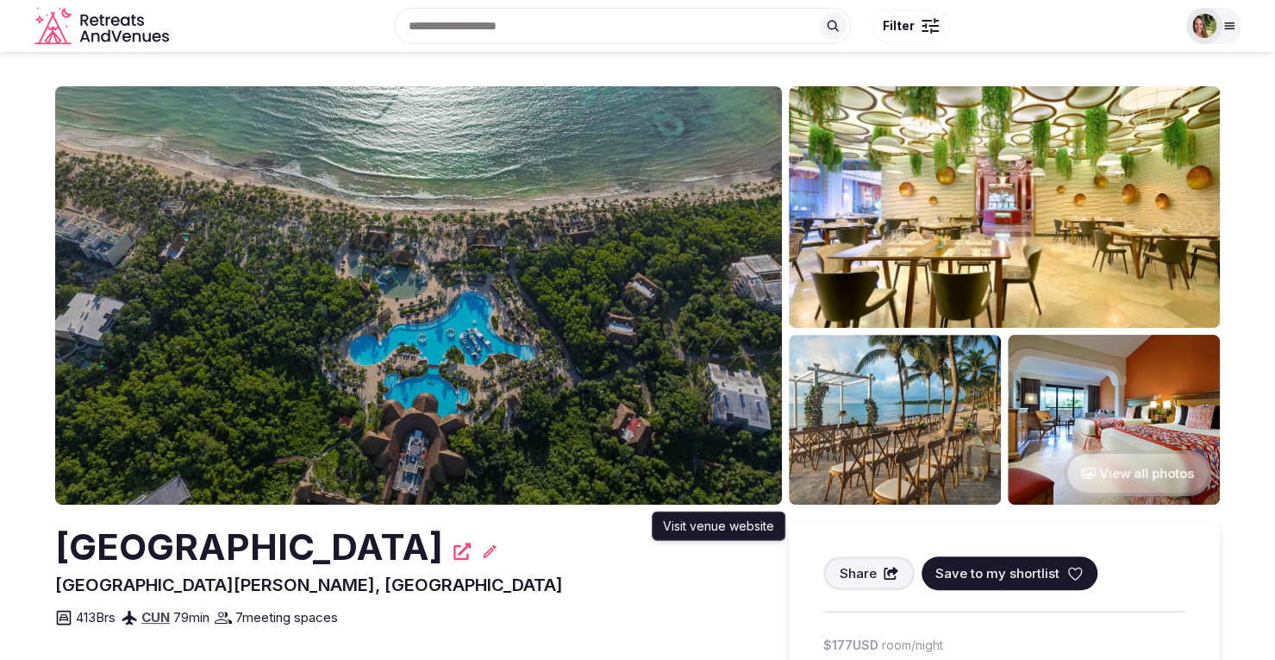
click at [471, 543] on icon at bounding box center [461, 550] width 17 height 17
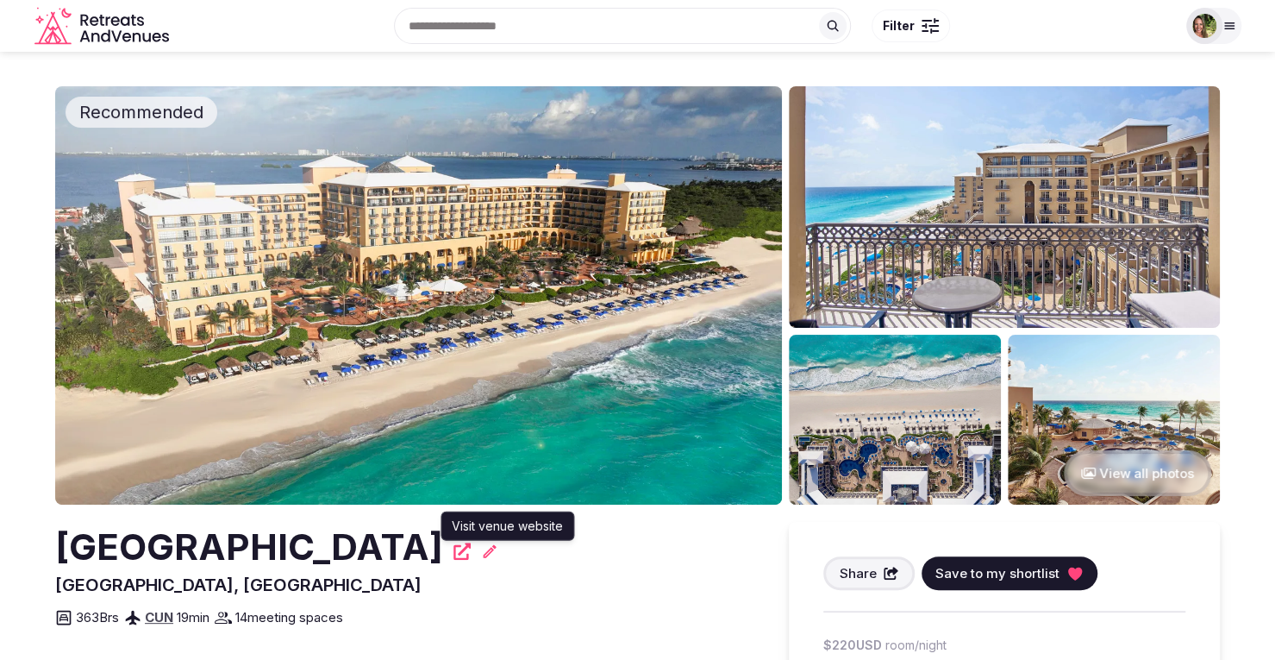
click at [471, 550] on icon at bounding box center [461, 550] width 17 height 17
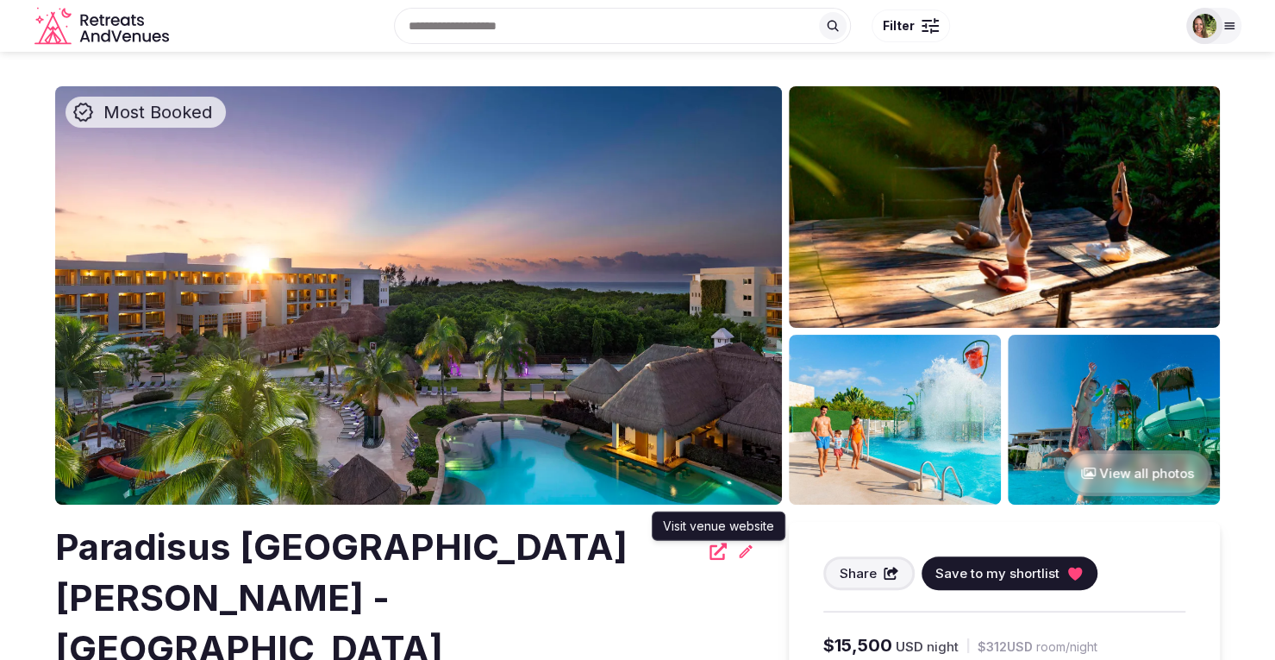
click at [714, 546] on icon at bounding box center [718, 550] width 17 height 17
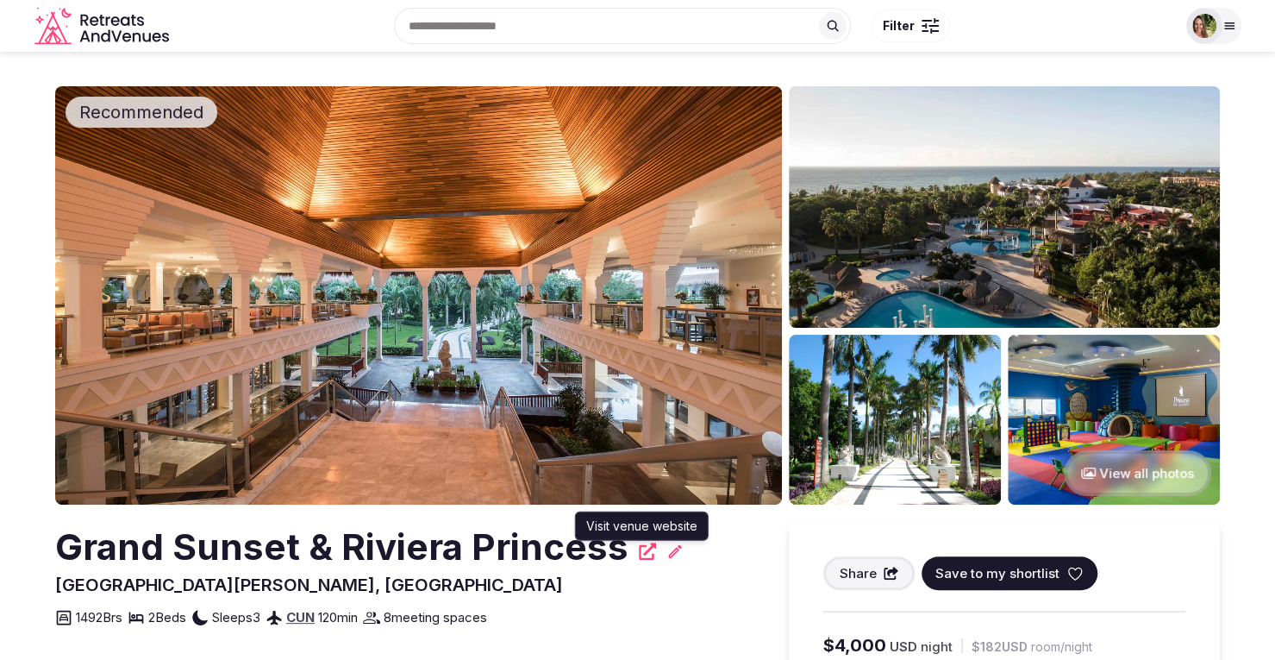
click at [639, 553] on icon at bounding box center [647, 550] width 17 height 17
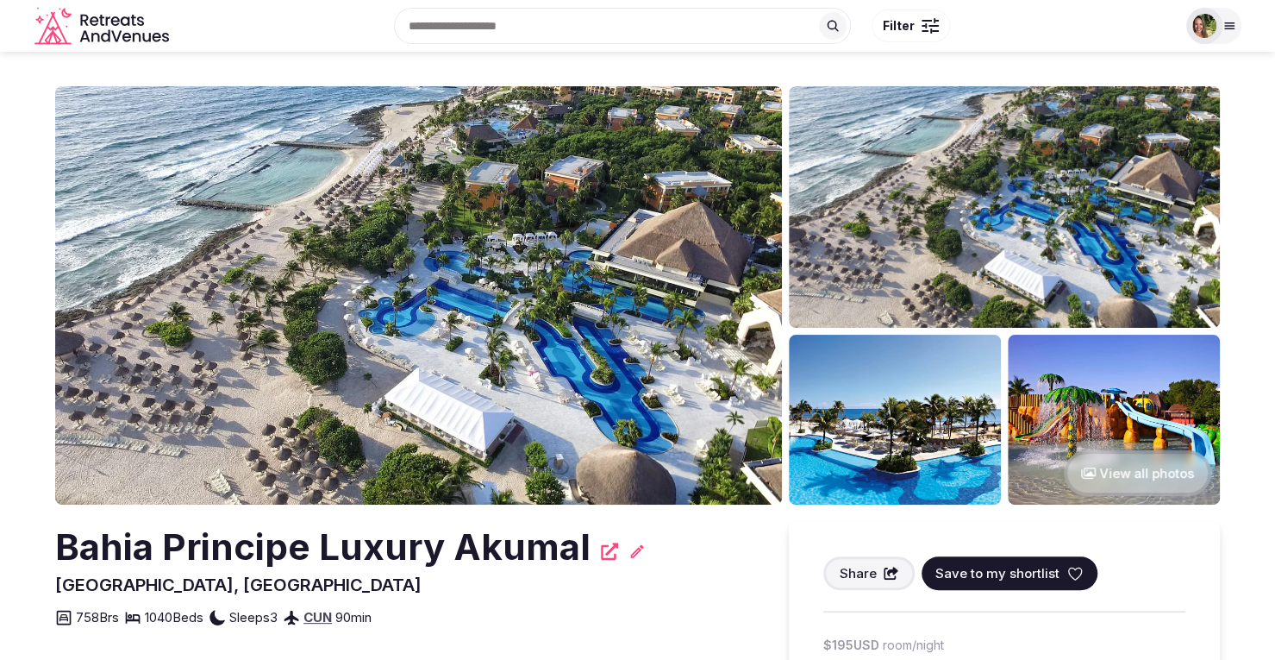
click at [601, 550] on icon at bounding box center [609, 550] width 17 height 17
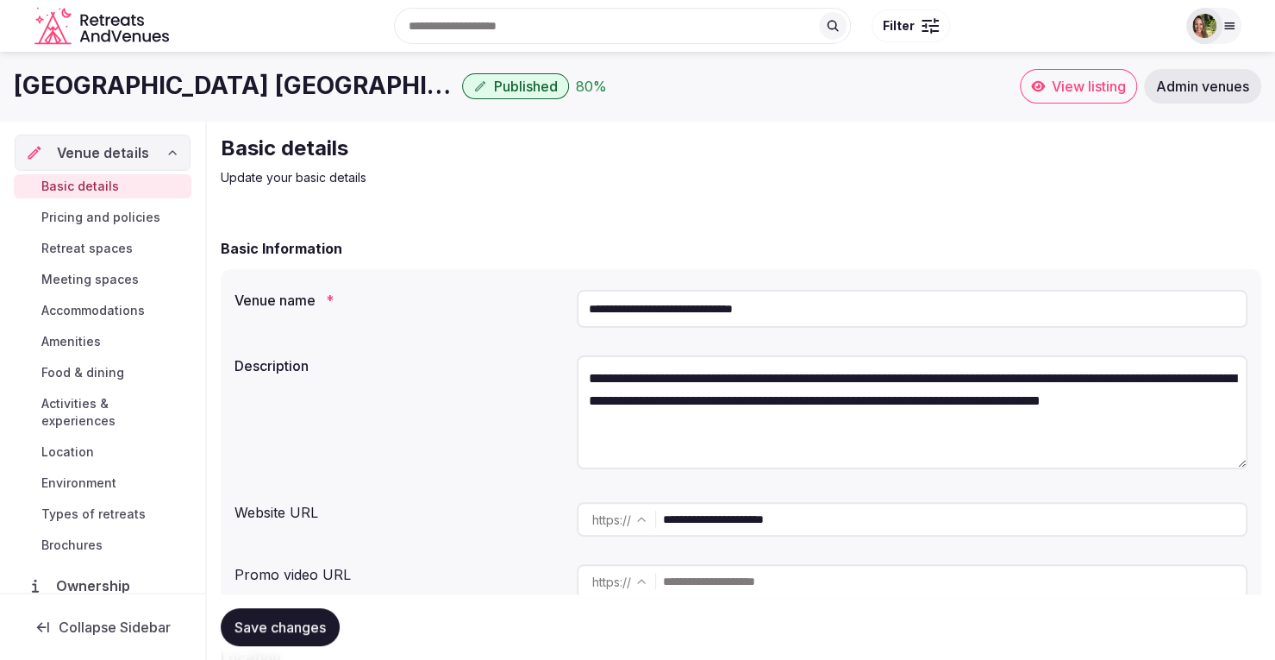
click at [93, 147] on span "Venue details" at bounding box center [103, 152] width 92 height 21
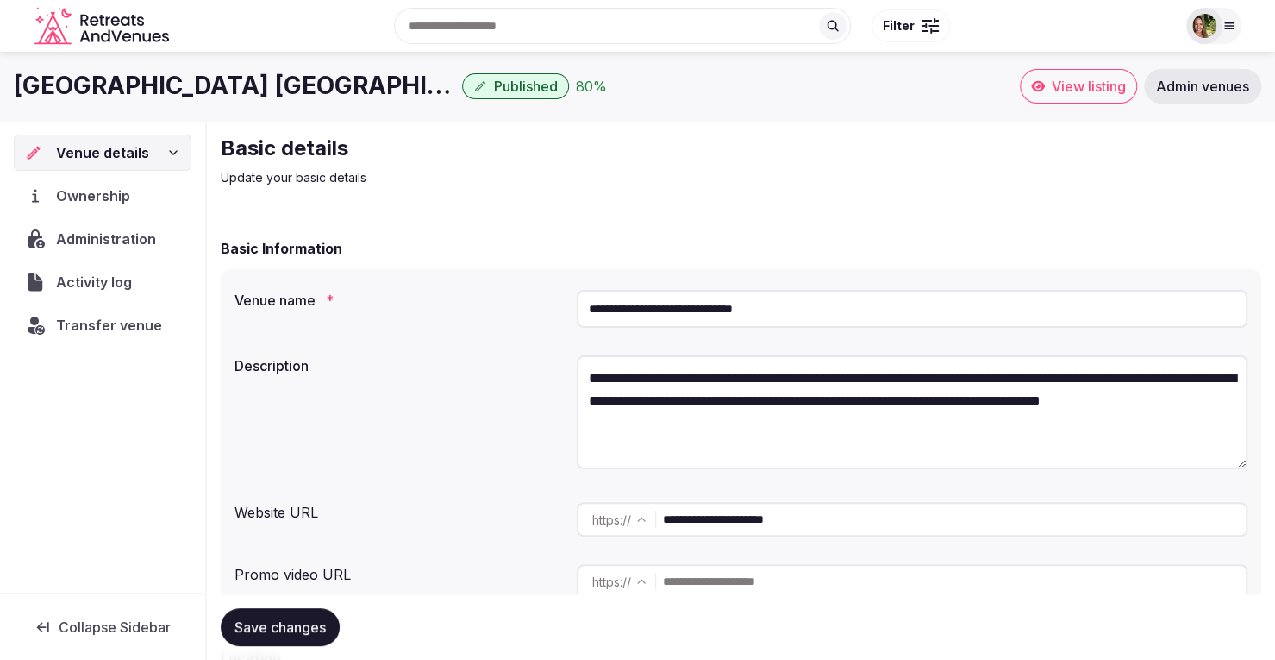
click at [1070, 89] on span "View listing" at bounding box center [1089, 86] width 74 height 17
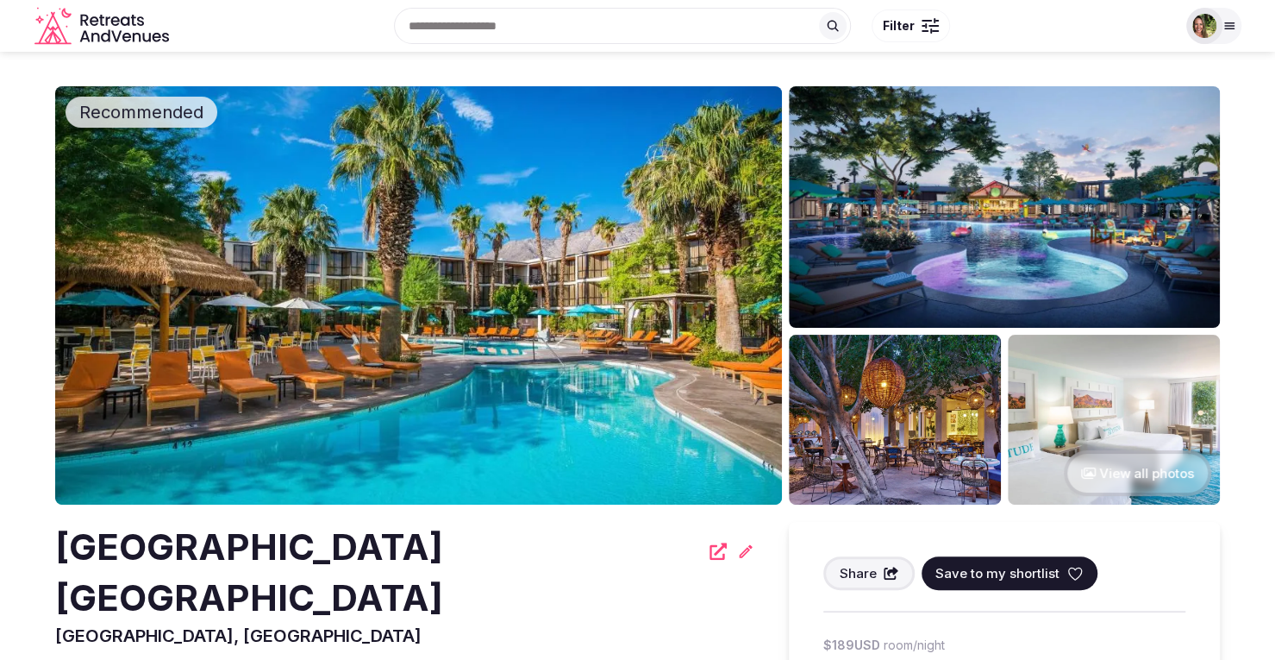
click at [1074, 567] on icon at bounding box center [1074, 573] width 17 height 17
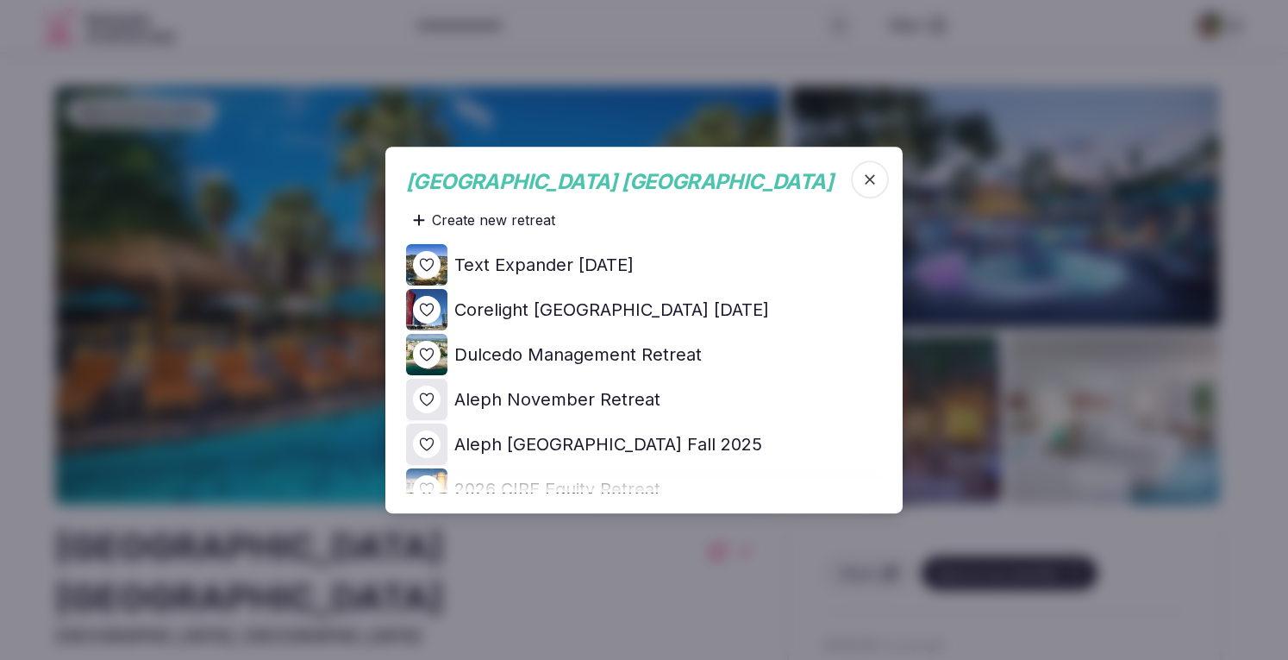
click at [0, 0] on icon at bounding box center [0, 0] width 0 height 0
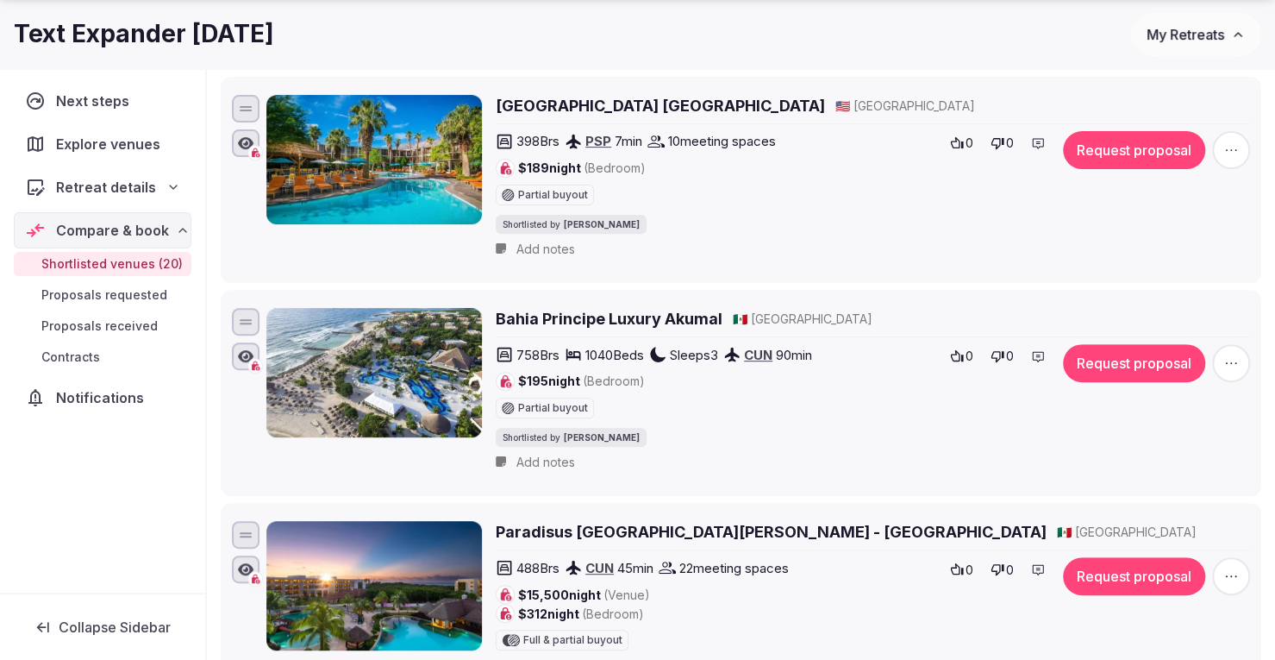
scroll to position [305, 0]
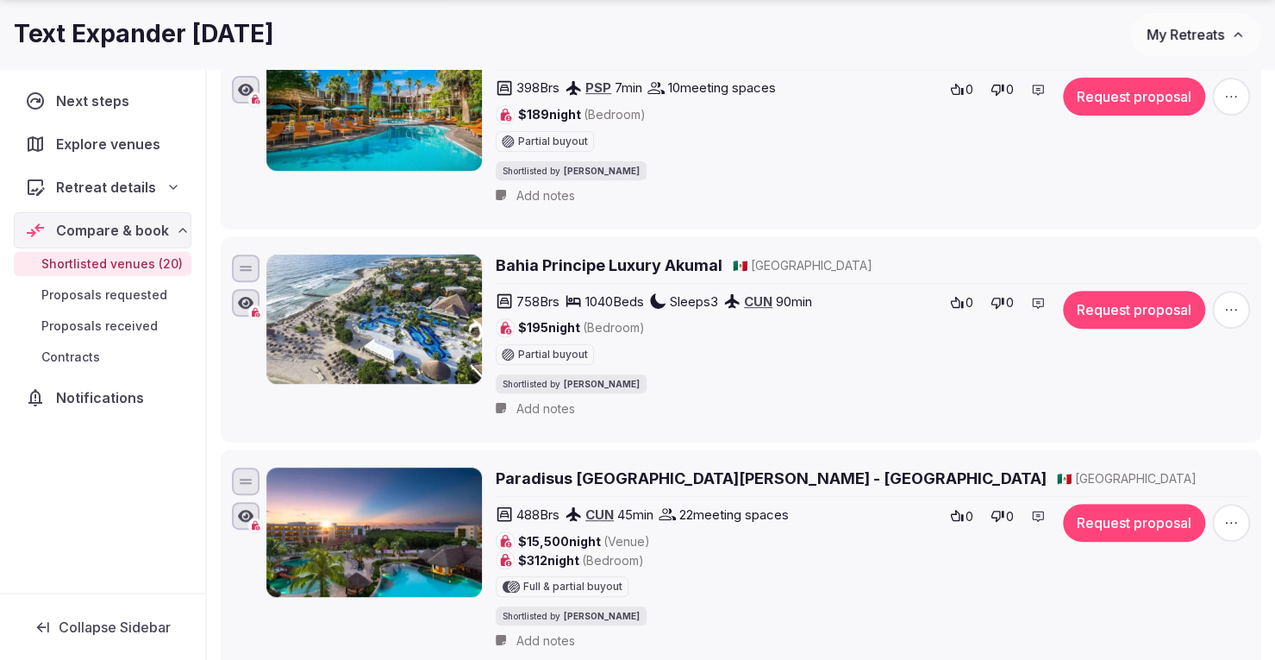
click at [816, 175] on div "Shortlisted by [PERSON_NAME]" at bounding box center [717, 170] width 442 height 22
drag, startPoint x: 847, startPoint y: 44, endPoint x: 753, endPoint y: 222, distance: 200.5
click at [826, 54] on div "Text Expander [DATE] My Retreats" at bounding box center [637, 34] width 1275 height 43
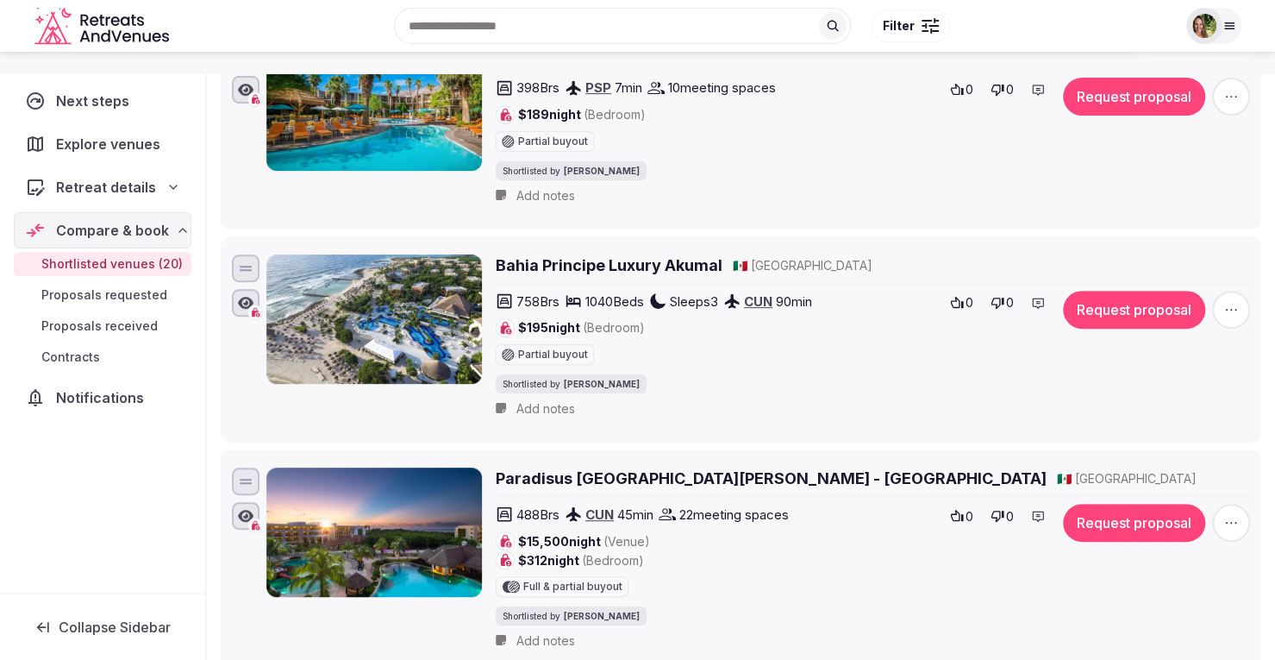
scroll to position [245, 0]
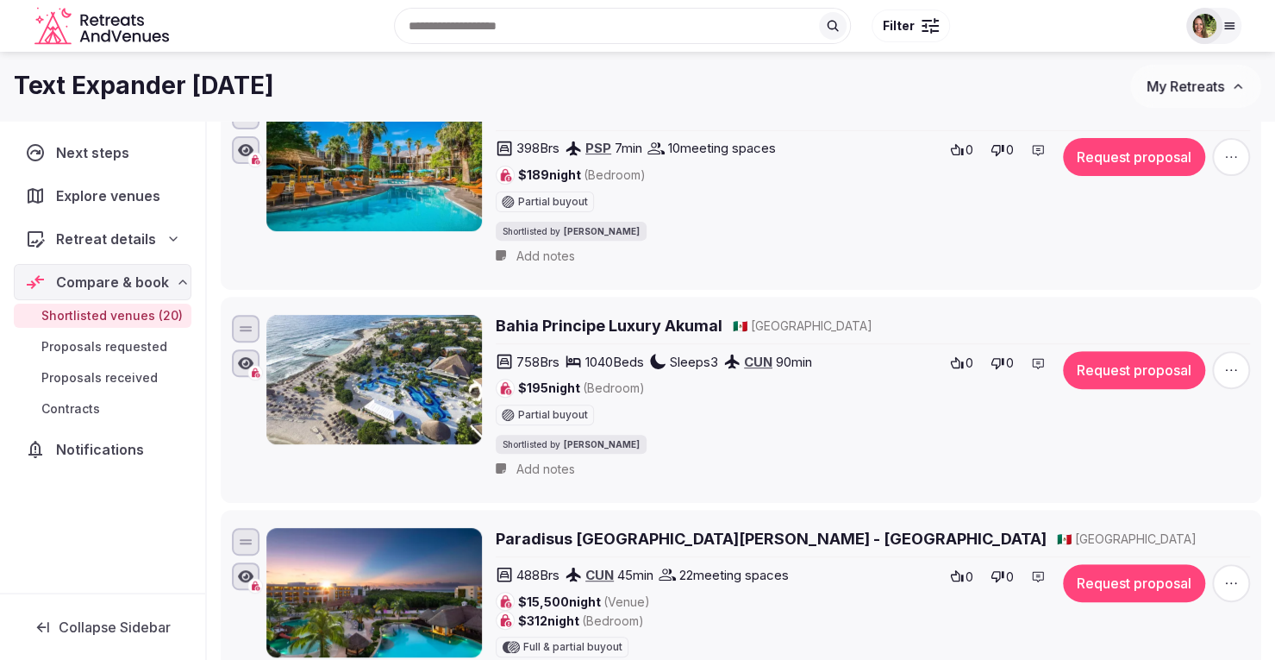
drag, startPoint x: 264, startPoint y: 240, endPoint x: 258, endPoint y: 285, distance: 46.1
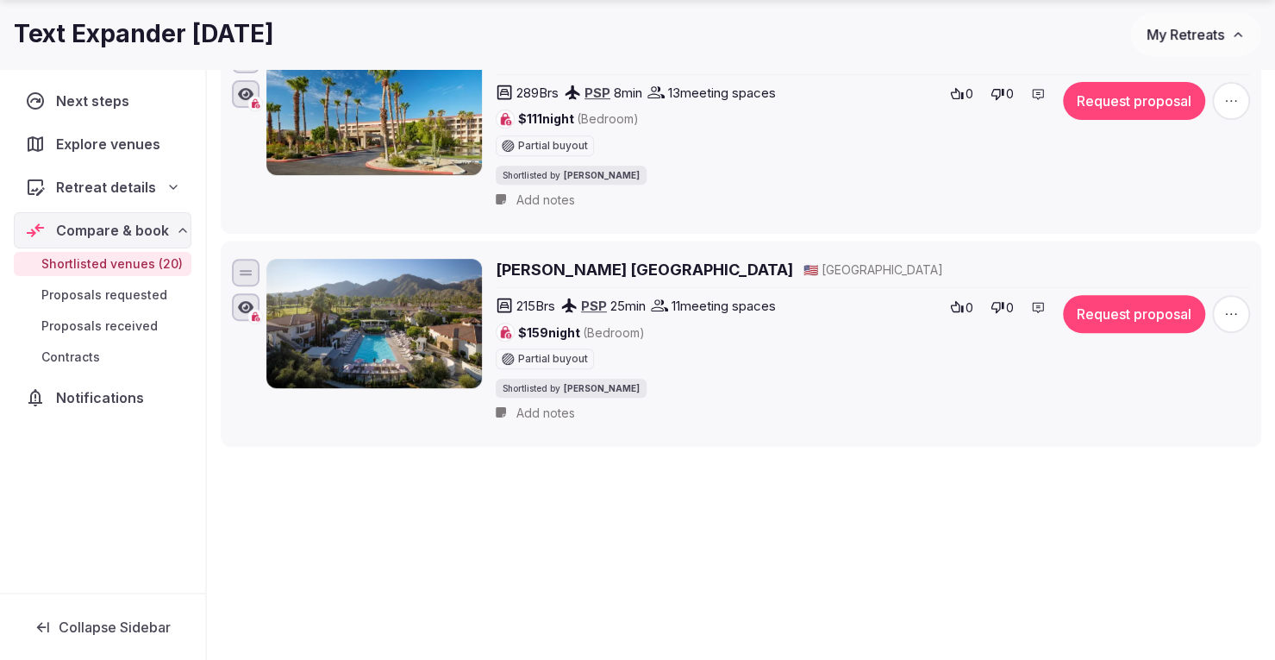
scroll to position [4223, 0]
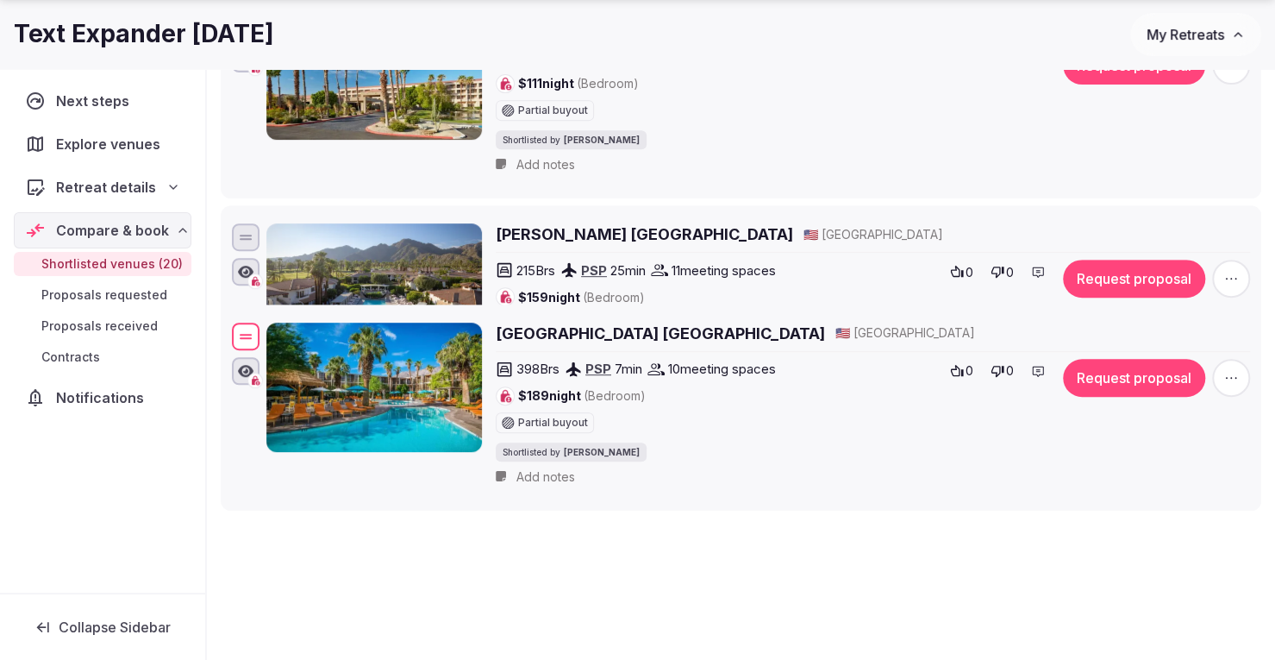
drag, startPoint x: 247, startPoint y: 125, endPoint x: 307, endPoint y: 366, distance: 248.6
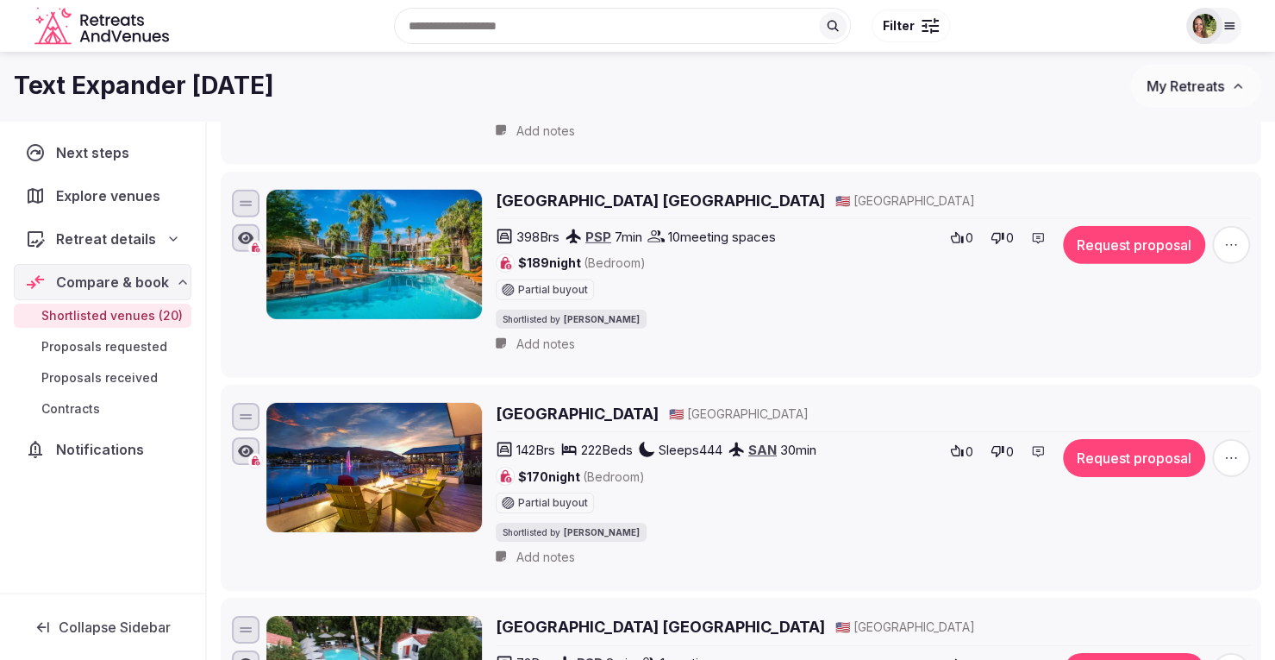
scroll to position [2953, 0]
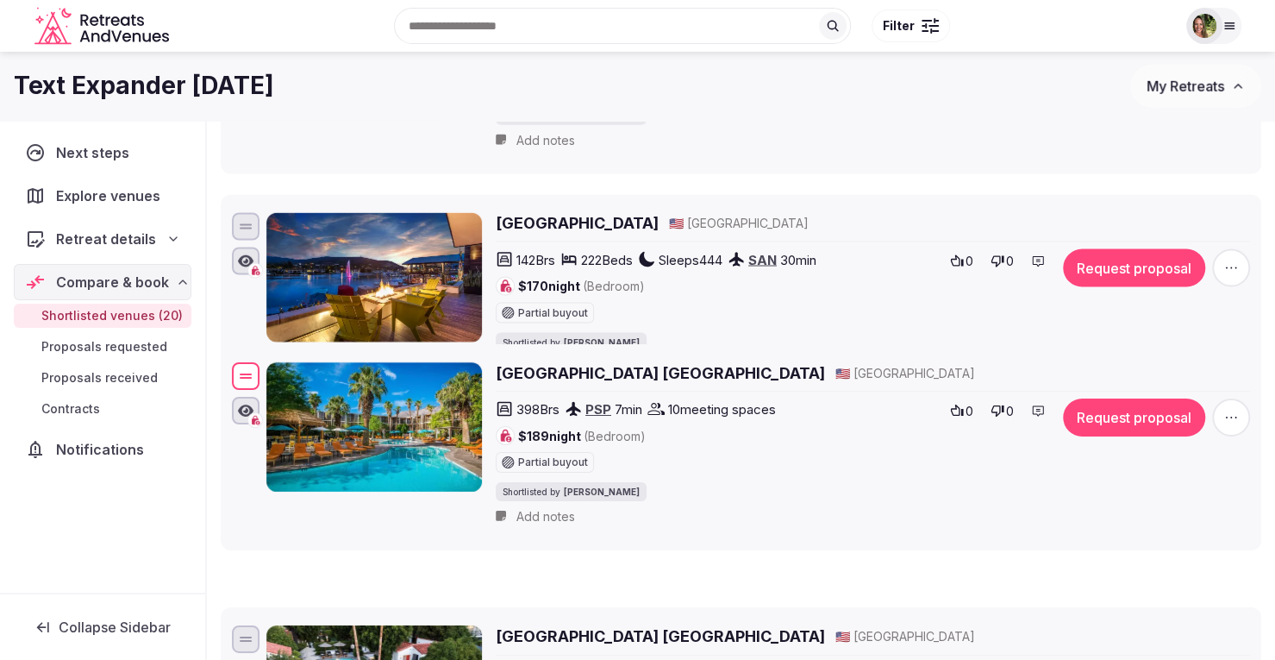
drag, startPoint x: 245, startPoint y: 239, endPoint x: 249, endPoint y: 401, distance: 162.1
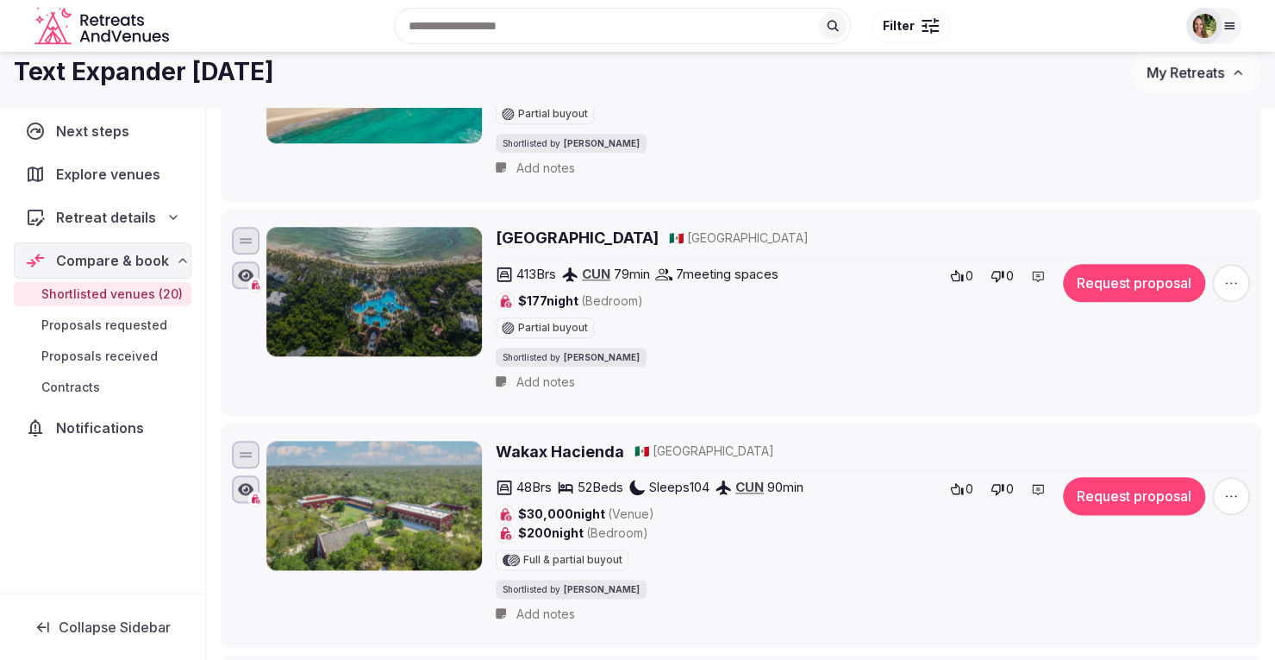
scroll to position [947, 0]
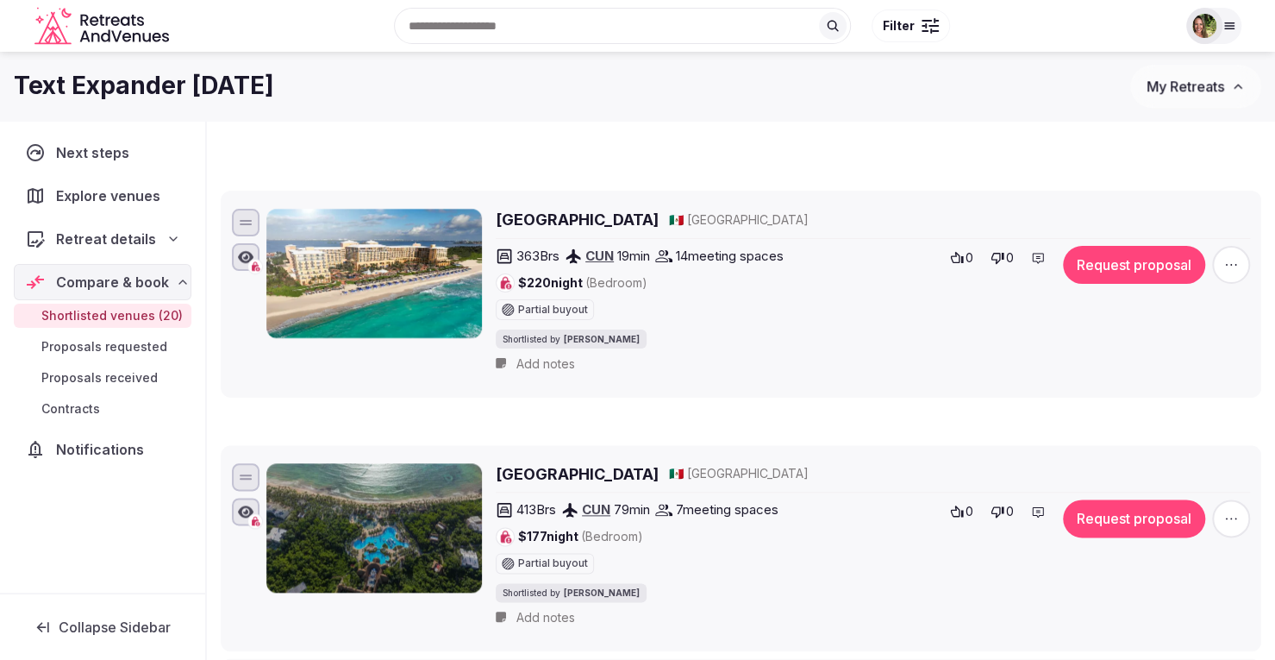
scroll to position [122, 0]
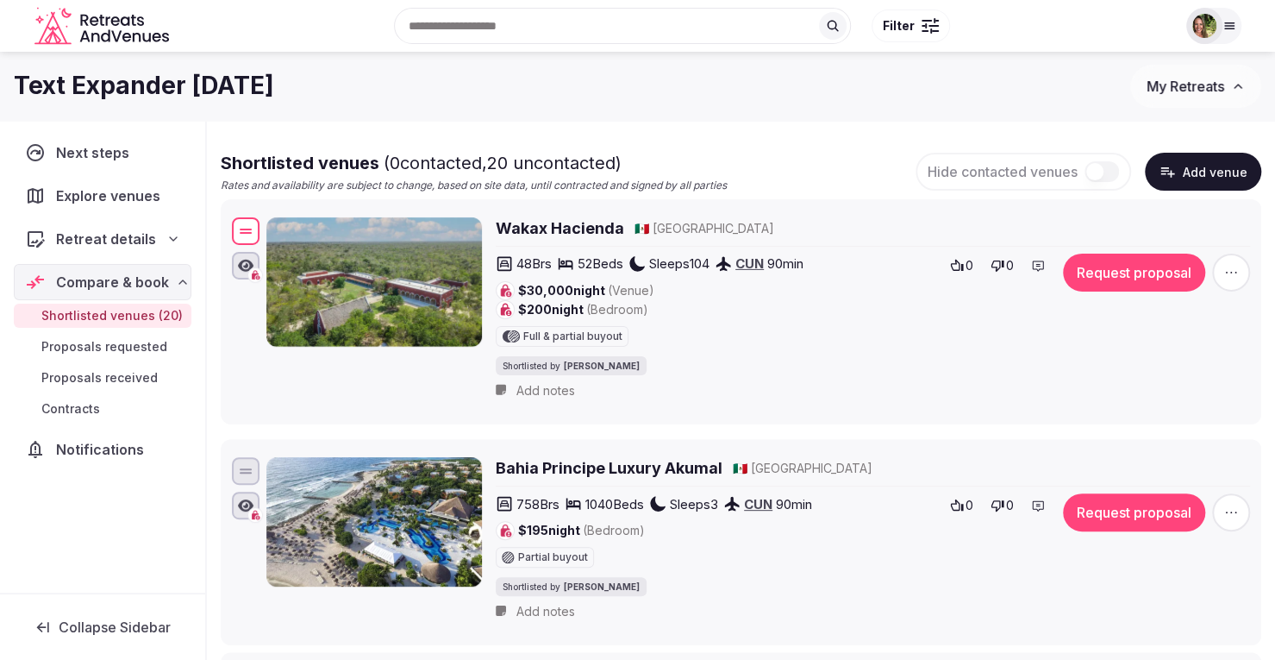
drag, startPoint x: 238, startPoint y: 444, endPoint x: 325, endPoint y: 225, distance: 235.7
click at [325, 225] on div "Wakax Hacienda 🇲🇽 [GEOGRAPHIC_DATA] 48 Brs 52 Beds Sleeps 104 CUN 90 min $30,00…" at bounding box center [740, 312] width 1025 height 196
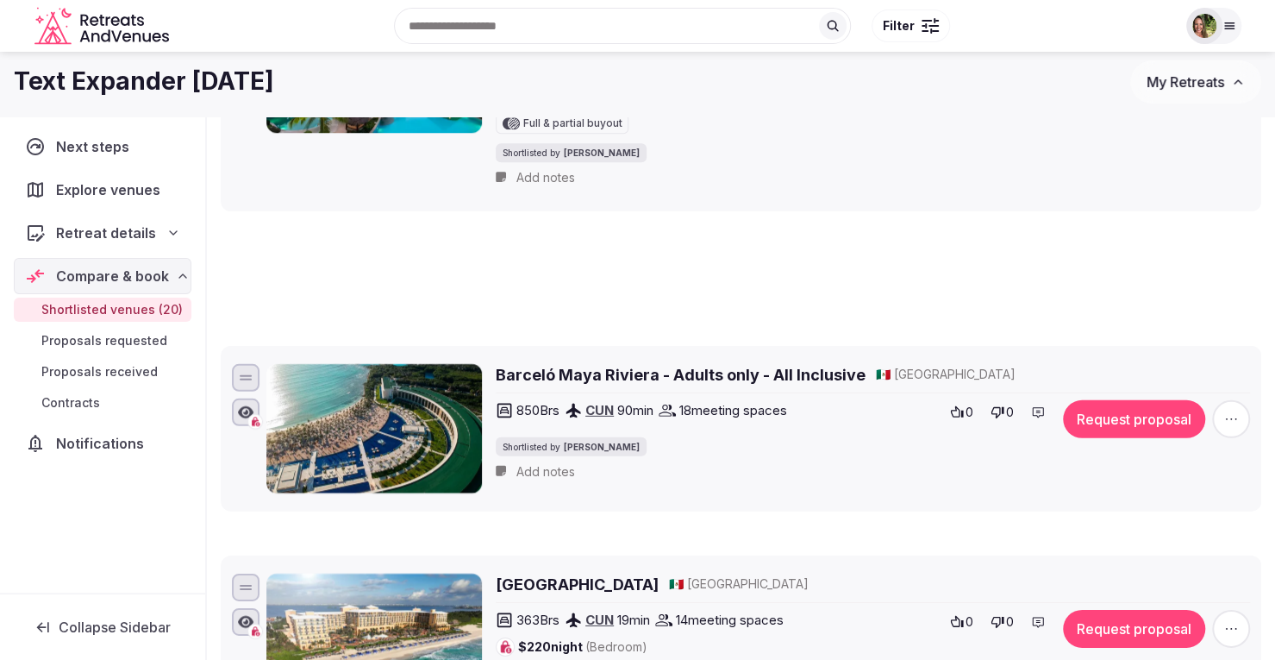
scroll to position [146, 0]
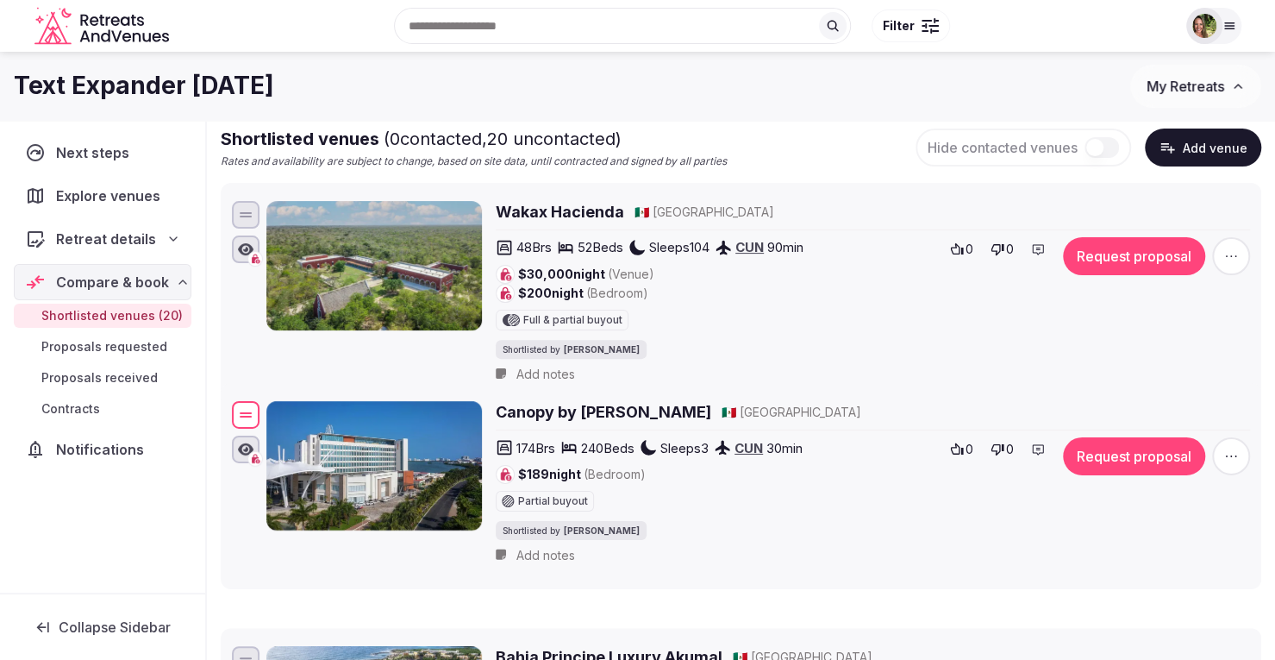
drag, startPoint x: 252, startPoint y: 427, endPoint x: 245, endPoint y: 409, distance: 18.6
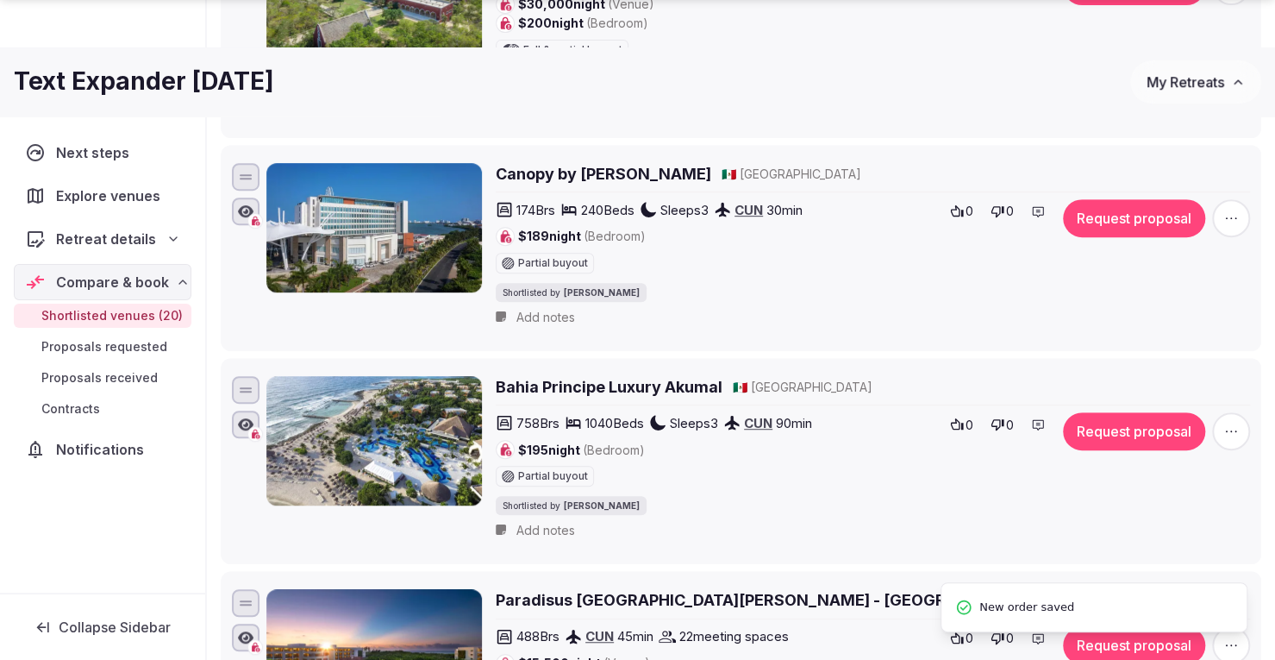
scroll to position [531, 0]
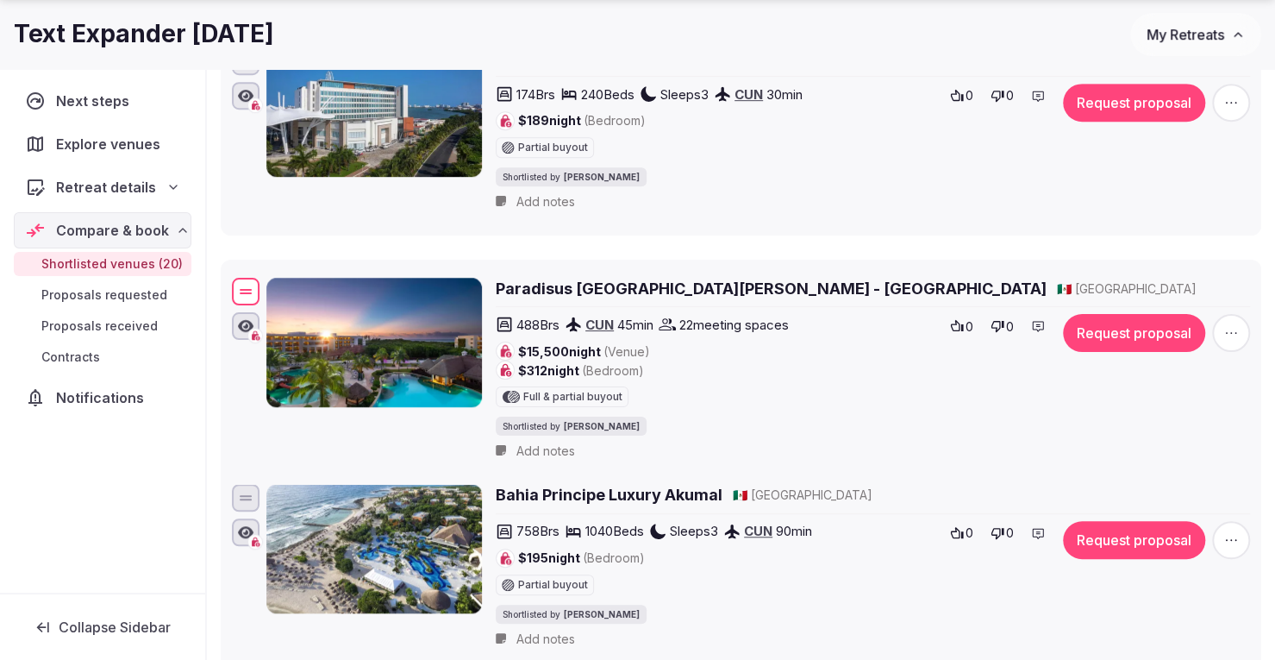
drag, startPoint x: 245, startPoint y: 476, endPoint x: 242, endPoint y: 282, distance: 194.0
click at [242, 282] on div at bounding box center [246, 292] width 28 height 28
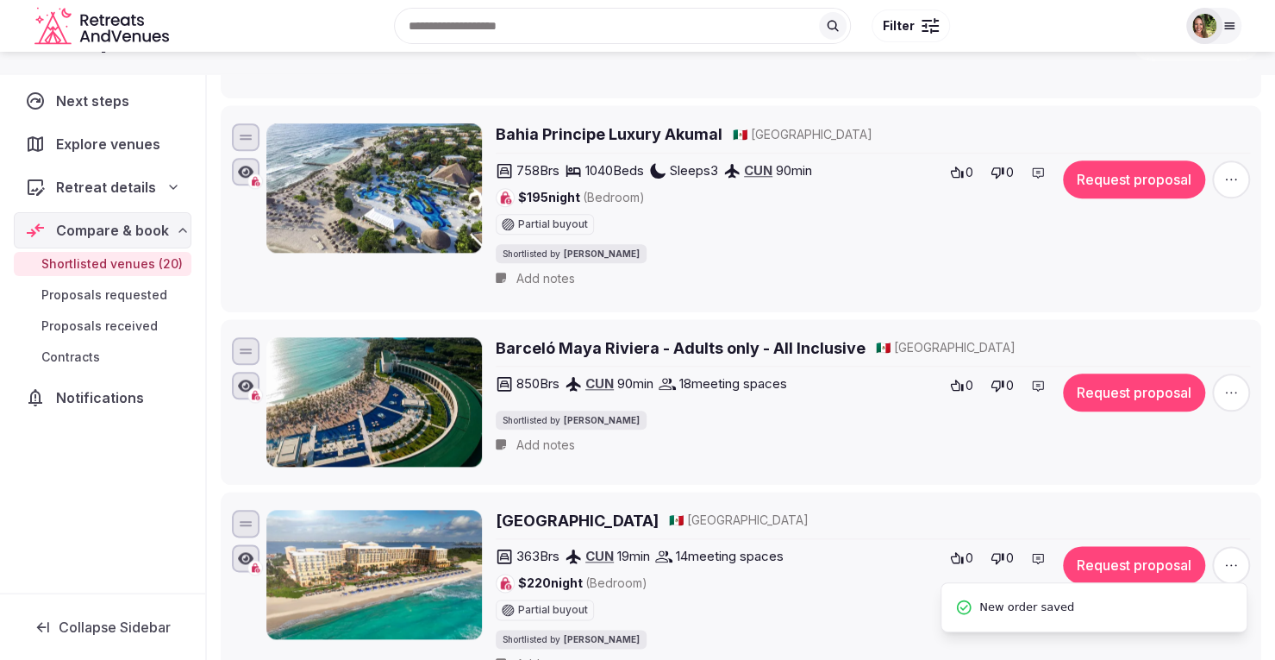
scroll to position [869, 0]
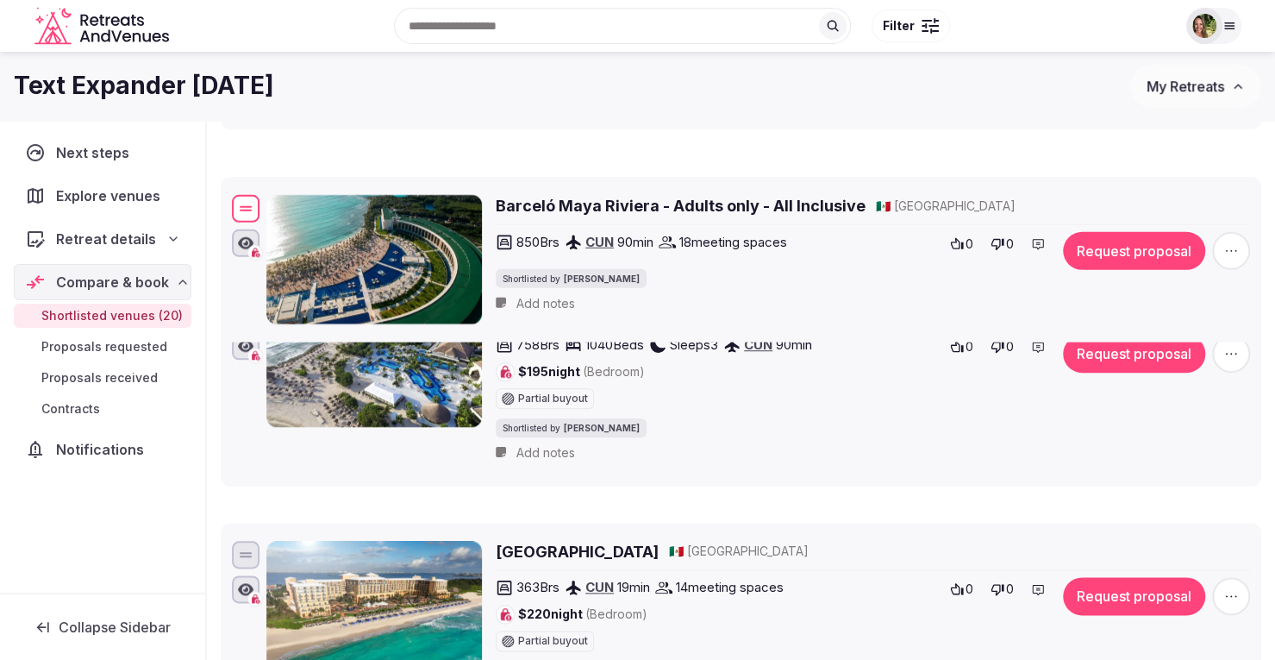
drag, startPoint x: 247, startPoint y: 372, endPoint x: 280, endPoint y: 191, distance: 184.1
click at [280, 191] on div "Barceló Maya Riviera - Adults only - All Inclusive 🇲🇽 [GEOGRAPHIC_DATA] 850 Brs…" at bounding box center [740, 259] width 1025 height 136
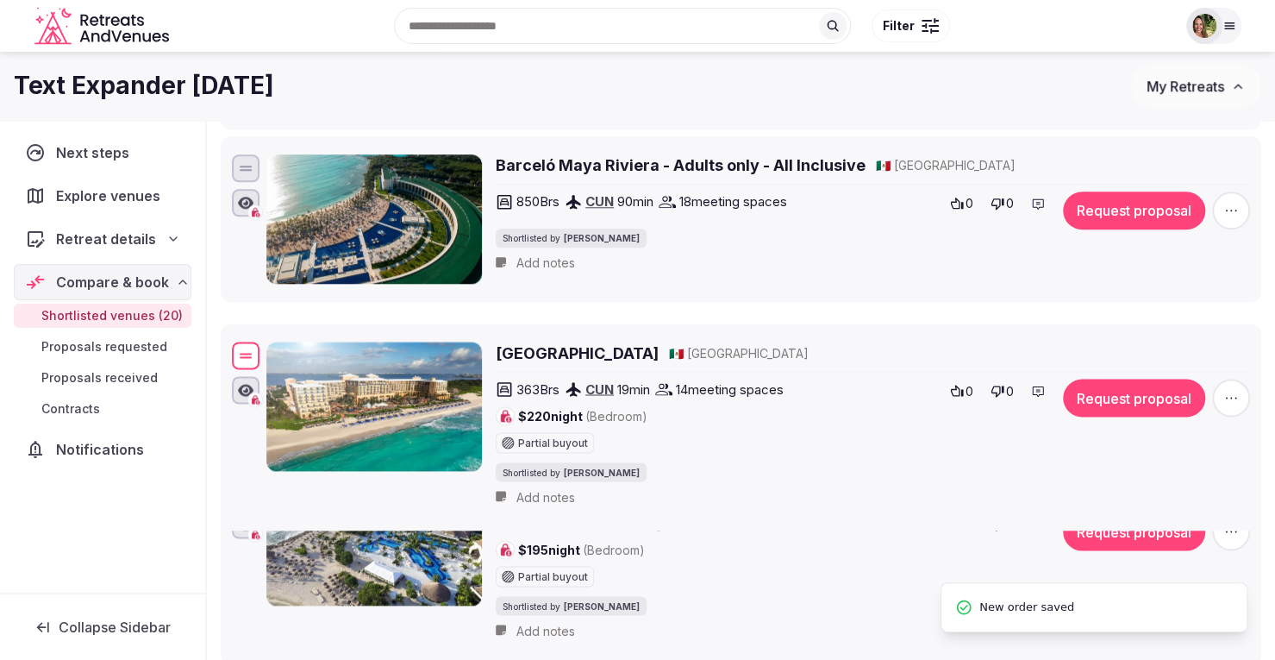
drag, startPoint x: 240, startPoint y: 541, endPoint x: 284, endPoint y: 344, distance: 202.4
click at [284, 344] on div "[GEOGRAPHIC_DATA] 🇲🇽 [GEOGRAPHIC_DATA] 363 Brs CUN 19 min 14 meeting spaces $22…" at bounding box center [740, 427] width 1025 height 177
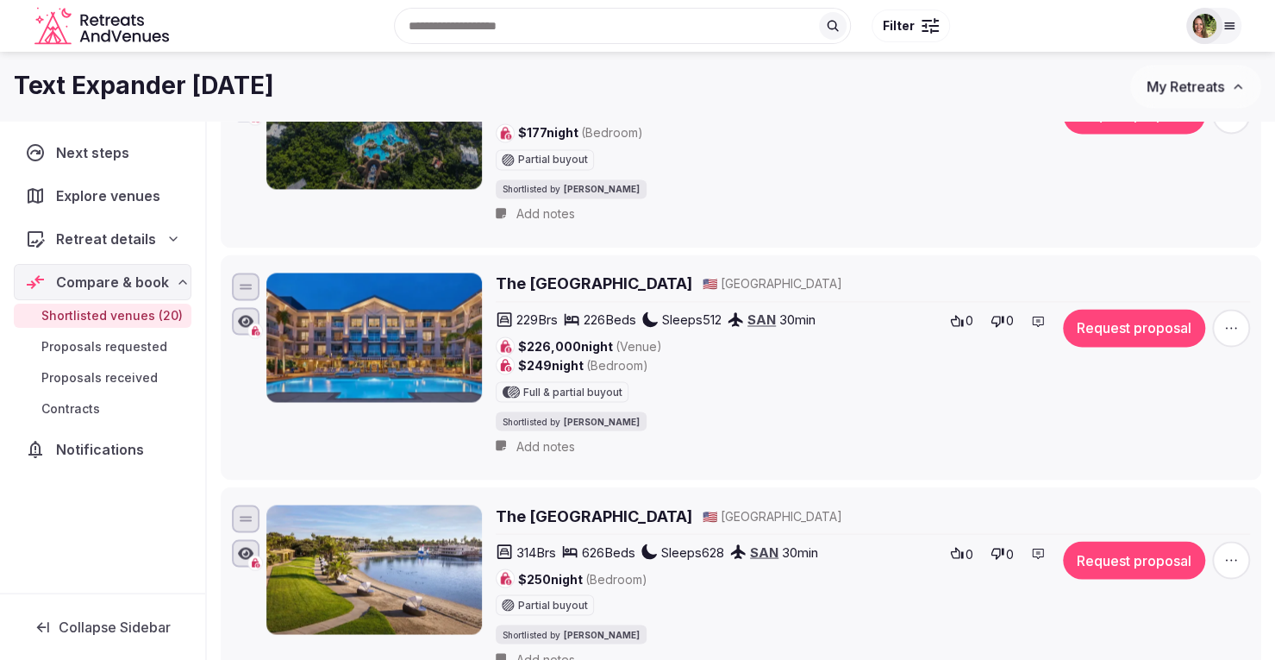
scroll to position [0, 0]
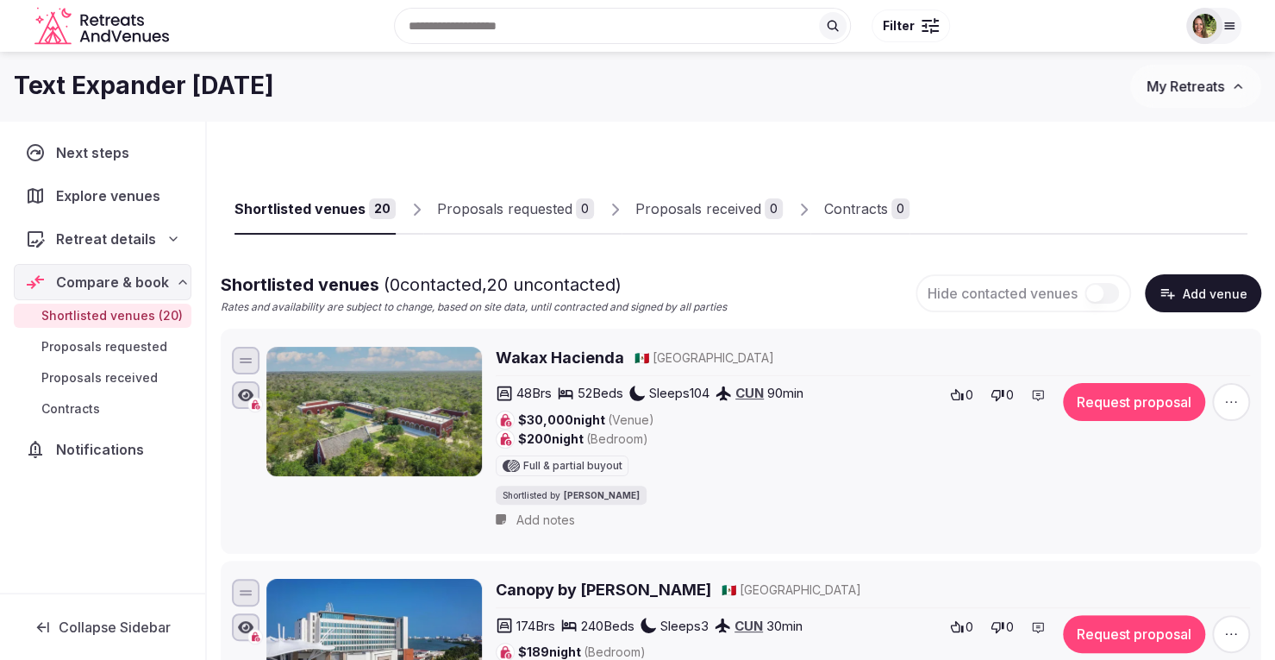
click at [1166, 97] on button "My Retreats" at bounding box center [1195, 86] width 131 height 43
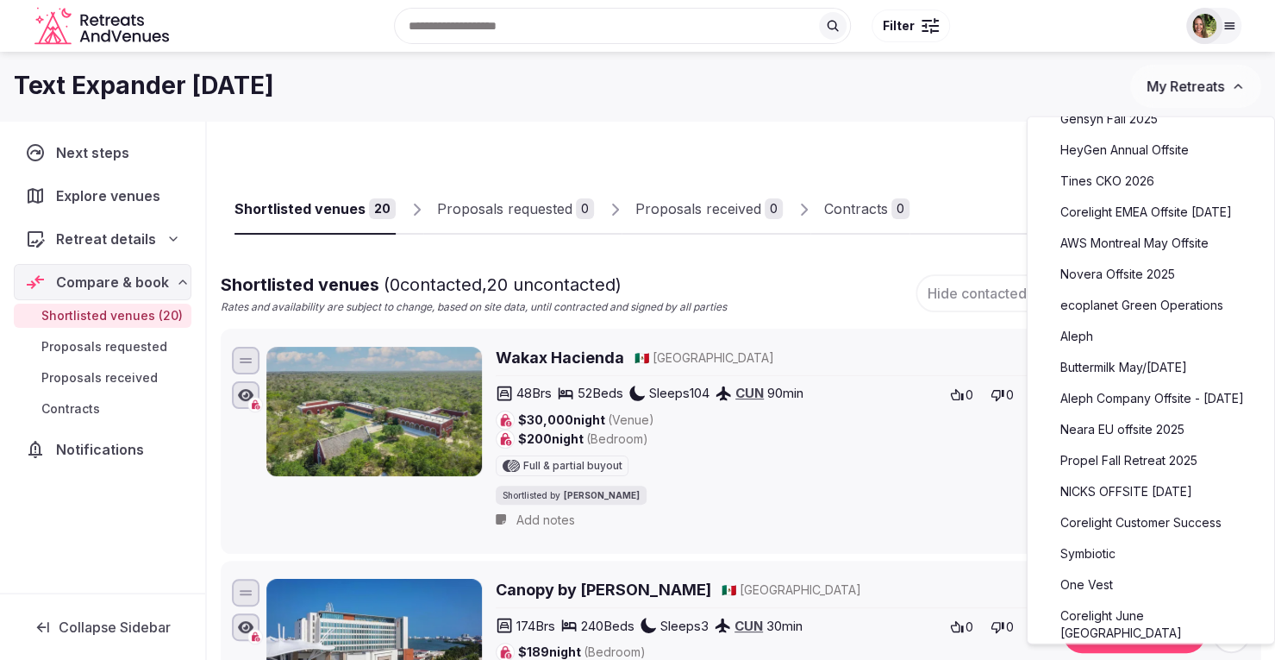
scroll to position [919, 0]
click at [1133, 243] on link "AWS Montreal May Offsite" at bounding box center [1151, 247] width 212 height 28
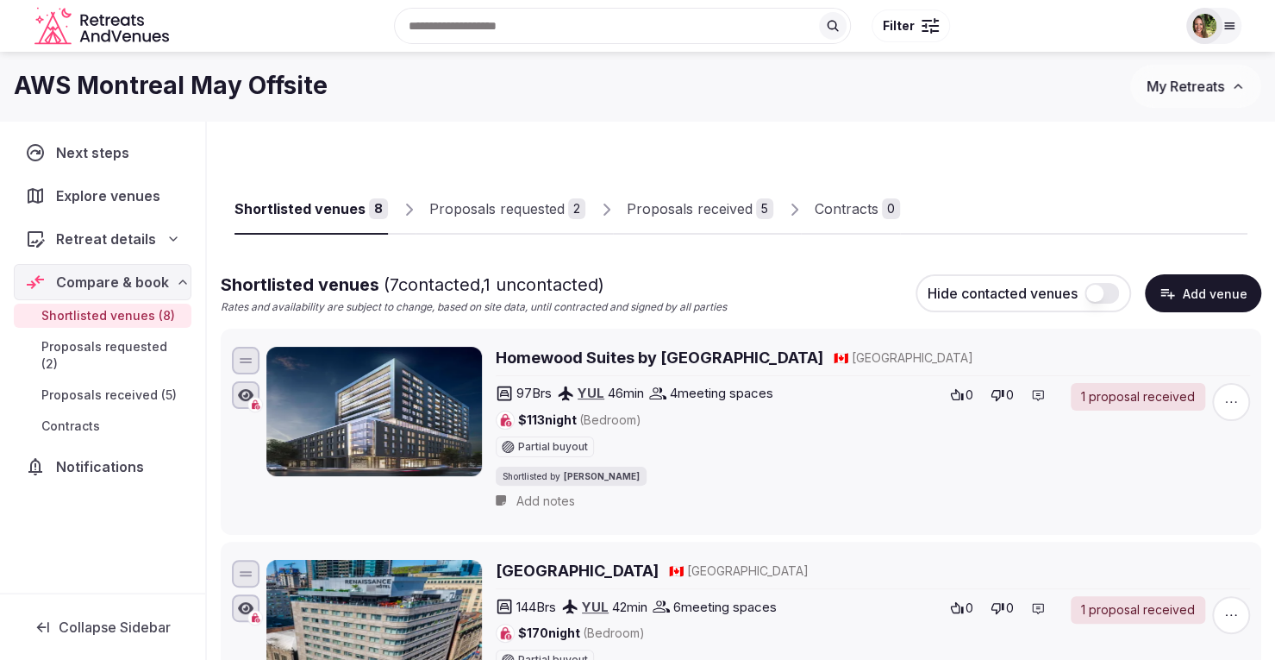
click at [685, 199] on div "Proposals received" at bounding box center [690, 208] width 126 height 21
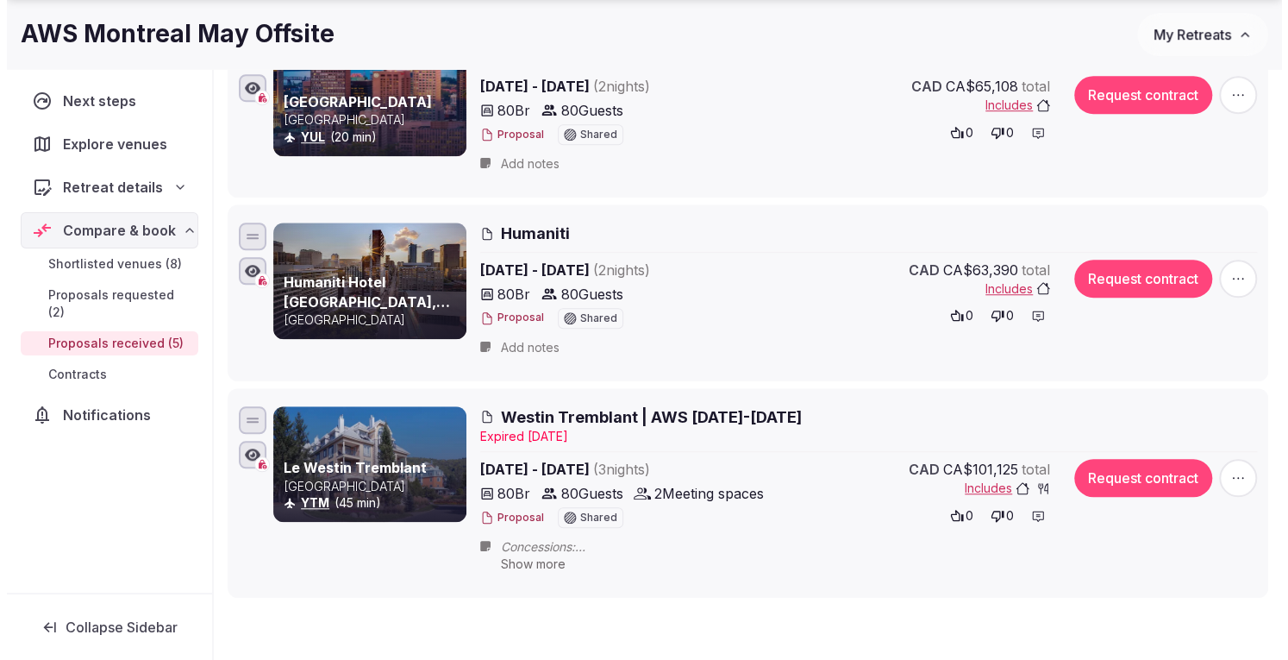
scroll to position [669, 0]
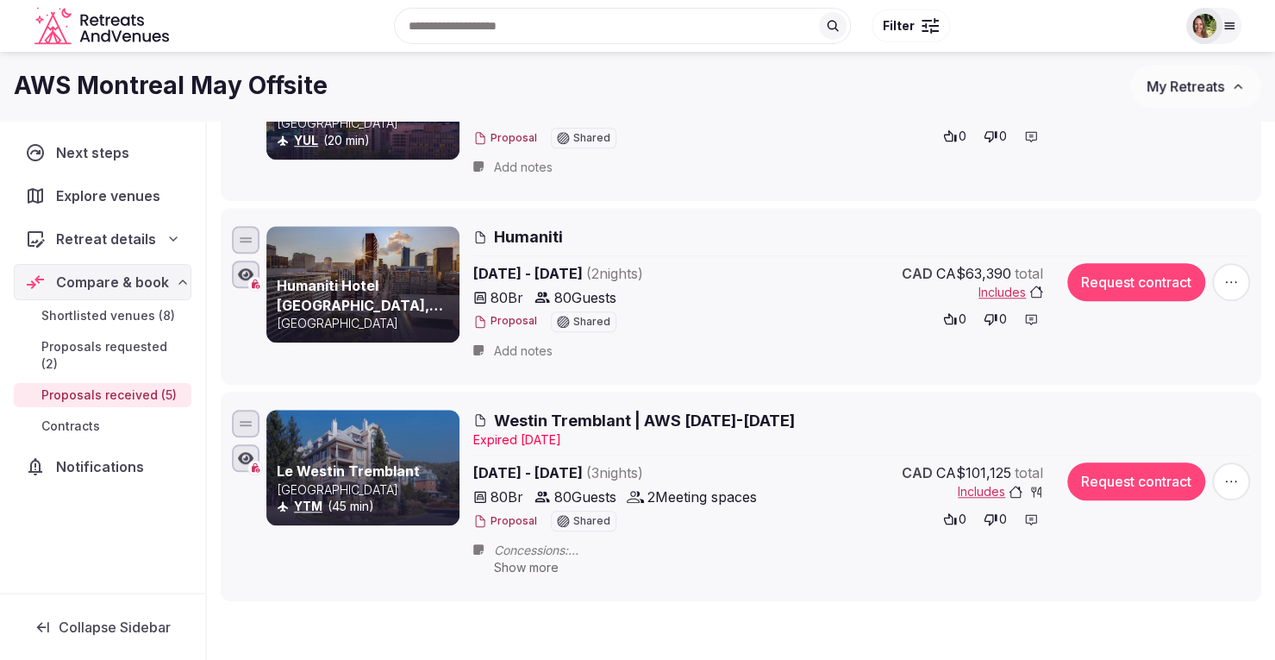
click at [517, 516] on button "Proposal" at bounding box center [505, 521] width 64 height 15
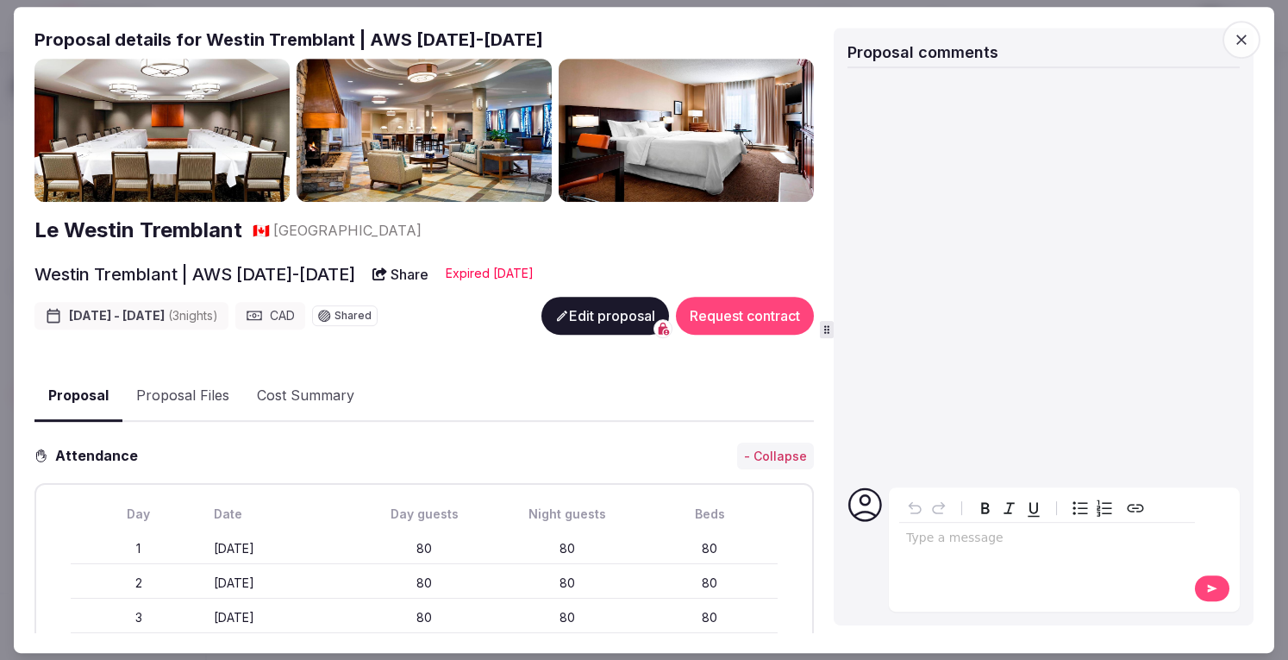
click at [192, 393] on button "Proposal Files" at bounding box center [182, 396] width 121 height 50
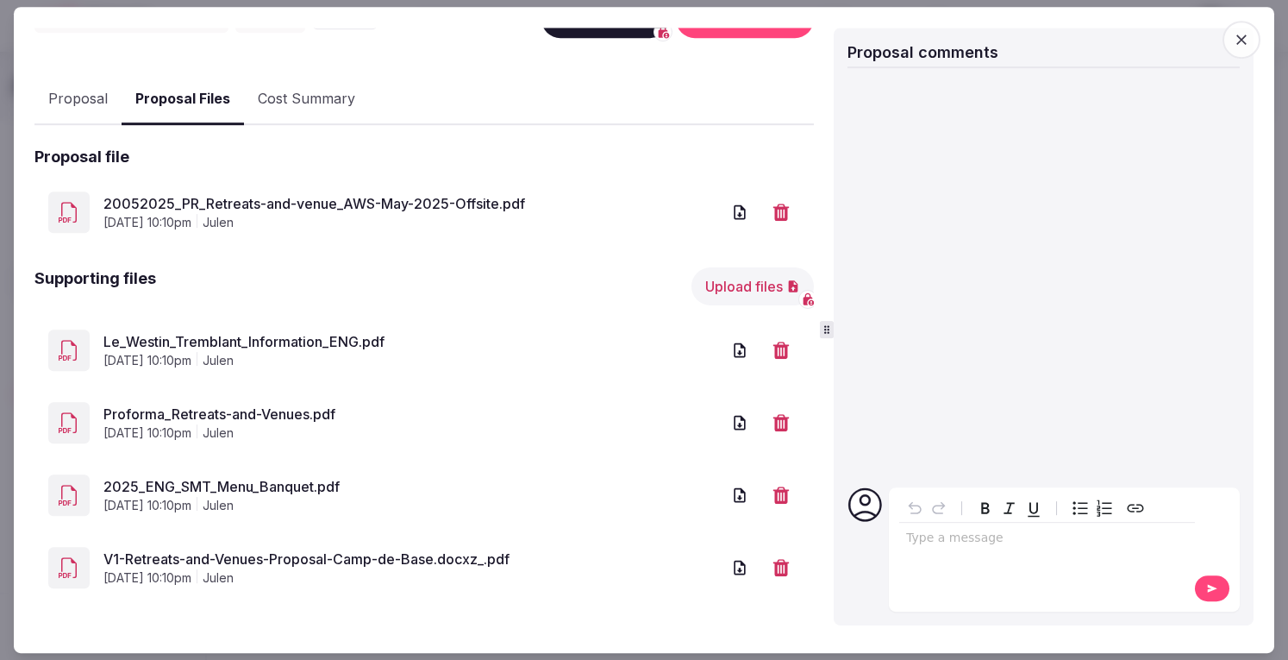
scroll to position [297, 0]
click at [166, 551] on link "V1-Retreats-and-Venues-Proposal-Camp-de-Base.docxz_.pdf" at bounding box center [411, 557] width 617 height 21
